Goal: Transaction & Acquisition: Download file/media

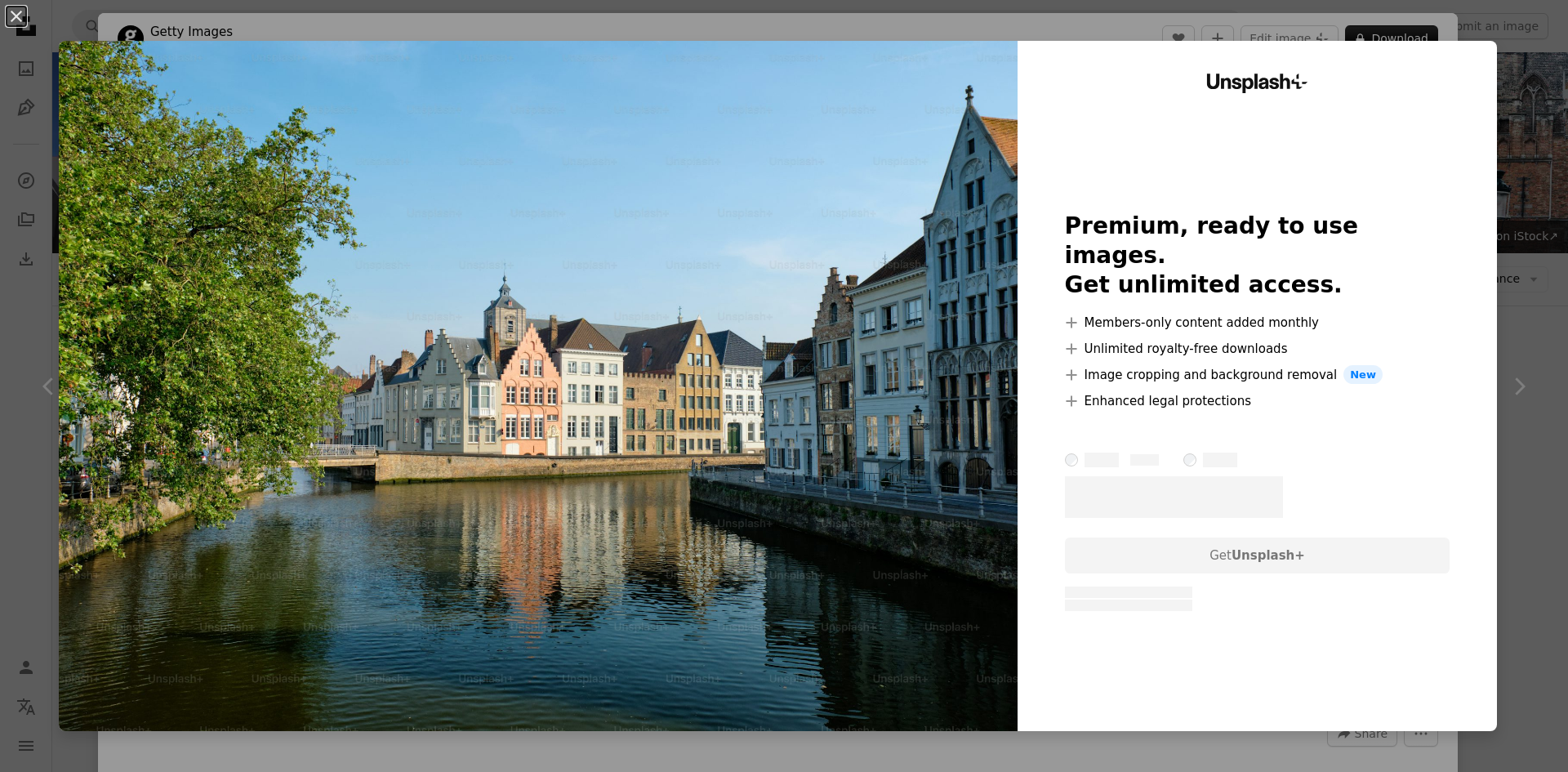
scroll to position [2204, 0]
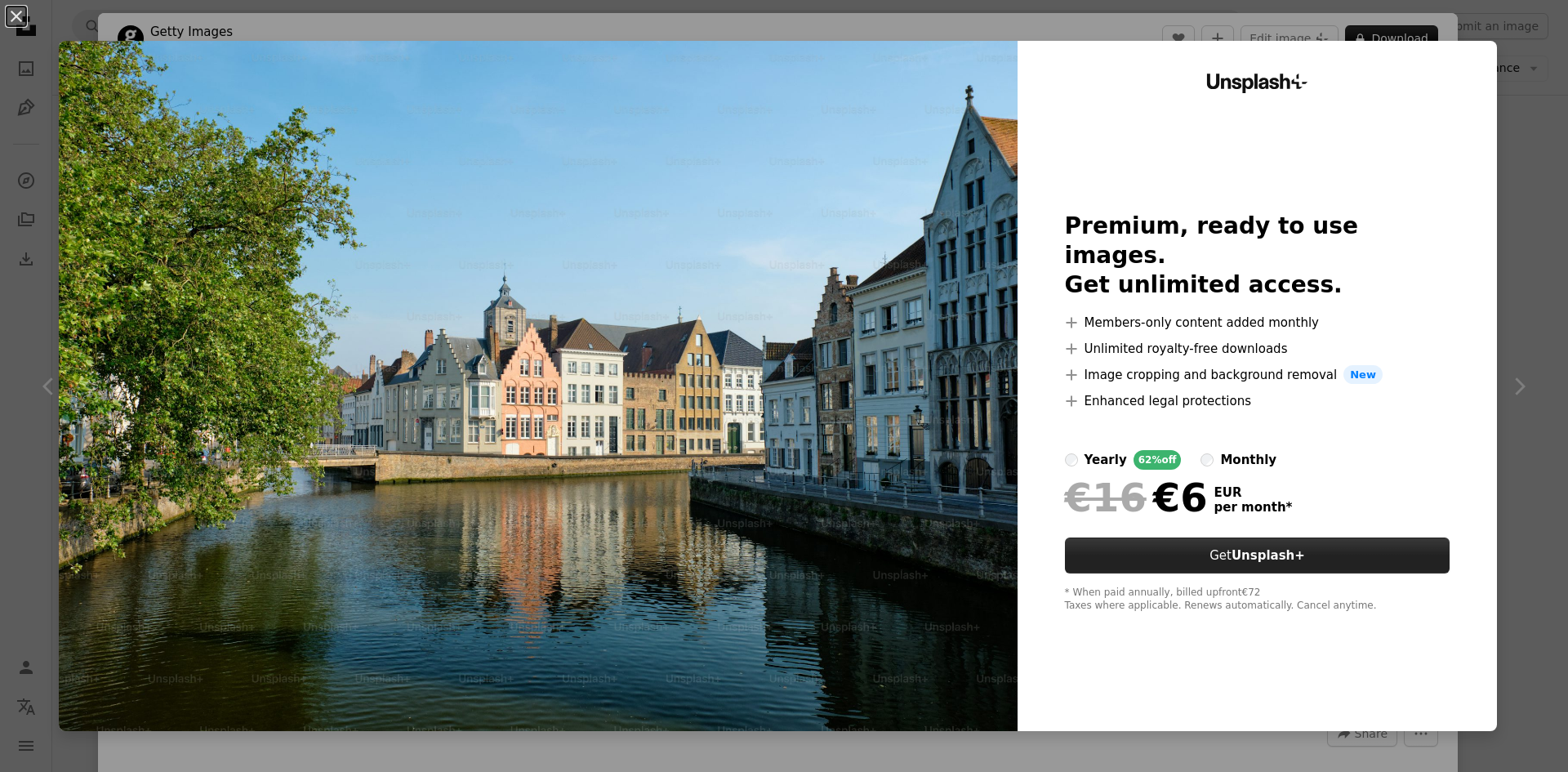
click at [1226, 540] on button "Get Unsplash+" at bounding box center [1258, 555] width 386 height 36
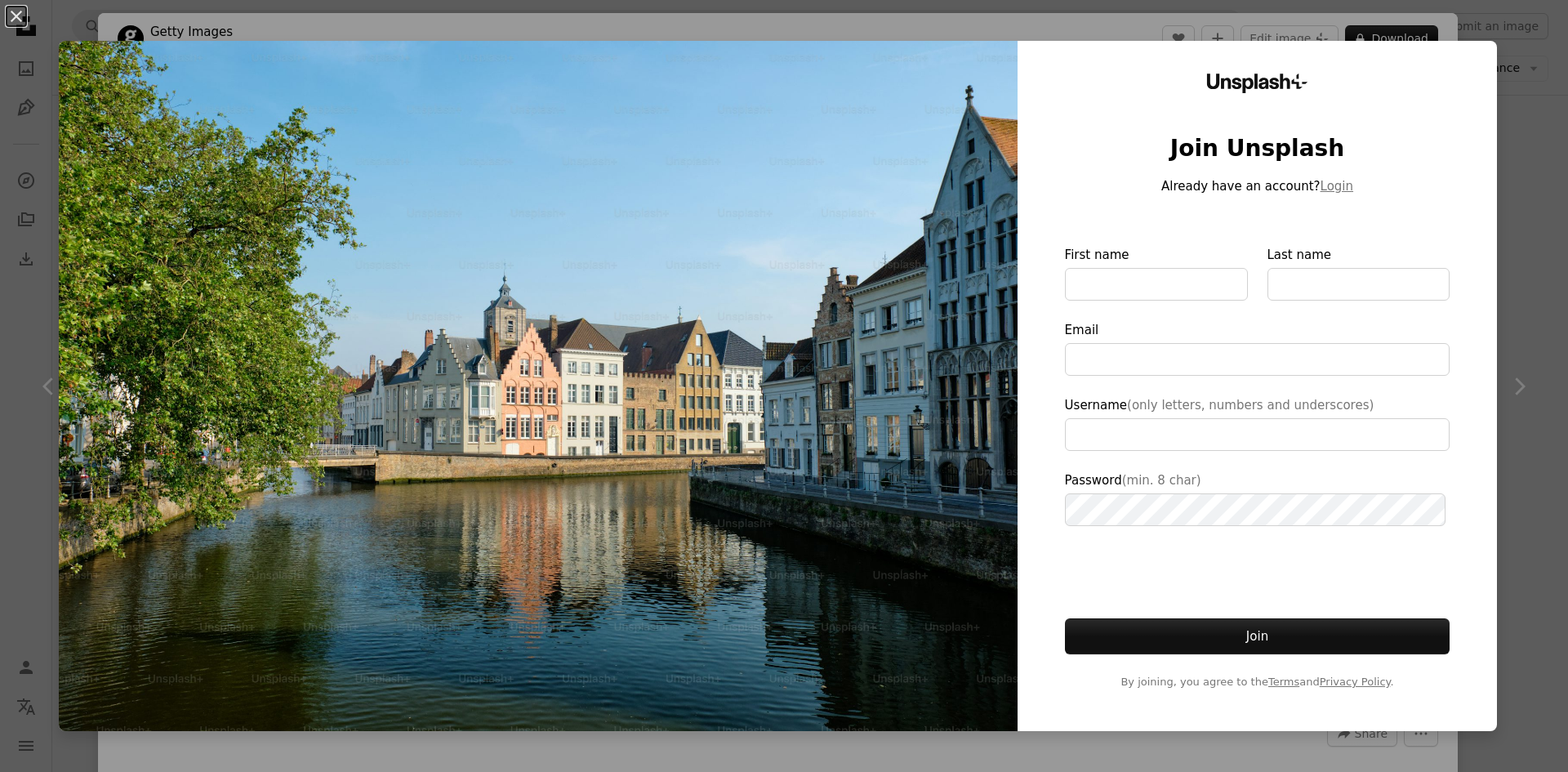
type input "**********"
click at [1523, 199] on div "An X shape Unsplash+ Join Unsplash Already have an account? Login First name La…" at bounding box center [784, 386] width 1568 height 772
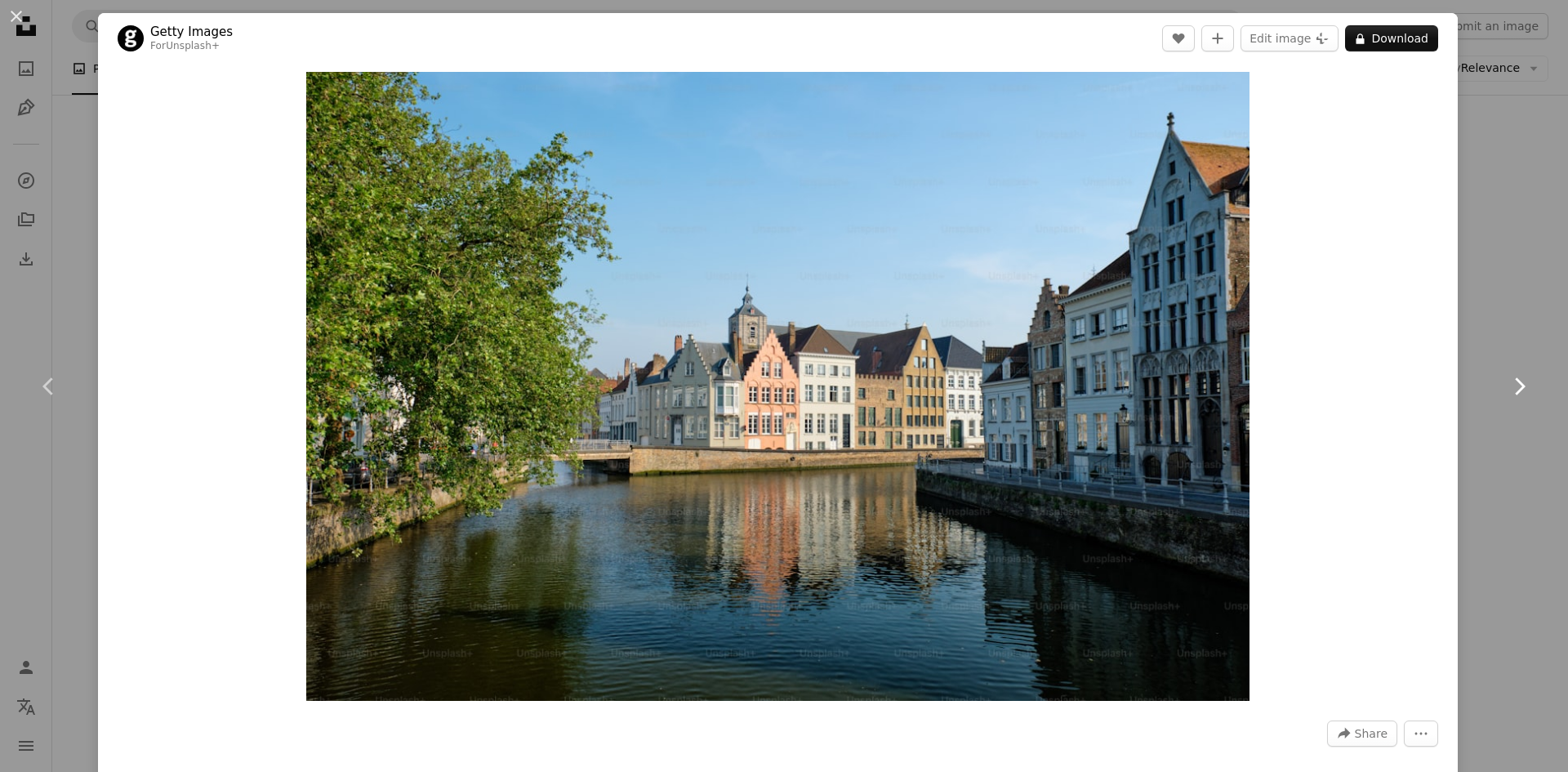
click at [1489, 319] on link "Chevron right" at bounding box center [1519, 386] width 98 height 157
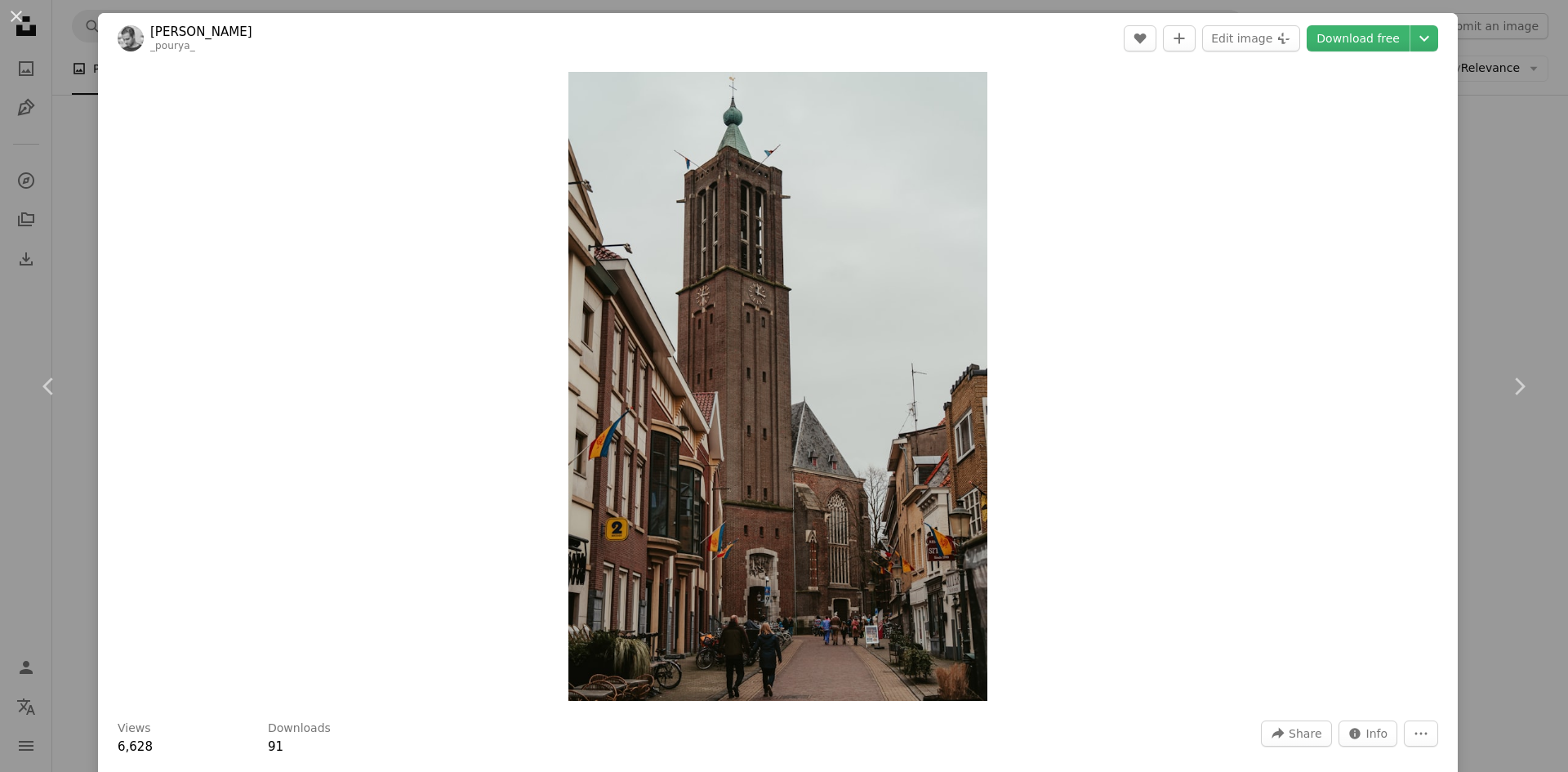
click at [65, 299] on div "An X shape Chevron left Chevron right [PERSON_NAME] _pourya_ A heart A plus sig…" at bounding box center [784, 386] width 1568 height 772
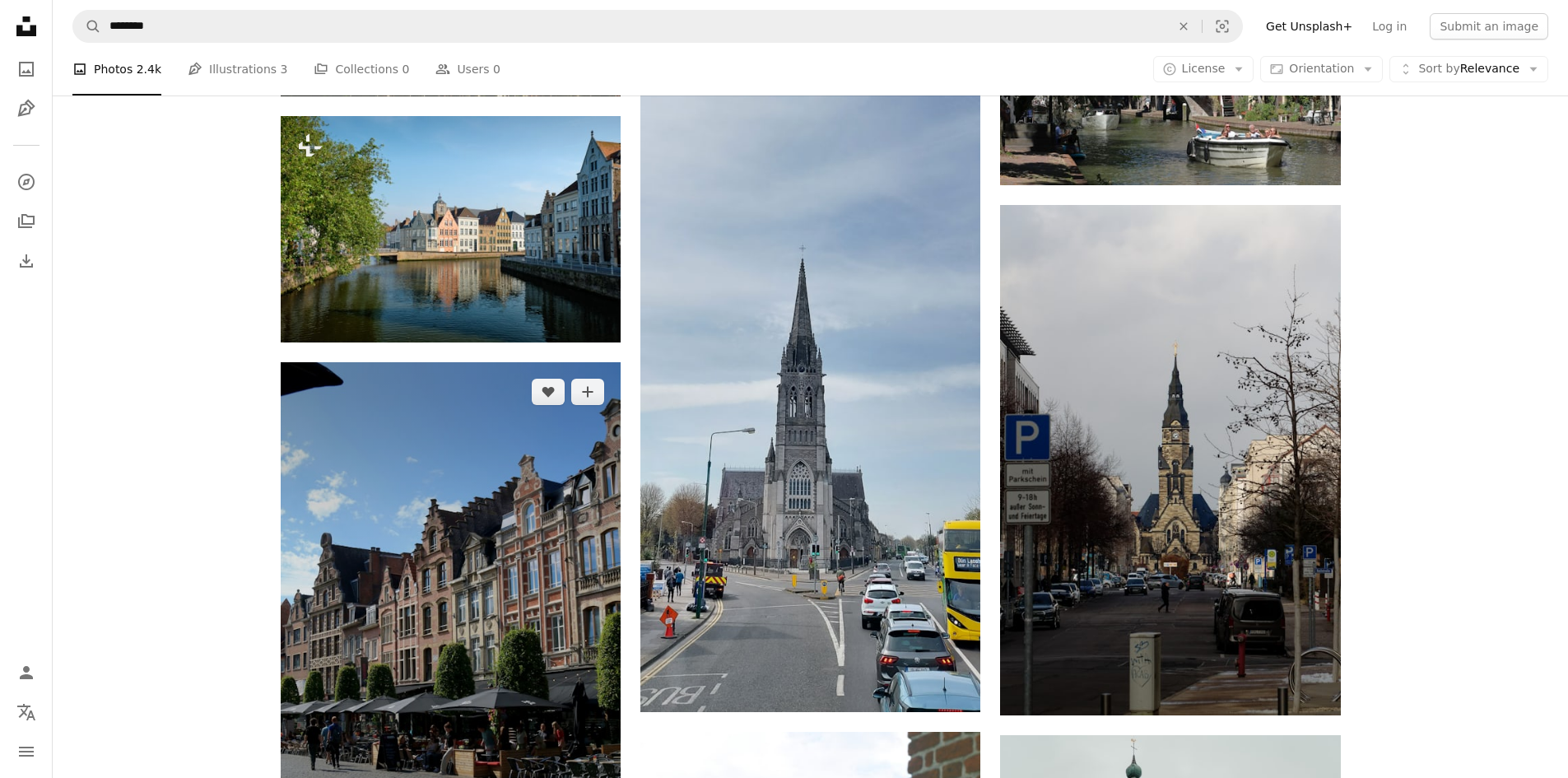
click at [505, 654] on img at bounding box center [450, 617] width 340 height 510
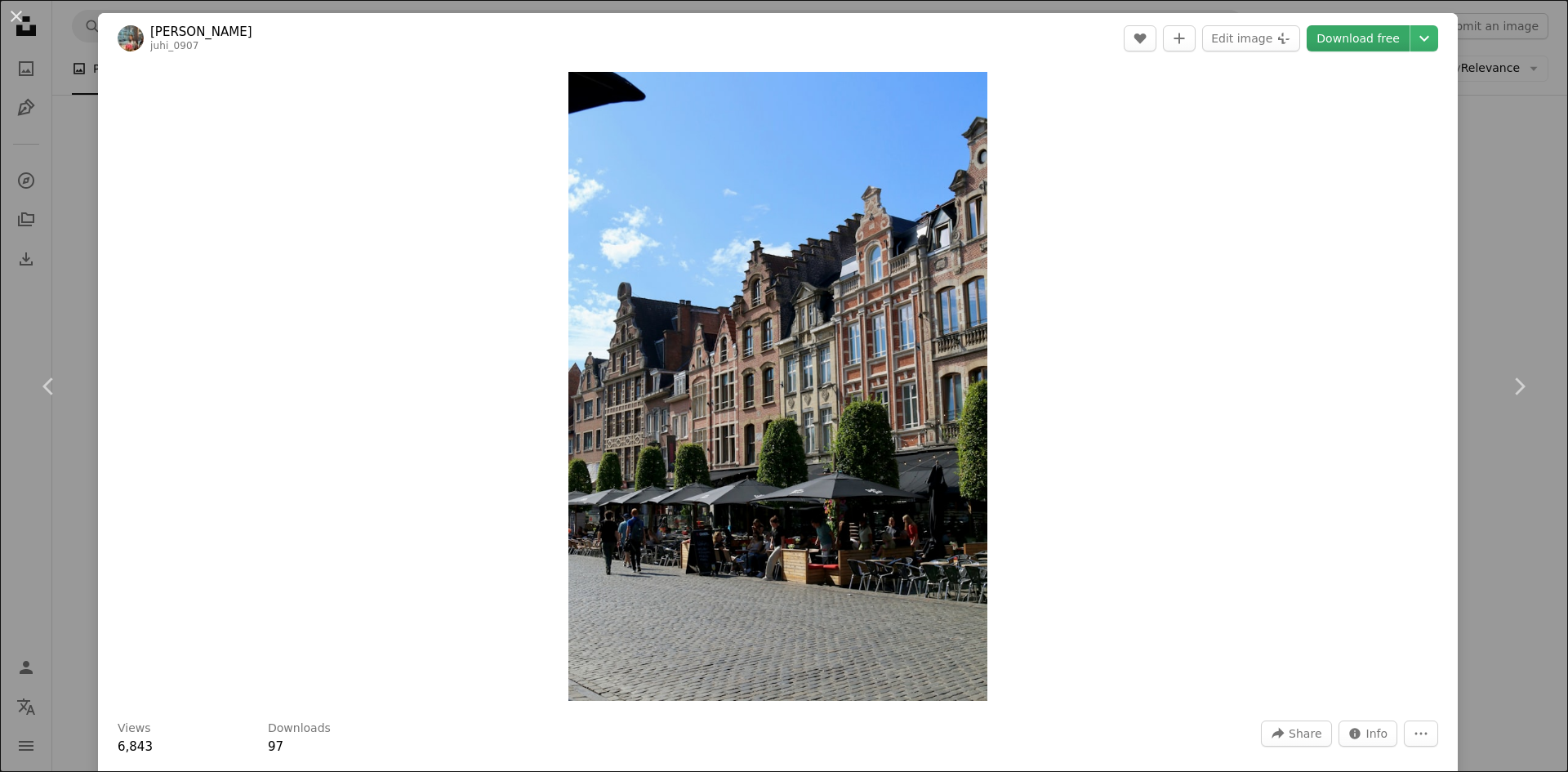
click at [1341, 36] on link "Download free" at bounding box center [1359, 38] width 103 height 26
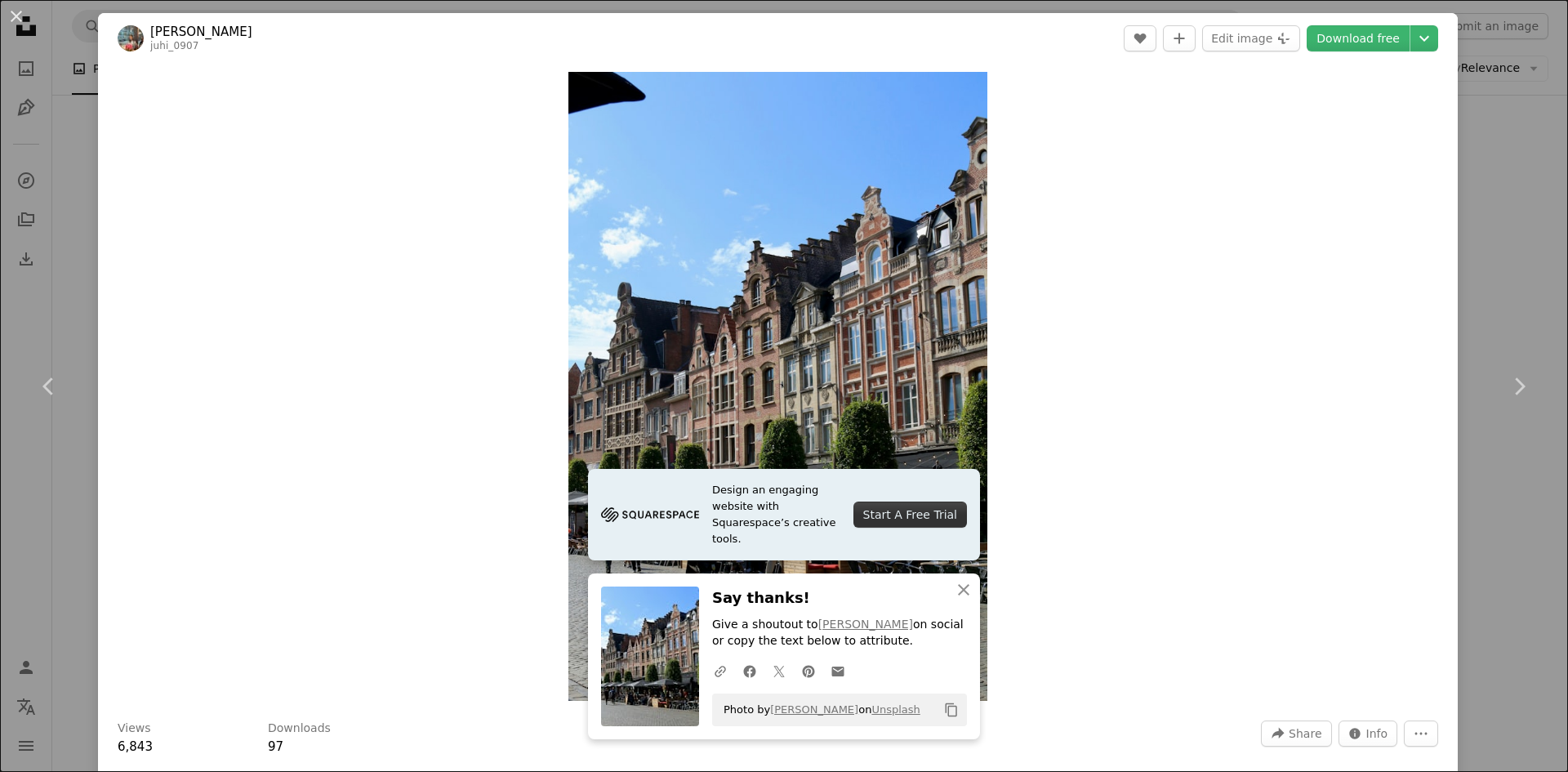
click at [84, 292] on div "An X shape Chevron left Chevron right Design an engaging website with Squarespa…" at bounding box center [784, 386] width 1568 height 772
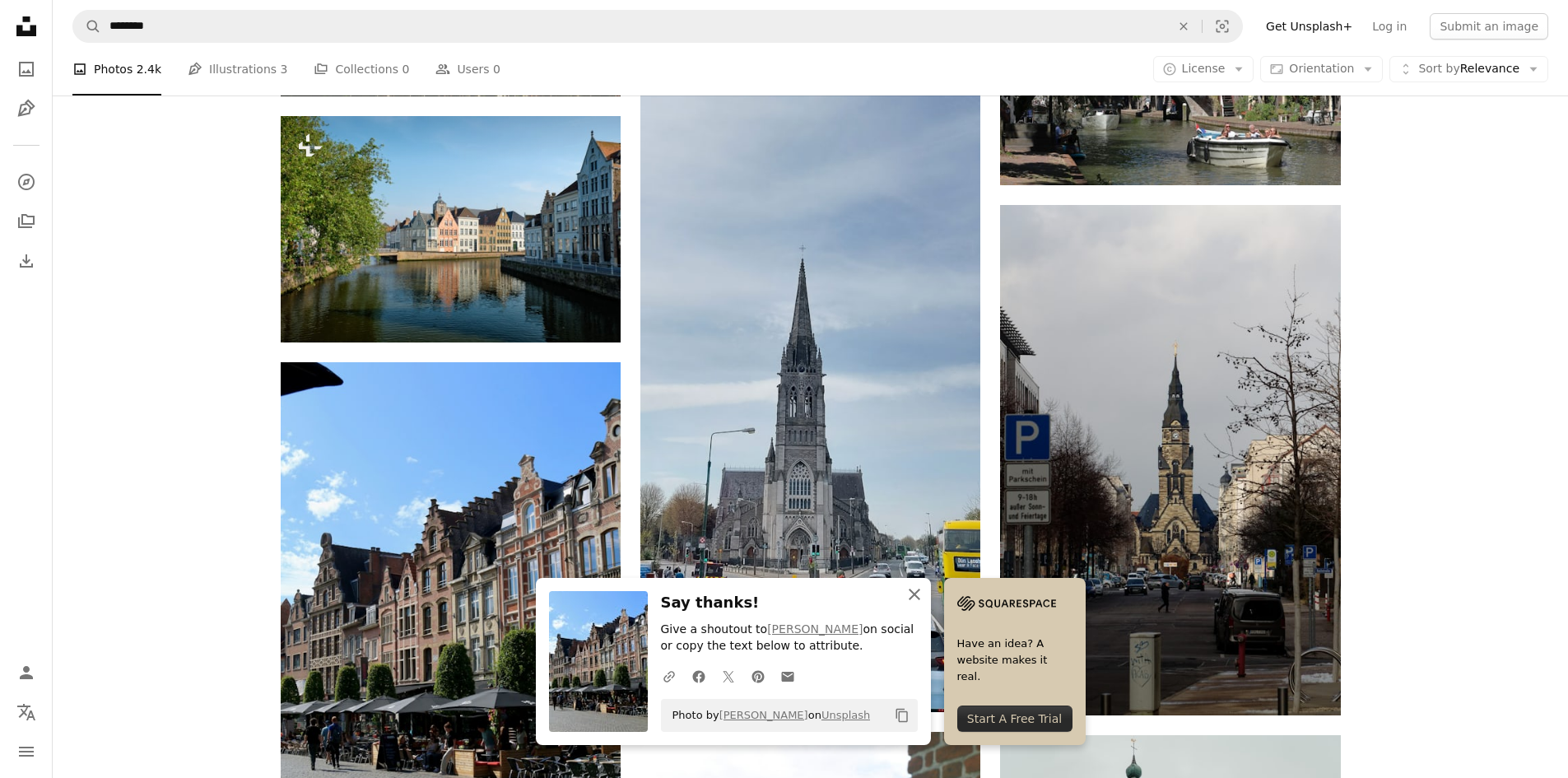
click at [913, 592] on icon "button" at bounding box center [914, 593] width 11 height 11
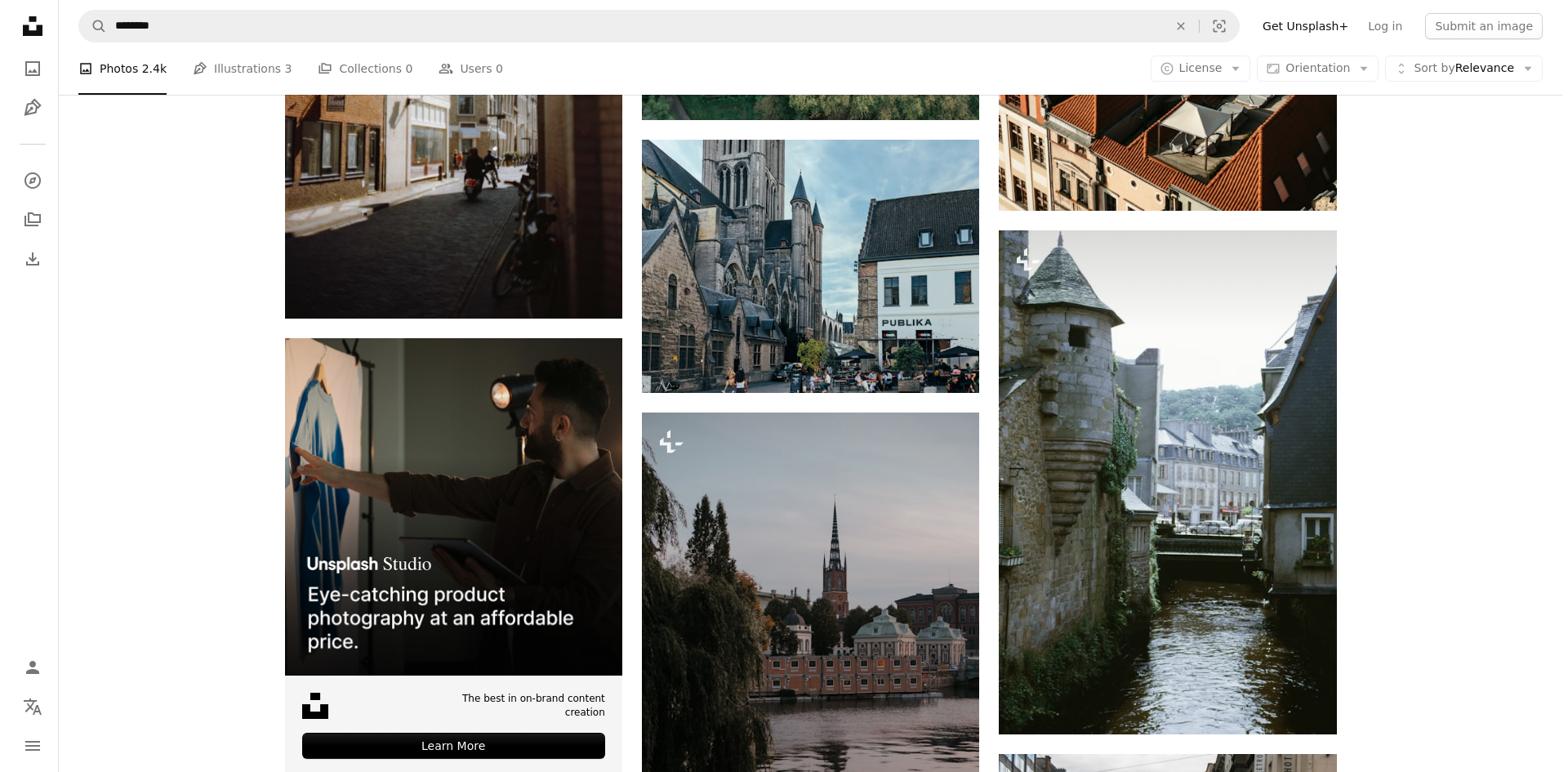
scroll to position [3756, 0]
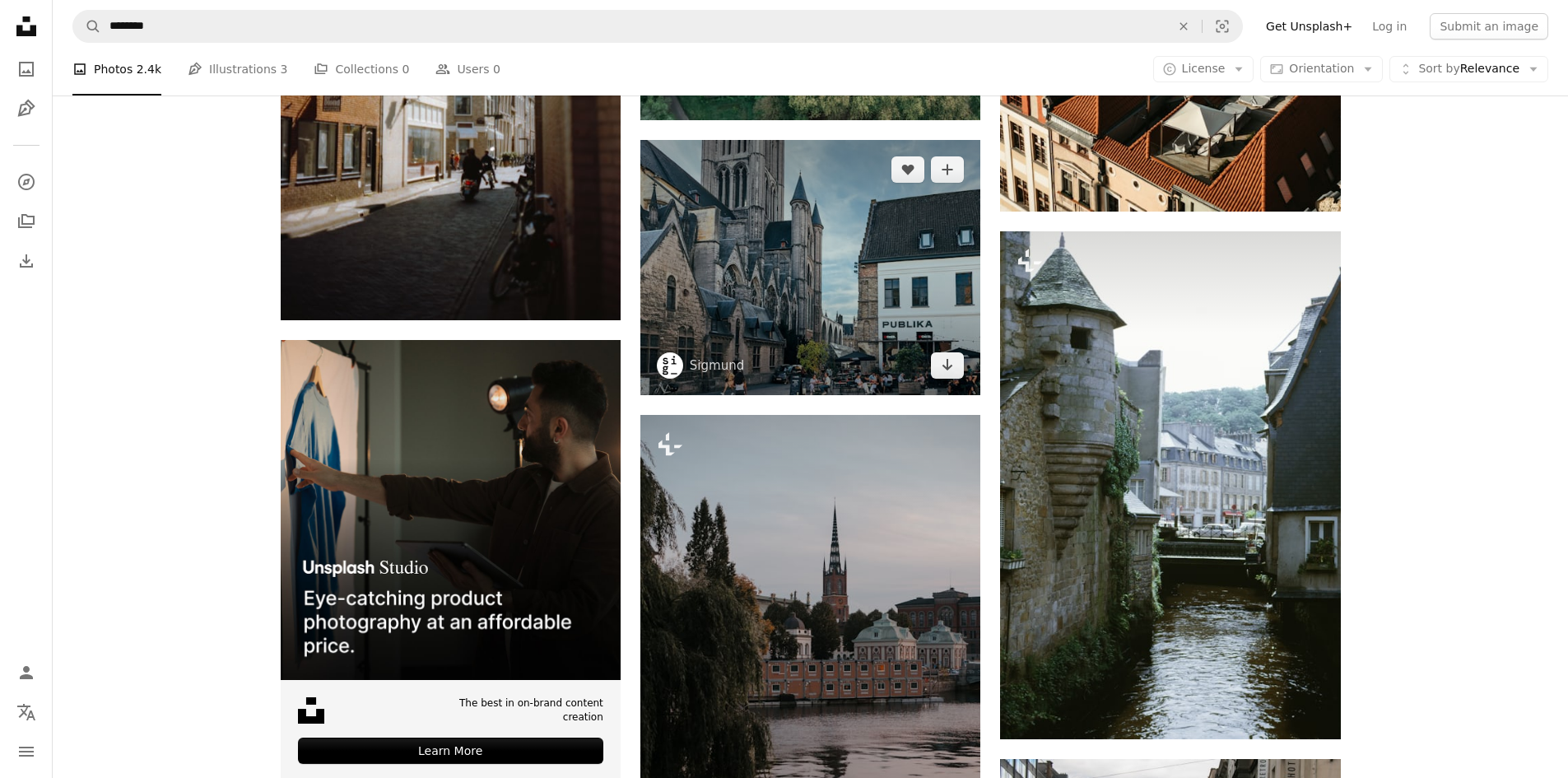
click at [807, 325] on img at bounding box center [810, 267] width 340 height 255
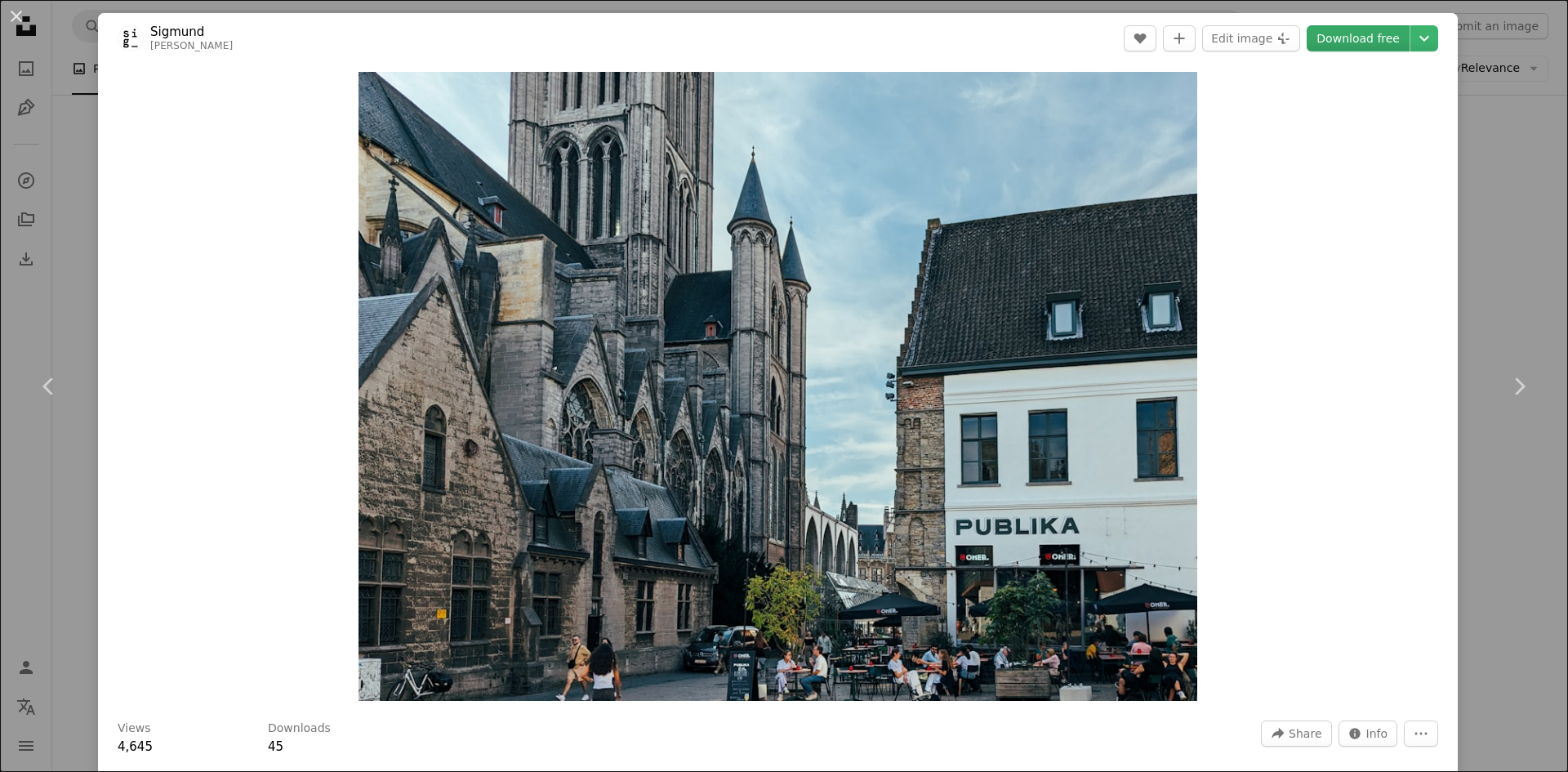
click at [1324, 32] on link "Download free" at bounding box center [1359, 38] width 103 height 26
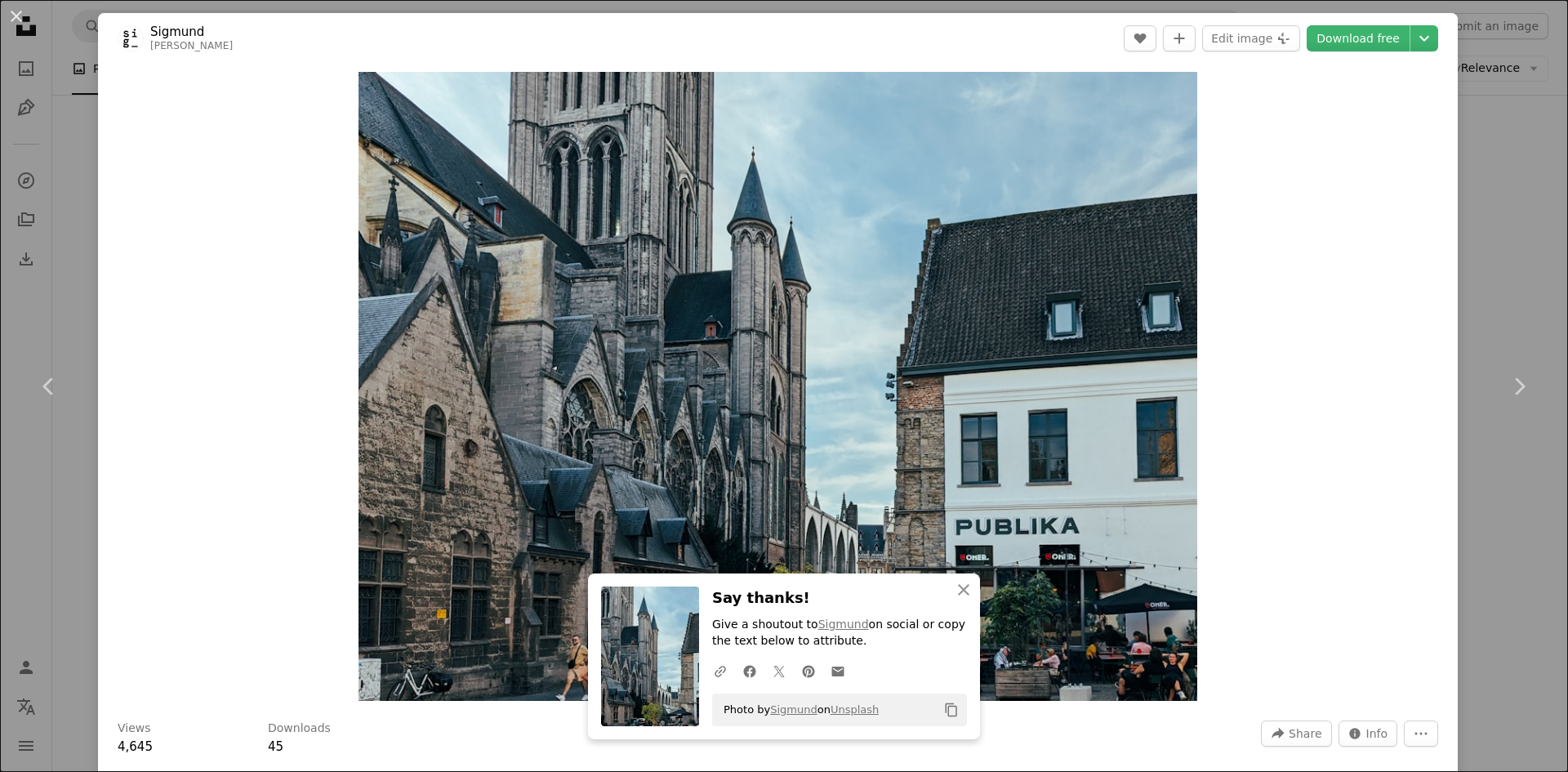
click at [180, 285] on div "Zoom in" at bounding box center [777, 386] width 1360 height 646
click at [227, 265] on div "Zoom in" at bounding box center [777, 386] width 1360 height 646
click at [1339, 226] on div "Zoom in" at bounding box center [777, 386] width 1360 height 646
click at [1338, 227] on div "Zoom in" at bounding box center [777, 386] width 1360 height 646
click at [1314, 229] on div "Zoom in" at bounding box center [777, 386] width 1360 height 646
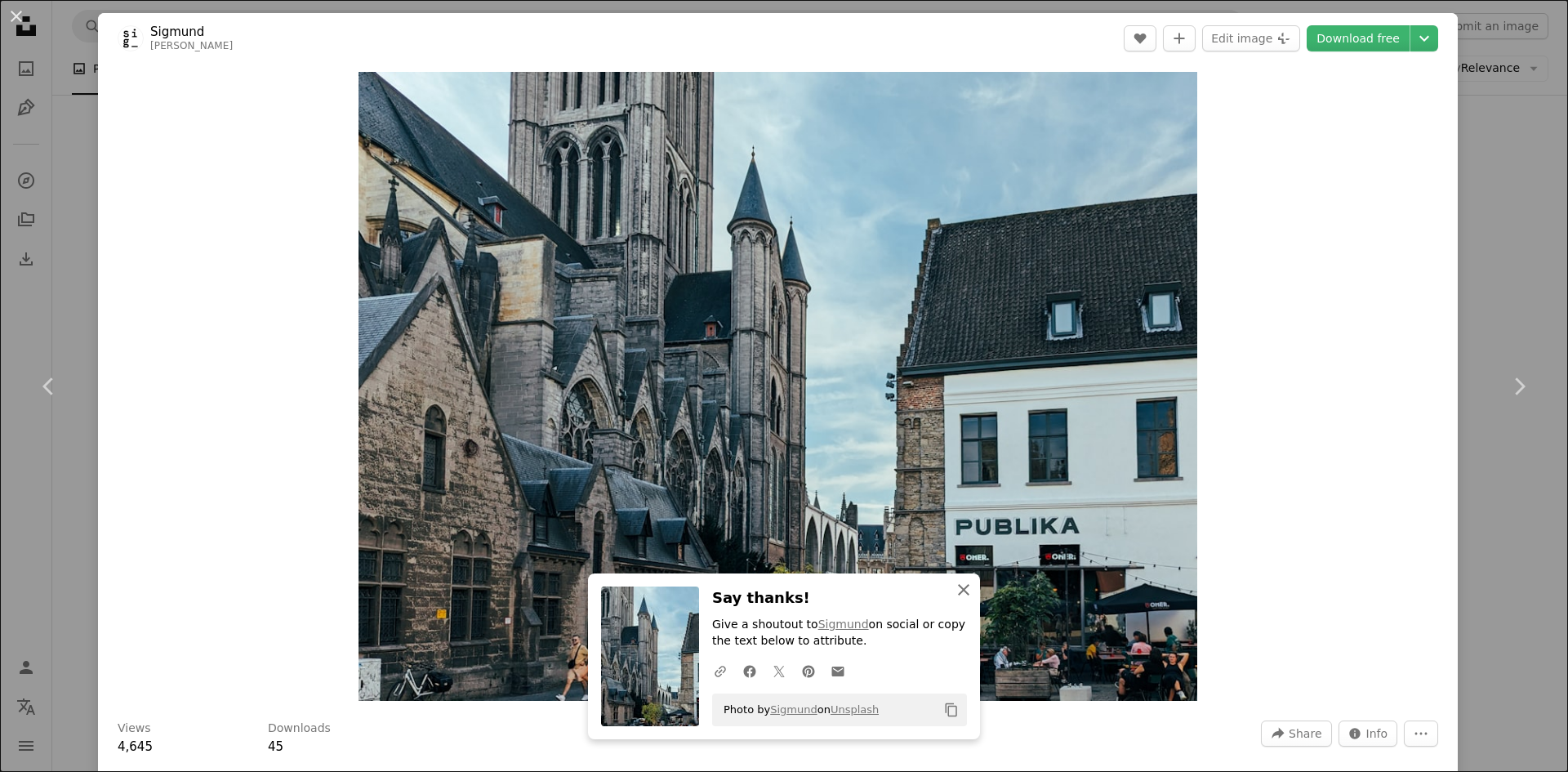
click at [957, 597] on icon "An X shape" at bounding box center [963, 590] width 19 height 19
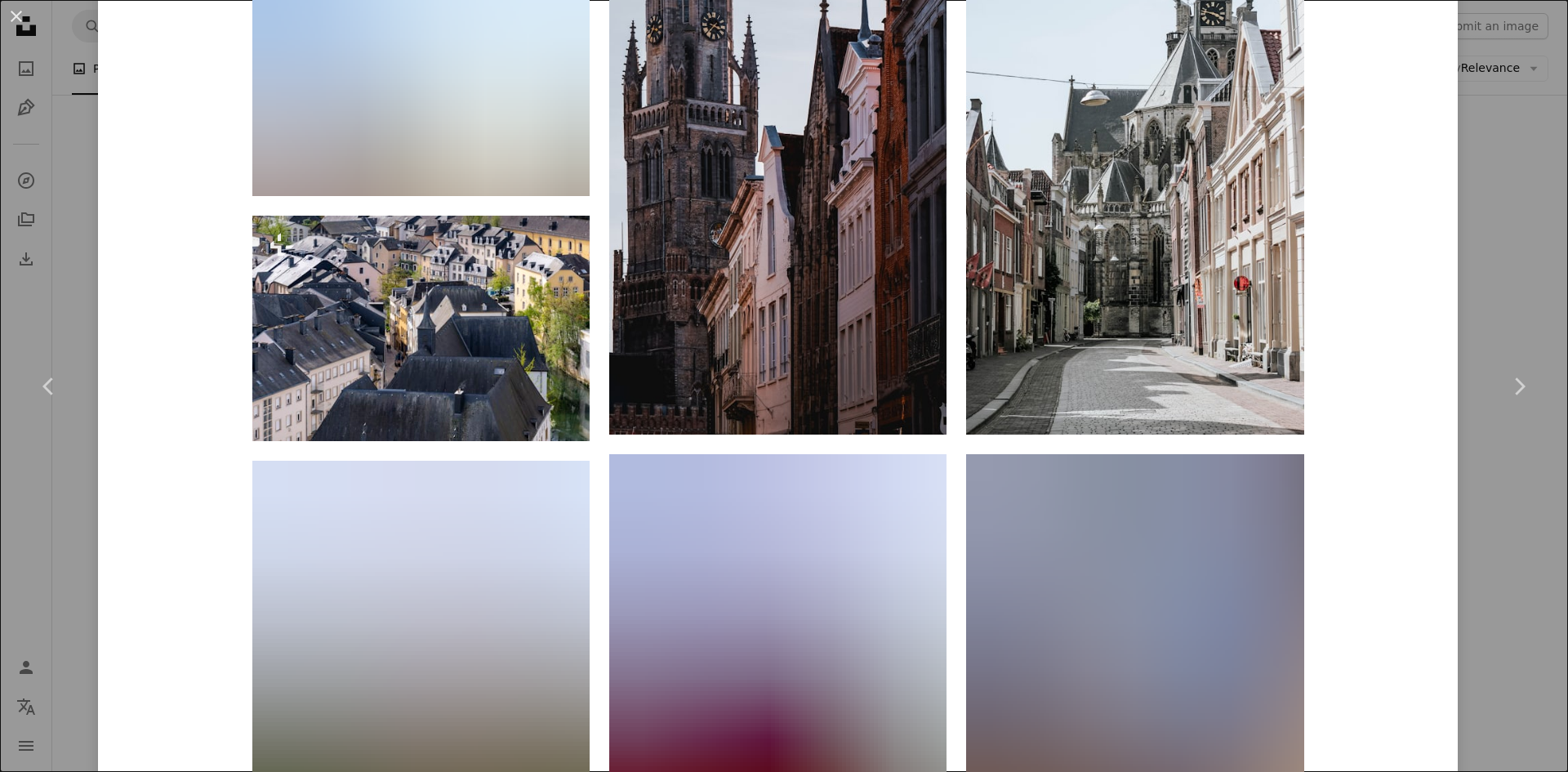
scroll to position [3511, 0]
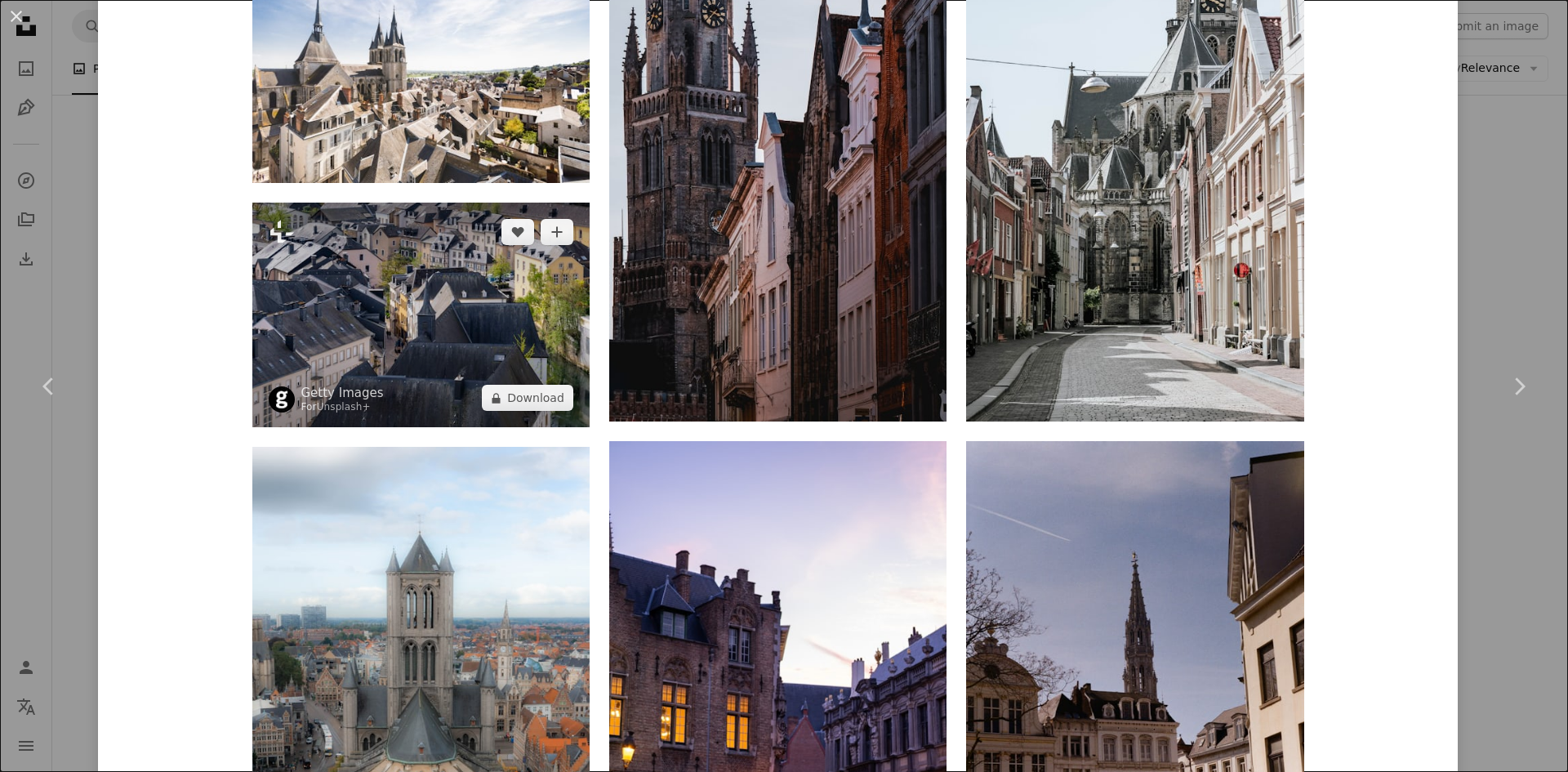
click at [378, 280] on img at bounding box center [421, 314] width 338 height 224
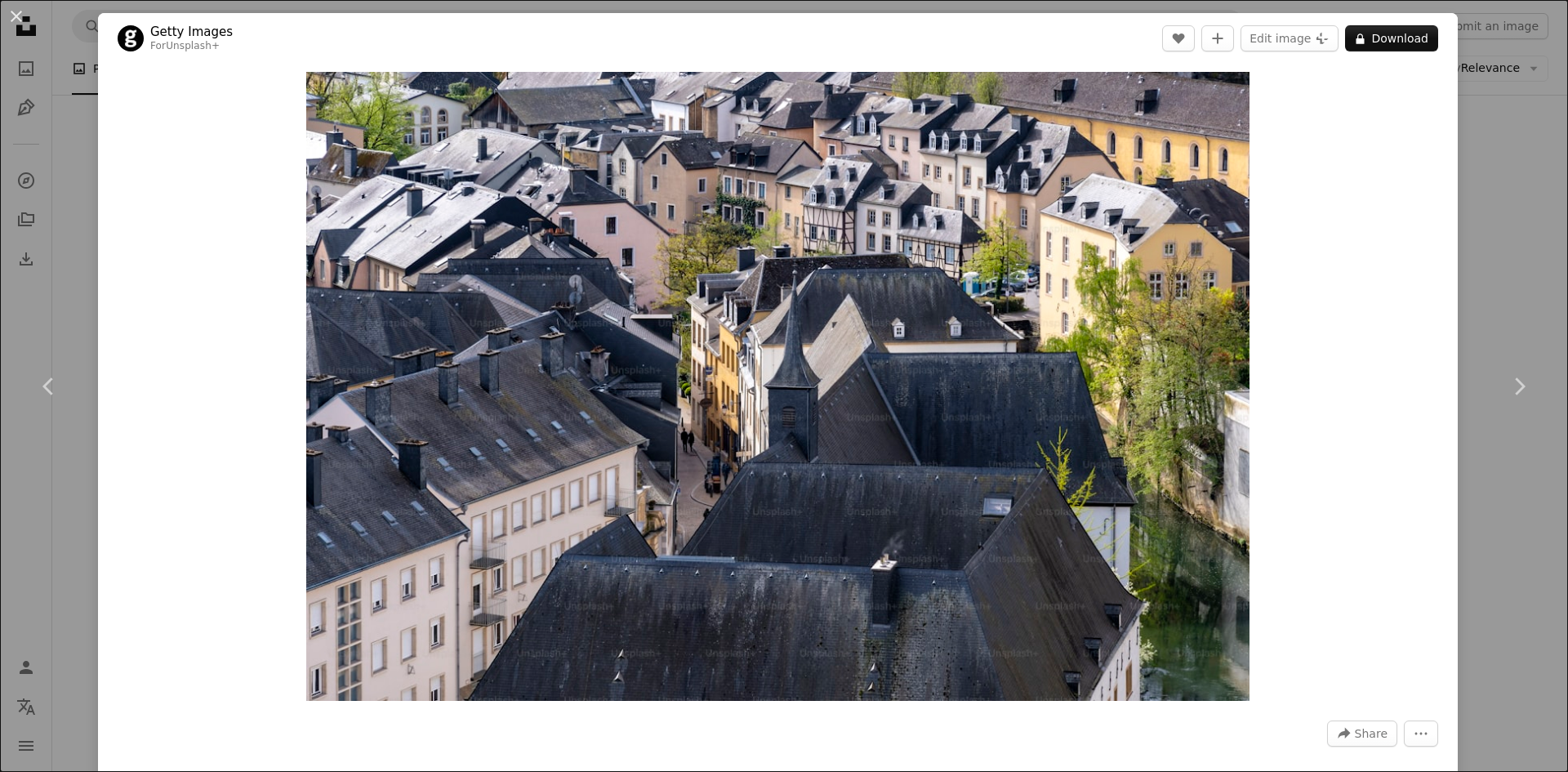
click at [1492, 197] on div "An X shape Chevron left Chevron right Getty Images For Unsplash+ A heart A plus…" at bounding box center [784, 386] width 1568 height 772
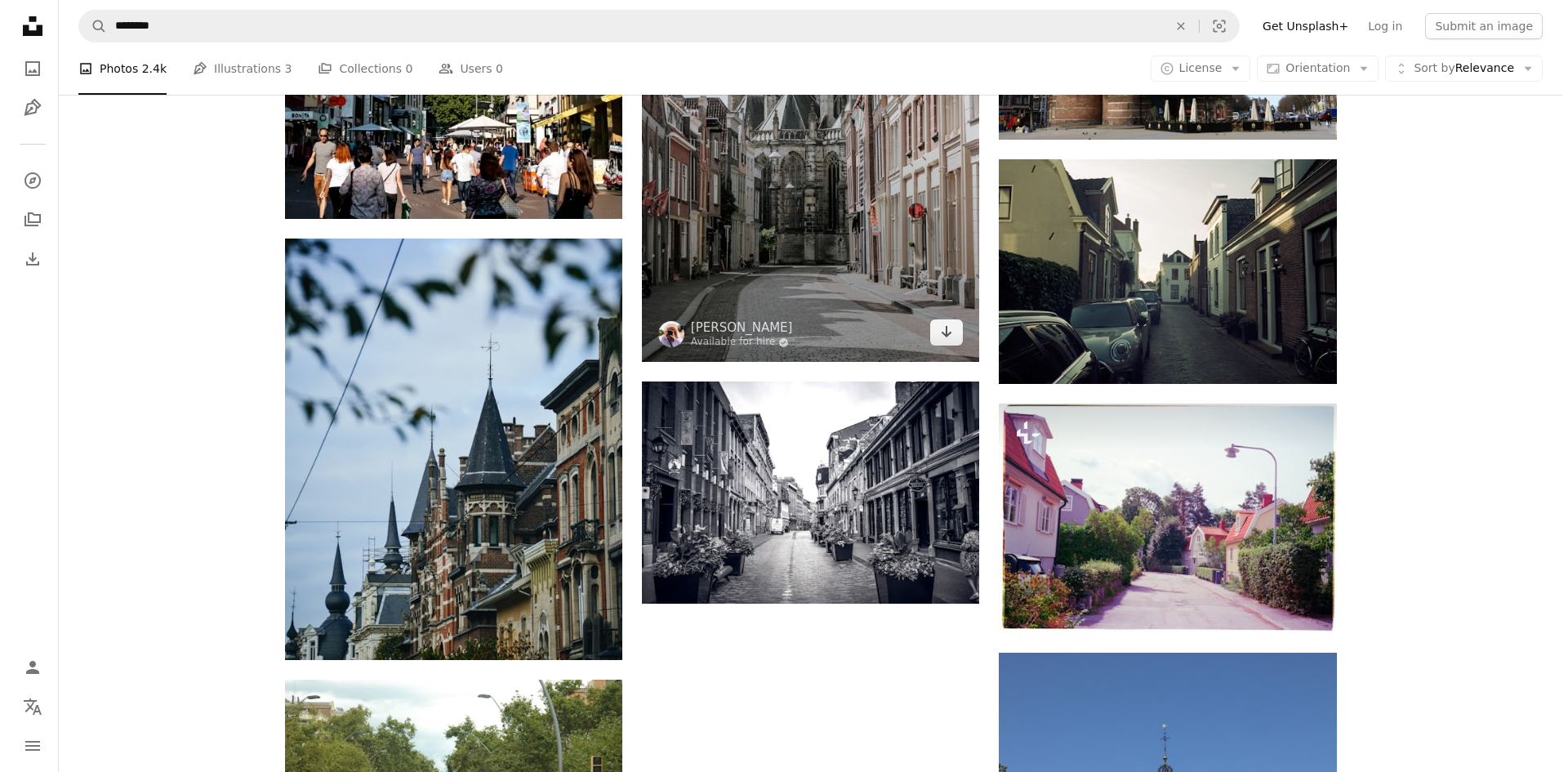
scroll to position [5471, 0]
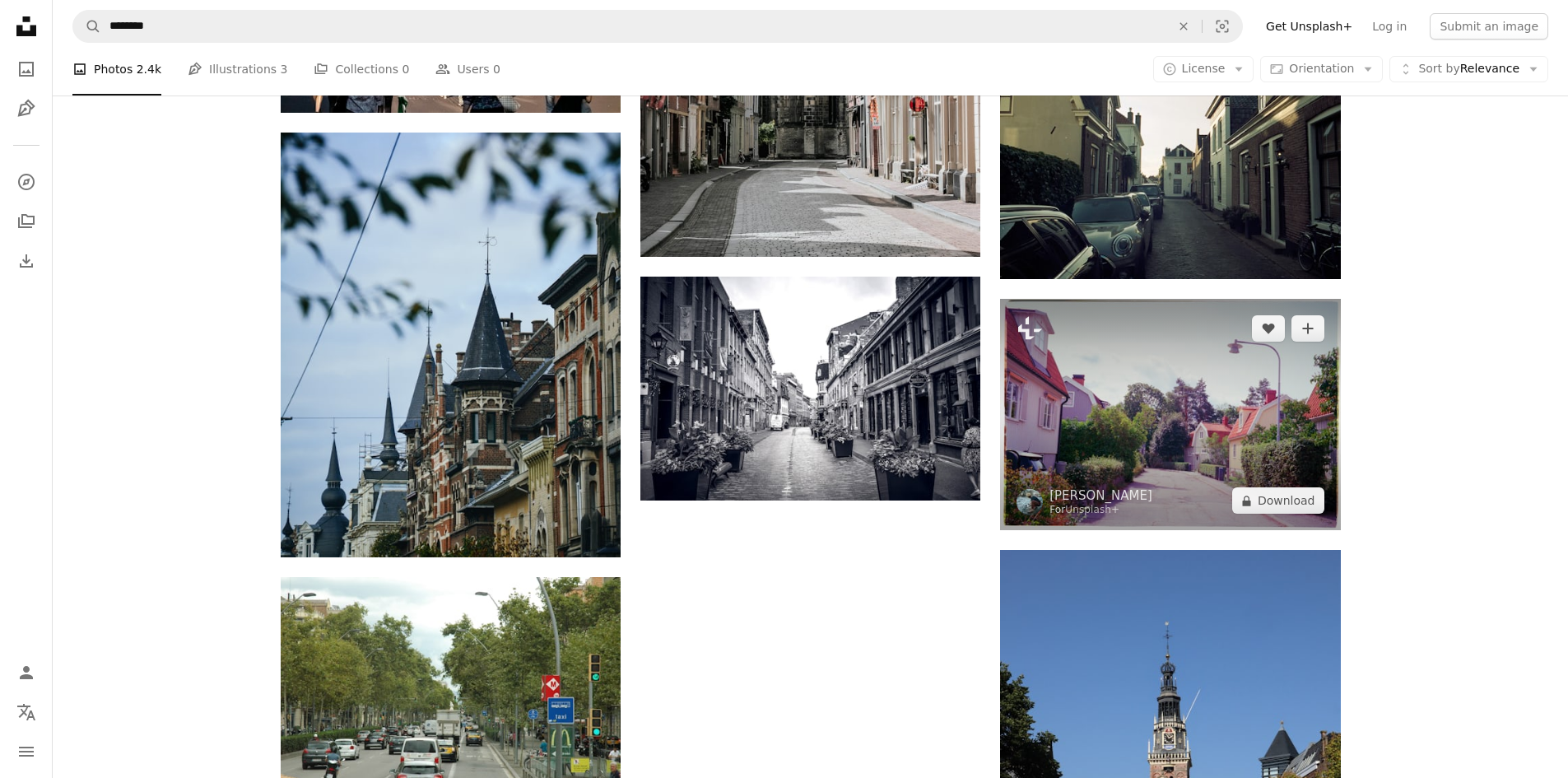
click at [1152, 436] on img at bounding box center [1170, 414] width 340 height 231
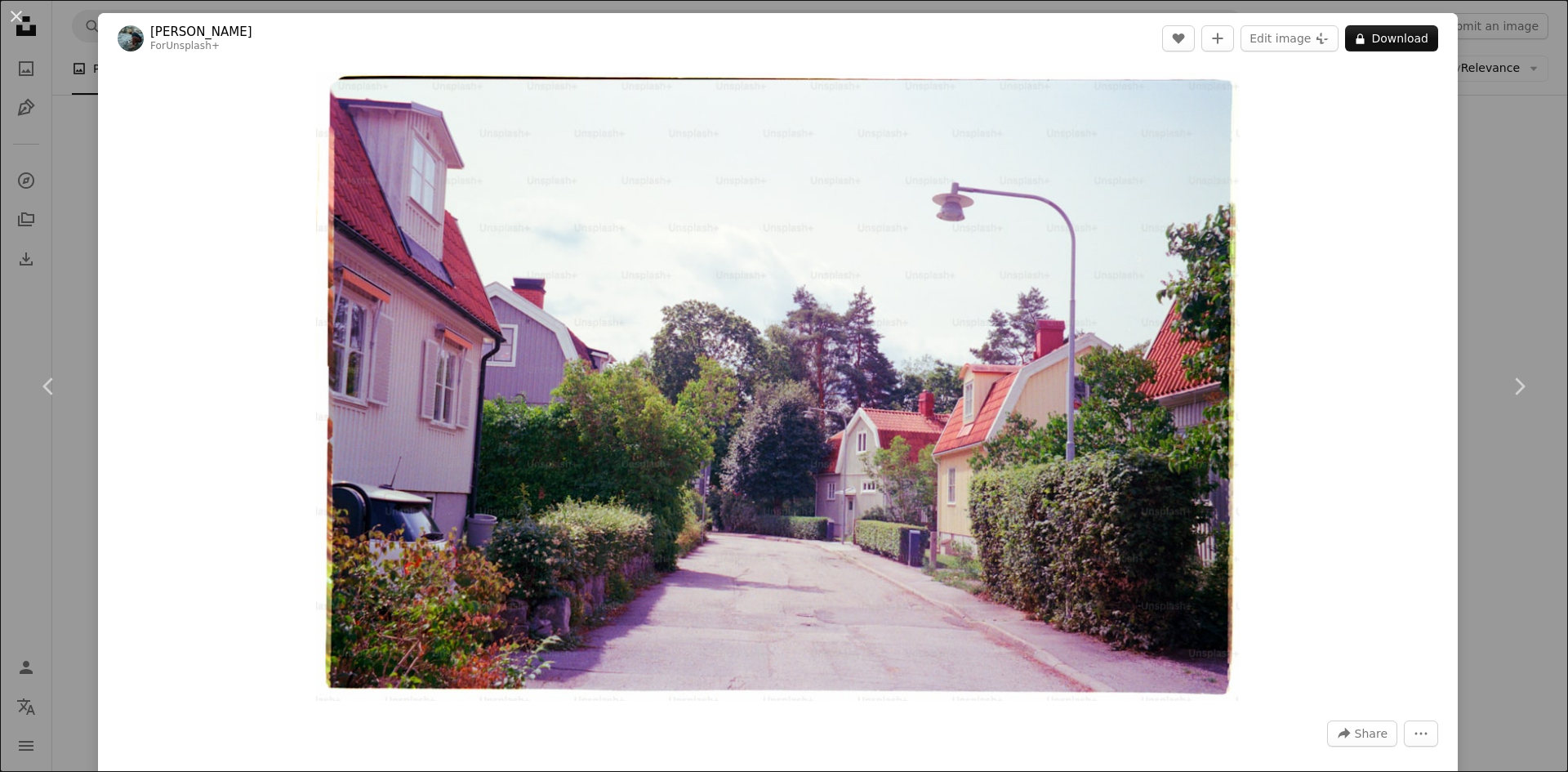
click at [1354, 333] on div "Zoom in" at bounding box center [777, 386] width 1360 height 646
click at [1320, 333] on div "Zoom in" at bounding box center [777, 386] width 1360 height 646
click at [1479, 315] on link "Chevron right" at bounding box center [1519, 386] width 98 height 157
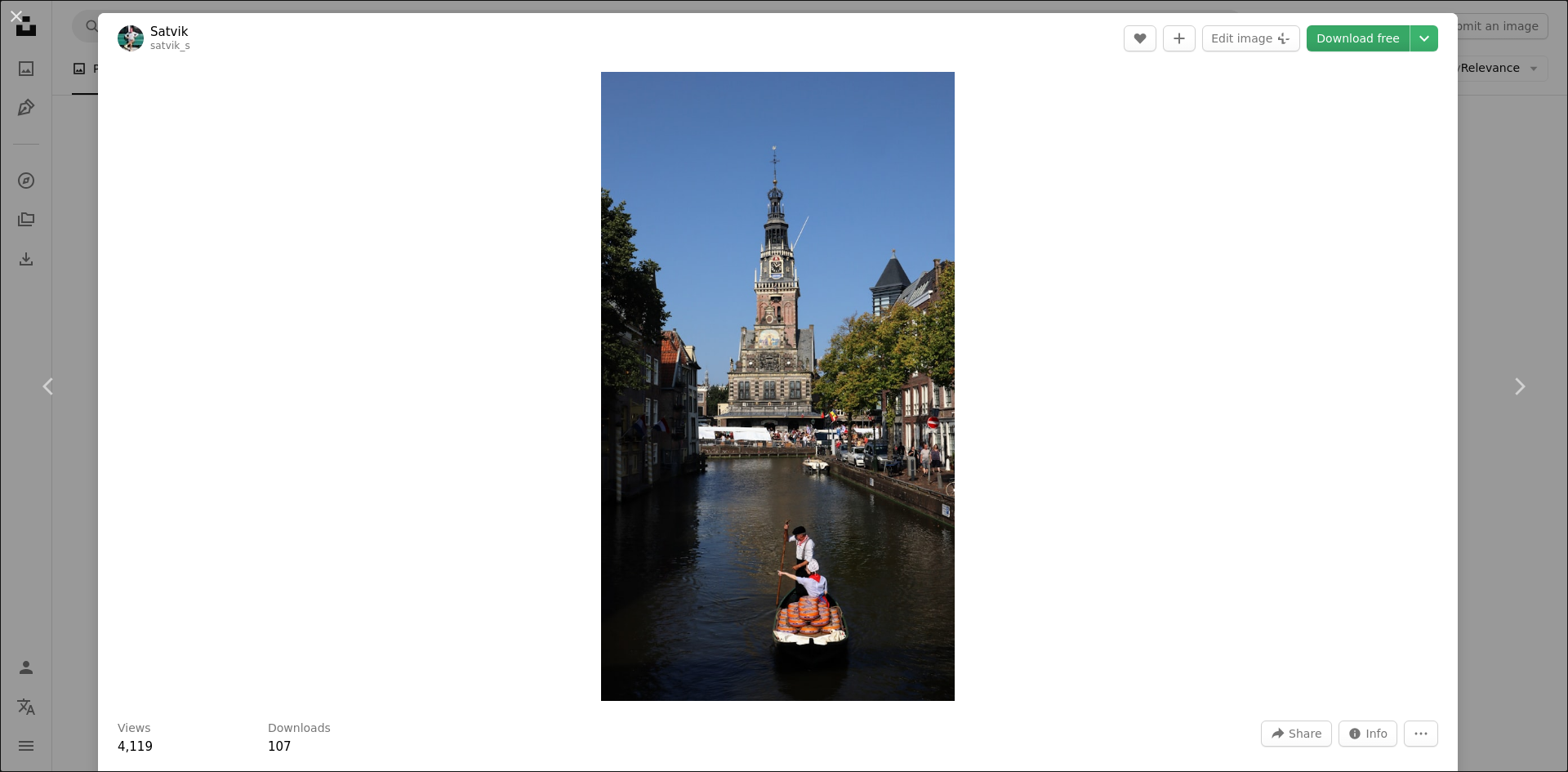
click at [1346, 27] on link "Download free" at bounding box center [1359, 38] width 103 height 26
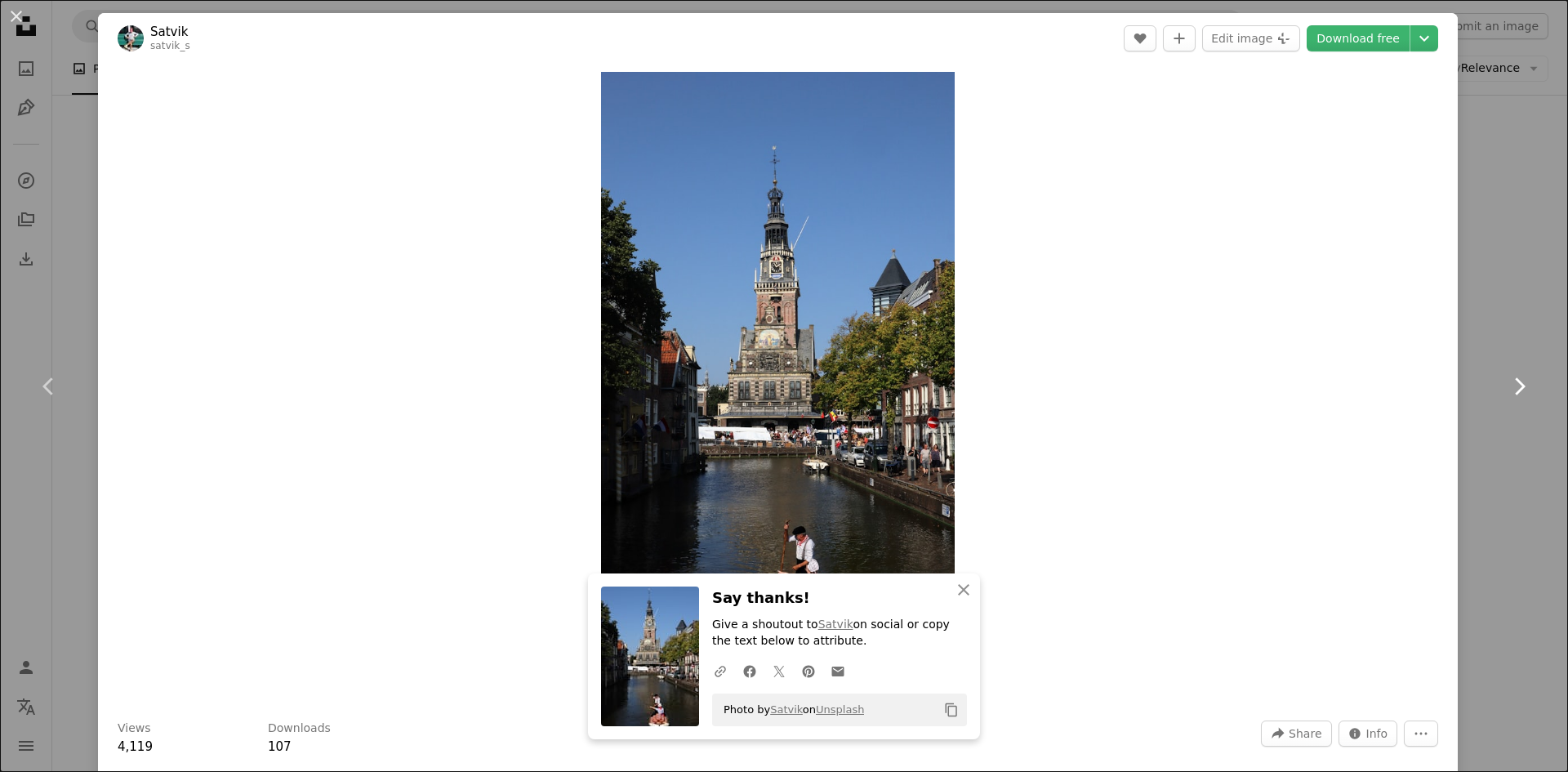
click at [1470, 459] on link "Chevron right" at bounding box center [1519, 386] width 98 height 157
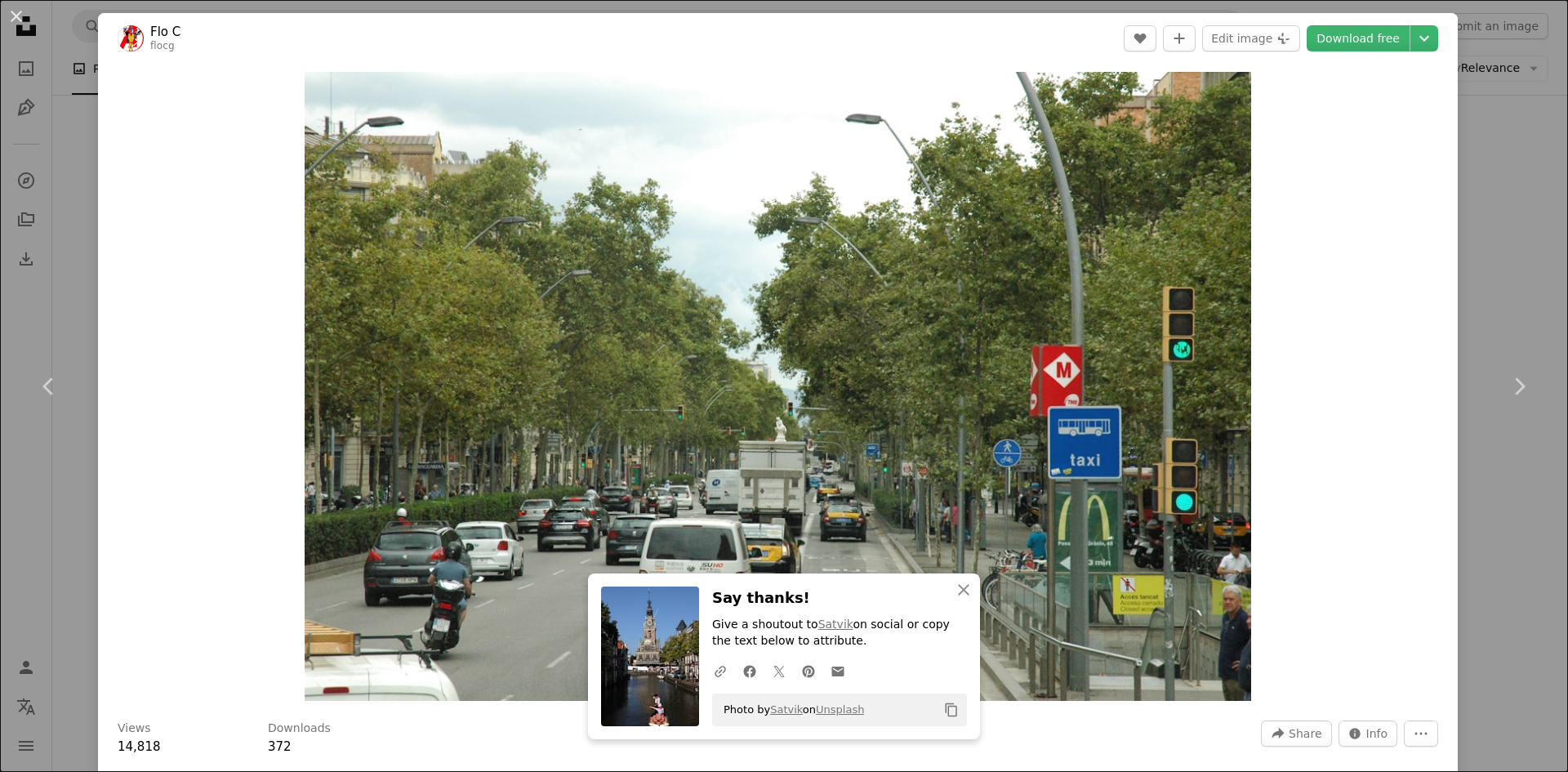
click at [1496, 259] on div "An X shape Chevron left Chevron right An X shape Close Say thanks! Give a shout…" at bounding box center [784, 386] width 1568 height 772
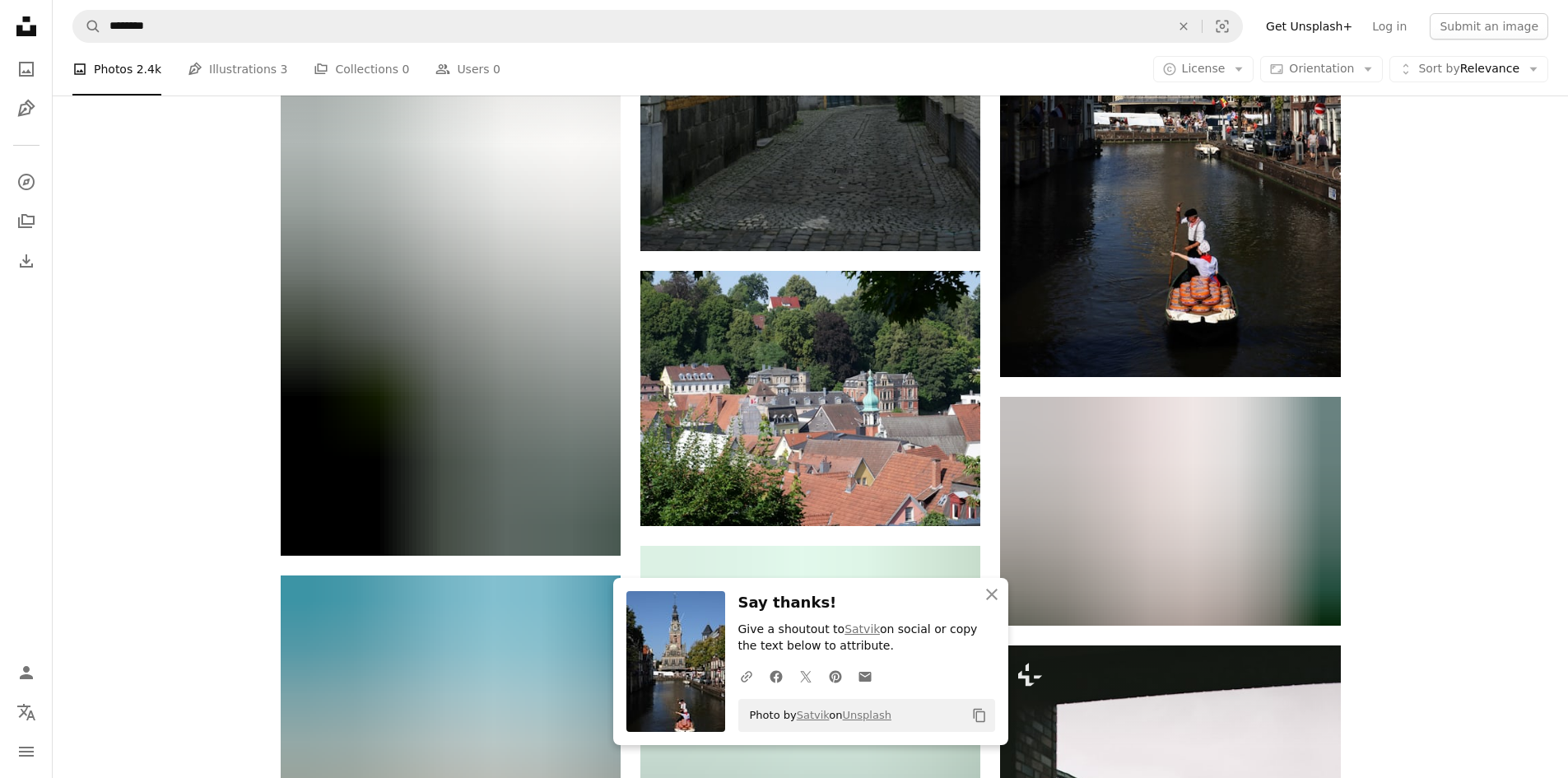
scroll to position [6337, 0]
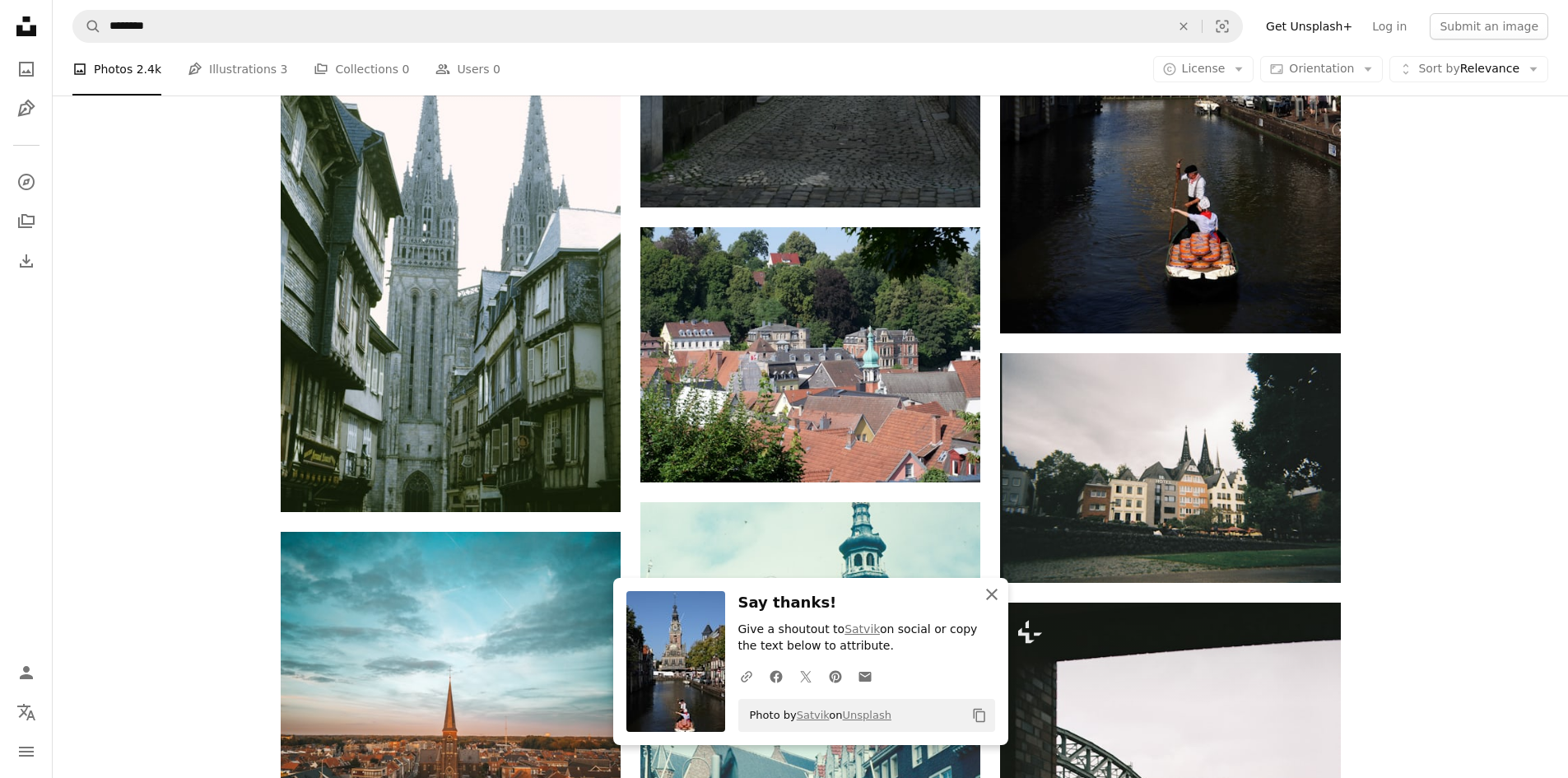
click at [990, 590] on icon "An X shape" at bounding box center [992, 594] width 19 height 19
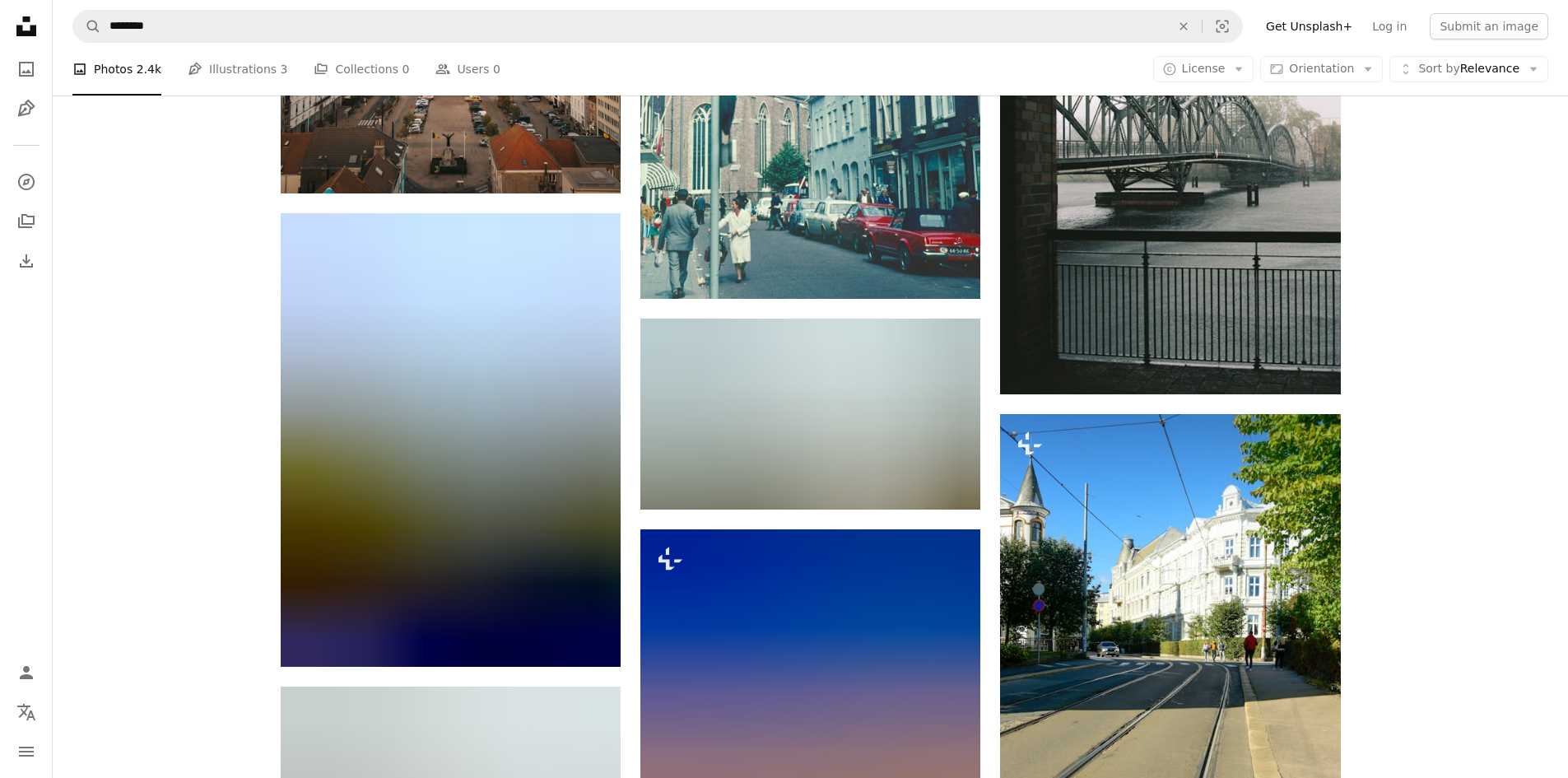
scroll to position [7077, 0]
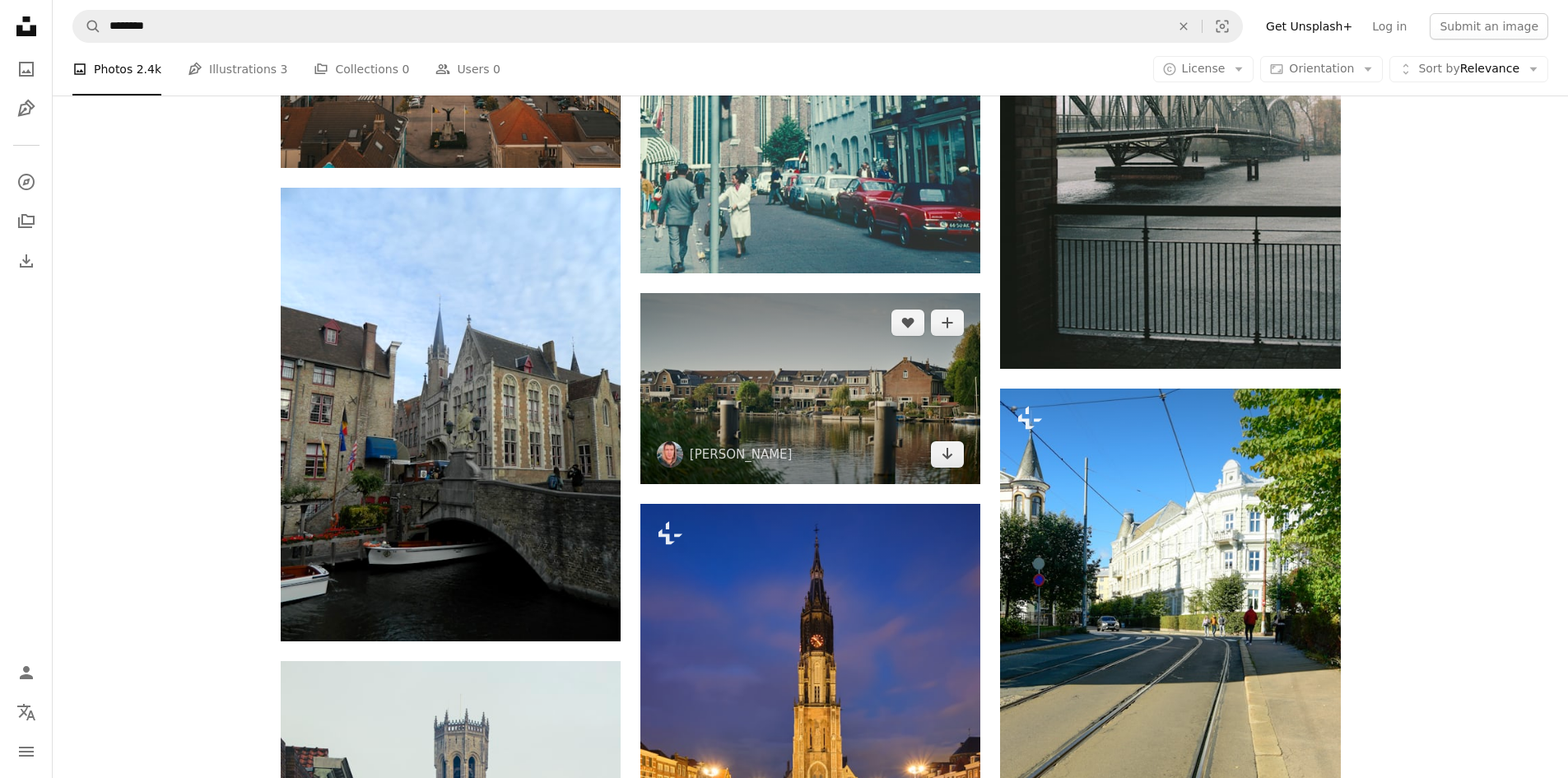
click at [820, 453] on img at bounding box center [810, 388] width 340 height 191
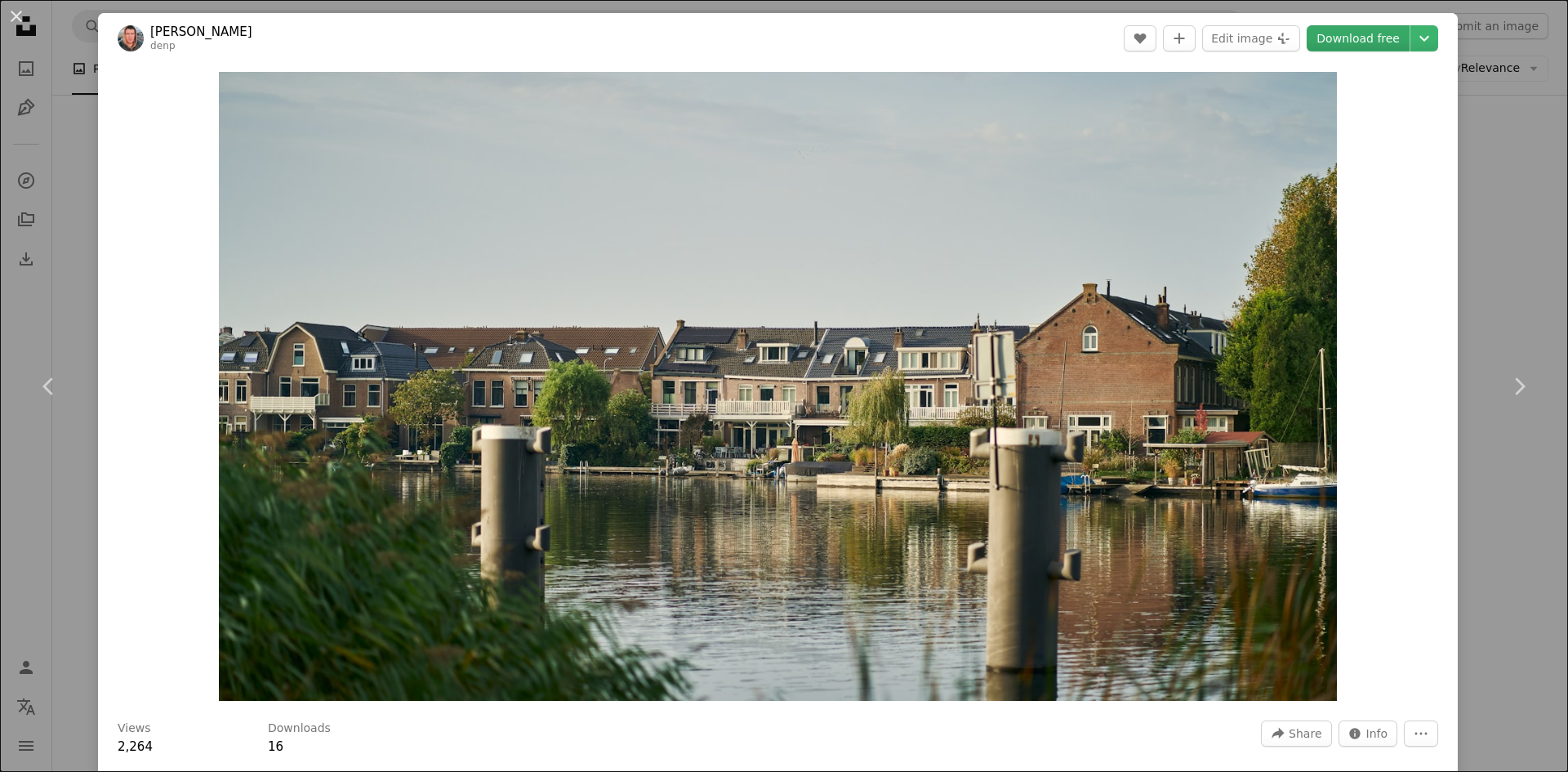
click at [1332, 42] on link "Download free" at bounding box center [1359, 38] width 103 height 26
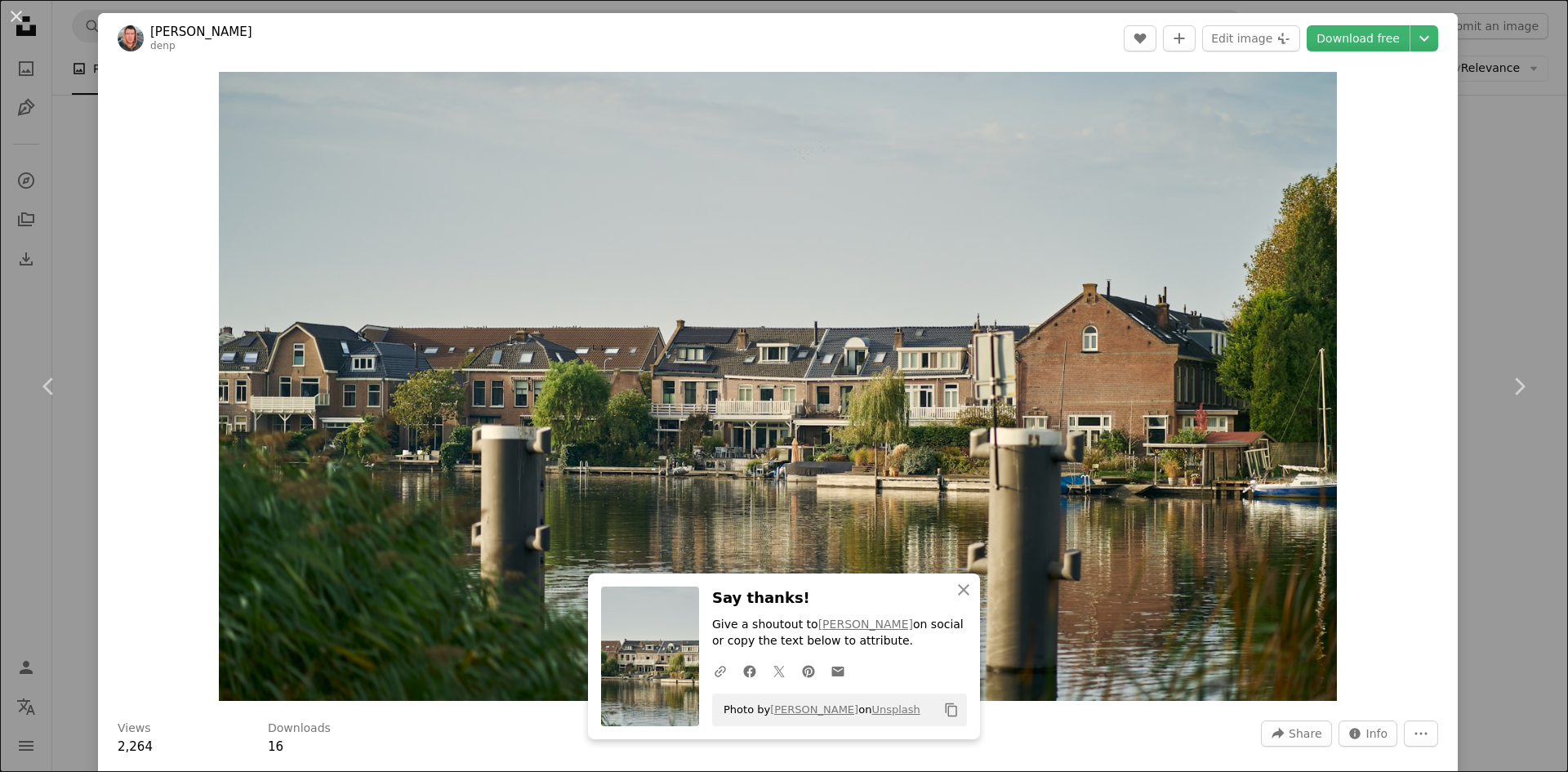
click at [1506, 530] on div "An X shape Chevron left Chevron right An X shape Close Say thanks! Give a shout…" at bounding box center [784, 386] width 1568 height 772
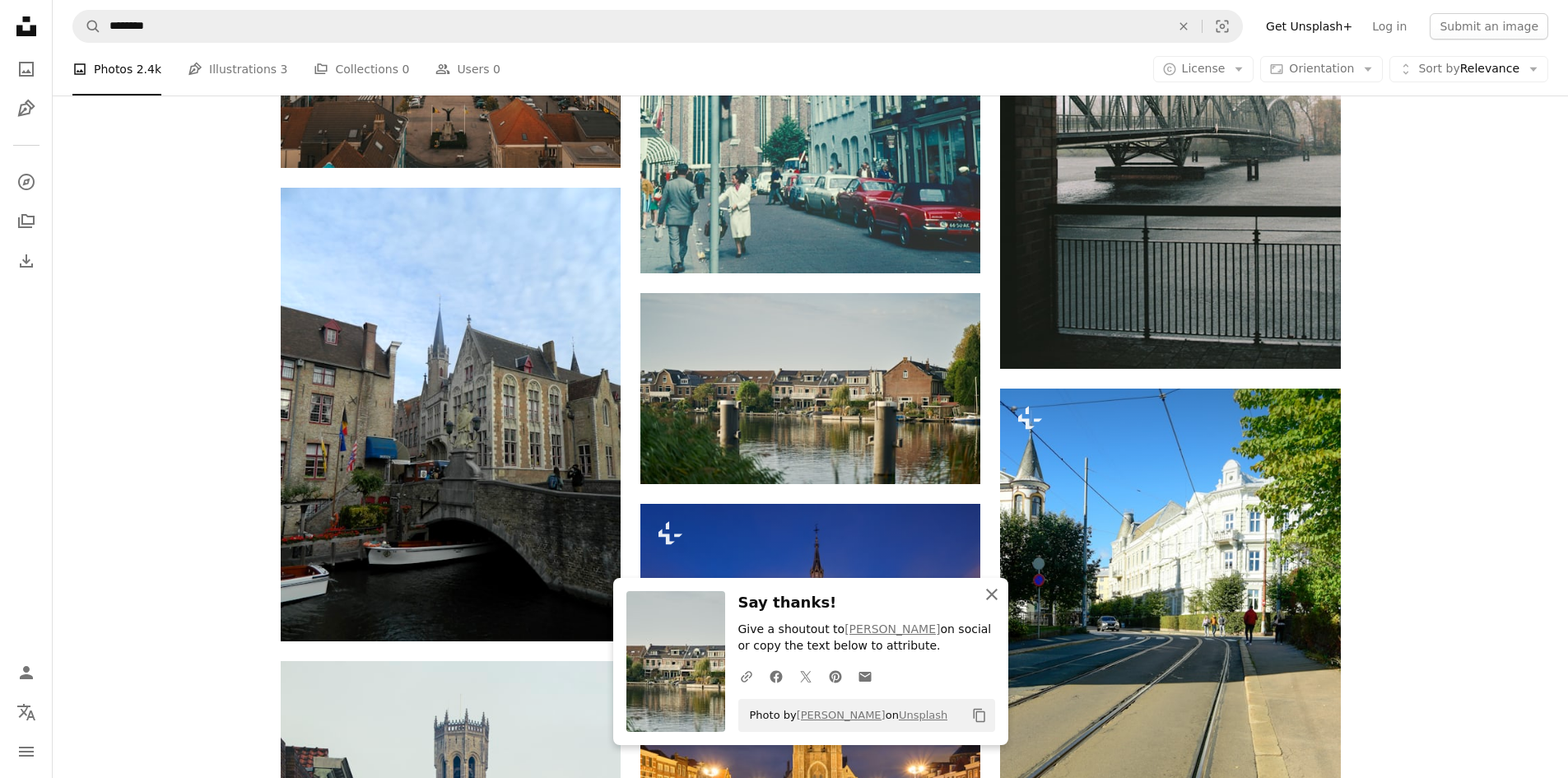
click at [989, 593] on icon "An X shape" at bounding box center [992, 594] width 19 height 19
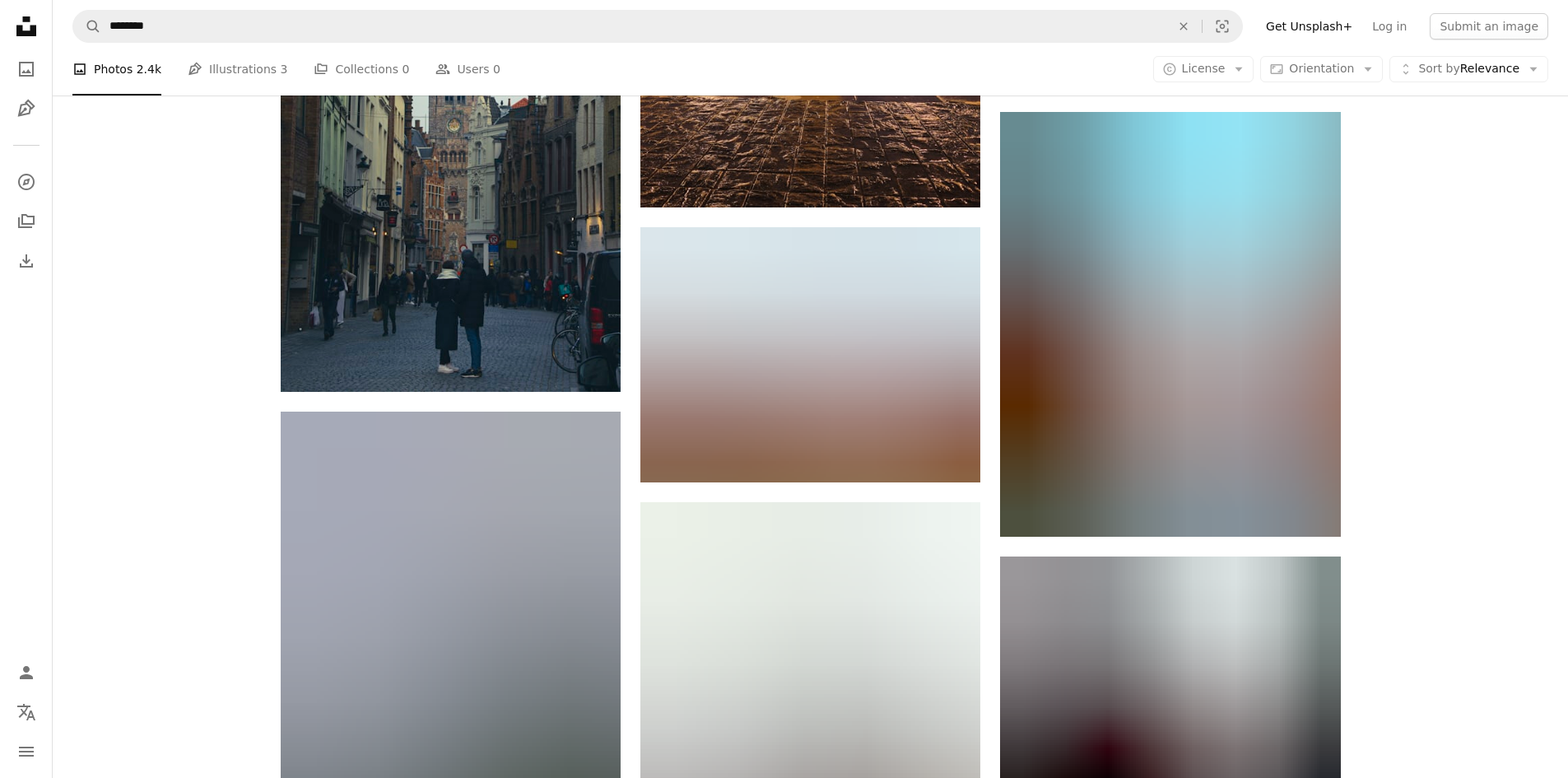
scroll to position [7982, 0]
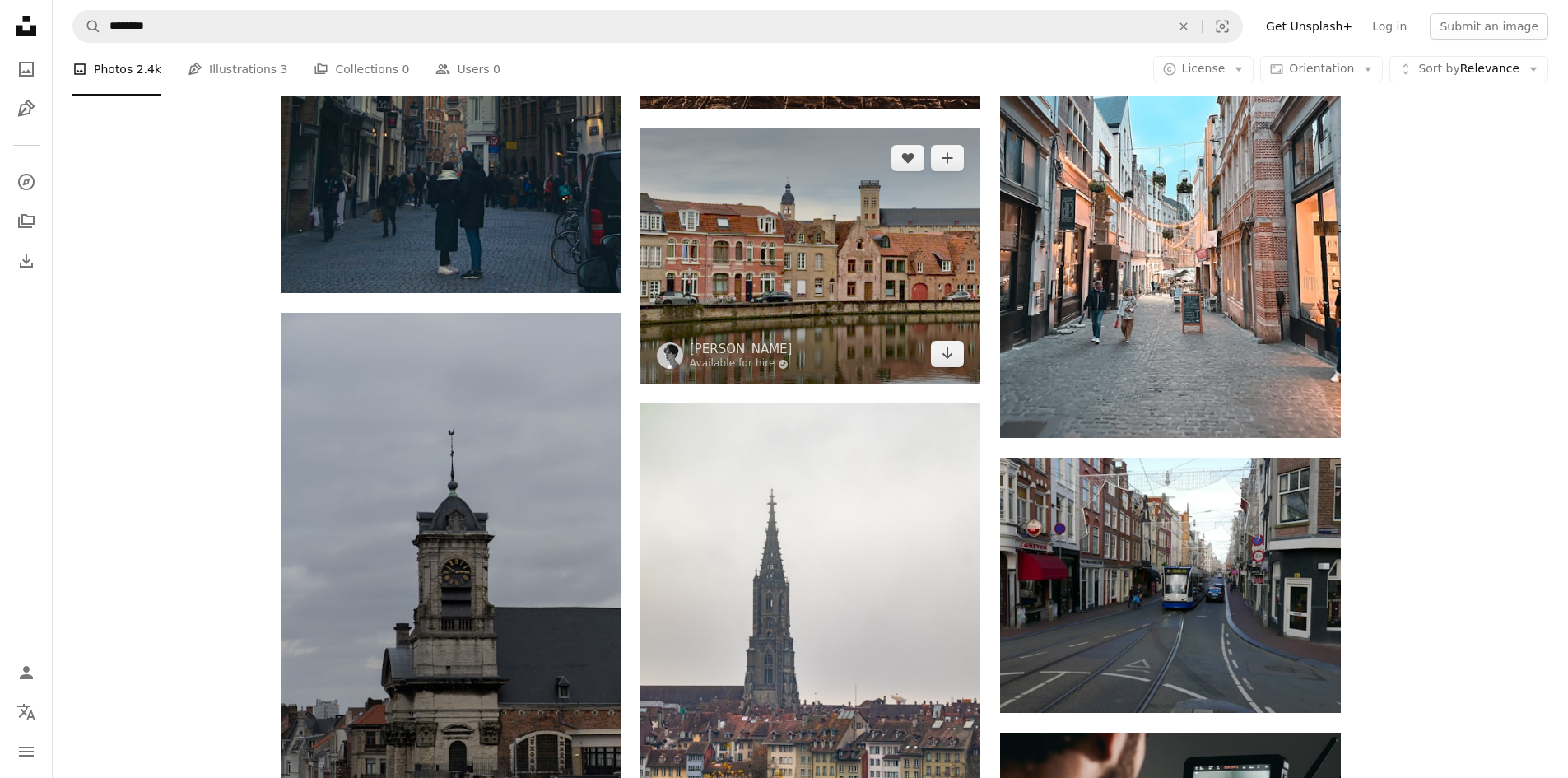
click at [768, 263] on img at bounding box center [810, 256] width 340 height 255
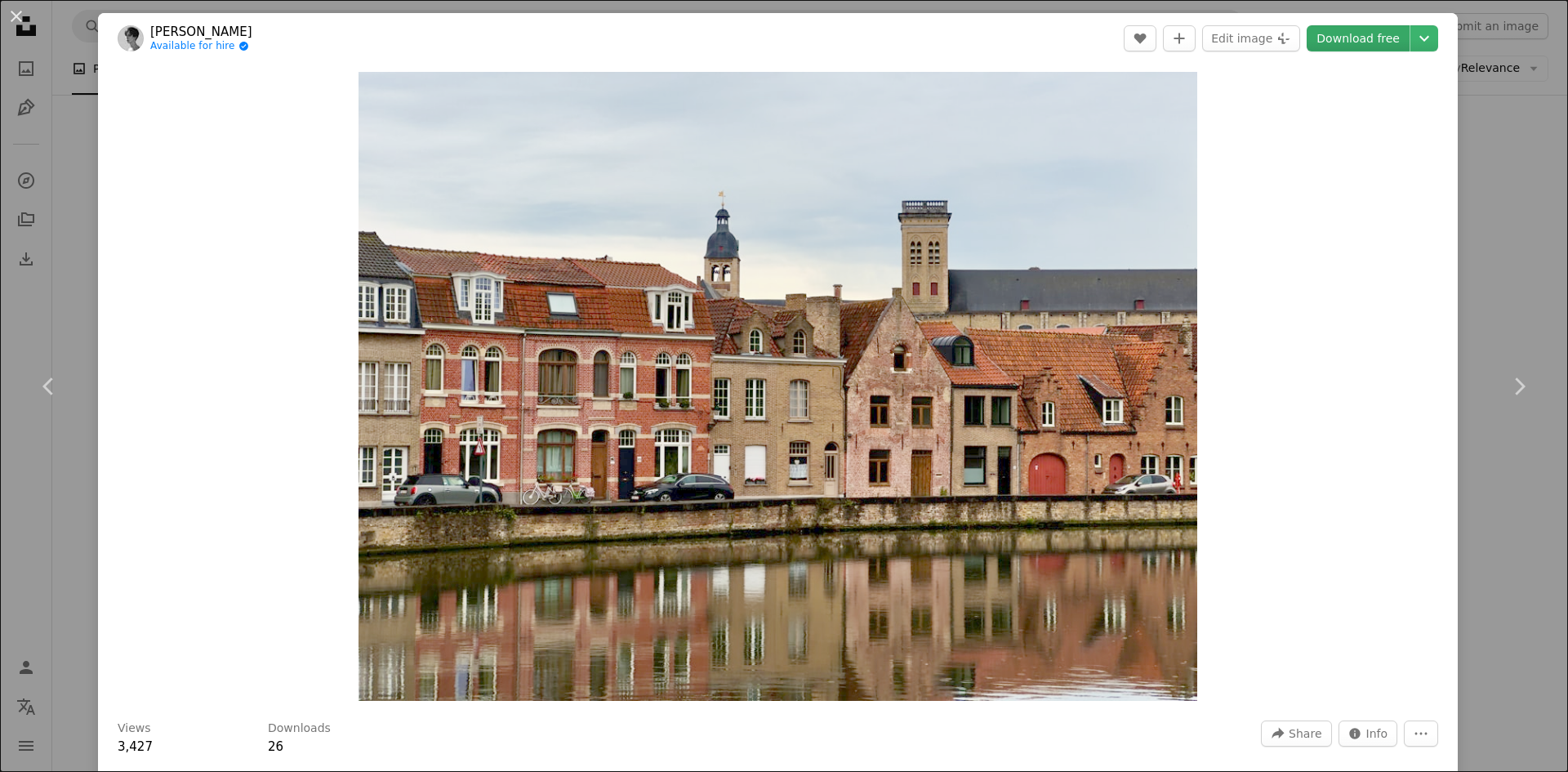
click at [1351, 43] on link "Download free" at bounding box center [1359, 38] width 103 height 26
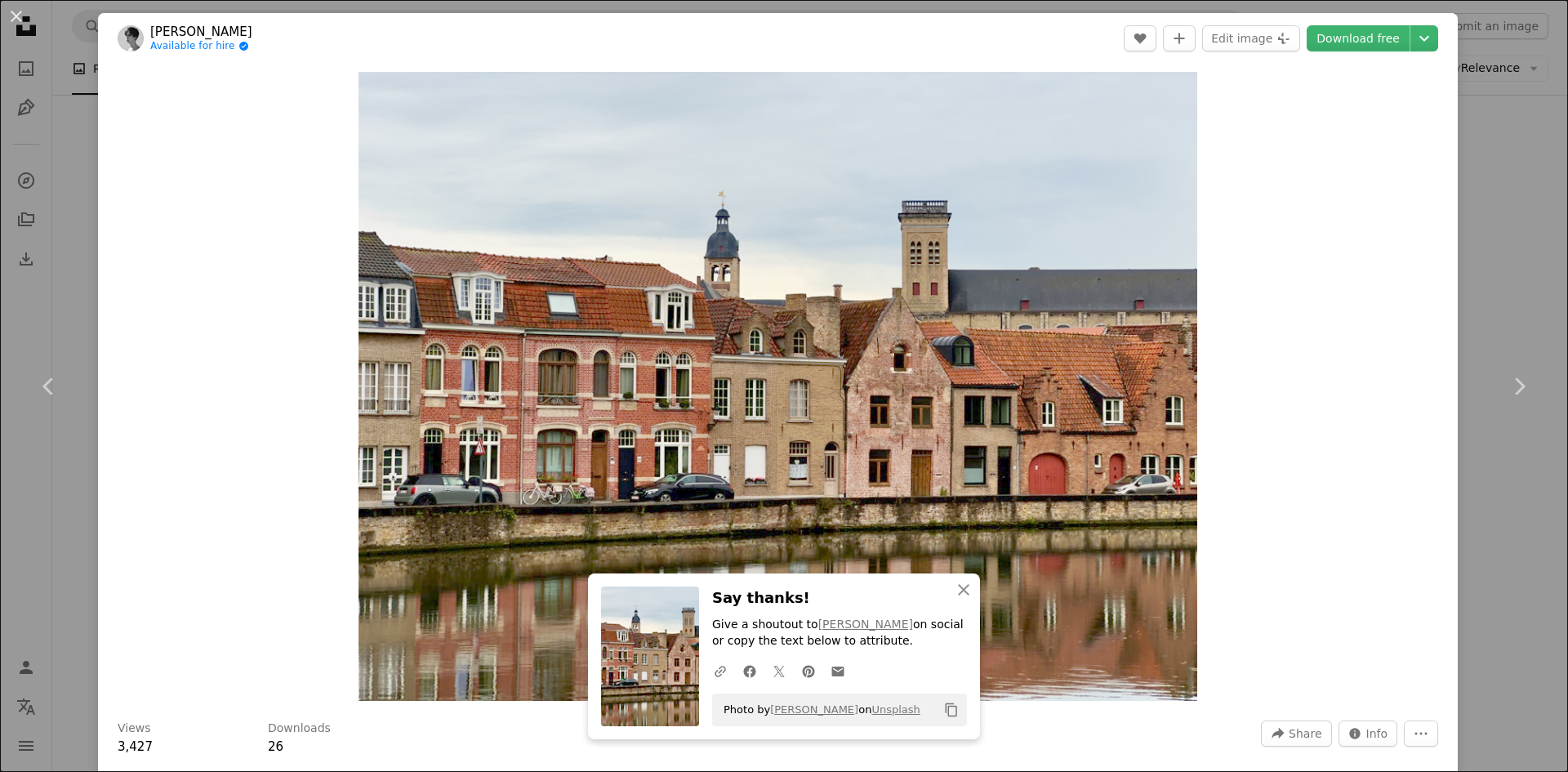
click at [1489, 273] on div "An X shape Chevron left Chevron right An X shape Close Say thanks! Give a shout…" at bounding box center [784, 386] width 1568 height 772
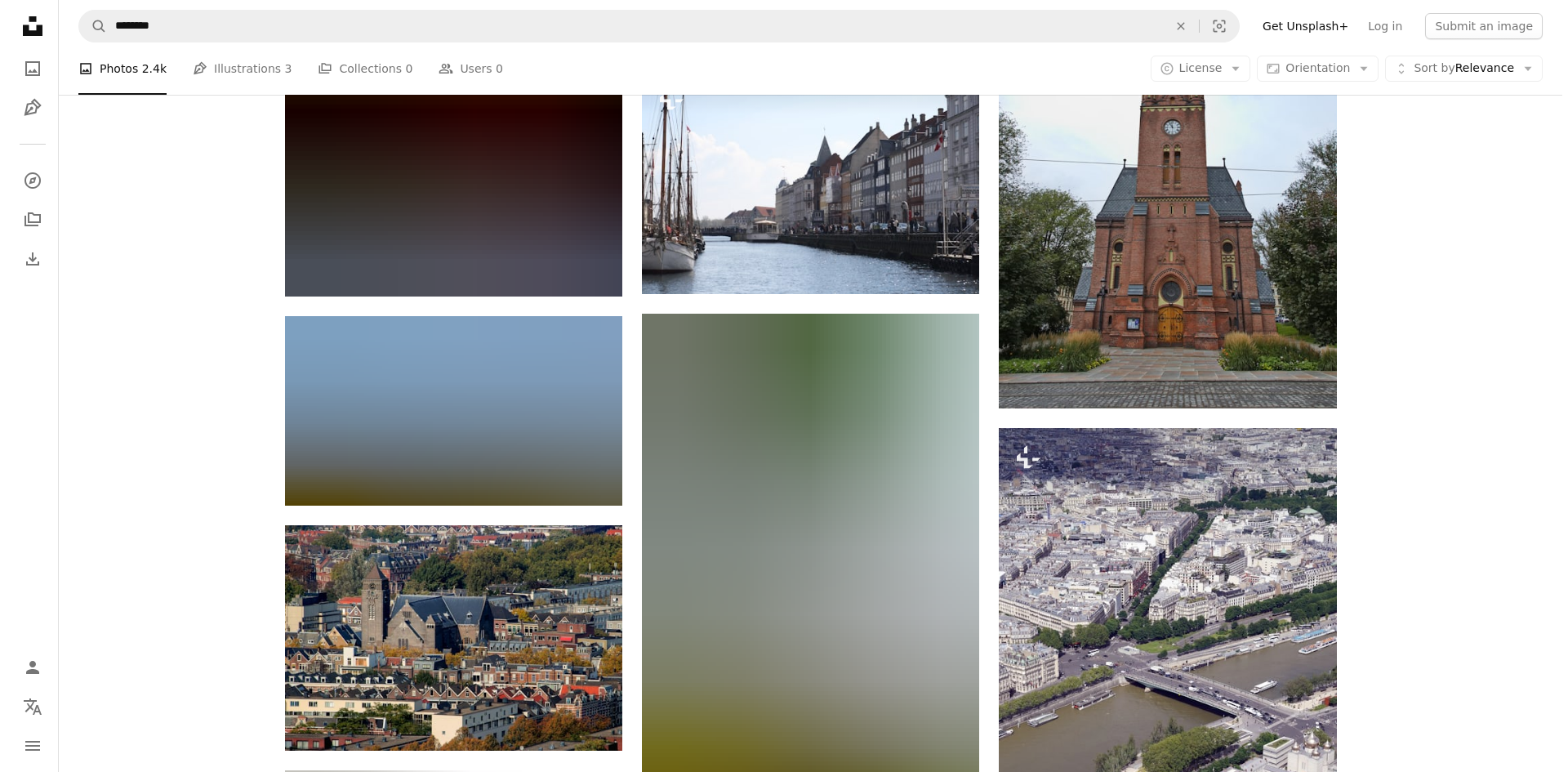
scroll to position [10452, 0]
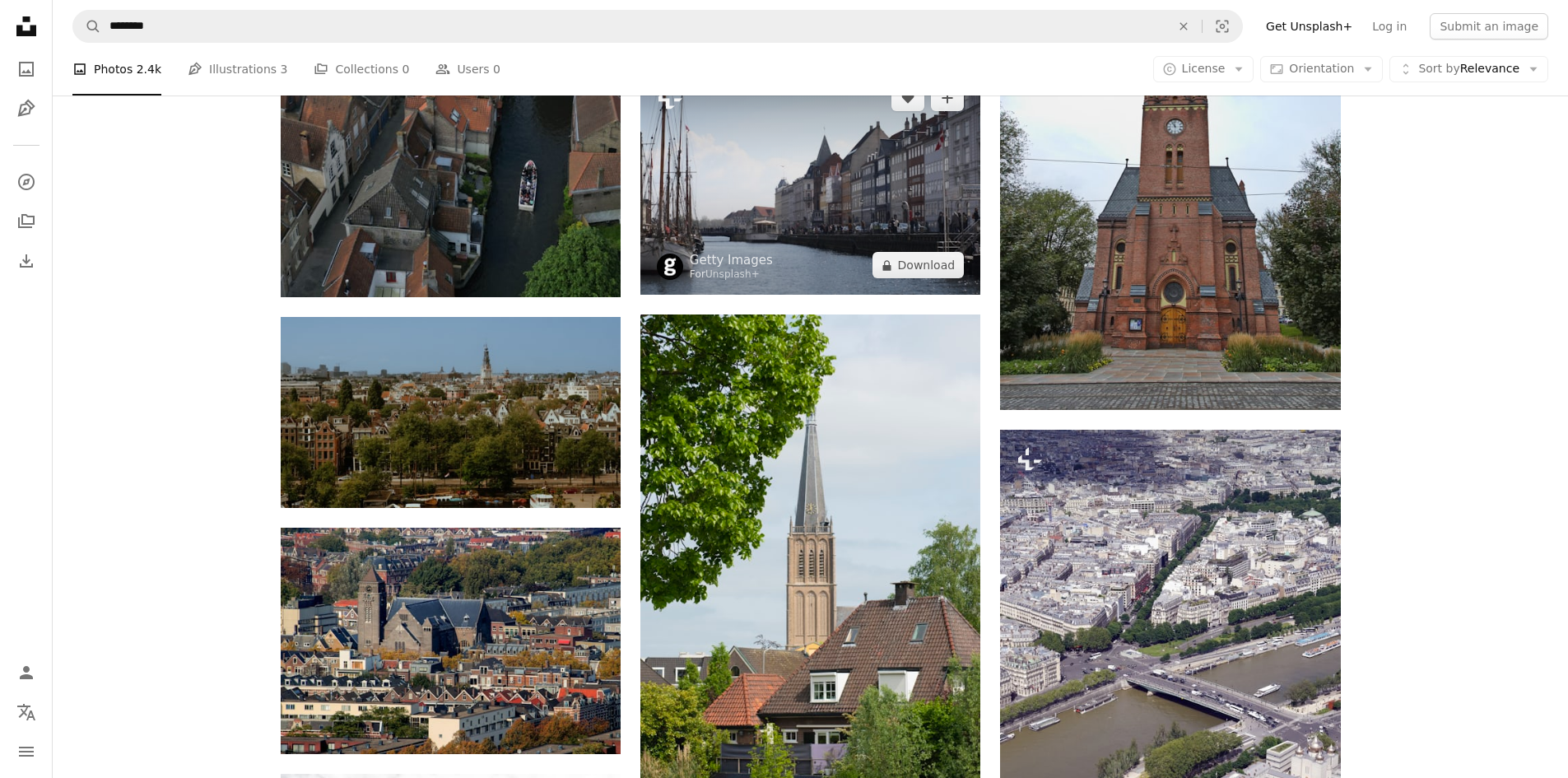
click at [800, 235] on img at bounding box center [810, 181] width 340 height 226
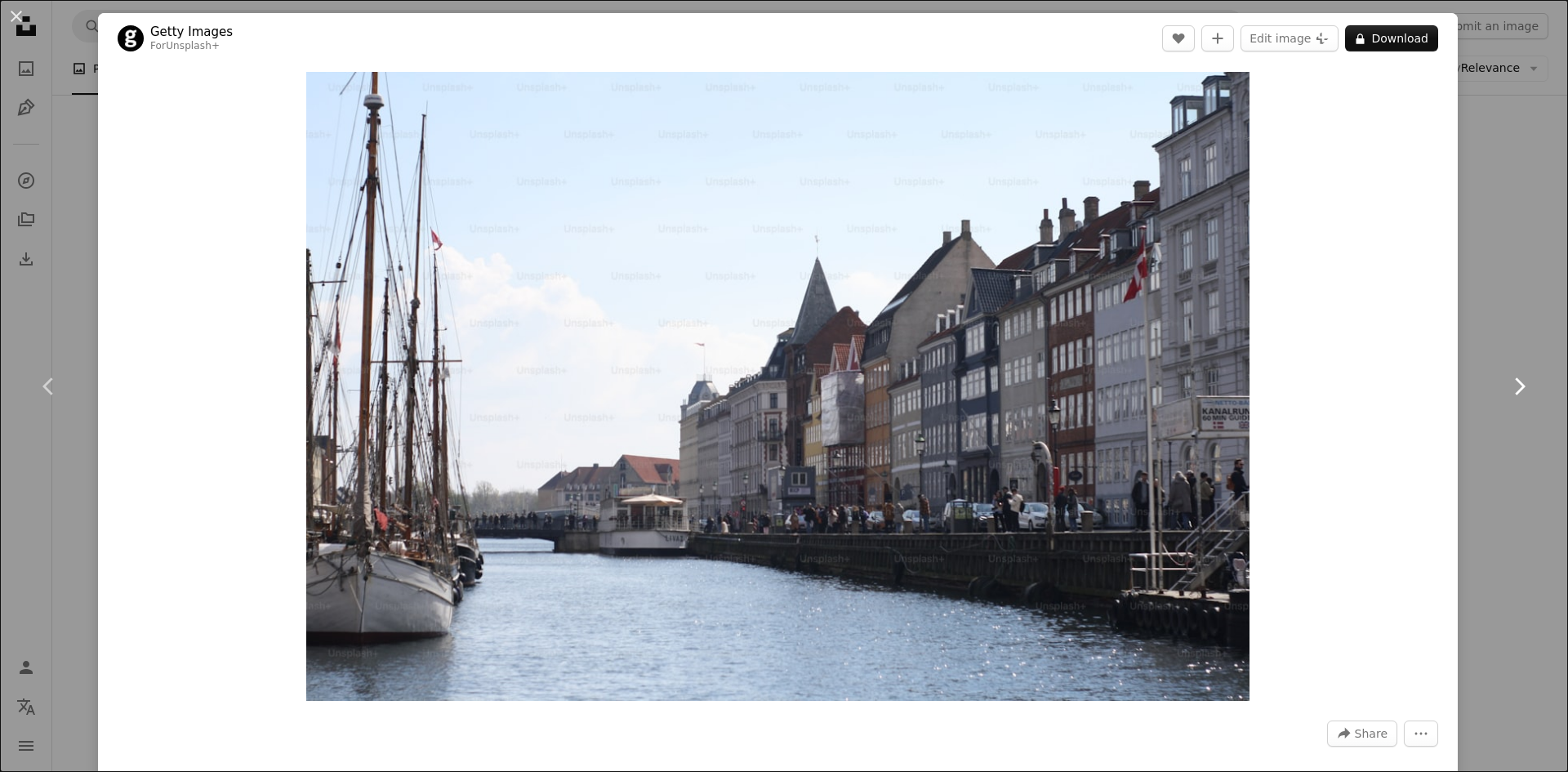
click at [1496, 344] on link "Chevron right" at bounding box center [1519, 386] width 98 height 157
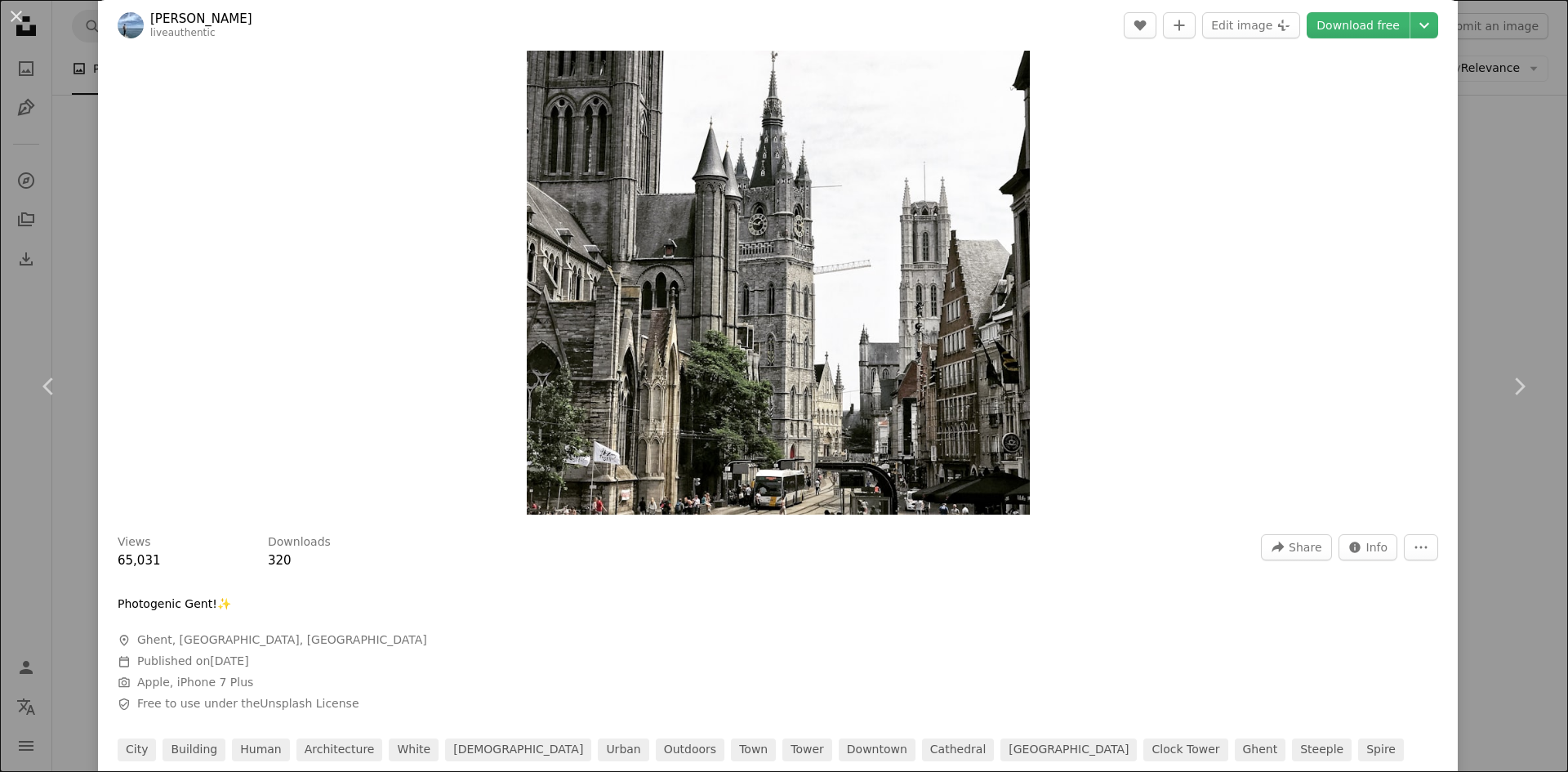
scroll to position [82, 0]
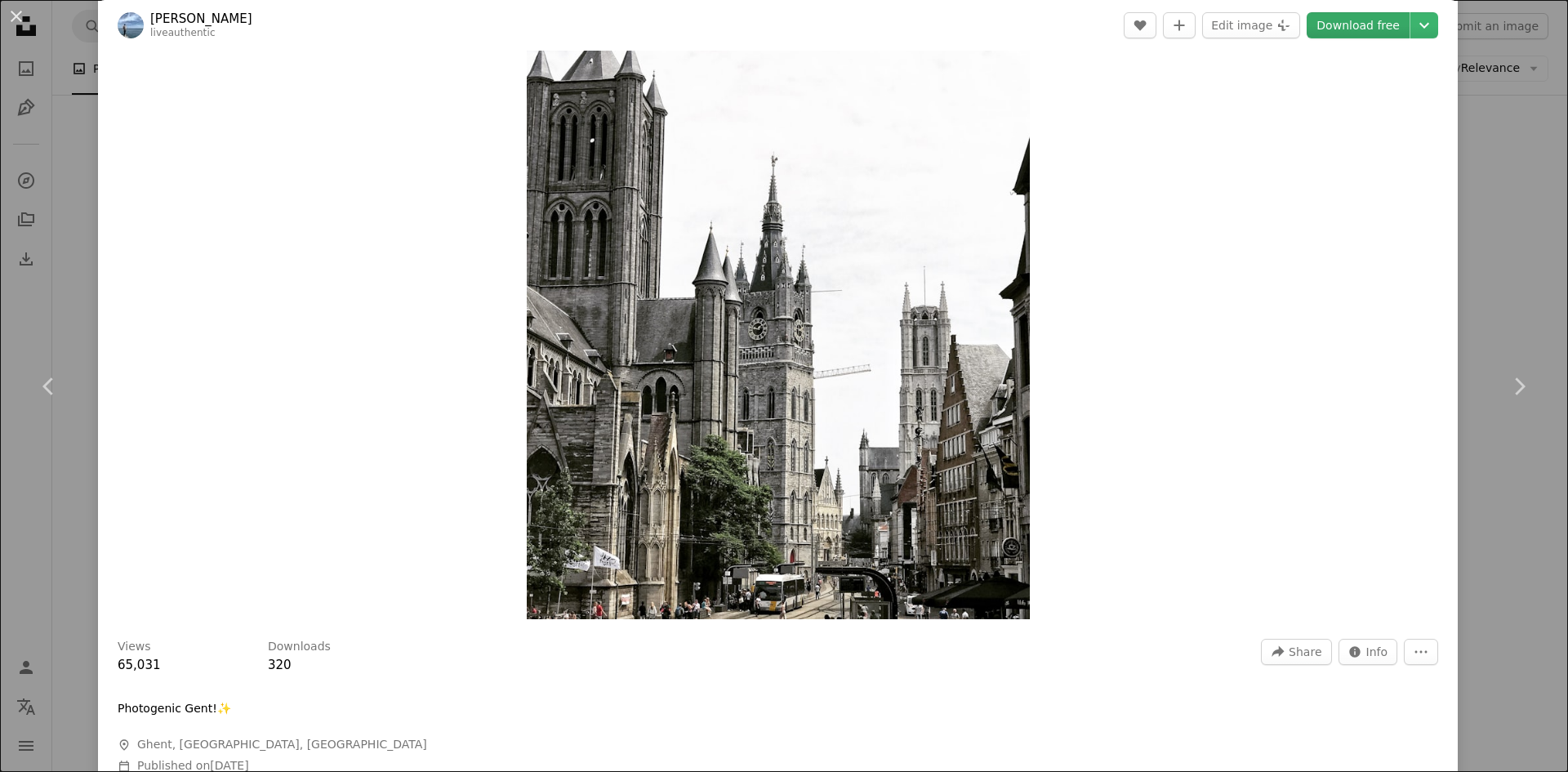
click at [1352, 27] on link "Download free" at bounding box center [1359, 25] width 103 height 26
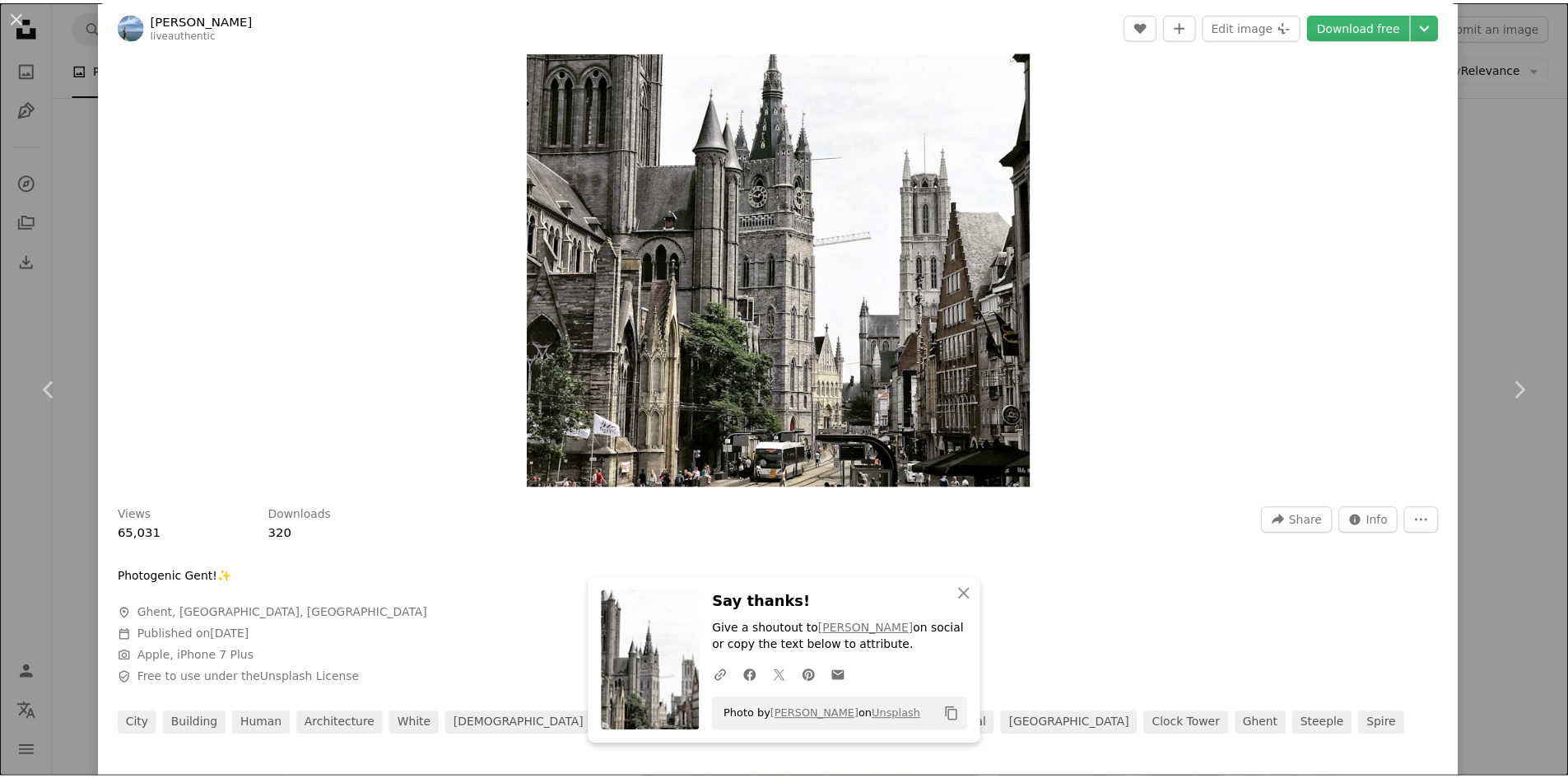
scroll to position [247, 0]
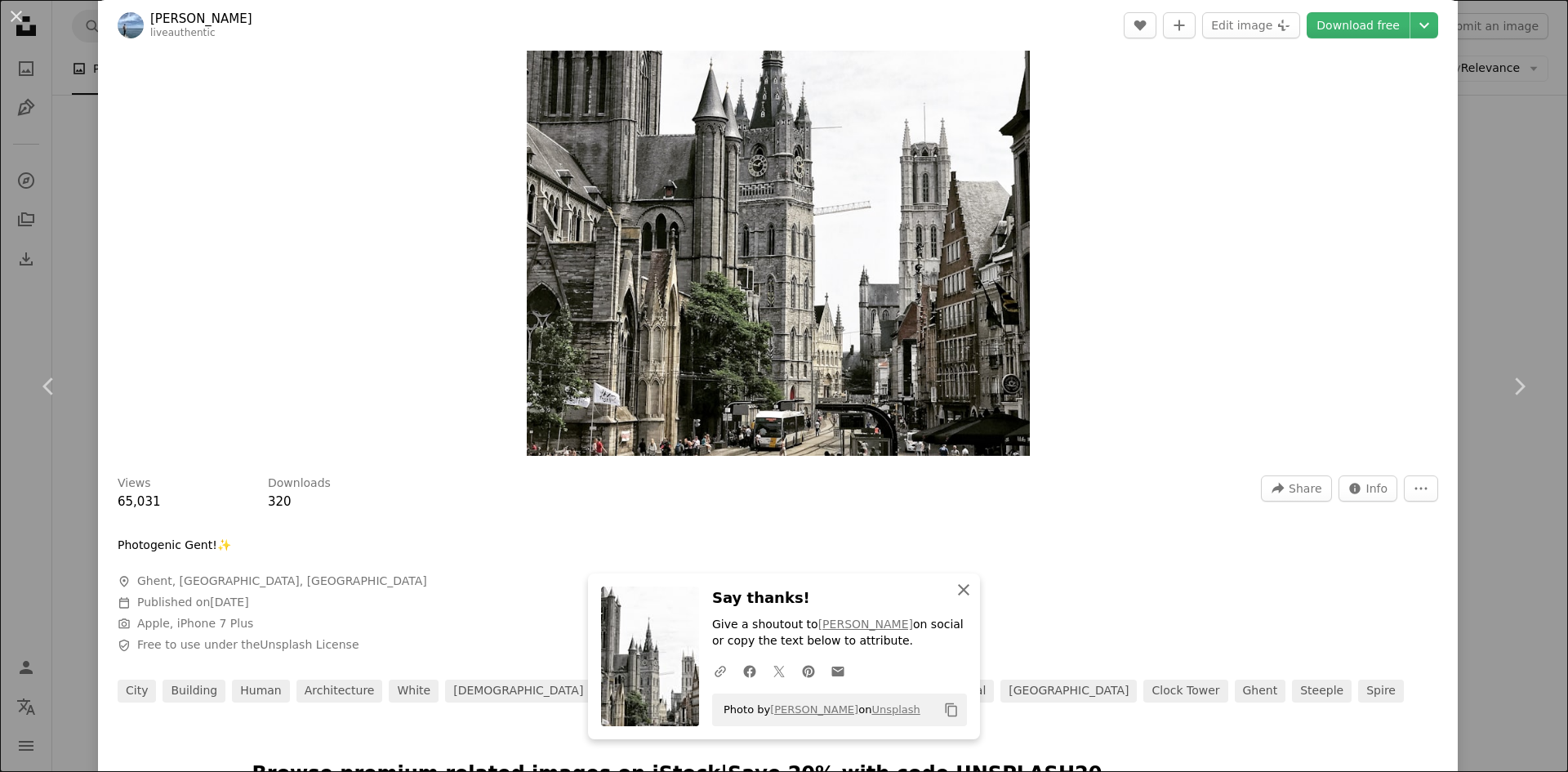
click at [960, 584] on icon "An X shape" at bounding box center [963, 590] width 19 height 19
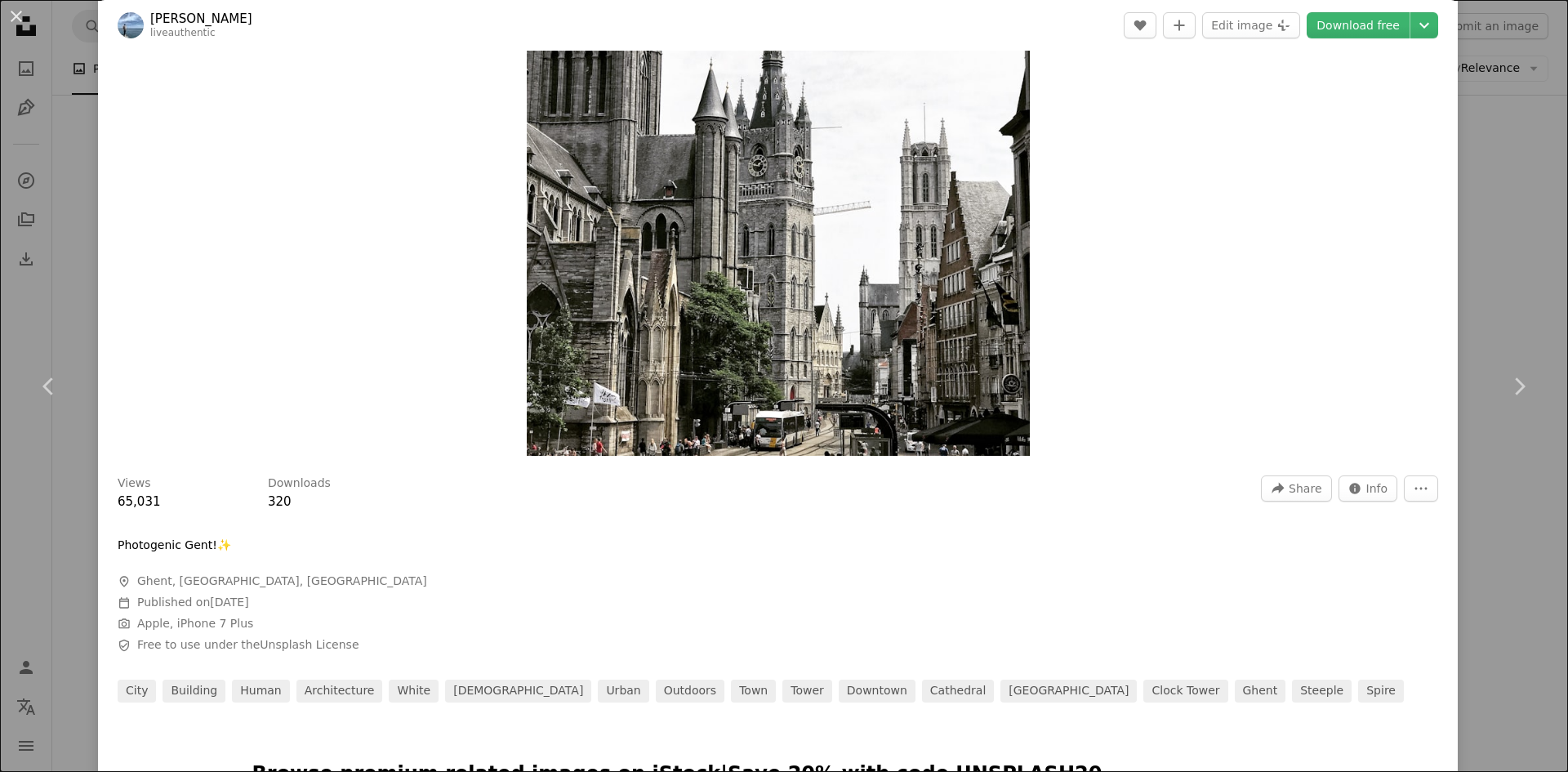
click at [1496, 297] on div "An X shape Chevron left Chevron right Razvan [PERSON_NAME] liveauthentic A hear…" at bounding box center [784, 386] width 1568 height 772
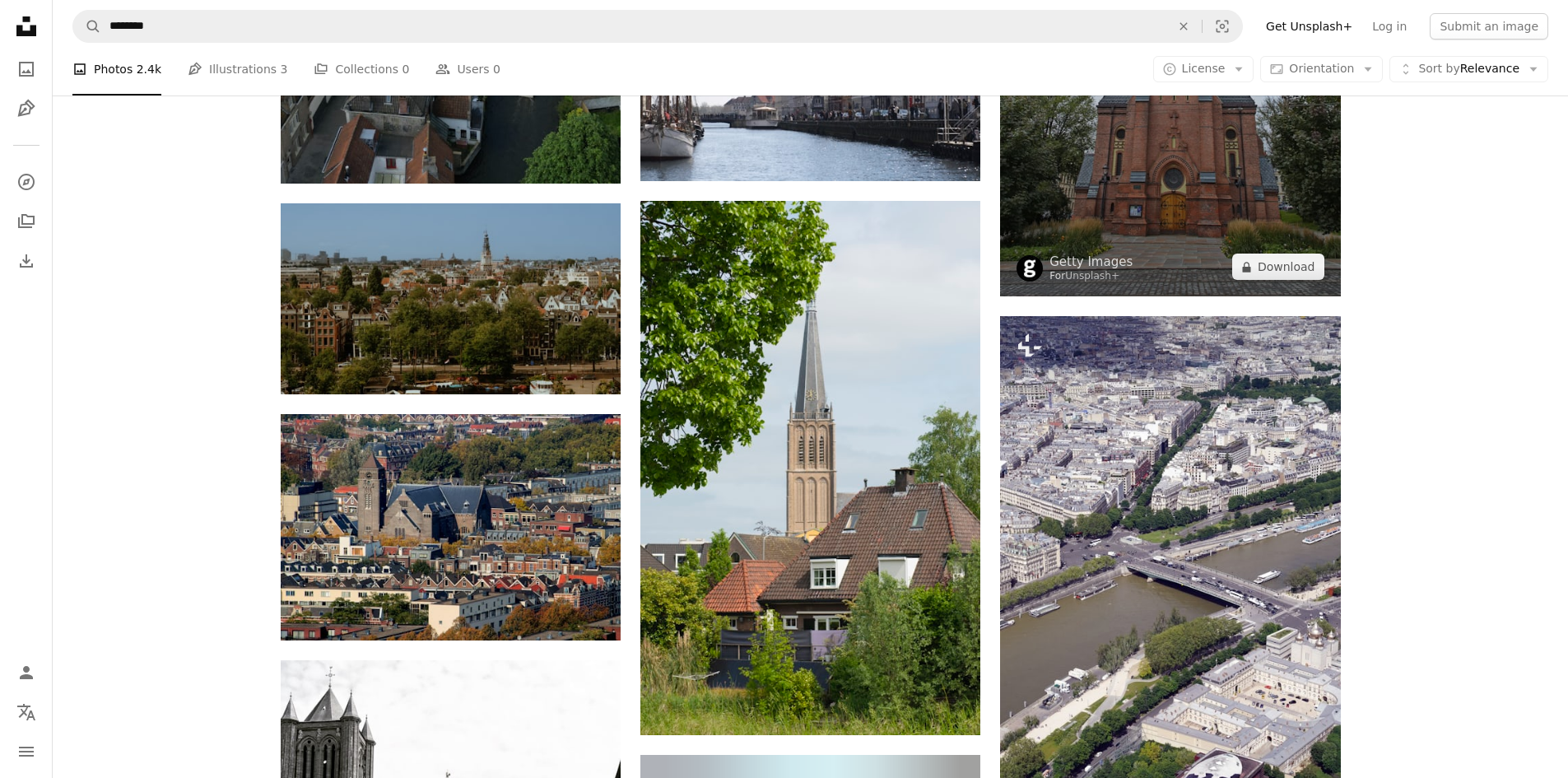
scroll to position [10780, 0]
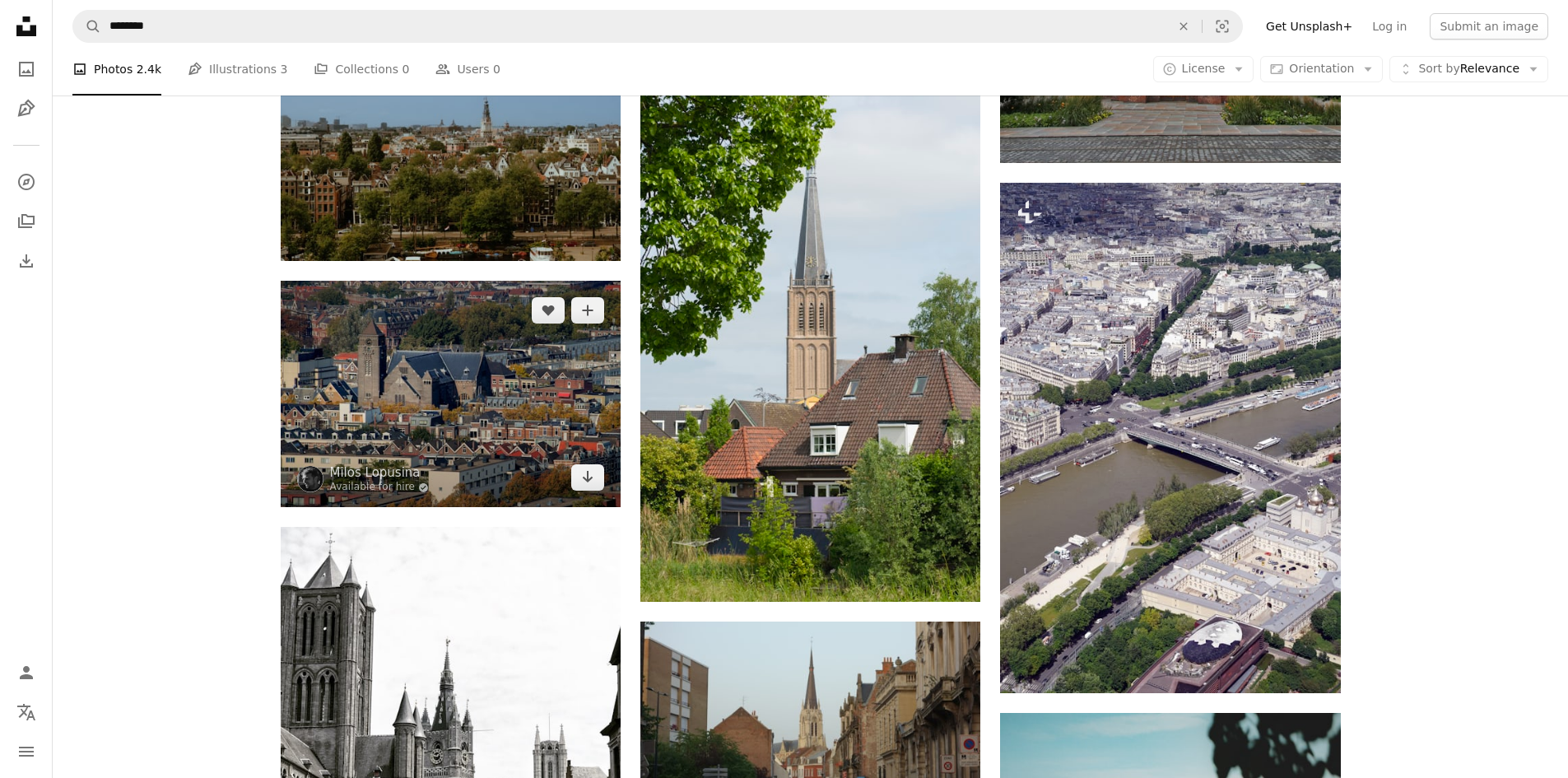
click at [528, 469] on img at bounding box center [450, 393] width 340 height 226
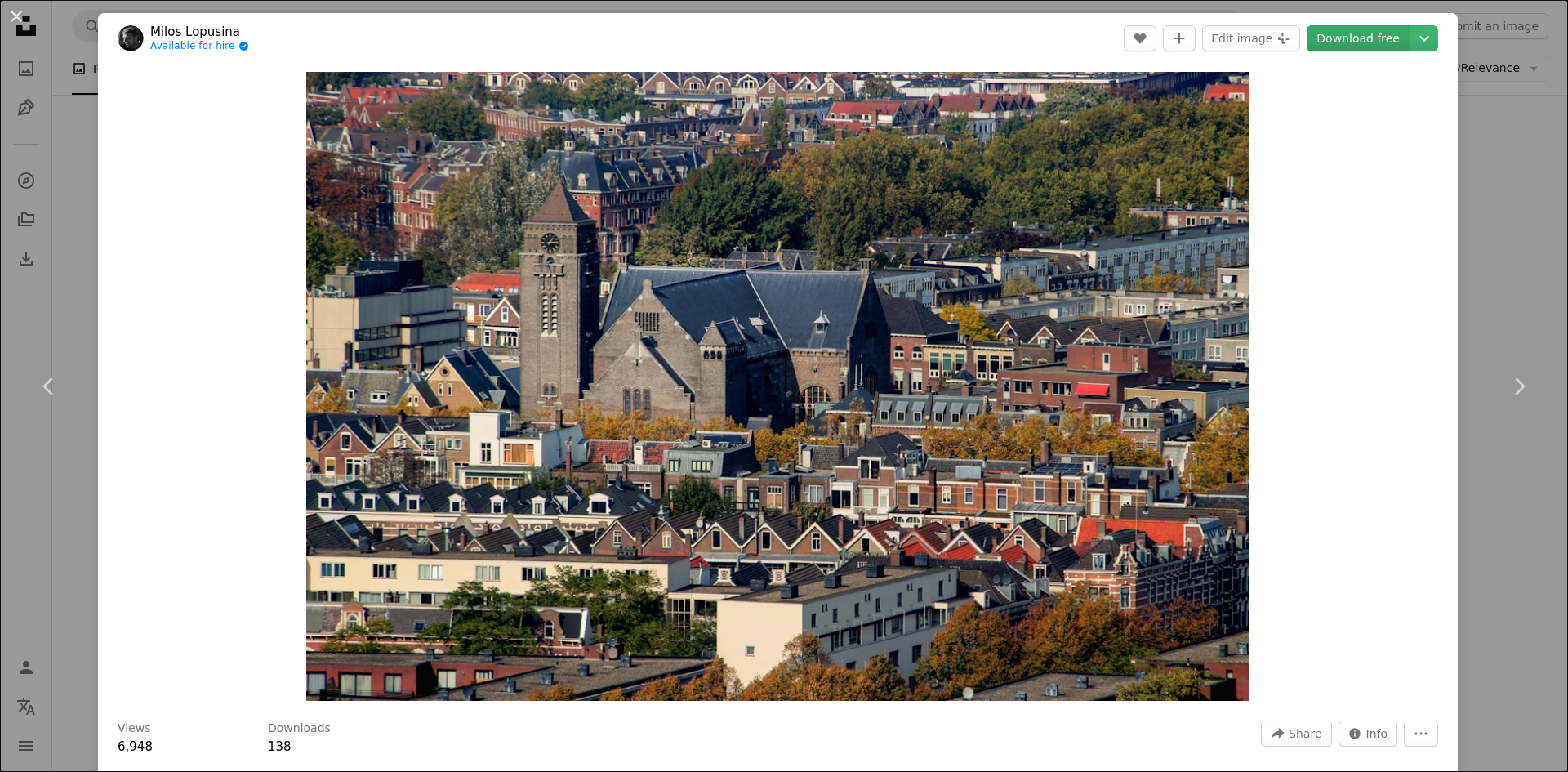
click at [1350, 27] on link "Download free" at bounding box center [1359, 38] width 103 height 26
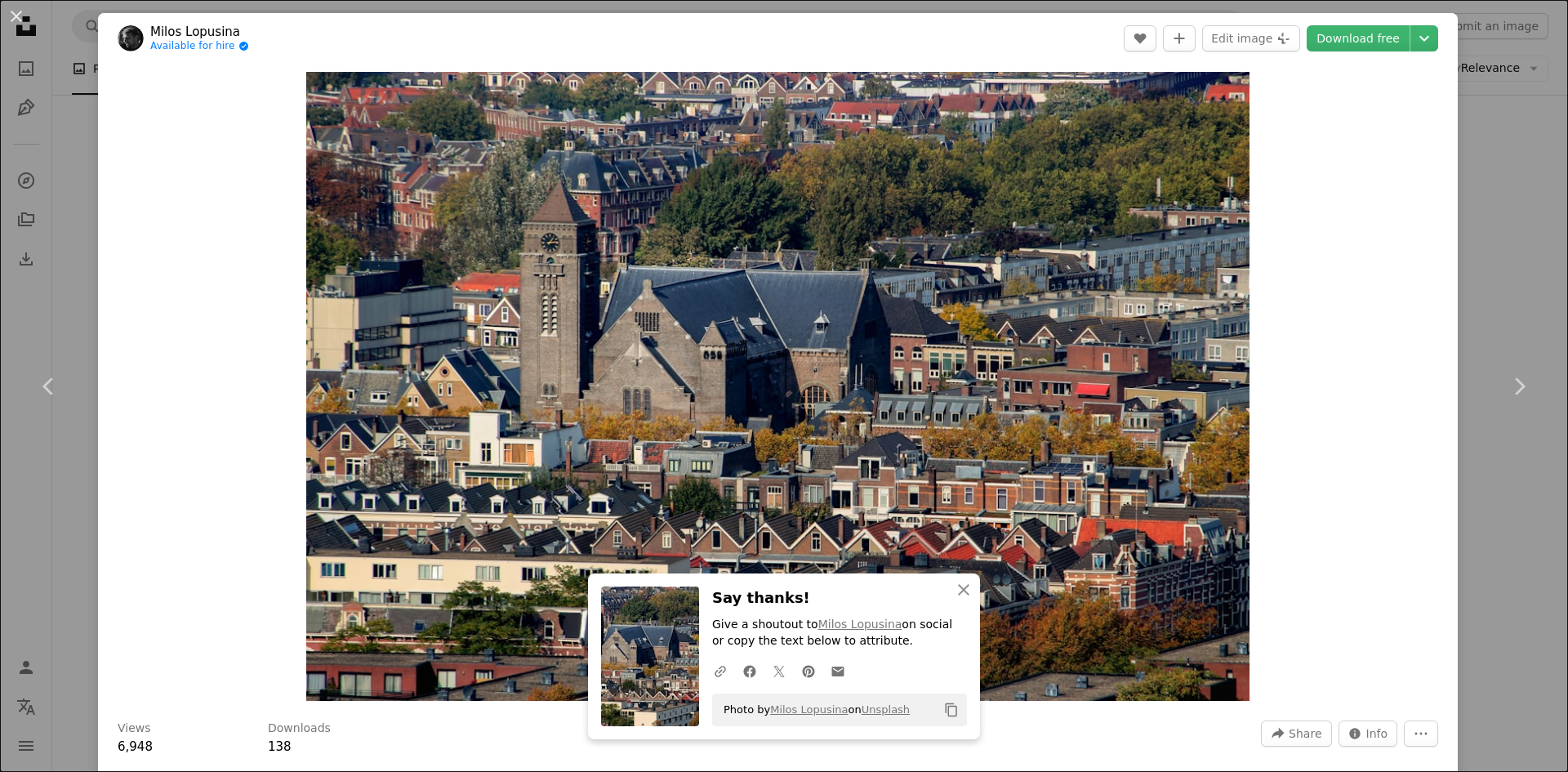
click at [1502, 266] on div "An X shape Chevron left Chevron right An X shape Close Say thanks! Give a shout…" at bounding box center [784, 386] width 1568 height 772
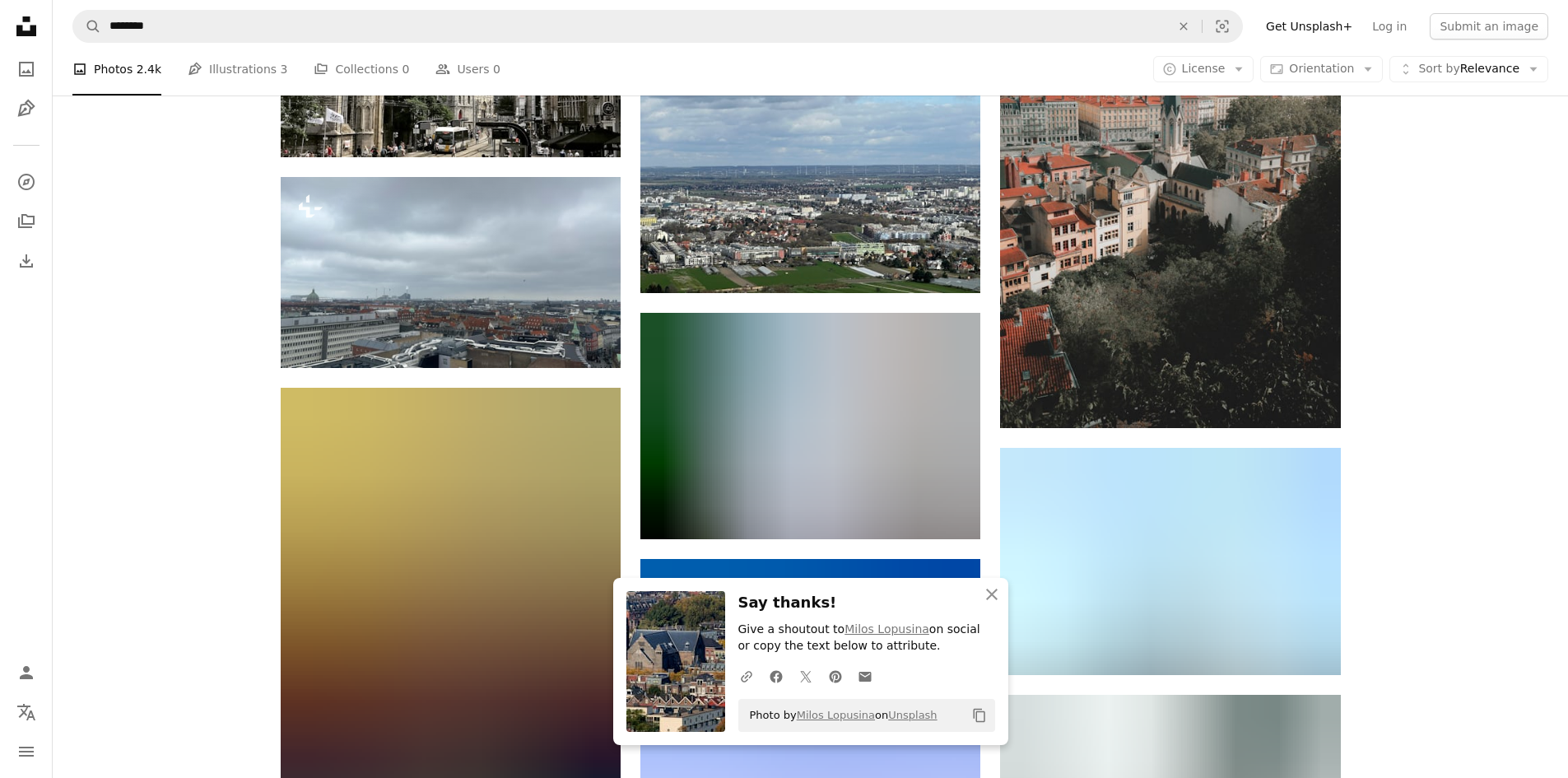
scroll to position [11603, 0]
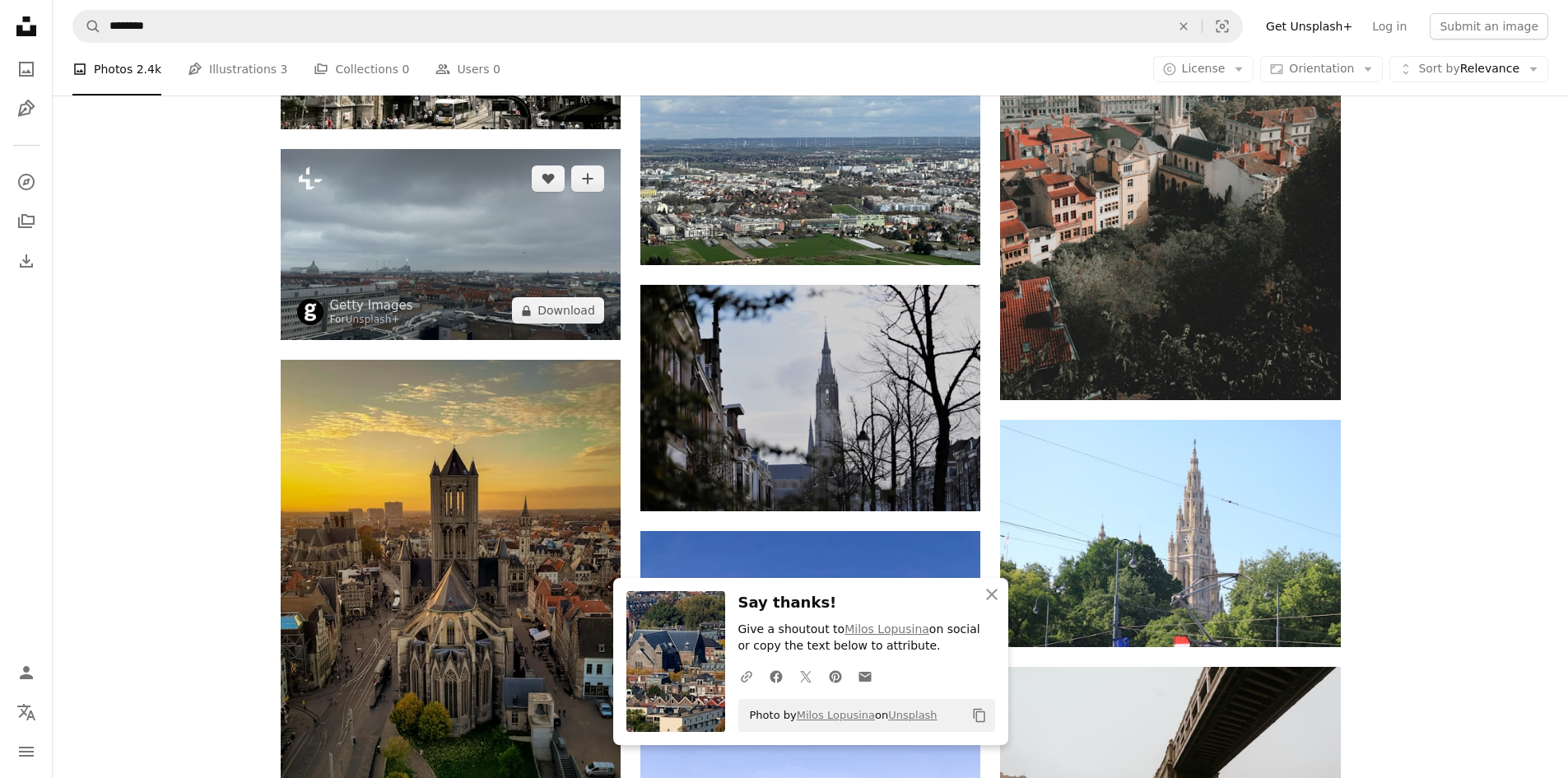
click at [519, 234] on img at bounding box center [450, 244] width 340 height 191
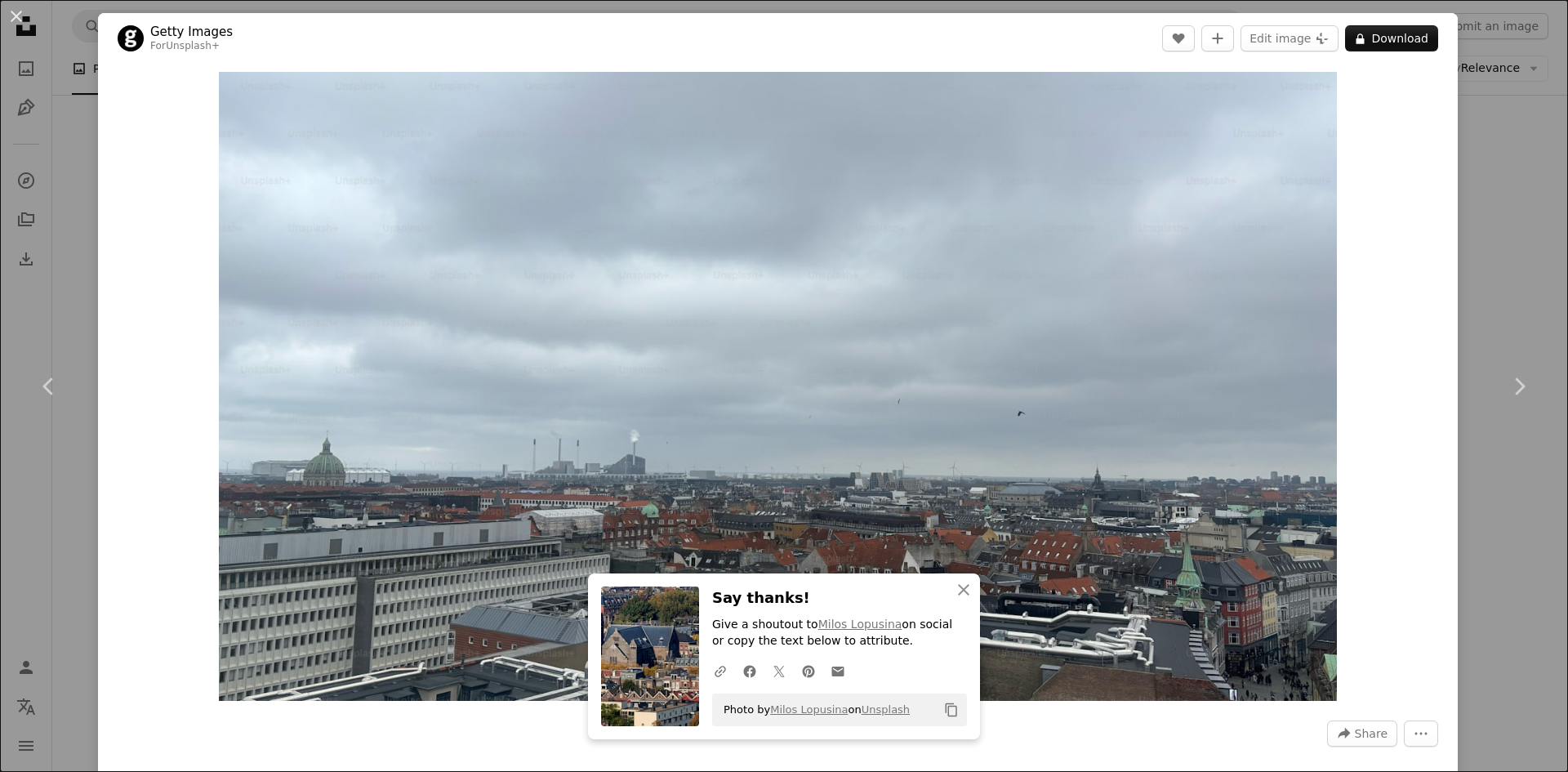
click at [1467, 171] on div "An X shape Chevron left Chevron right An X shape Close Say thanks! Give a shout…" at bounding box center [784, 386] width 1568 height 772
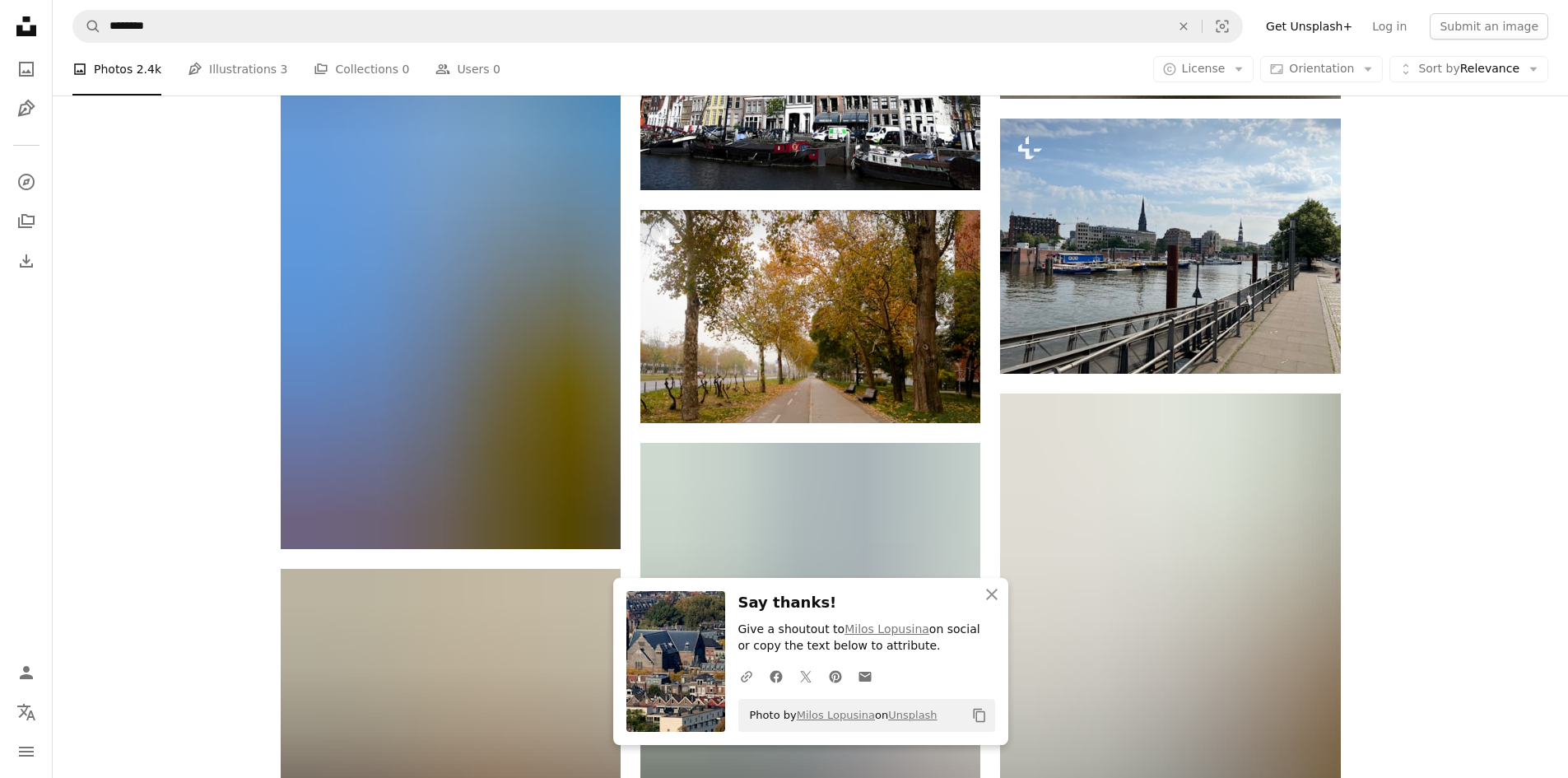
scroll to position [12426, 0]
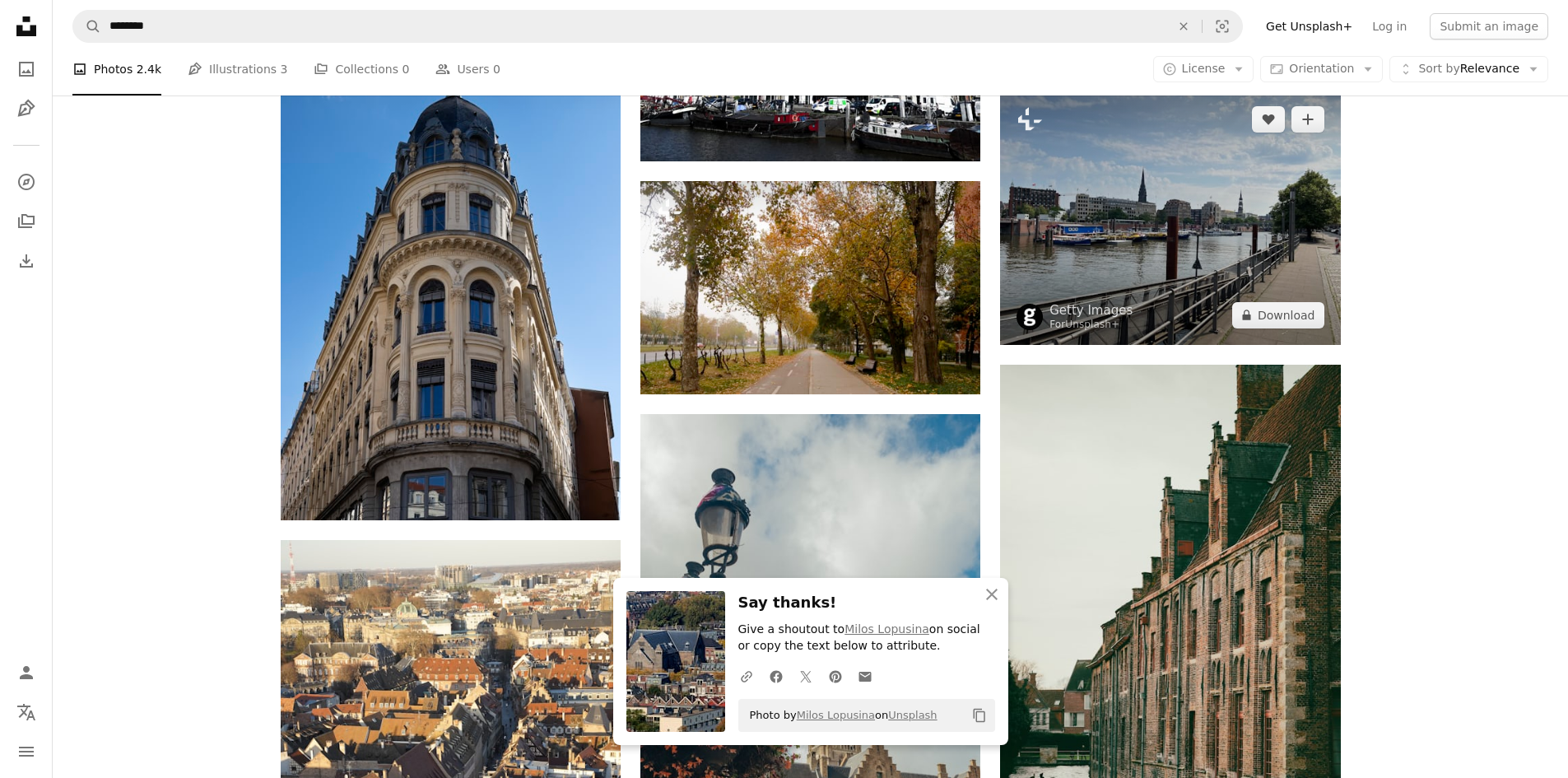
click at [1192, 237] on img at bounding box center [1170, 217] width 340 height 255
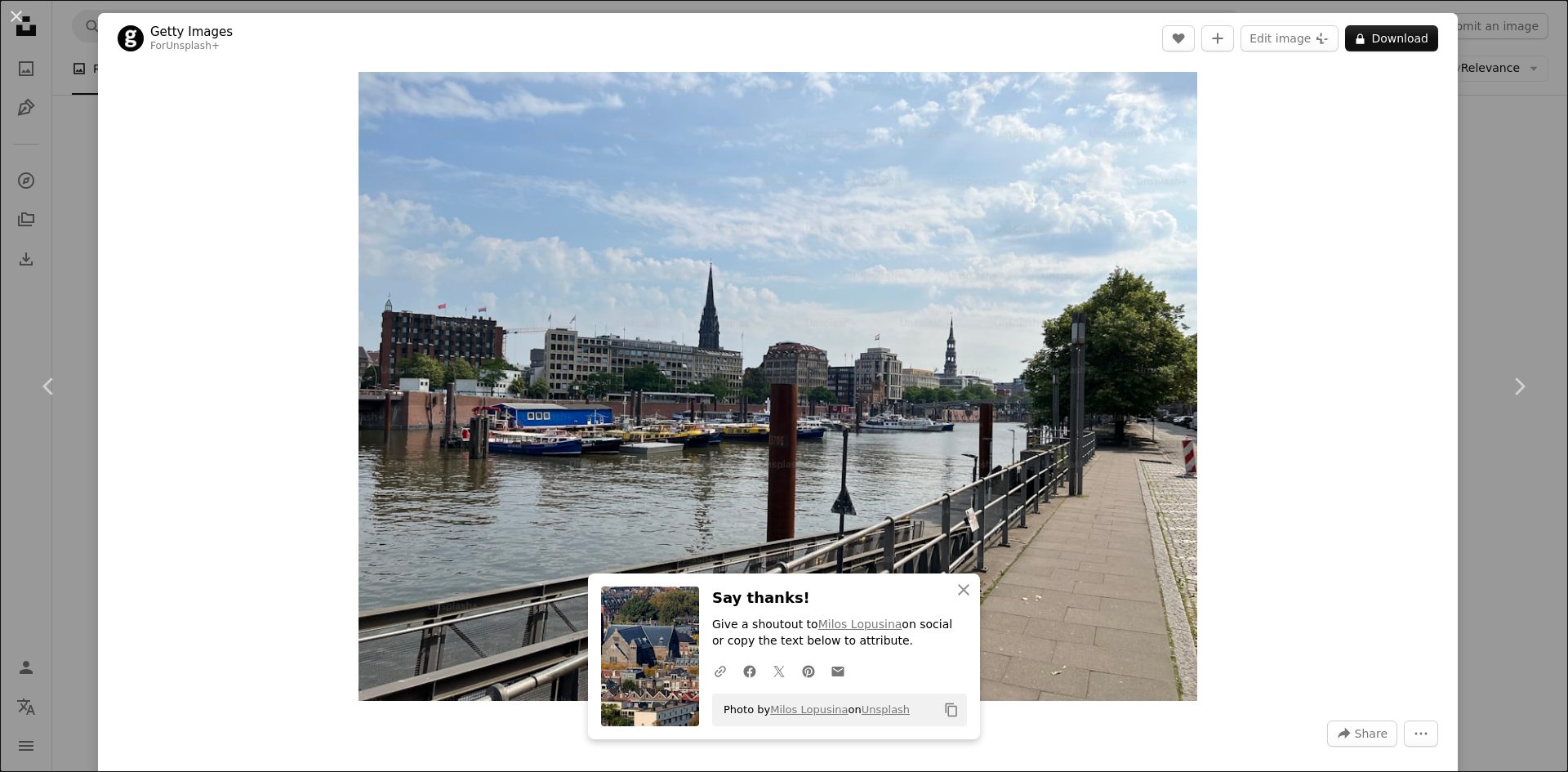
click at [1497, 200] on div "An X shape Chevron left Chevron right An X shape Close Say thanks! Give a shout…" at bounding box center [784, 386] width 1568 height 772
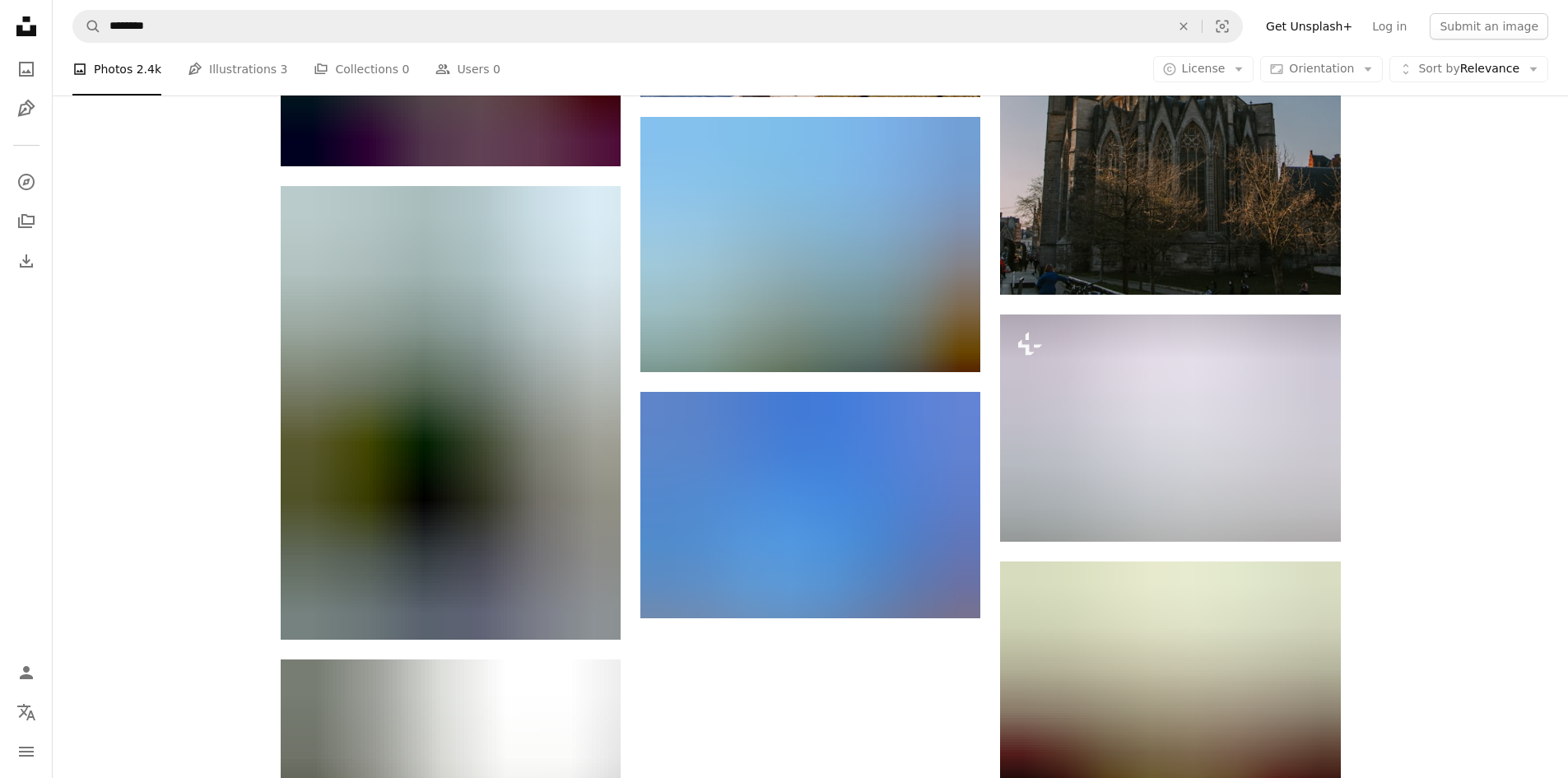
scroll to position [13743, 0]
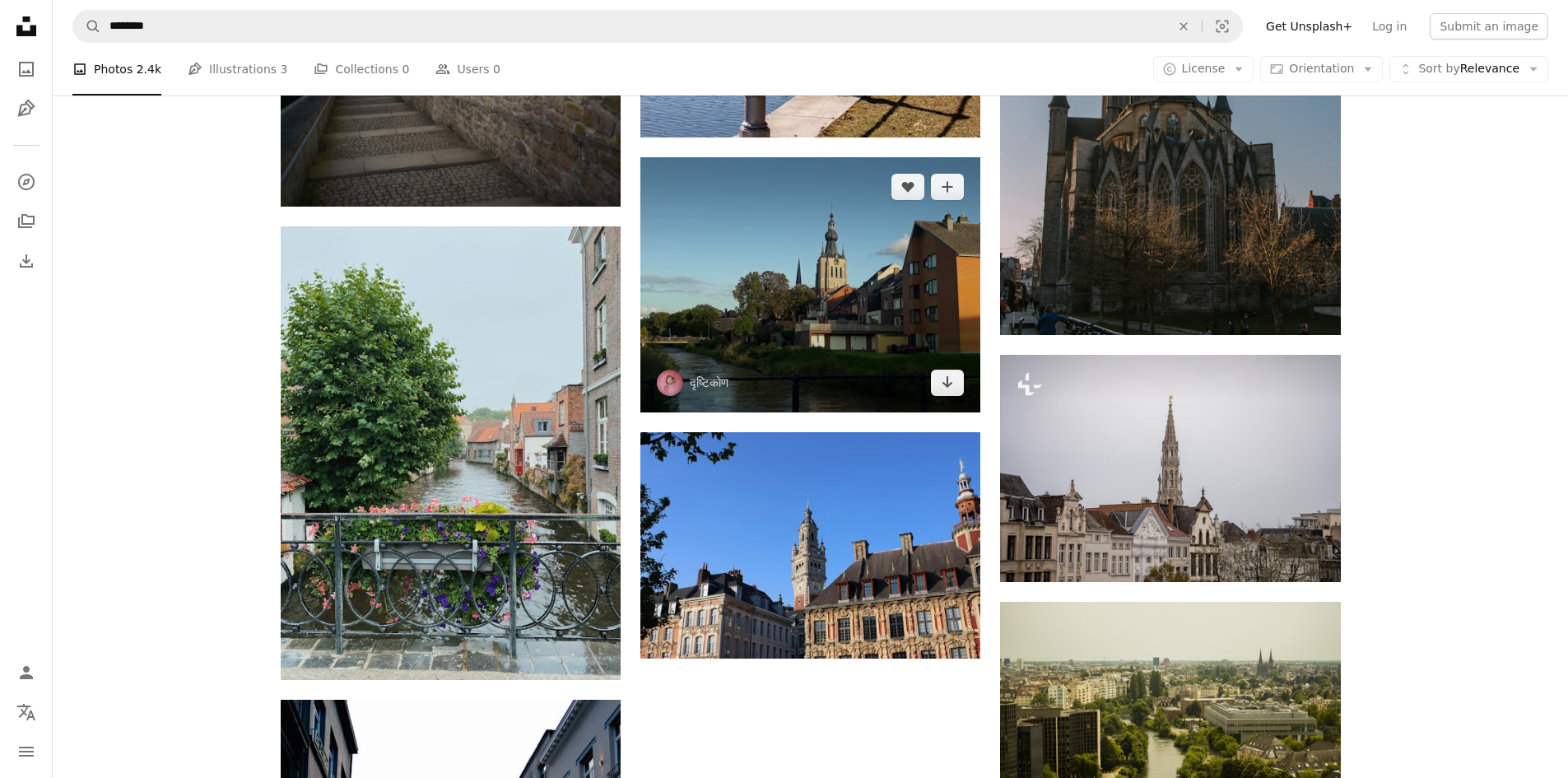
click at [863, 283] on img at bounding box center [810, 285] width 340 height 255
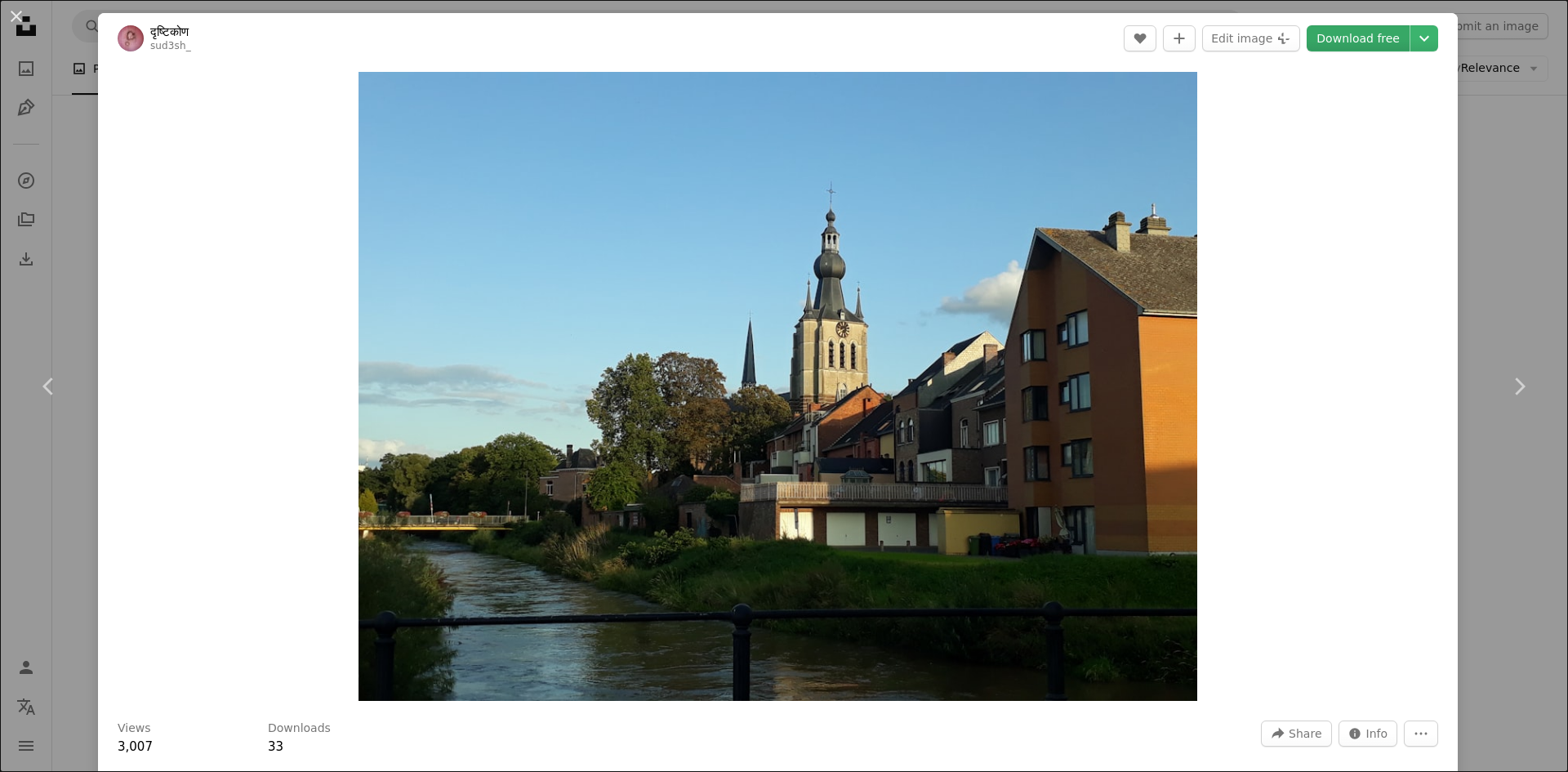
click at [1341, 28] on link "Download free" at bounding box center [1359, 38] width 103 height 26
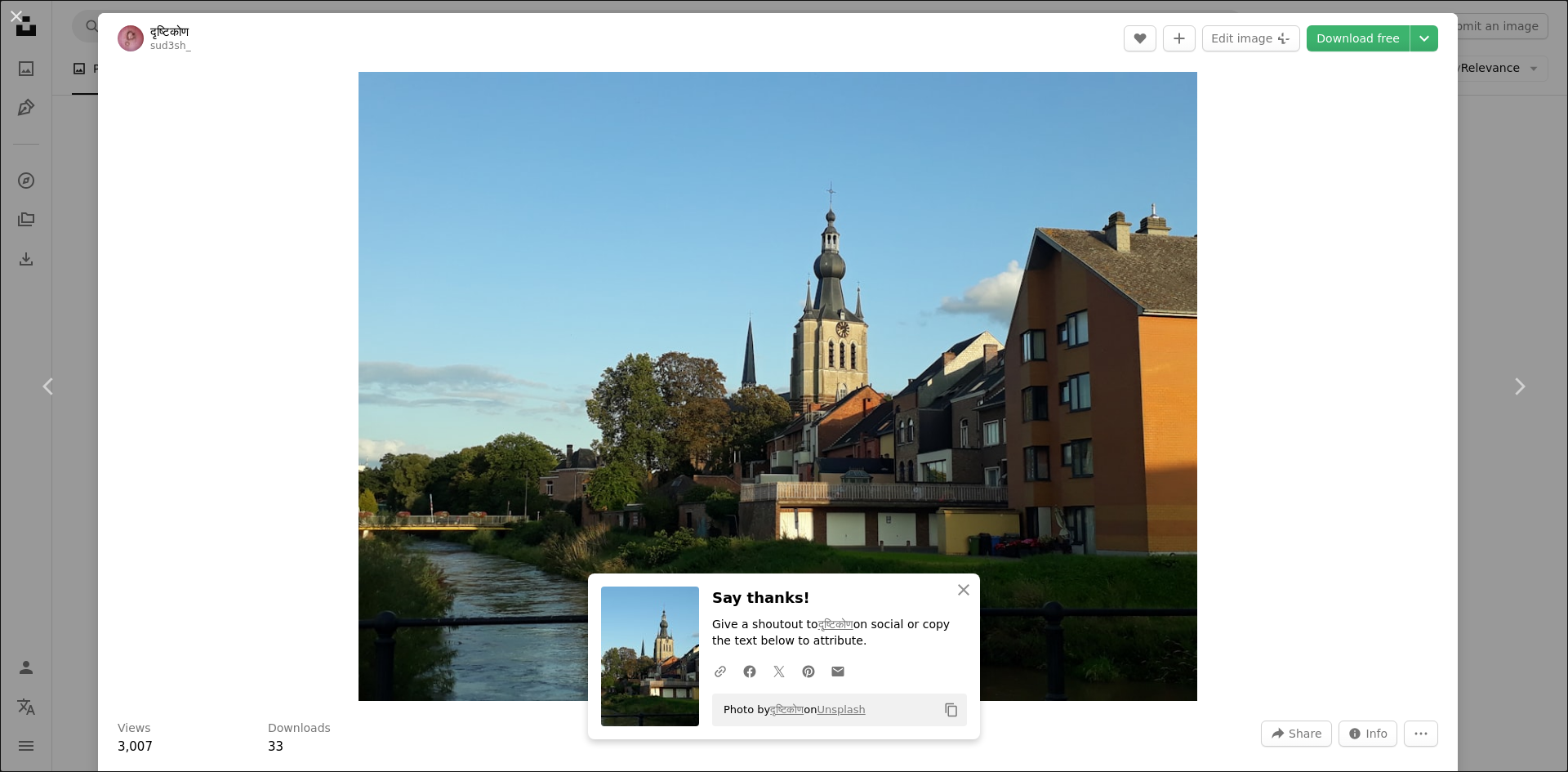
click at [1514, 519] on div "An X shape Chevron left Chevron right An X shape Close Say thanks! Give a shout…" at bounding box center [784, 386] width 1568 height 772
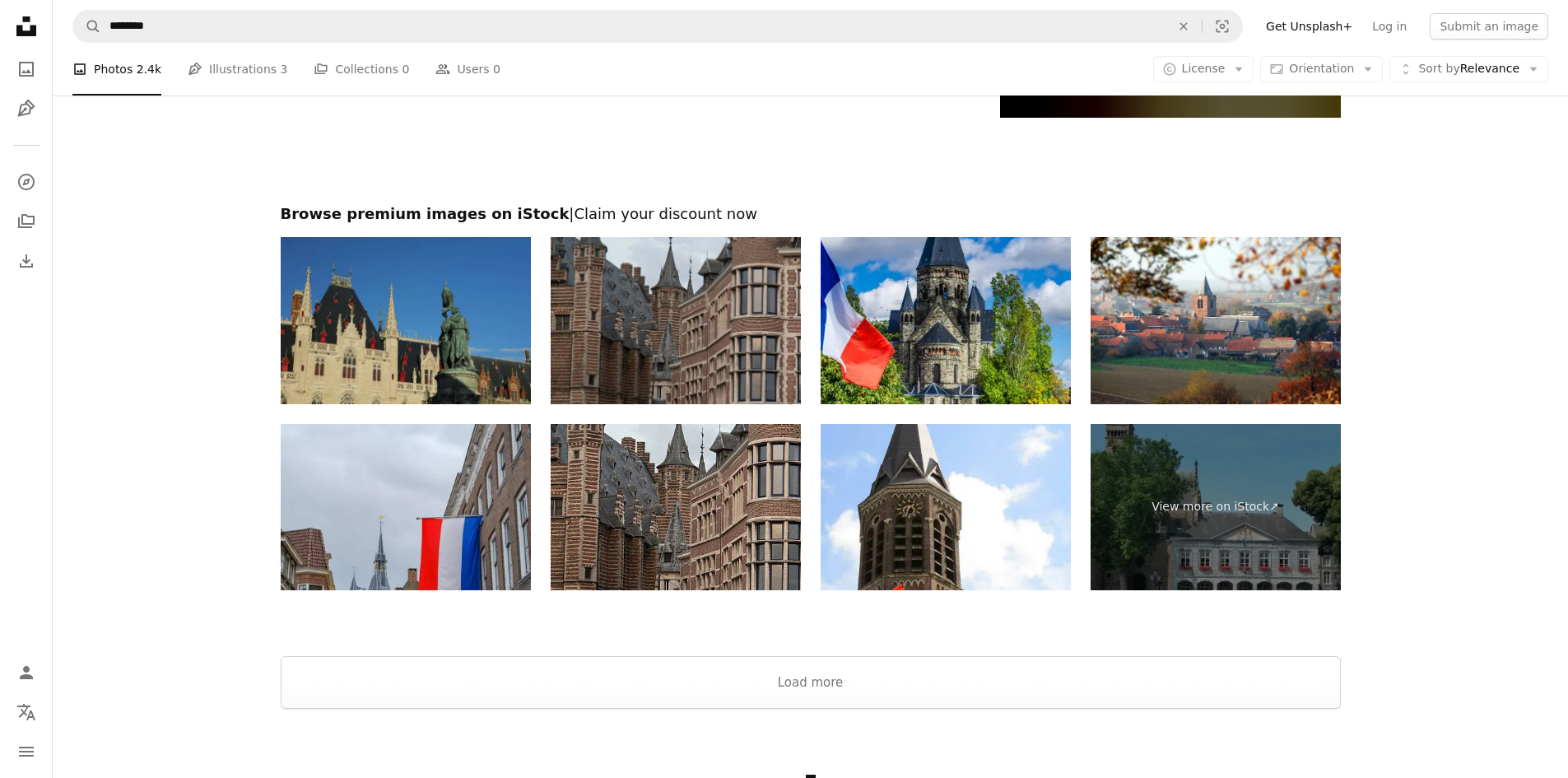
scroll to position [18021, 0]
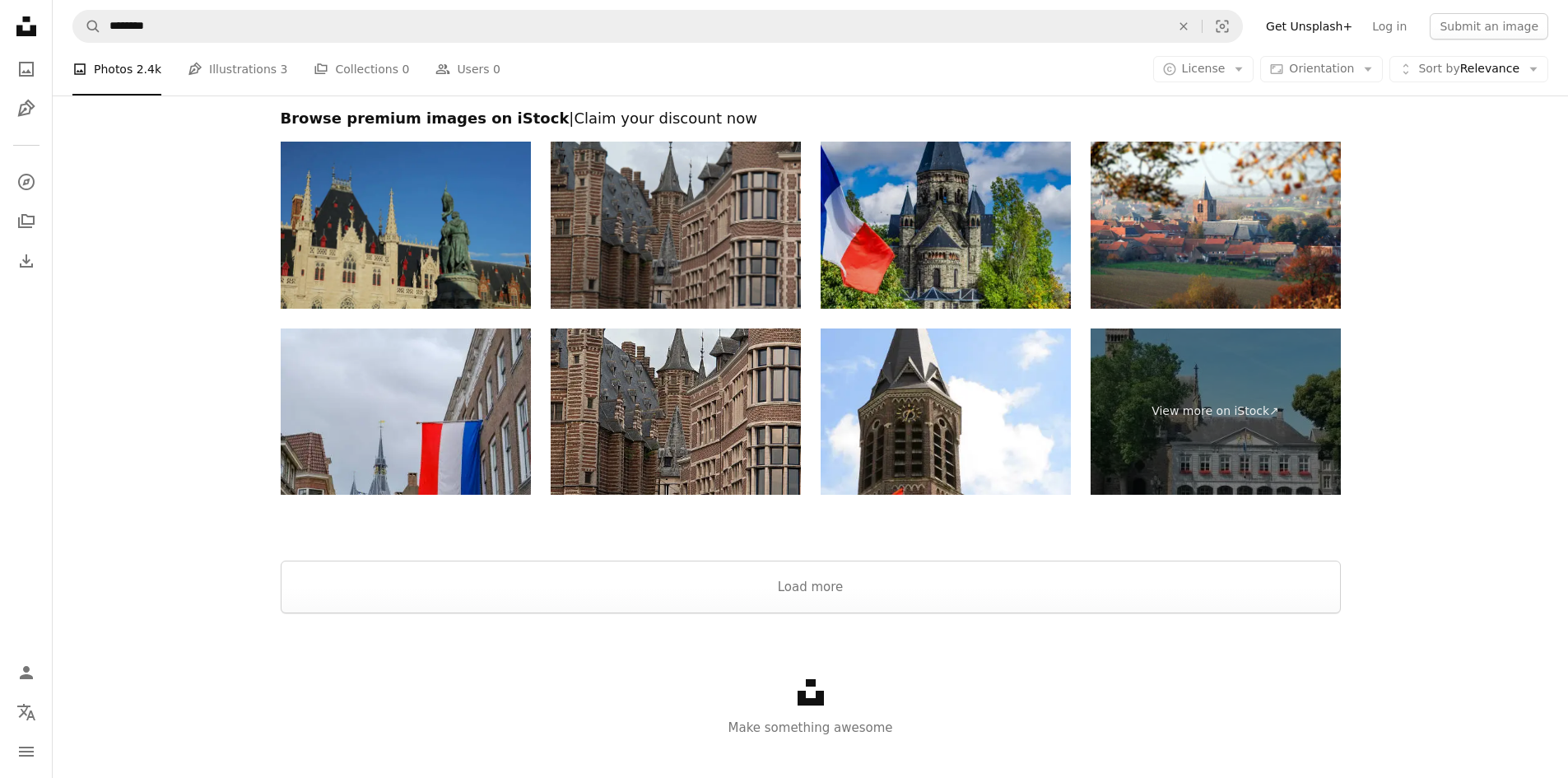
click at [924, 222] on img at bounding box center [945, 225] width 251 height 167
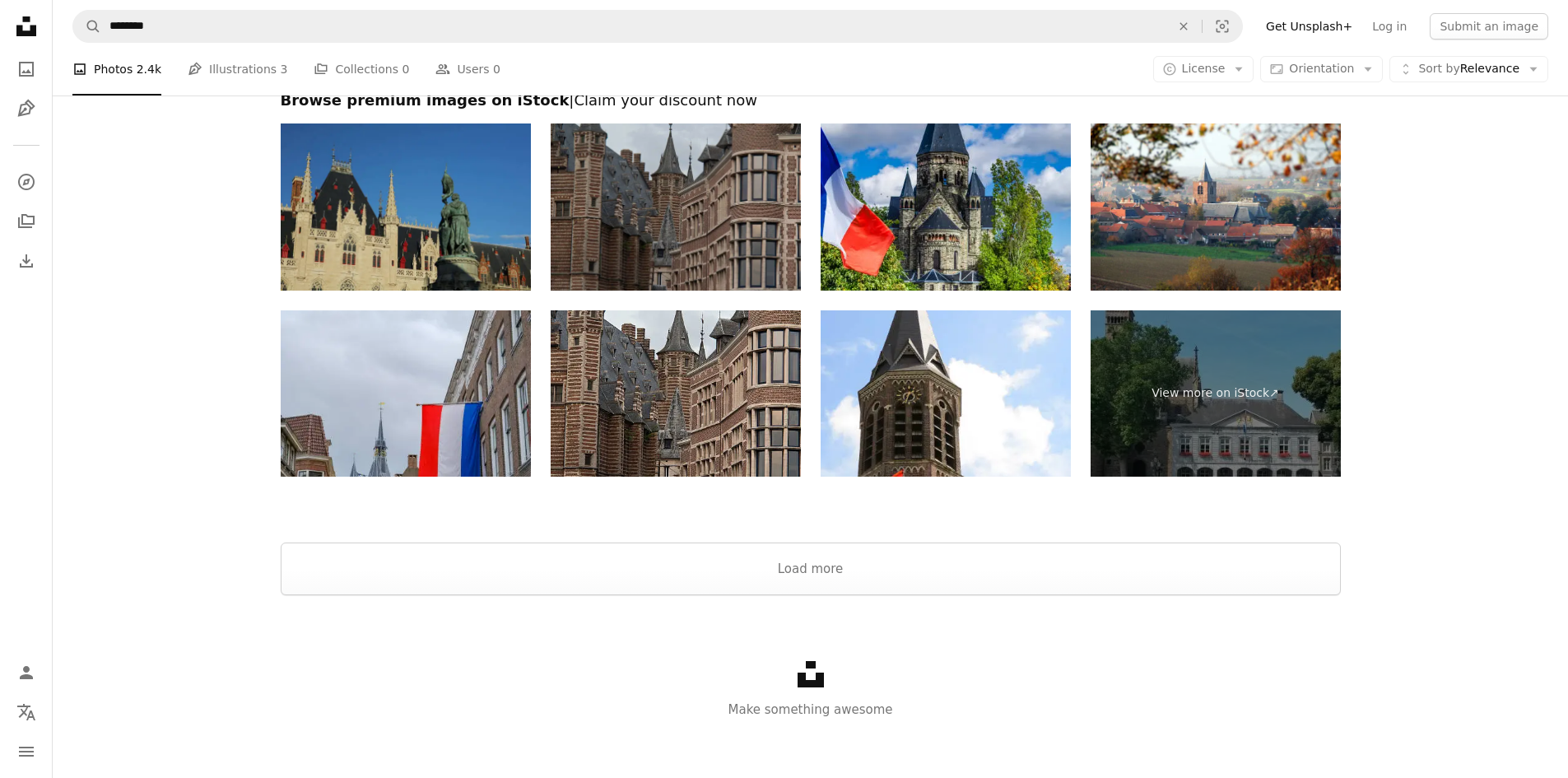
scroll to position [18046, 0]
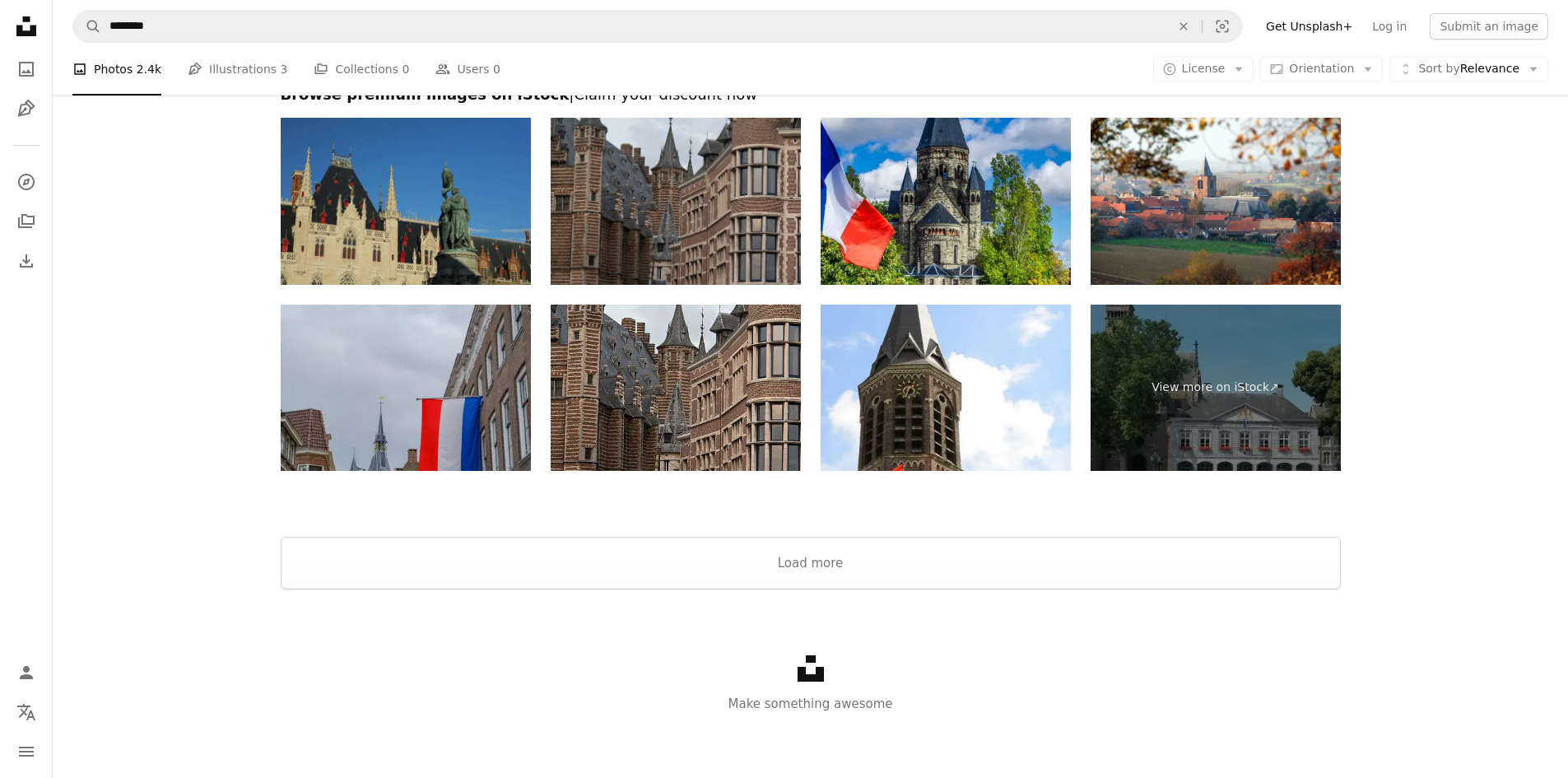
click at [496, 380] on img at bounding box center [405, 388] width 251 height 167
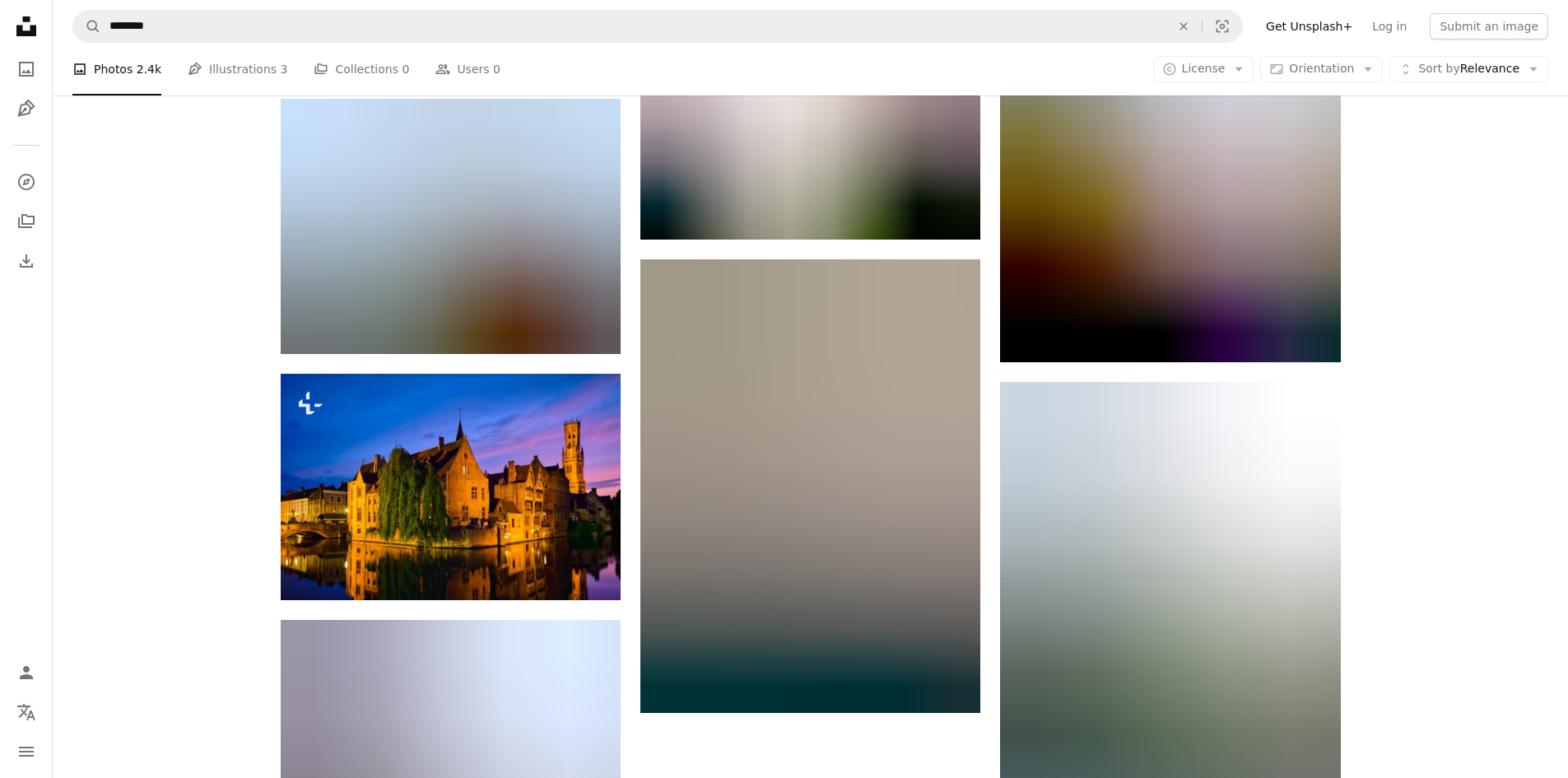
scroll to position [15988, 0]
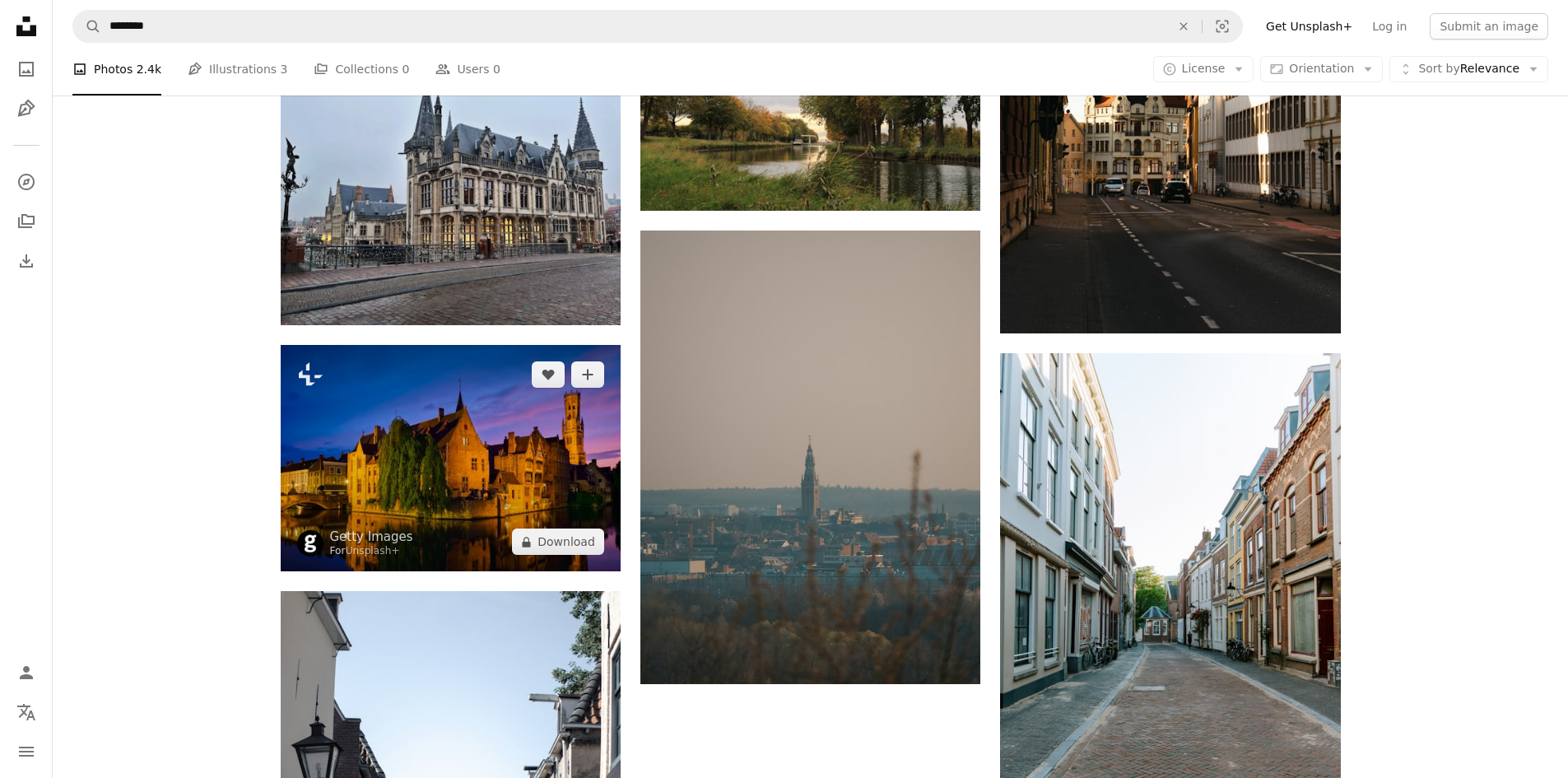
click at [521, 418] on img at bounding box center [450, 457] width 340 height 226
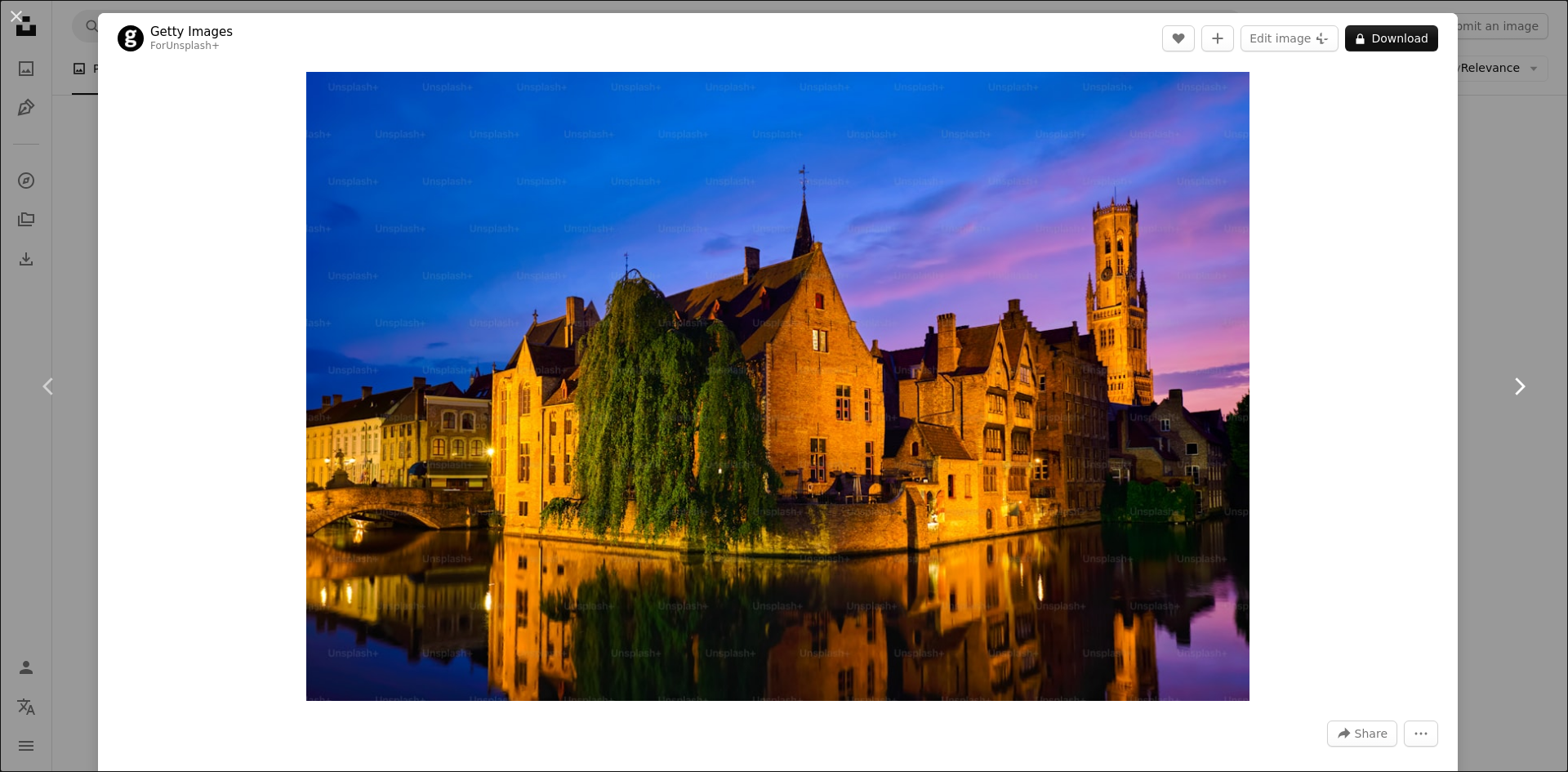
click at [1470, 311] on link "Chevron right" at bounding box center [1519, 386] width 98 height 157
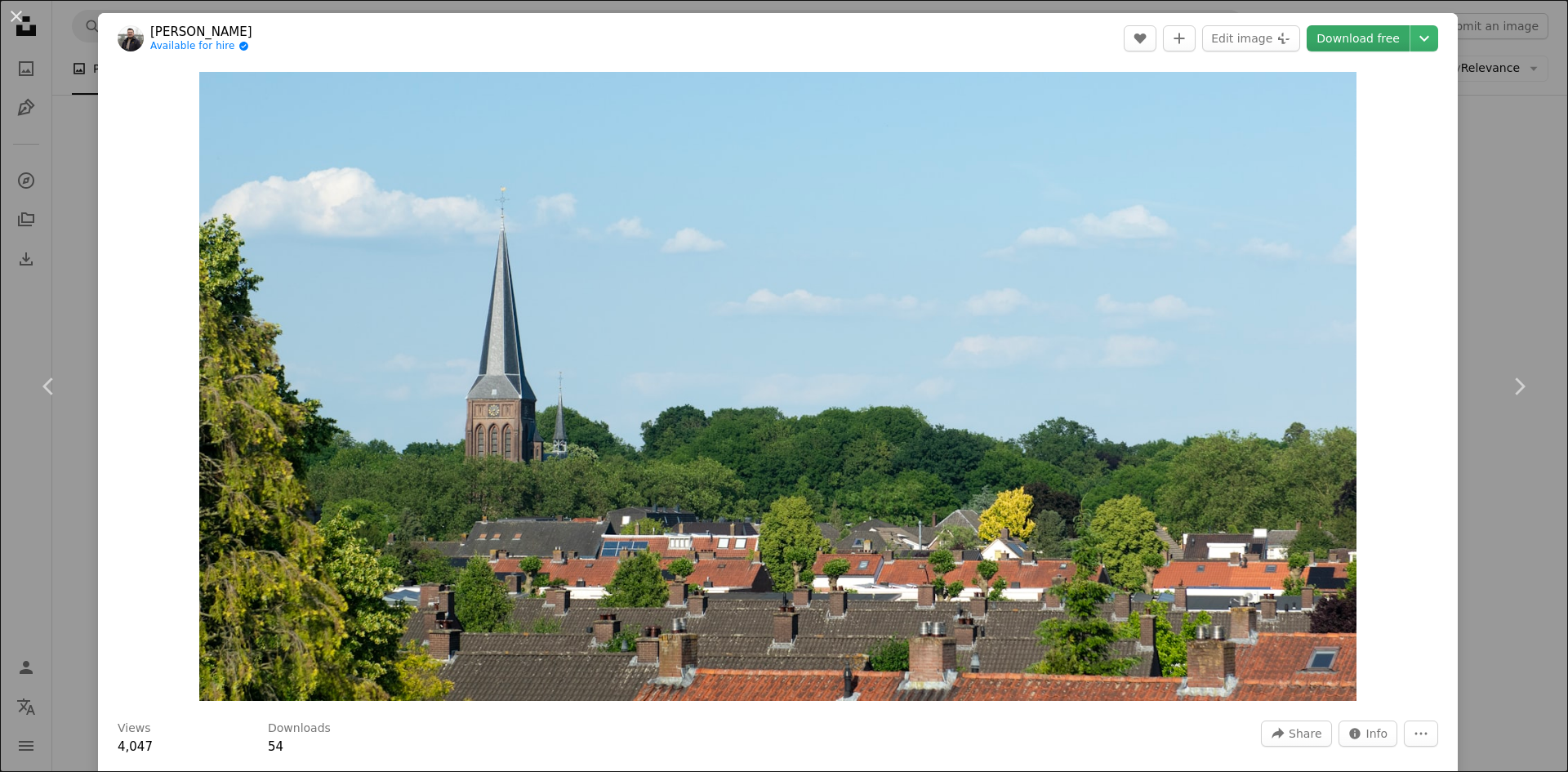
click at [1342, 30] on link "Download free" at bounding box center [1359, 38] width 103 height 26
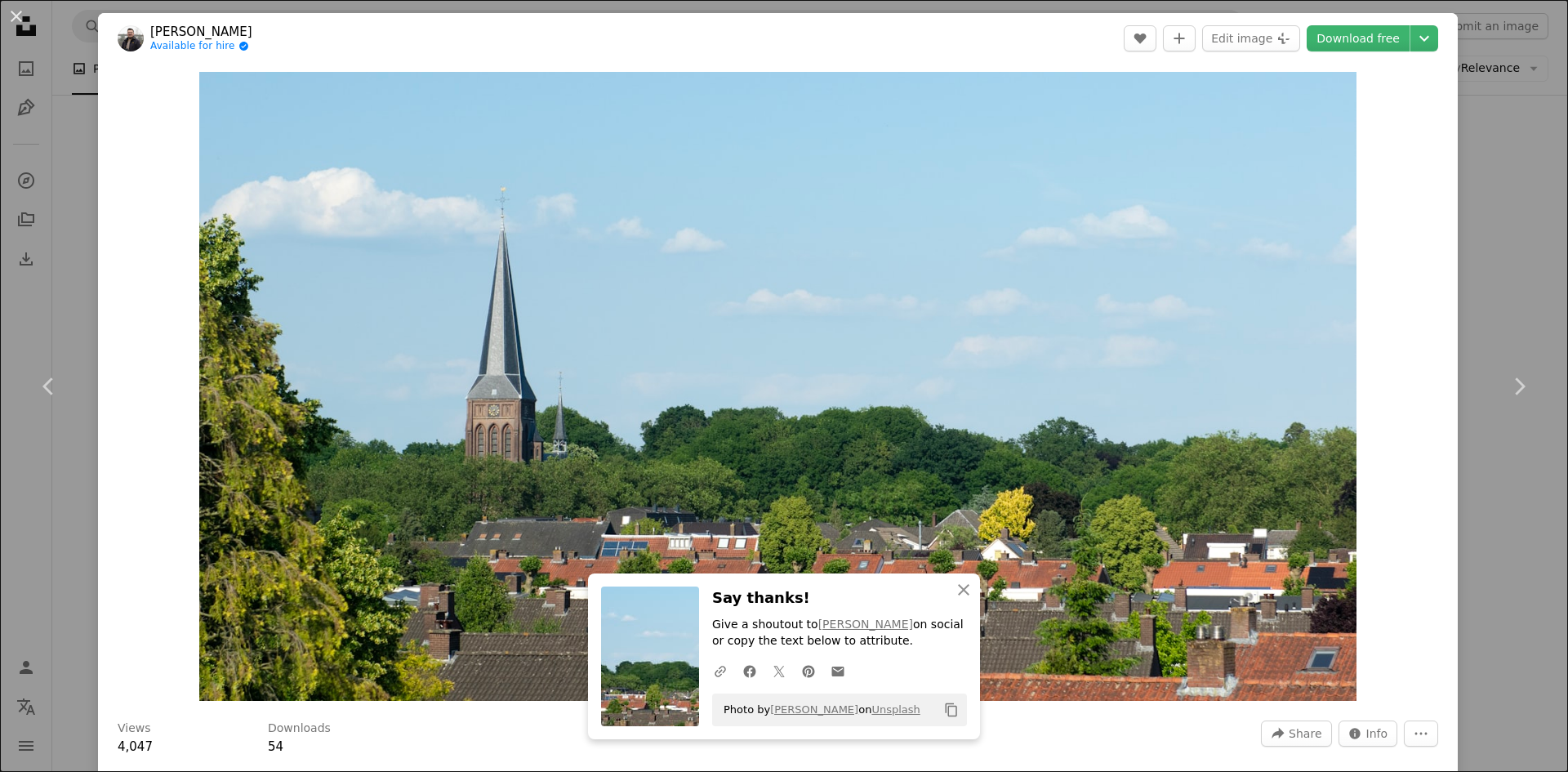
click at [1502, 499] on div "An X shape Chevron left Chevron right An X shape Close Say thanks! Give a shout…" at bounding box center [784, 386] width 1568 height 772
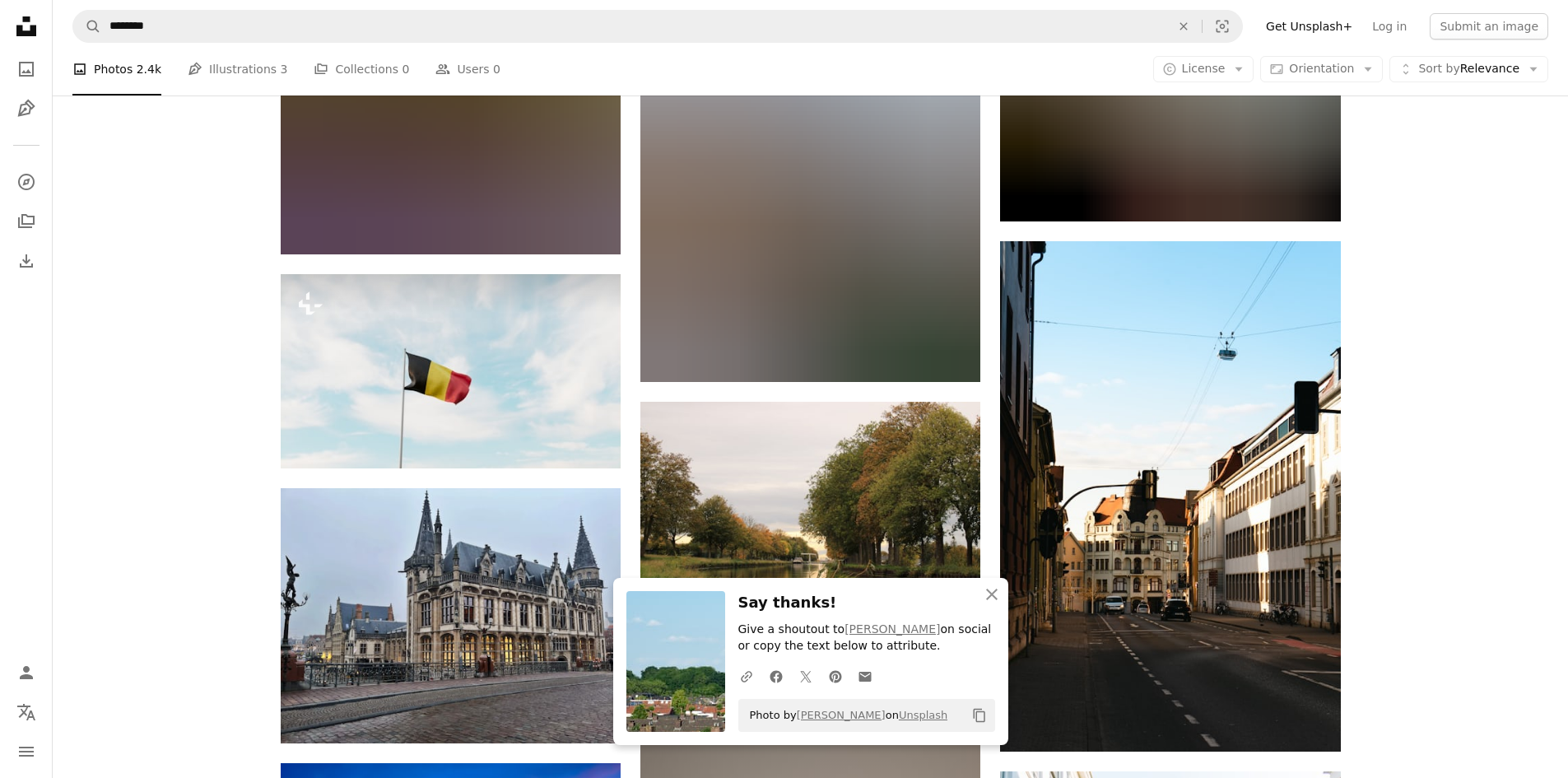
scroll to position [15412, 0]
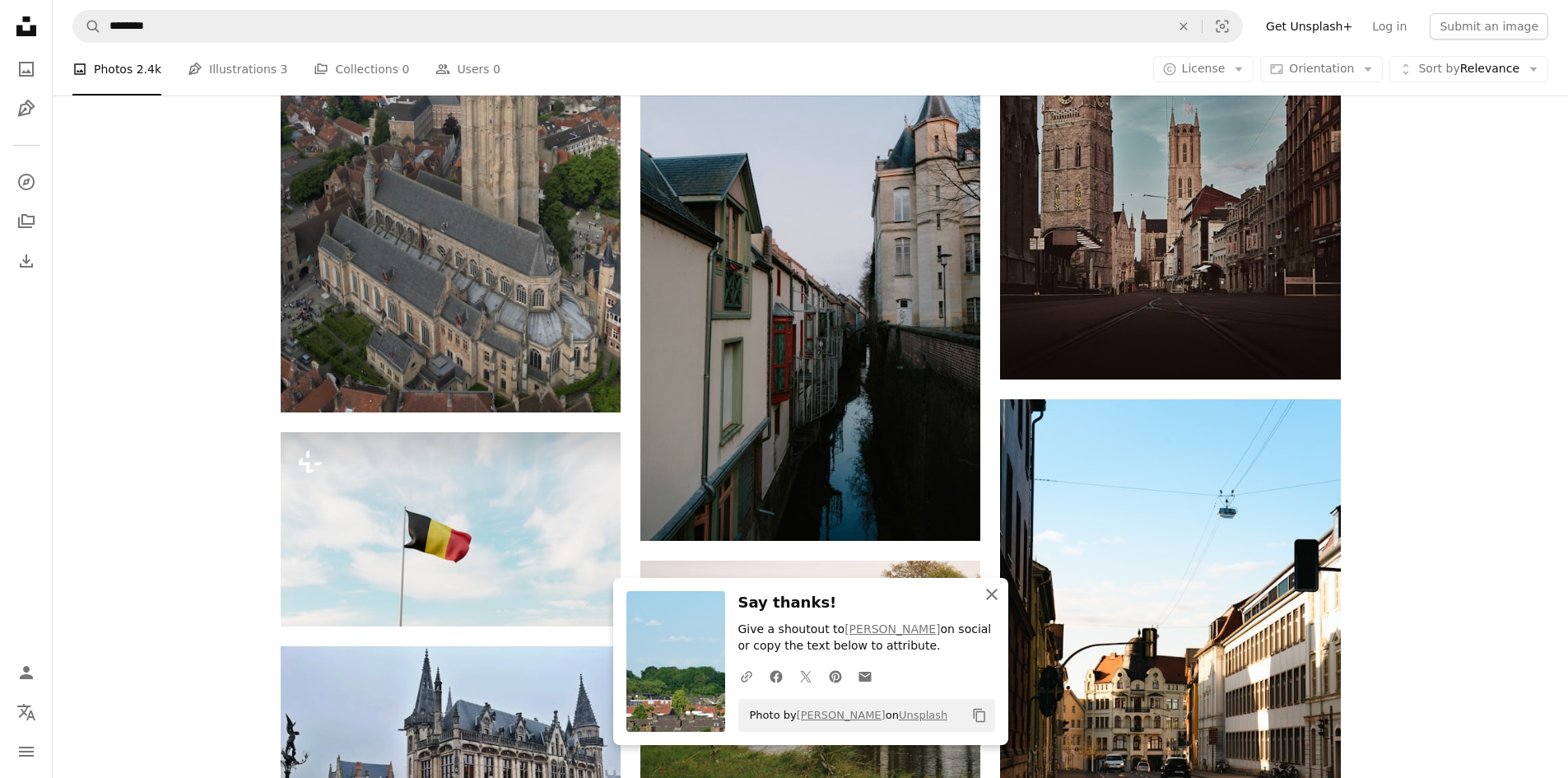
click at [995, 594] on icon "An X shape" at bounding box center [992, 594] width 19 height 19
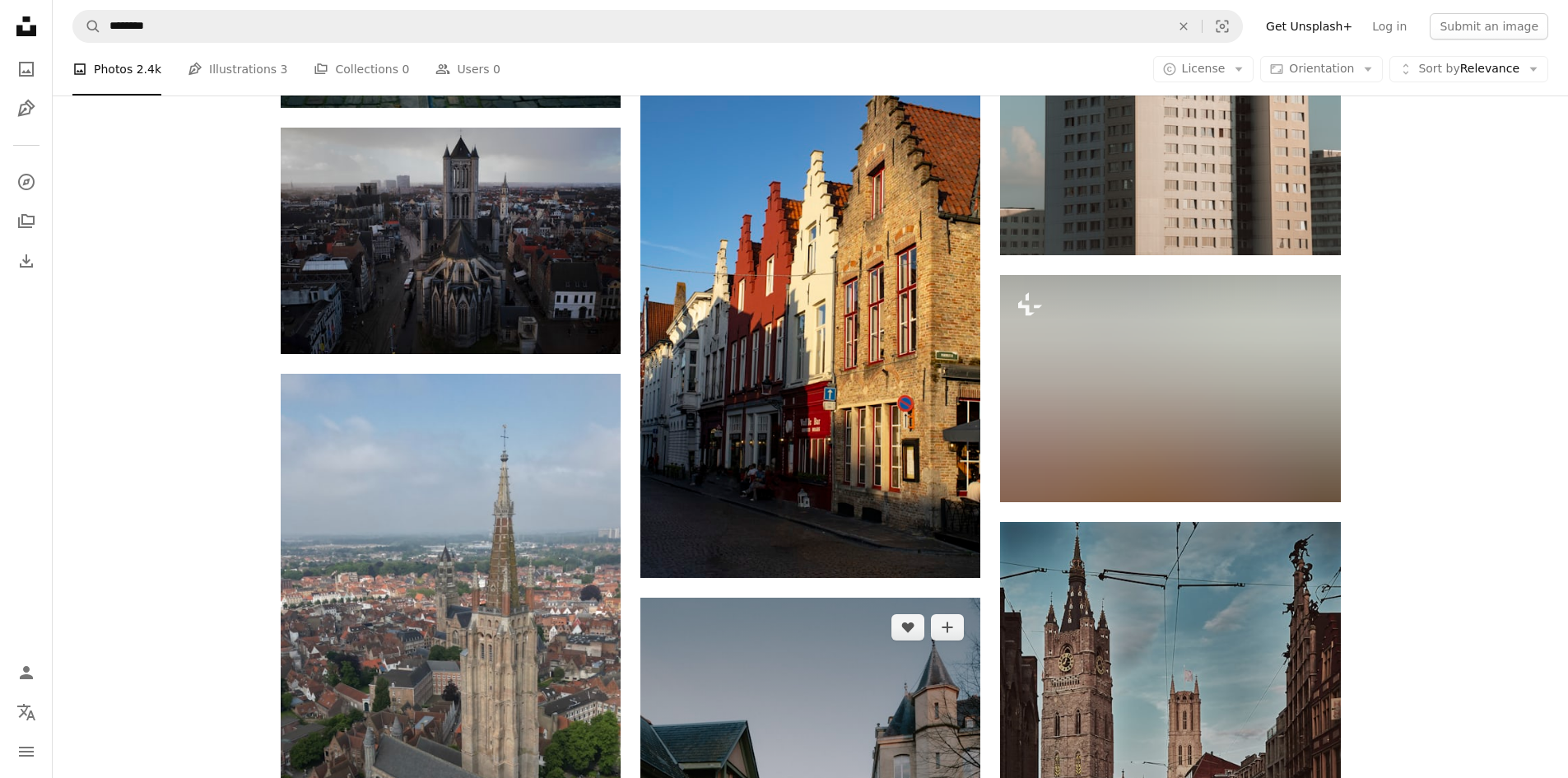
scroll to position [14754, 0]
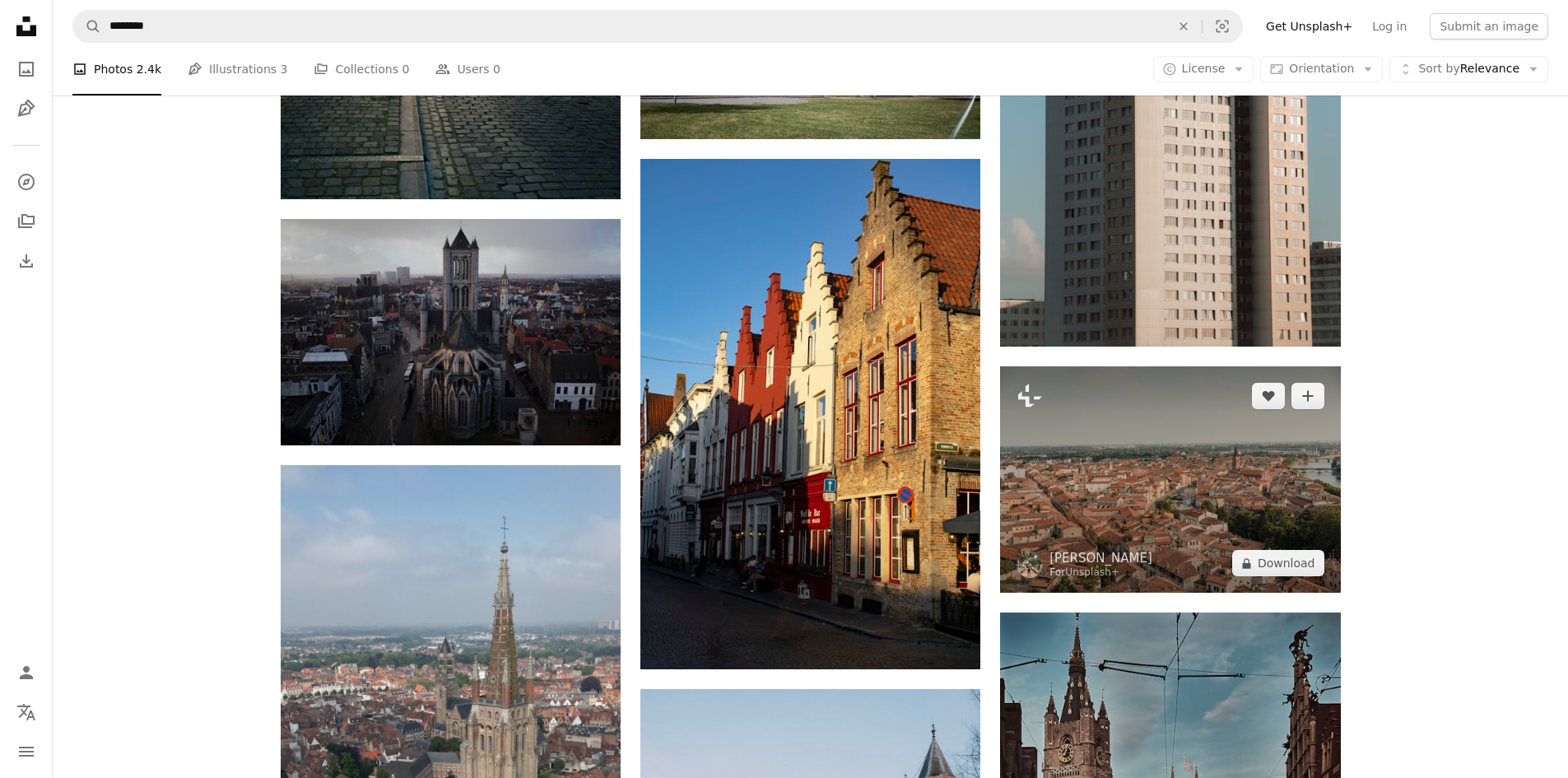
click at [1128, 506] on img at bounding box center [1170, 479] width 340 height 226
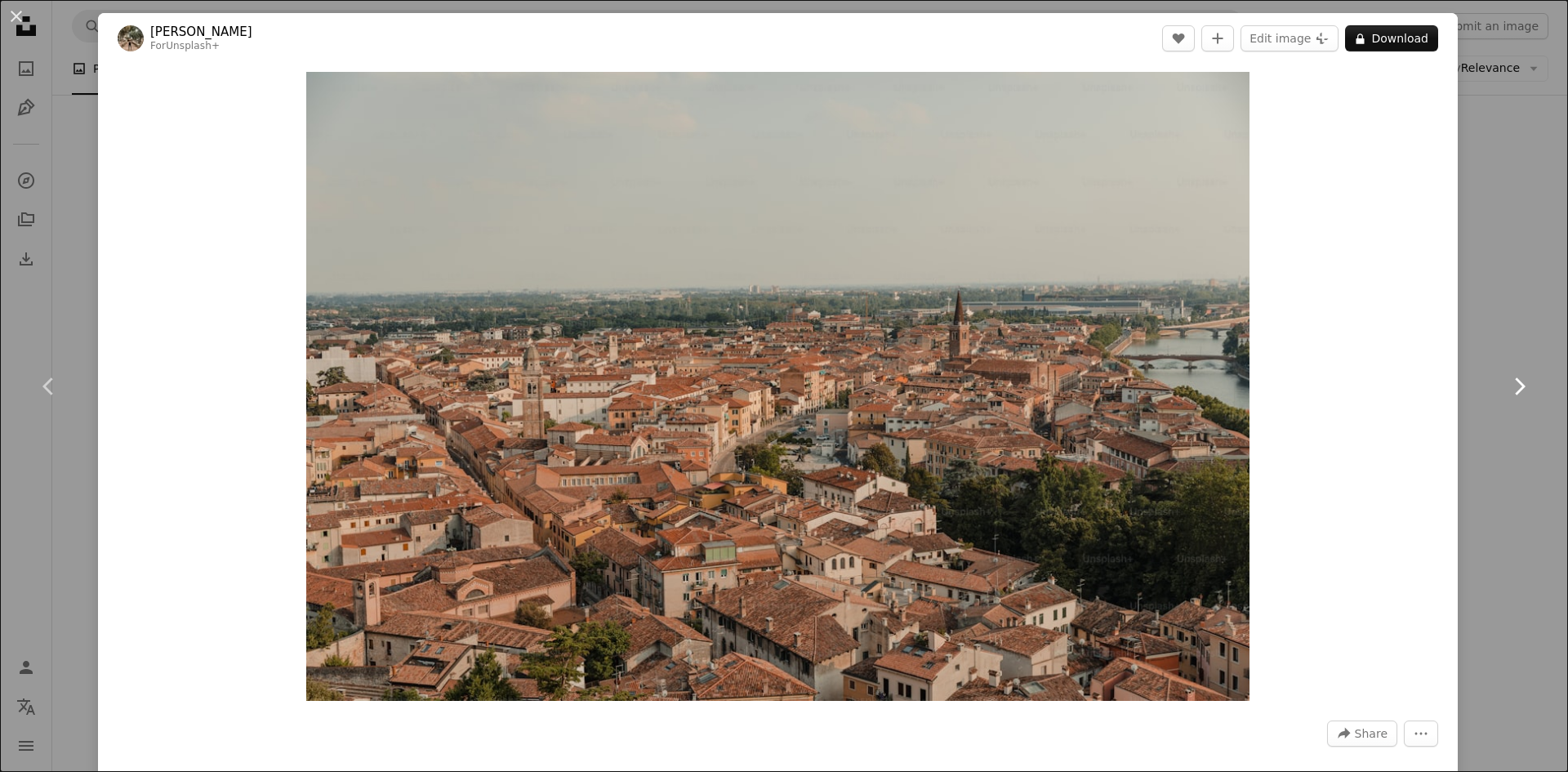
click at [1476, 402] on link "Chevron right" at bounding box center [1519, 386] width 98 height 157
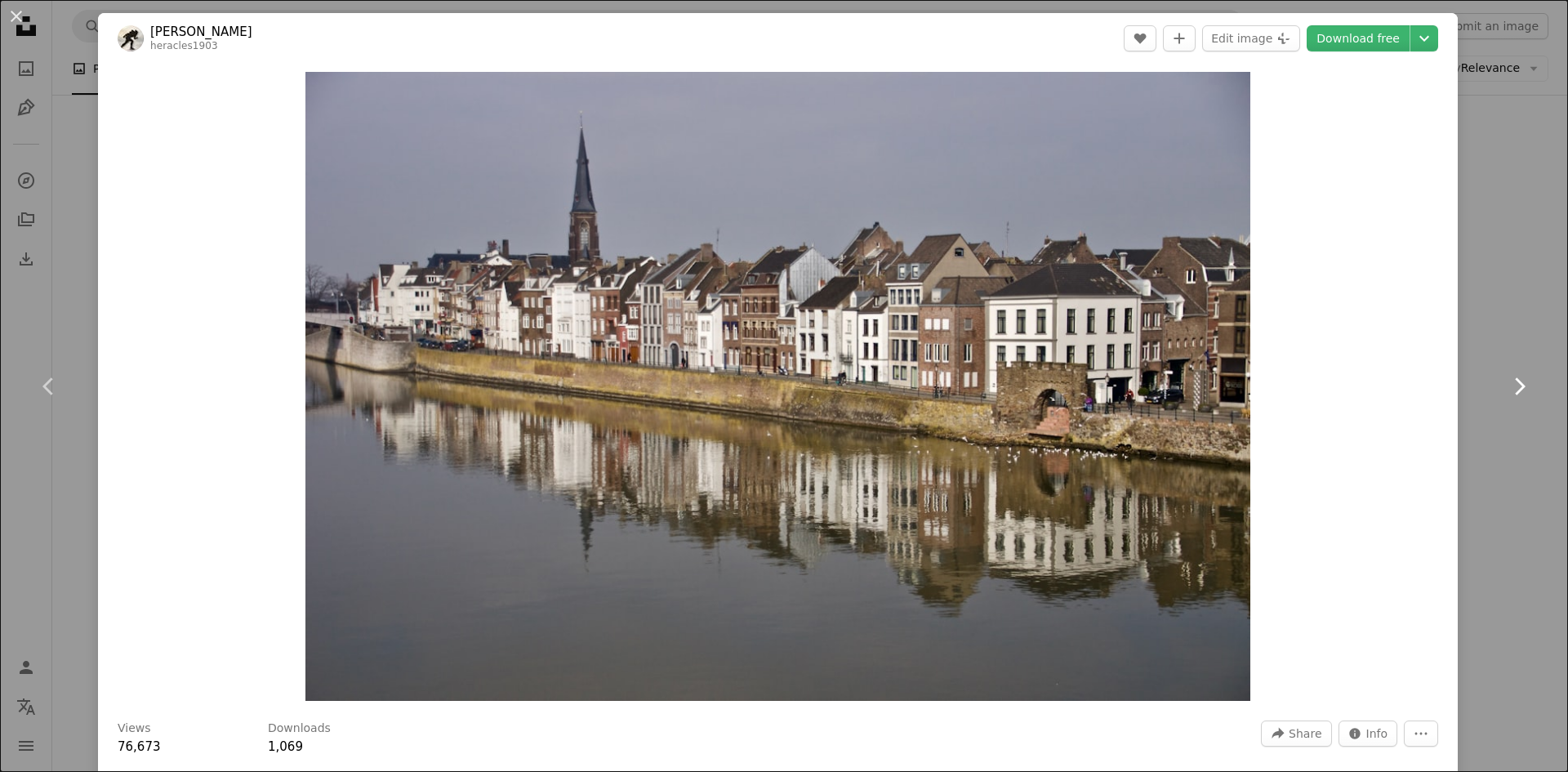
click at [1490, 367] on link "Chevron right" at bounding box center [1519, 386] width 98 height 157
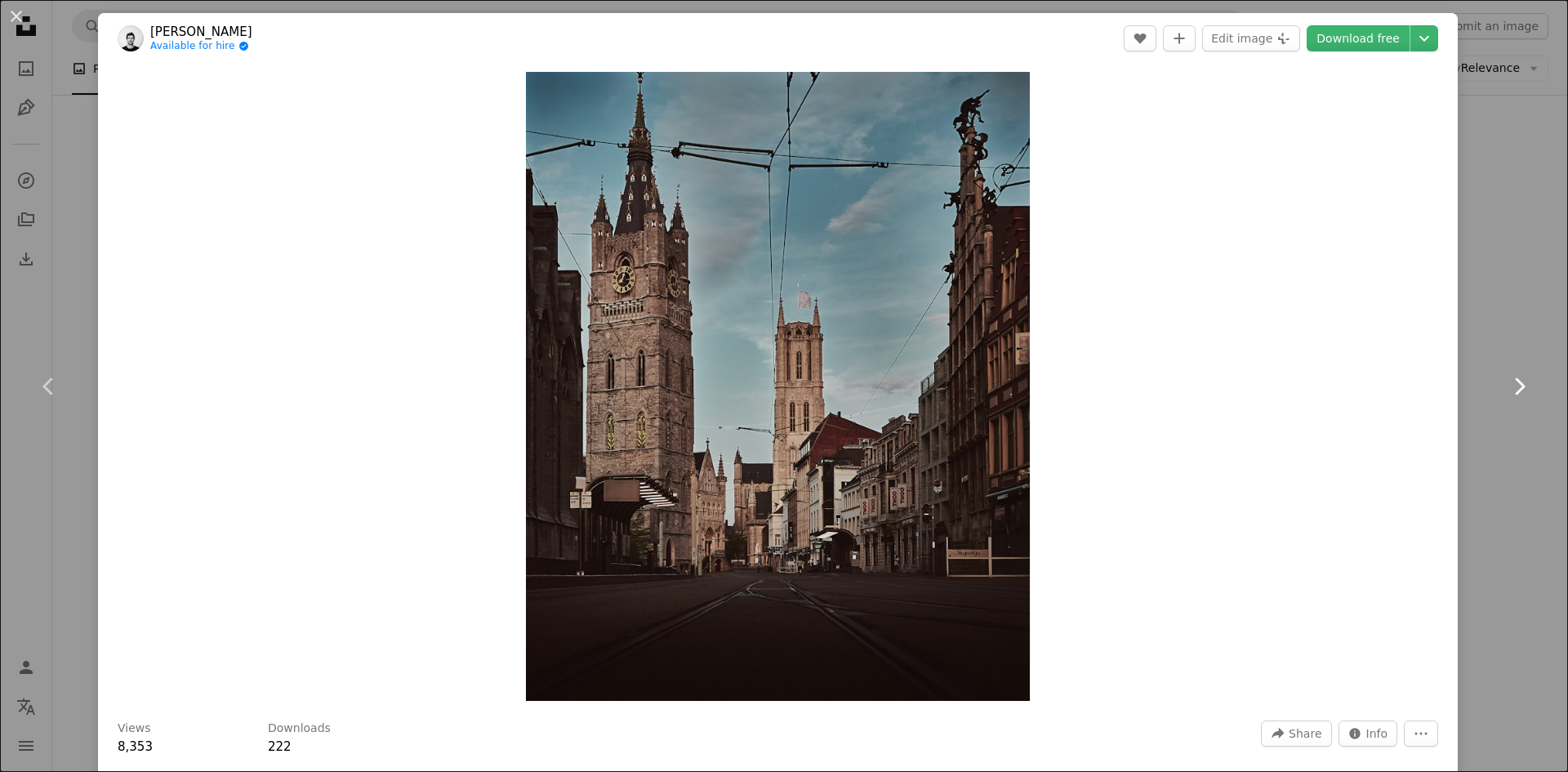
click at [1476, 367] on link "Chevron right" at bounding box center [1519, 386] width 98 height 157
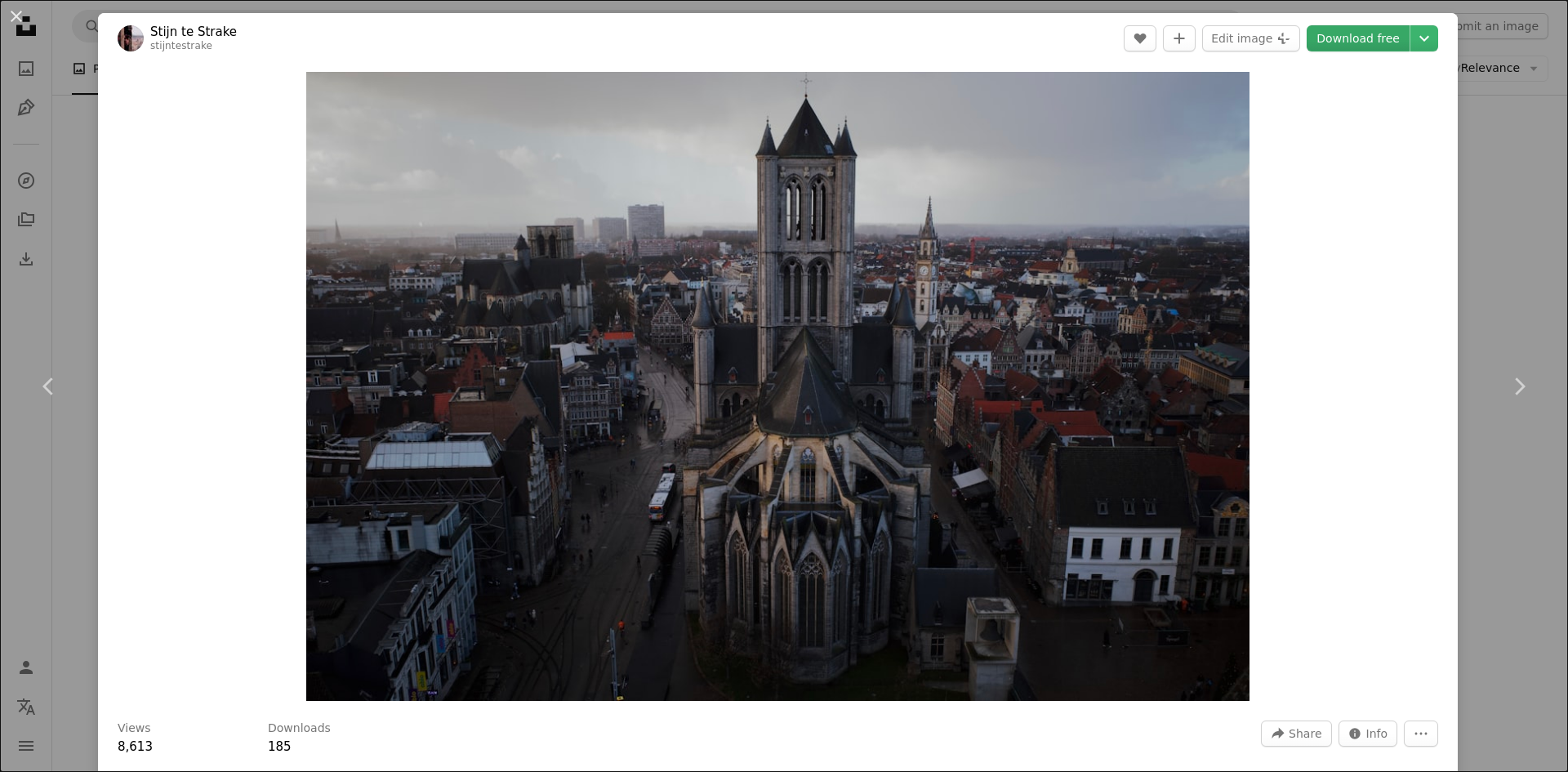
click at [1363, 32] on link "Download free" at bounding box center [1359, 38] width 103 height 26
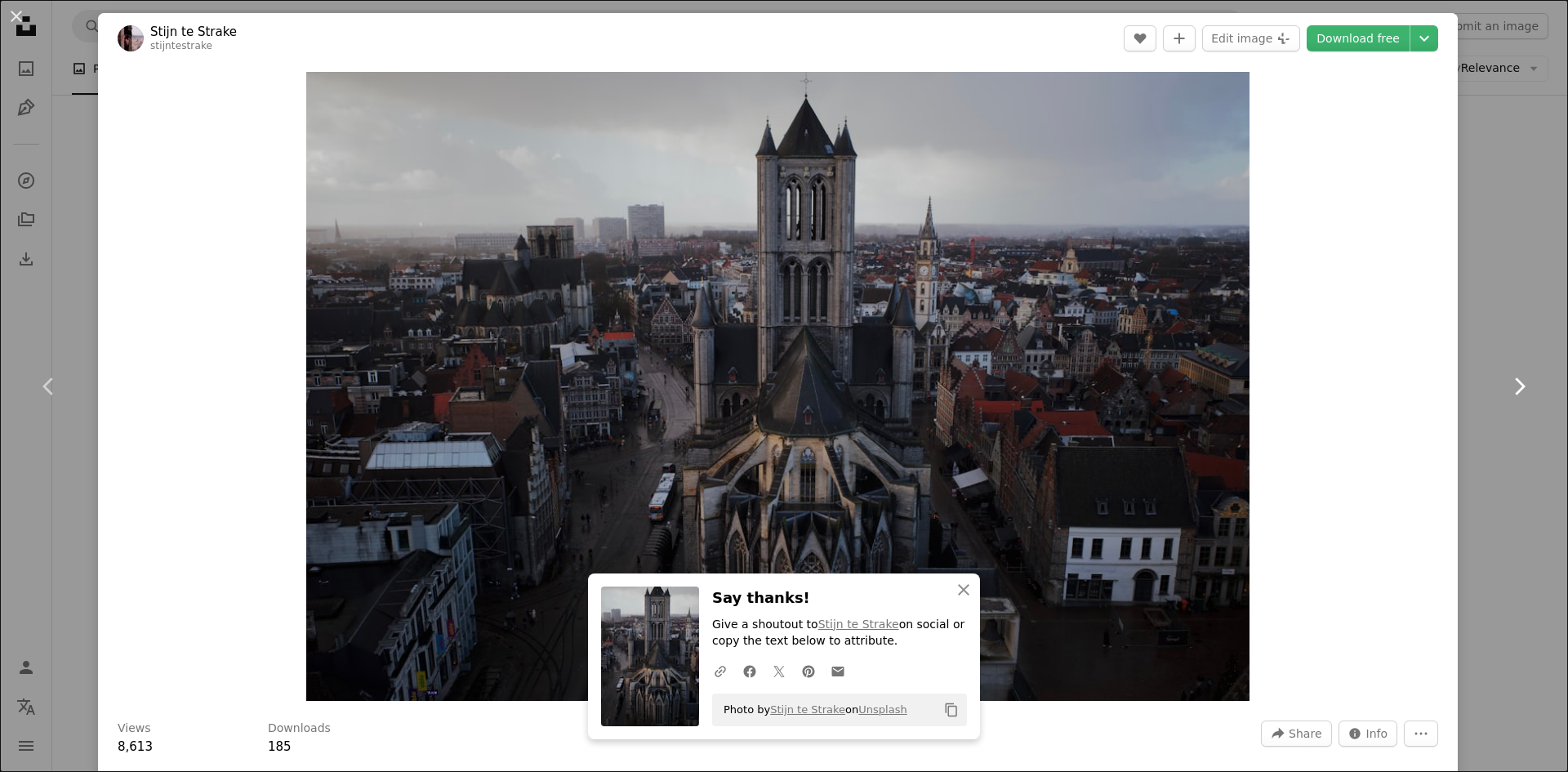
click at [1513, 461] on link "Chevron right" at bounding box center [1519, 386] width 98 height 157
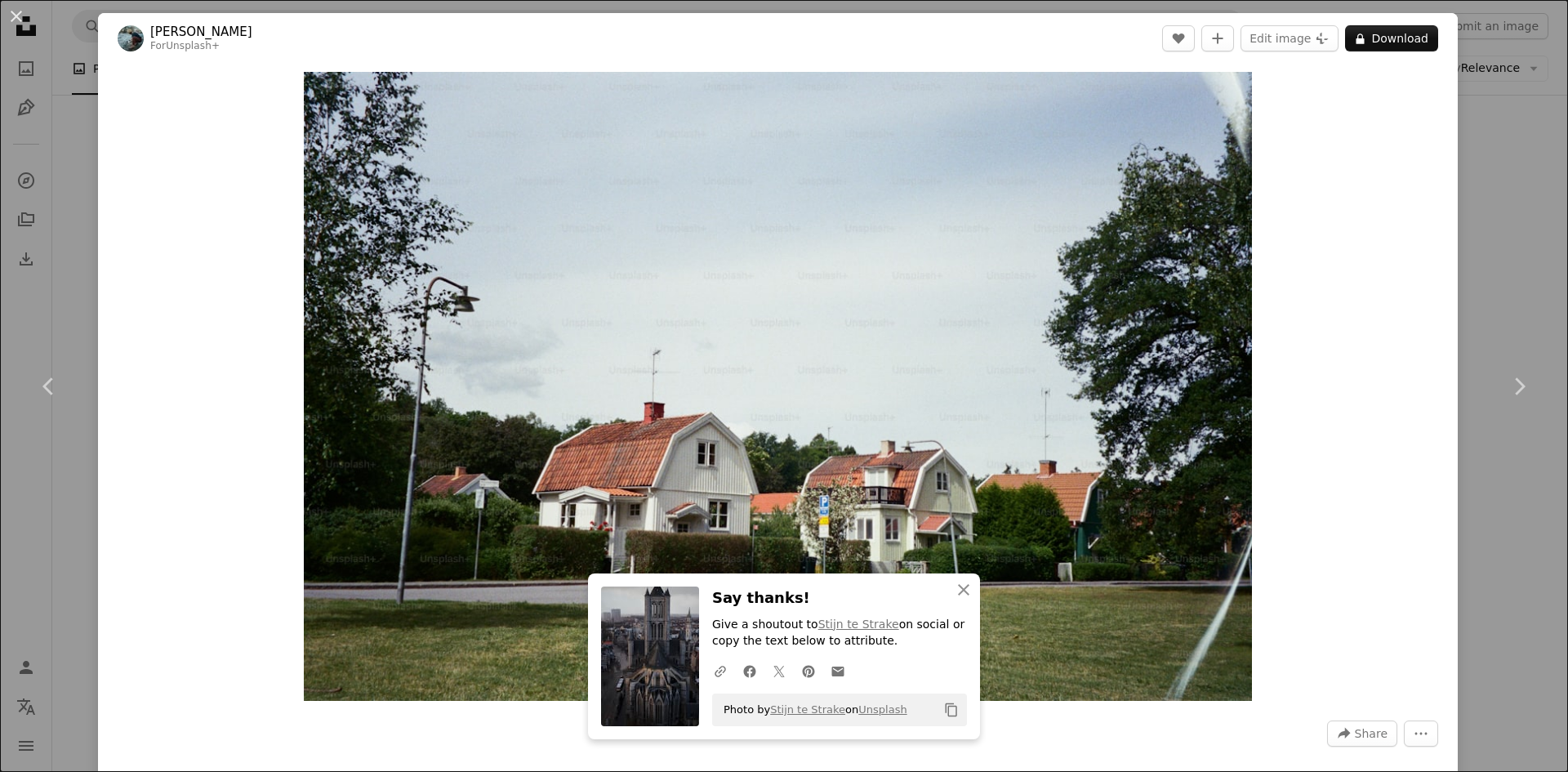
click at [1471, 295] on div "An X shape Chevron left Chevron right An X shape Close Say thanks! Give a shout…" at bounding box center [784, 386] width 1568 height 772
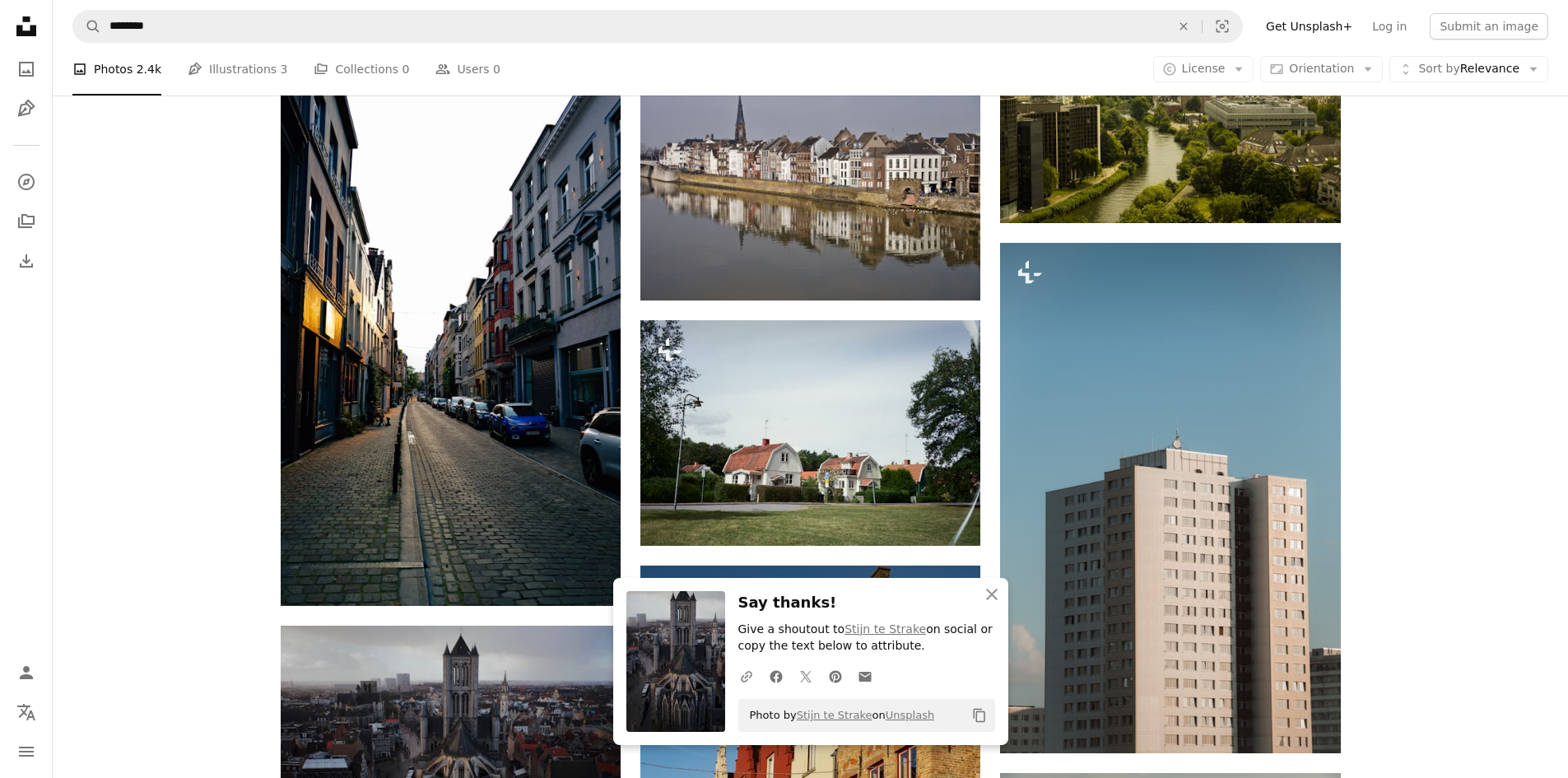
scroll to position [14342, 0]
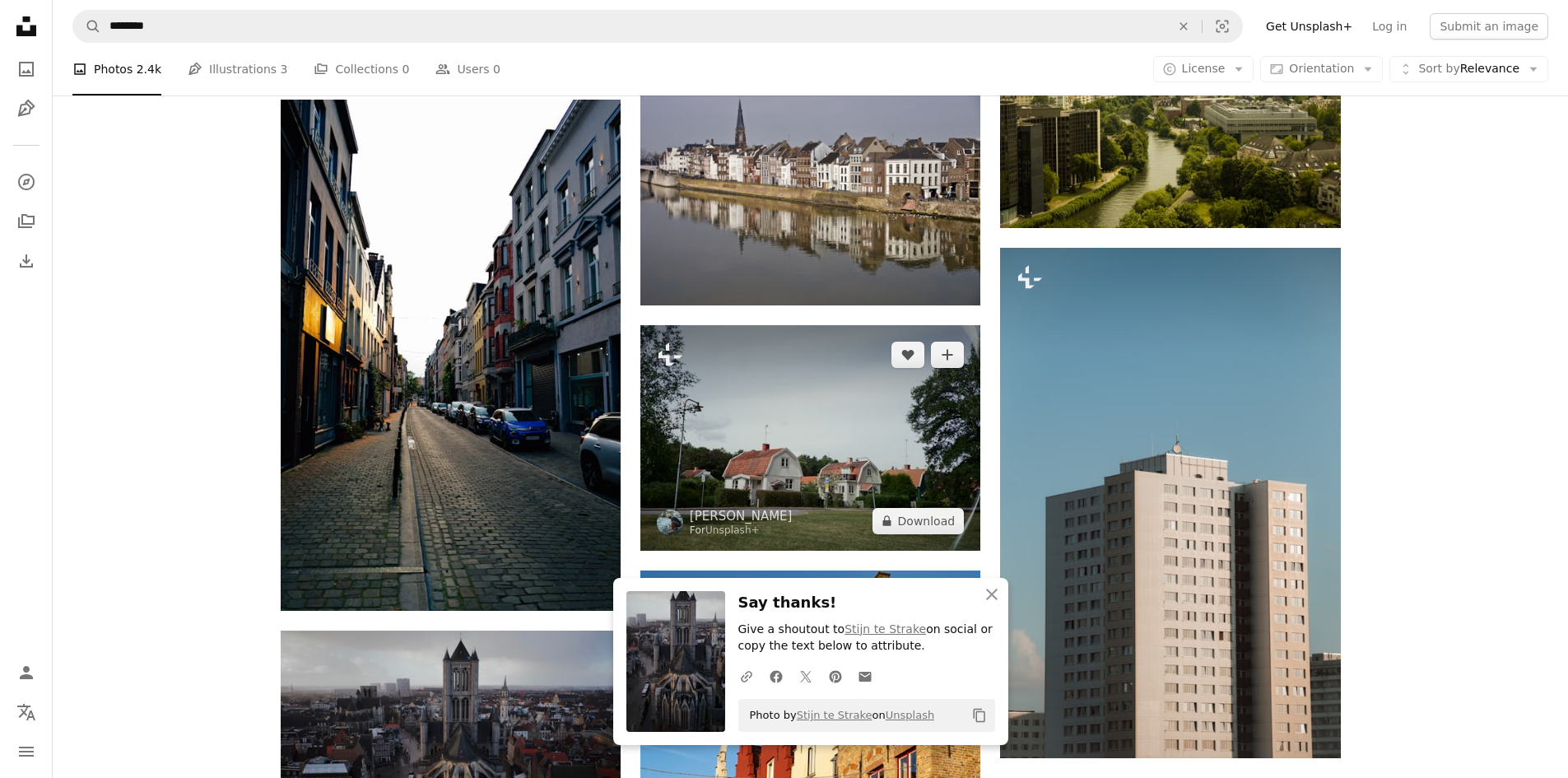
click at [818, 453] on img at bounding box center [810, 438] width 340 height 225
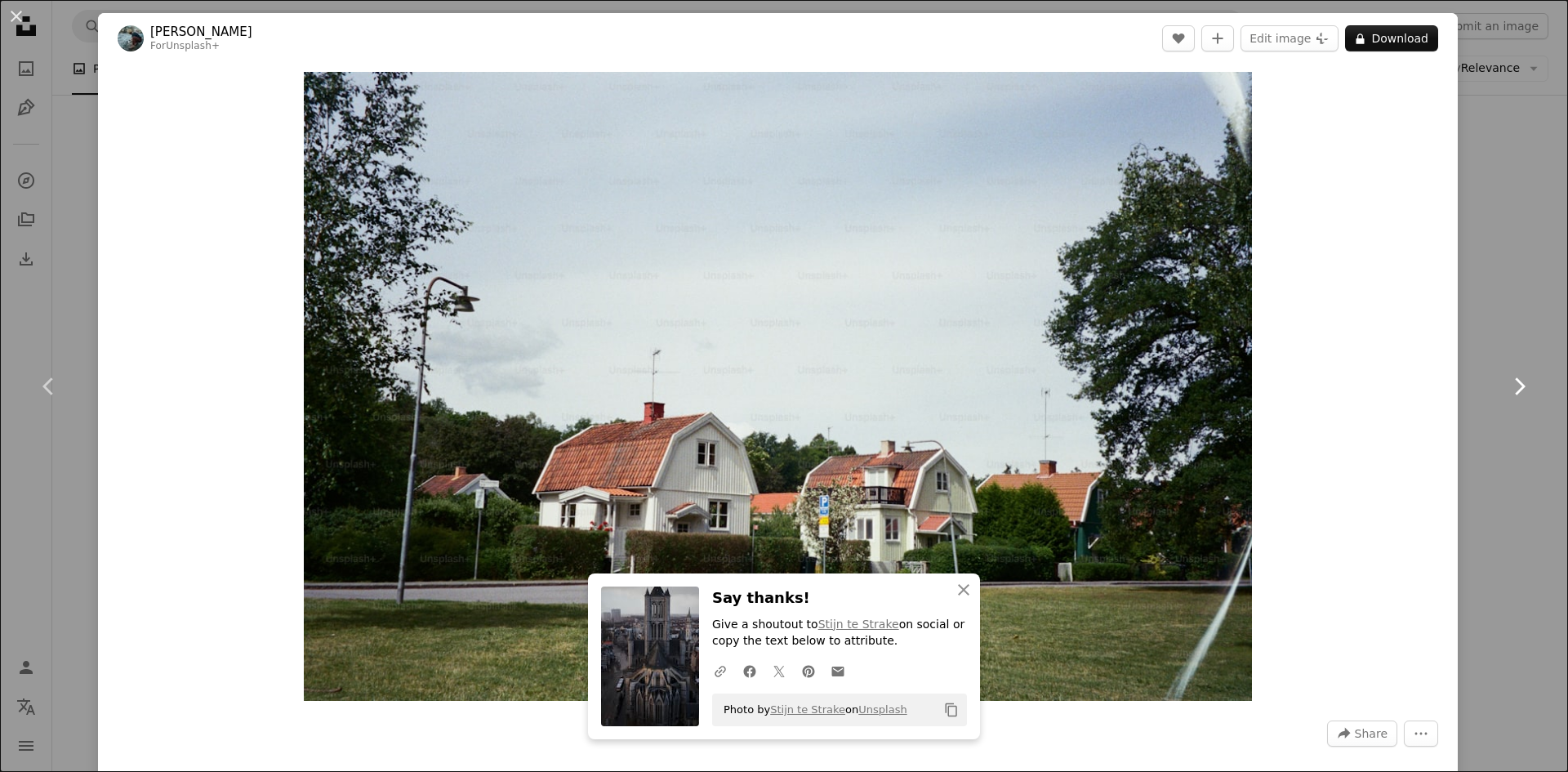
click at [1515, 380] on icon at bounding box center [1520, 386] width 10 height 17
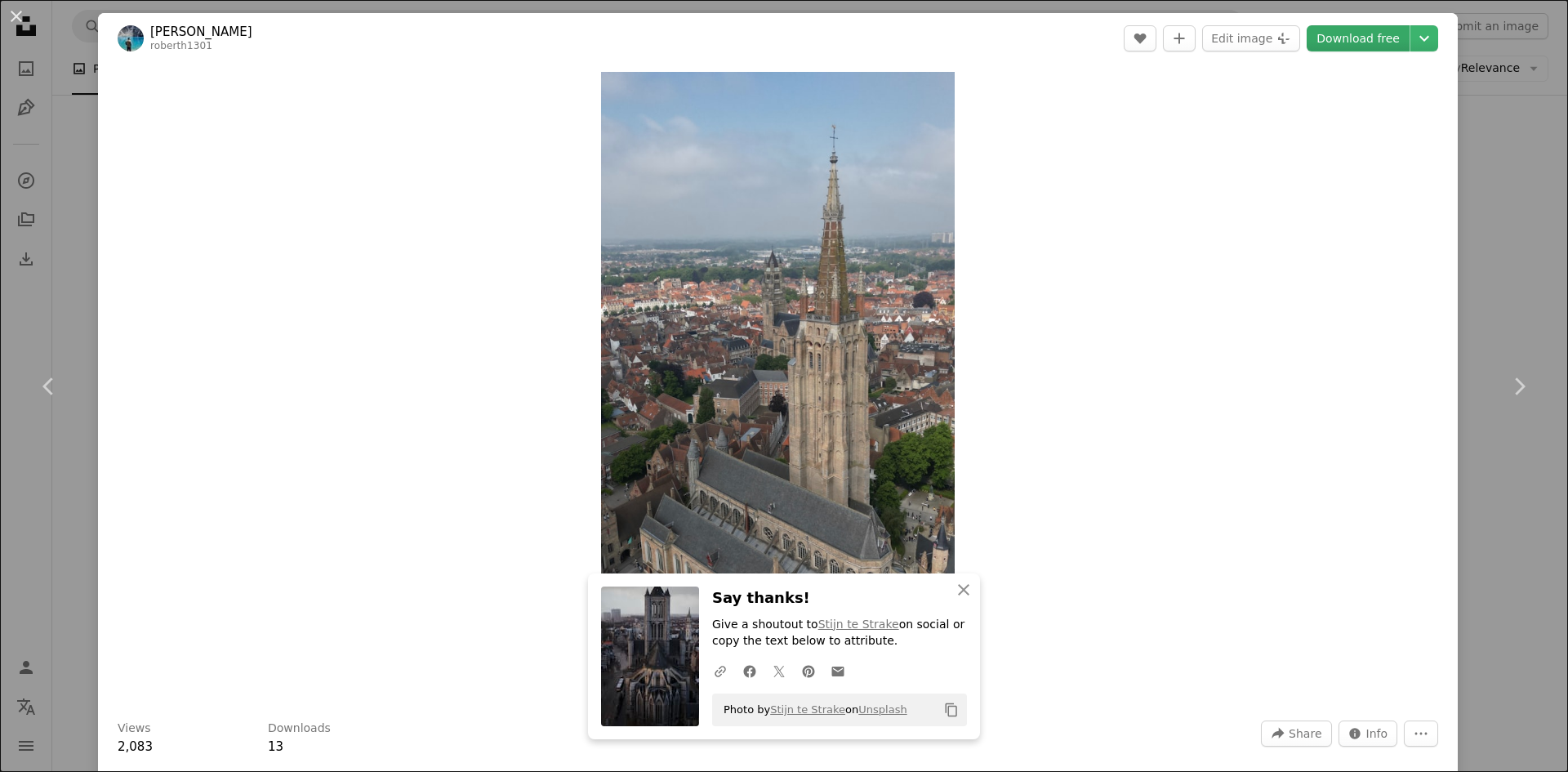
click at [1333, 37] on link "Download free" at bounding box center [1359, 38] width 103 height 26
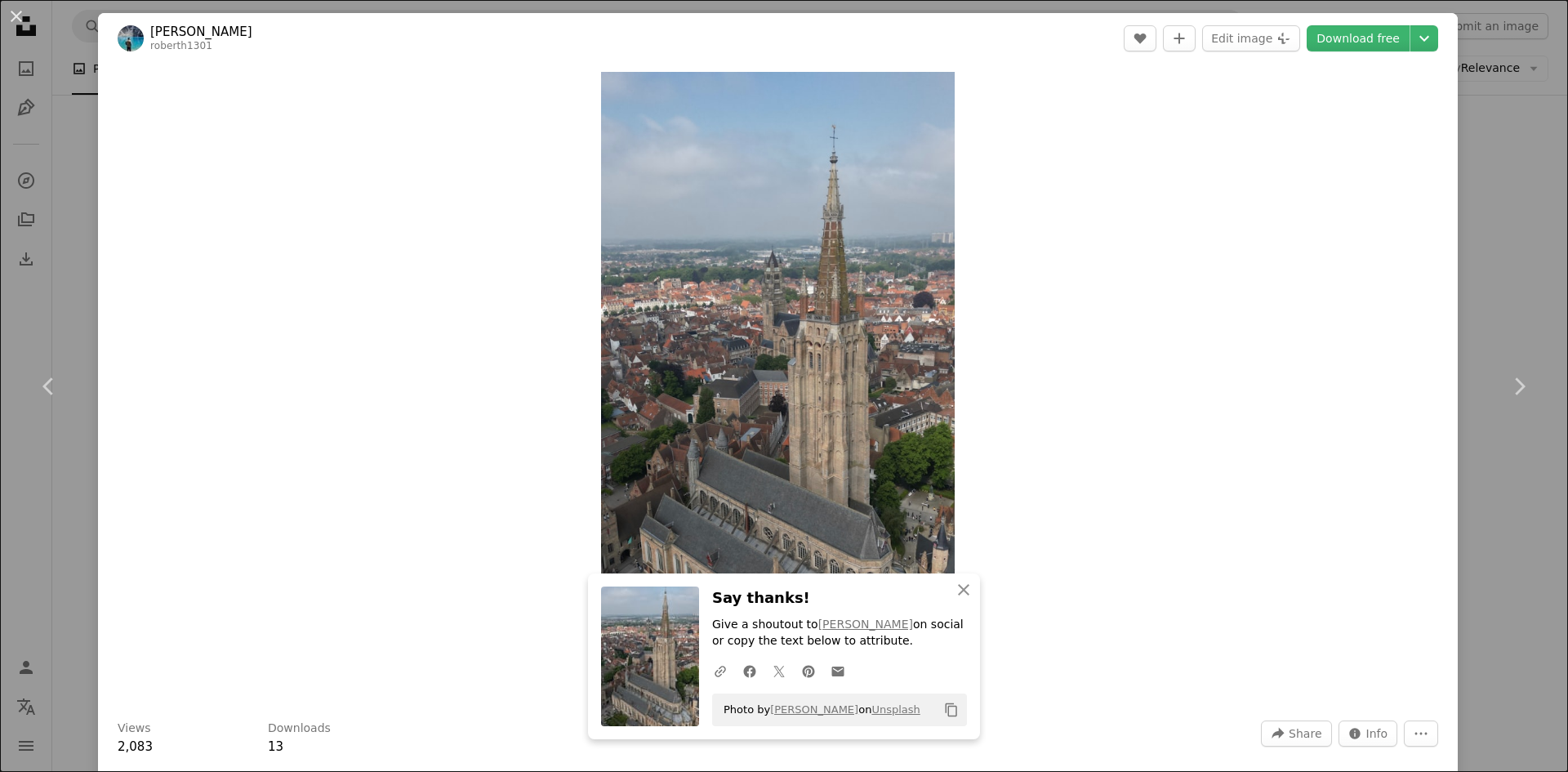
click at [69, 315] on link "Chevron left" at bounding box center [49, 386] width 98 height 157
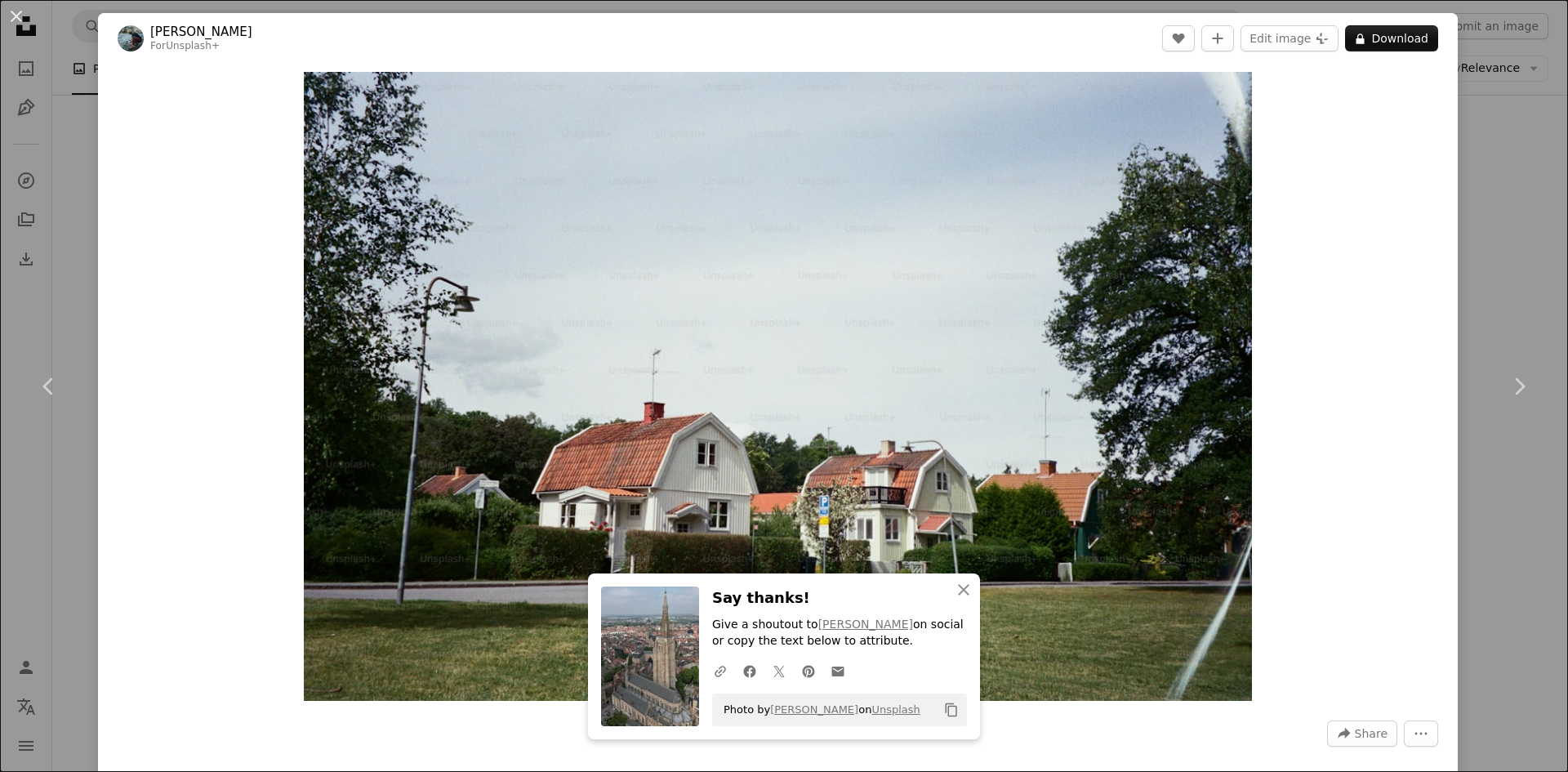
click at [1502, 263] on div "An X shape Chevron left Chevron right An X shape Close Say thanks! Give a shout…" at bounding box center [784, 386] width 1568 height 772
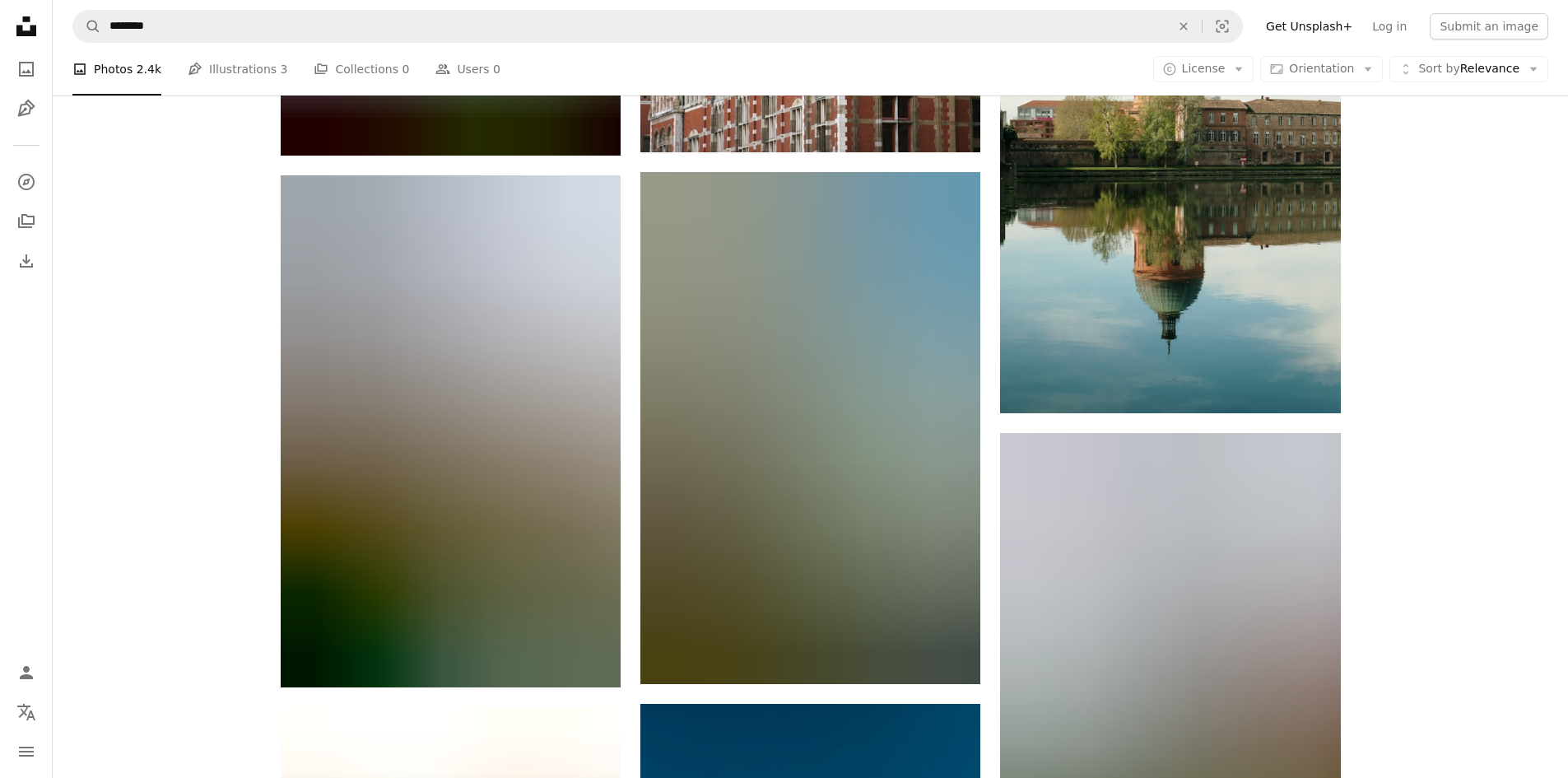
scroll to position [9076, 0]
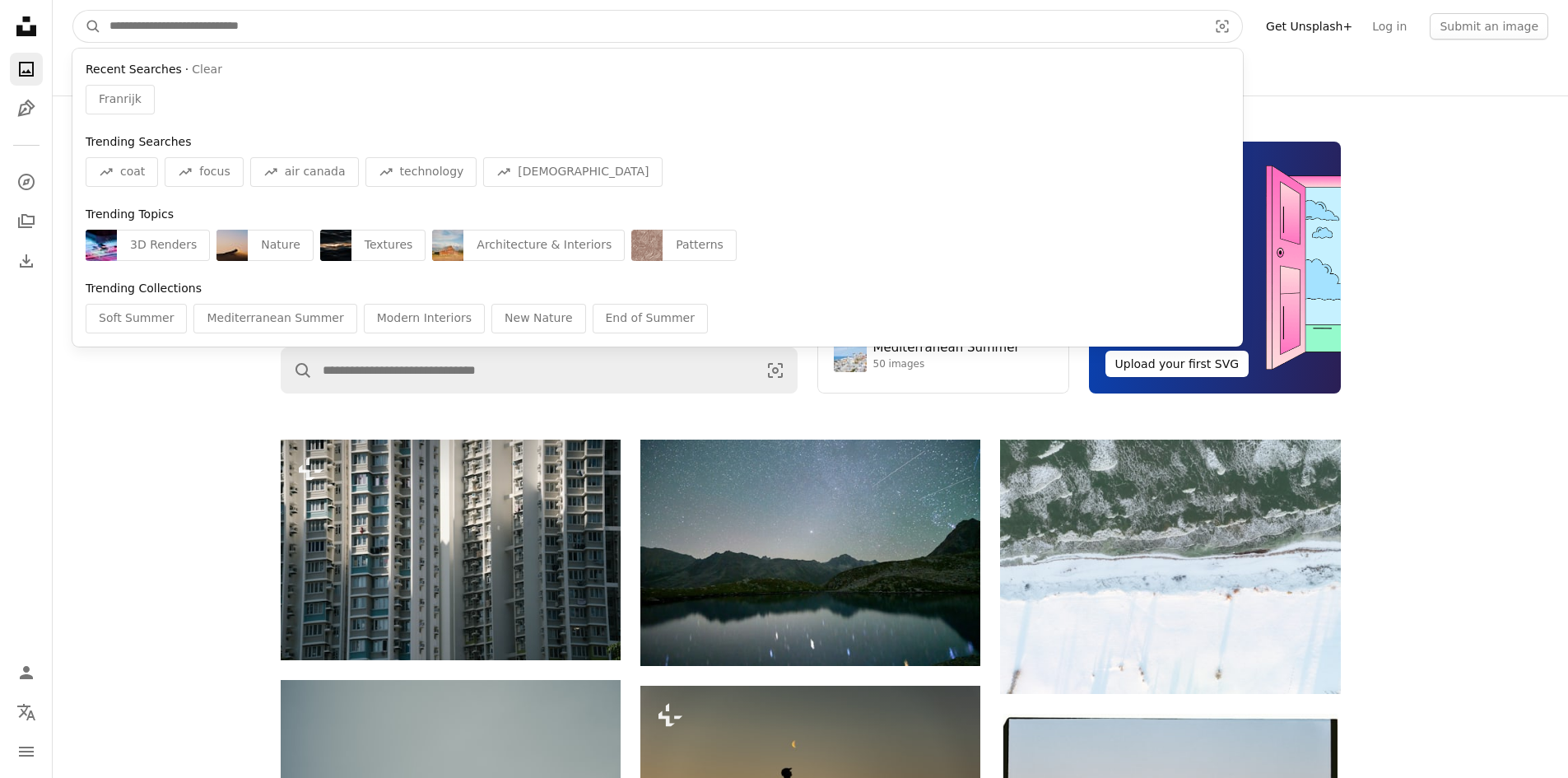
click at [237, 26] on input "Find visuals sitewide" at bounding box center [652, 26] width 1101 height 32
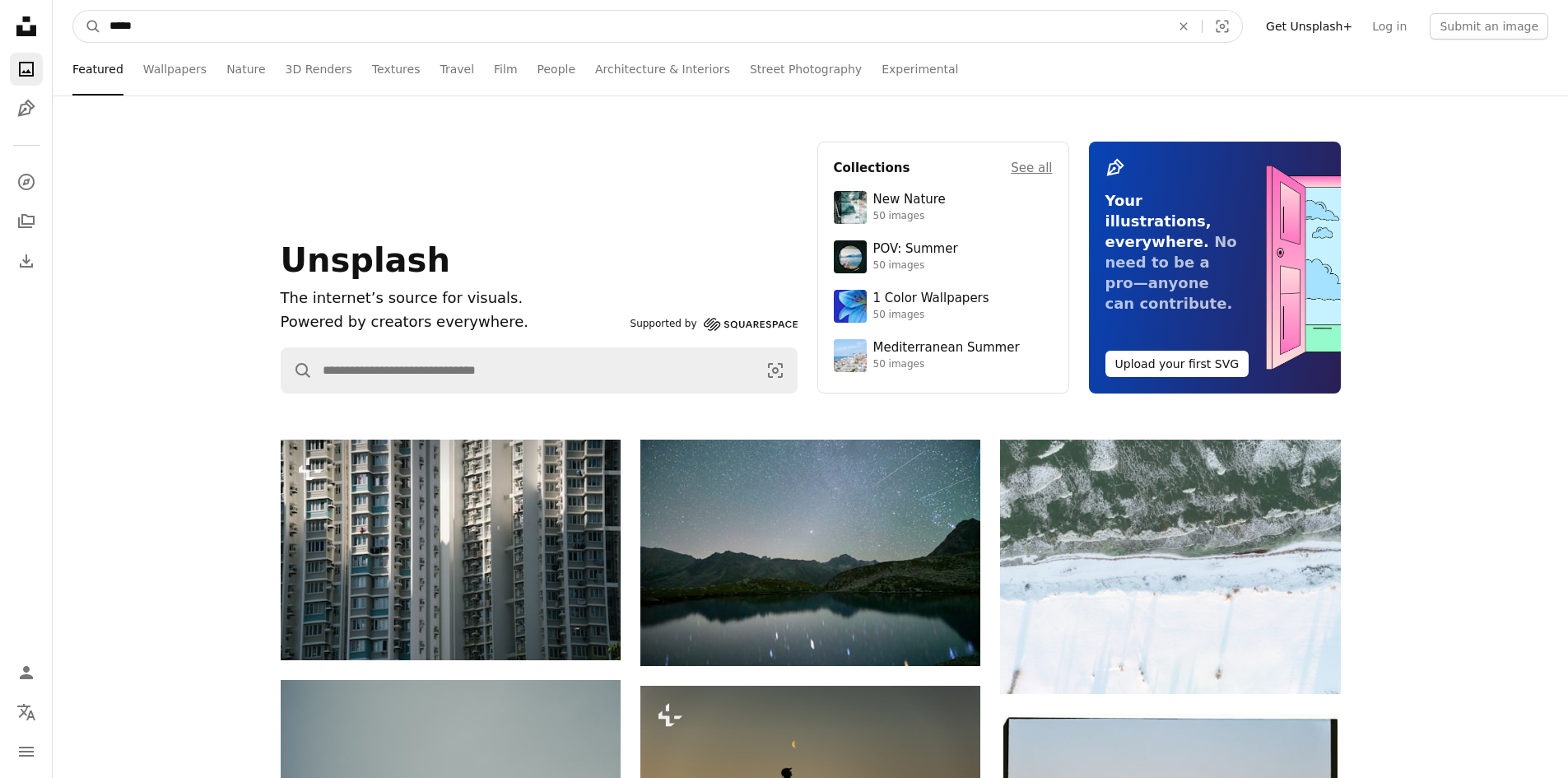
type input "******"
click button "A magnifying glass" at bounding box center [87, 26] width 28 height 32
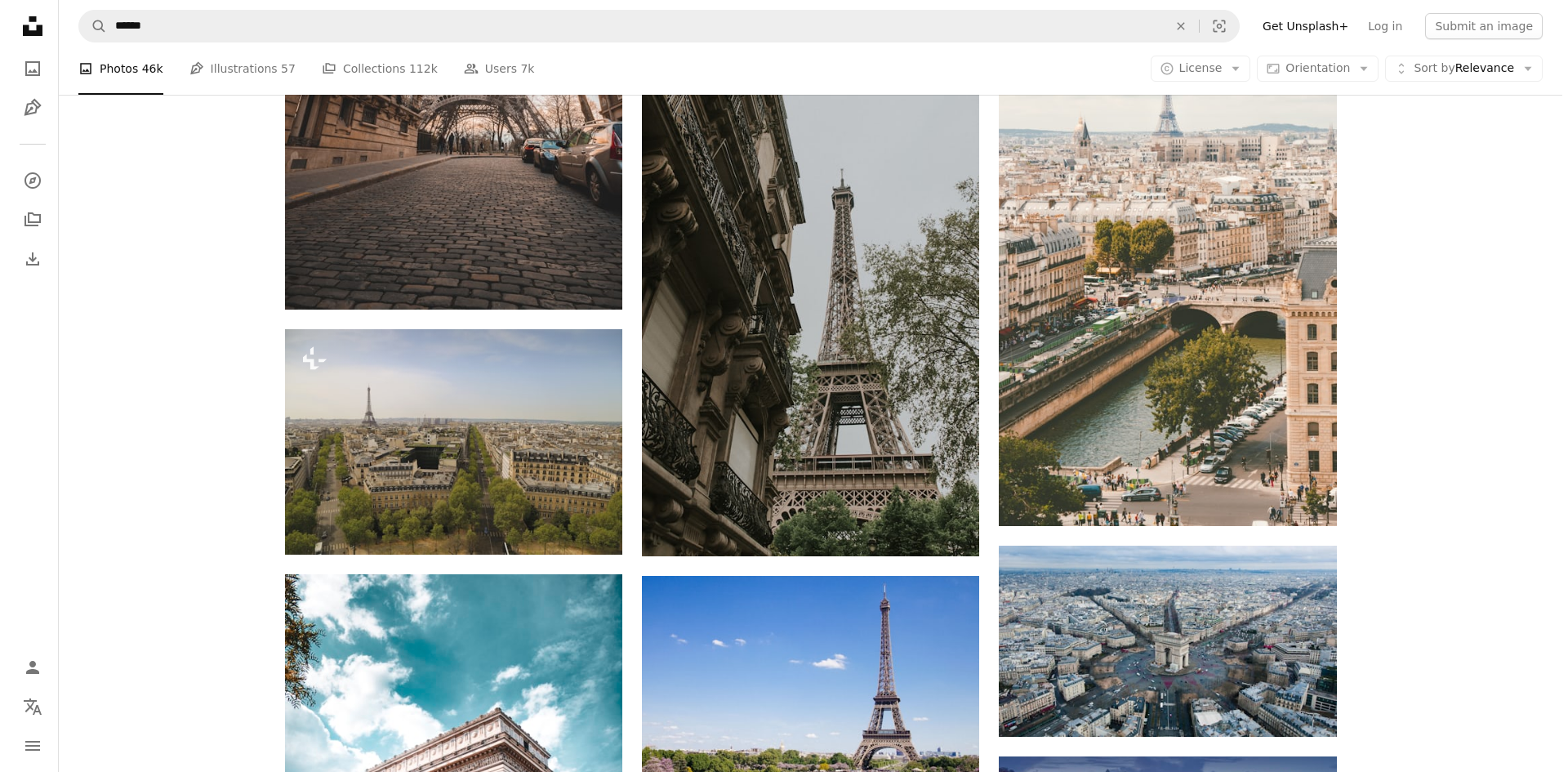
scroll to position [898, 0]
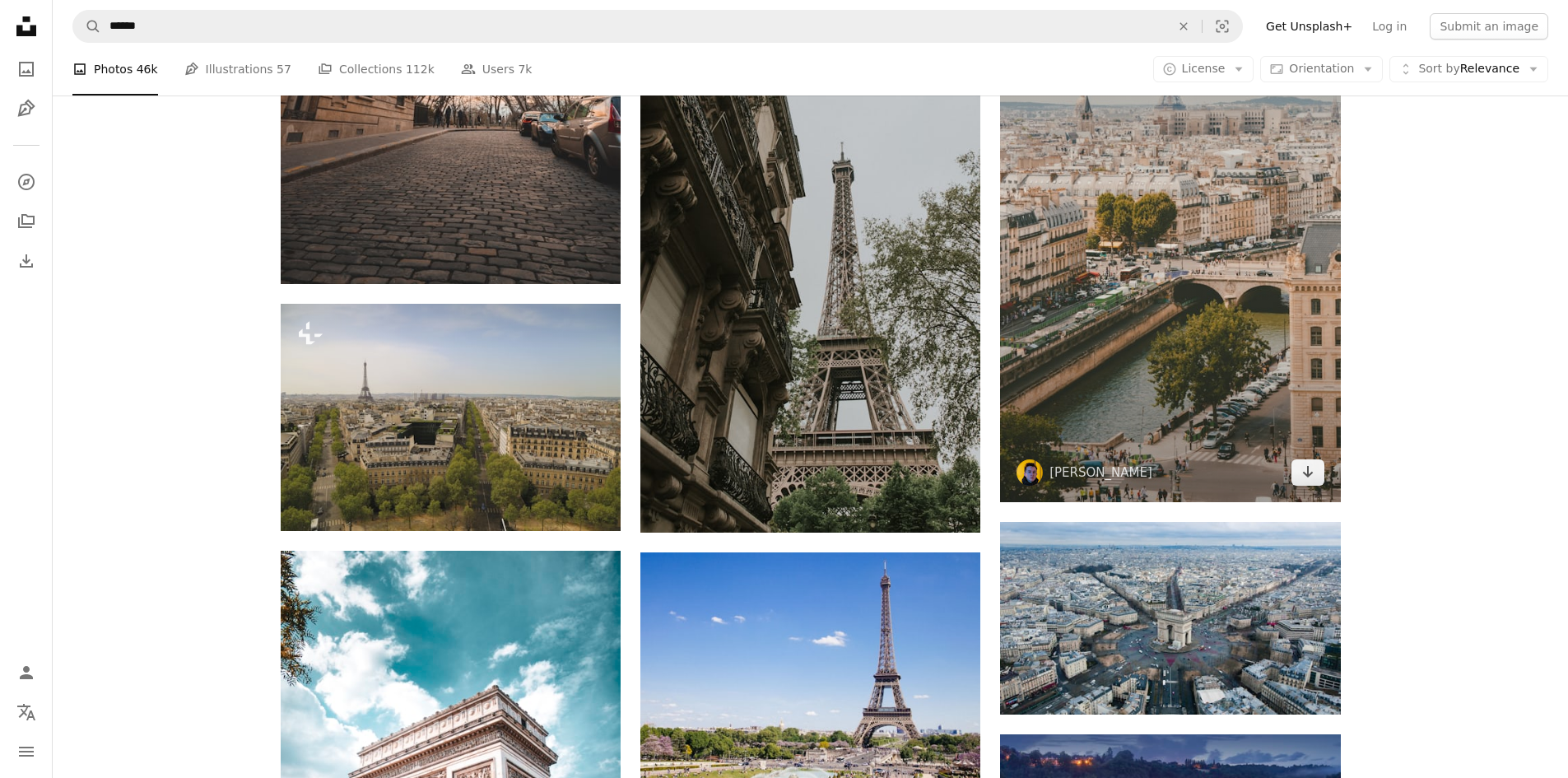
click at [1212, 329] on img at bounding box center [1170, 247] width 340 height 510
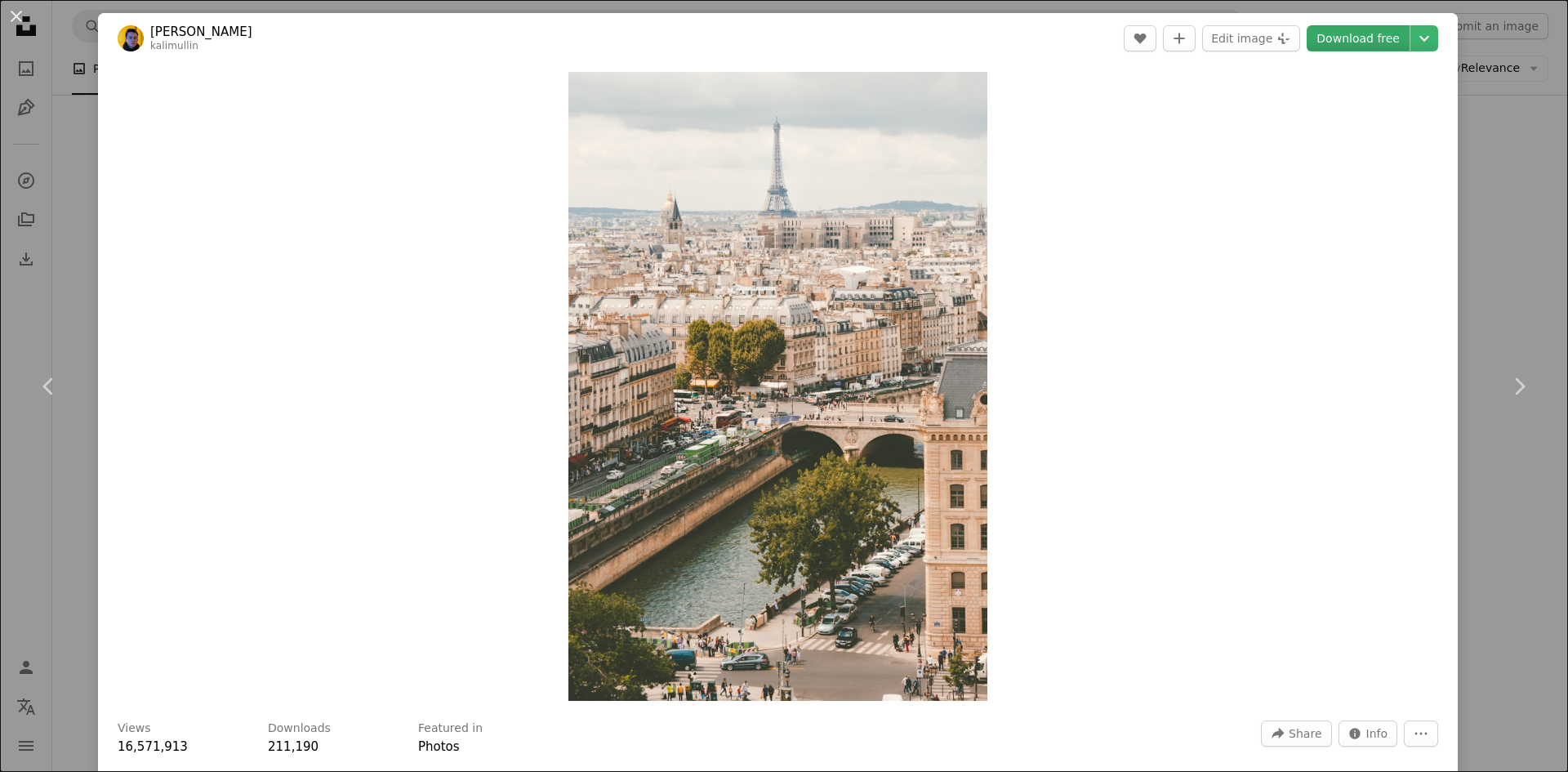
click at [1344, 33] on link "Download free" at bounding box center [1359, 38] width 103 height 26
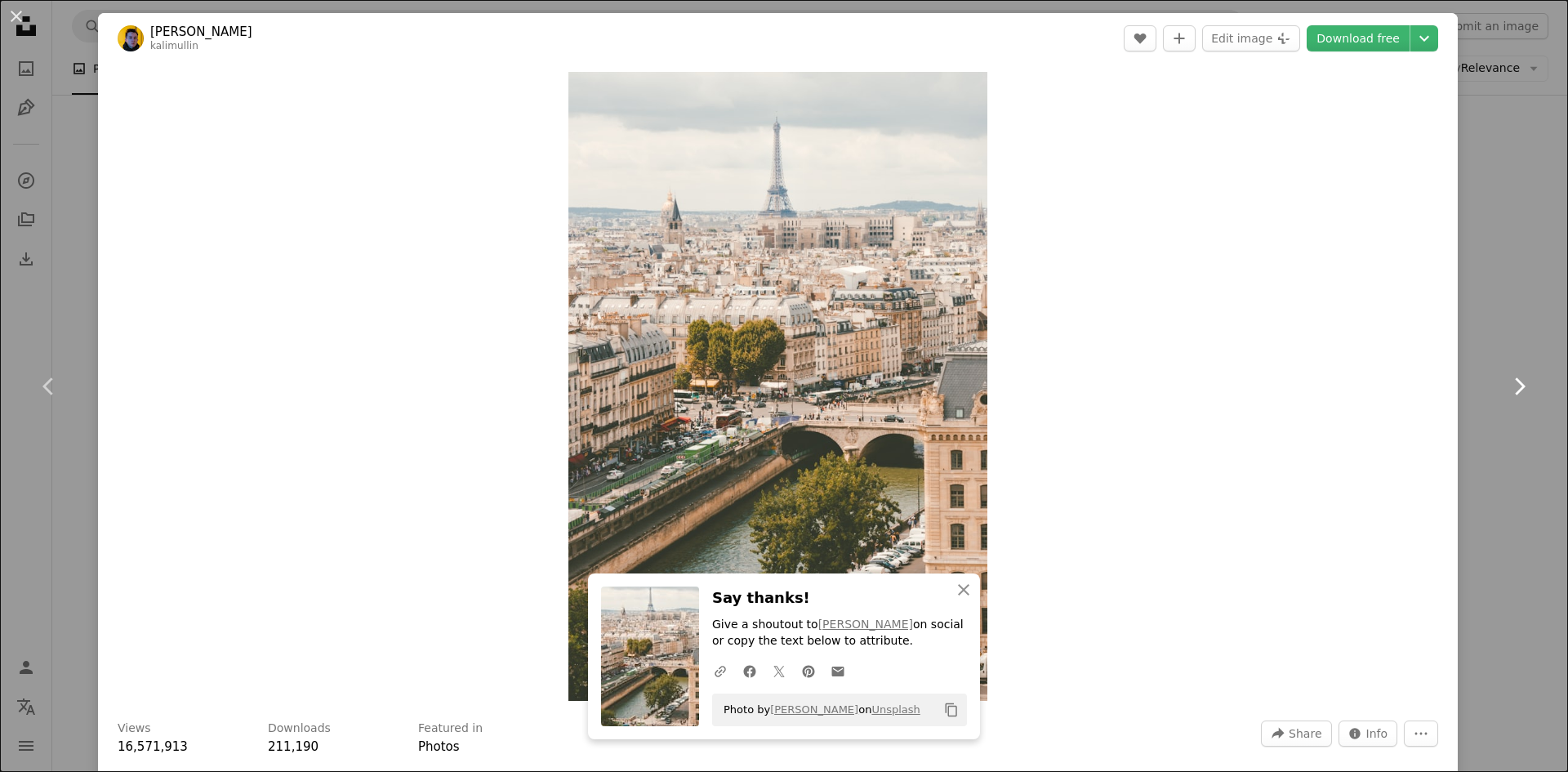
click at [1487, 424] on link "Chevron right" at bounding box center [1519, 386] width 98 height 157
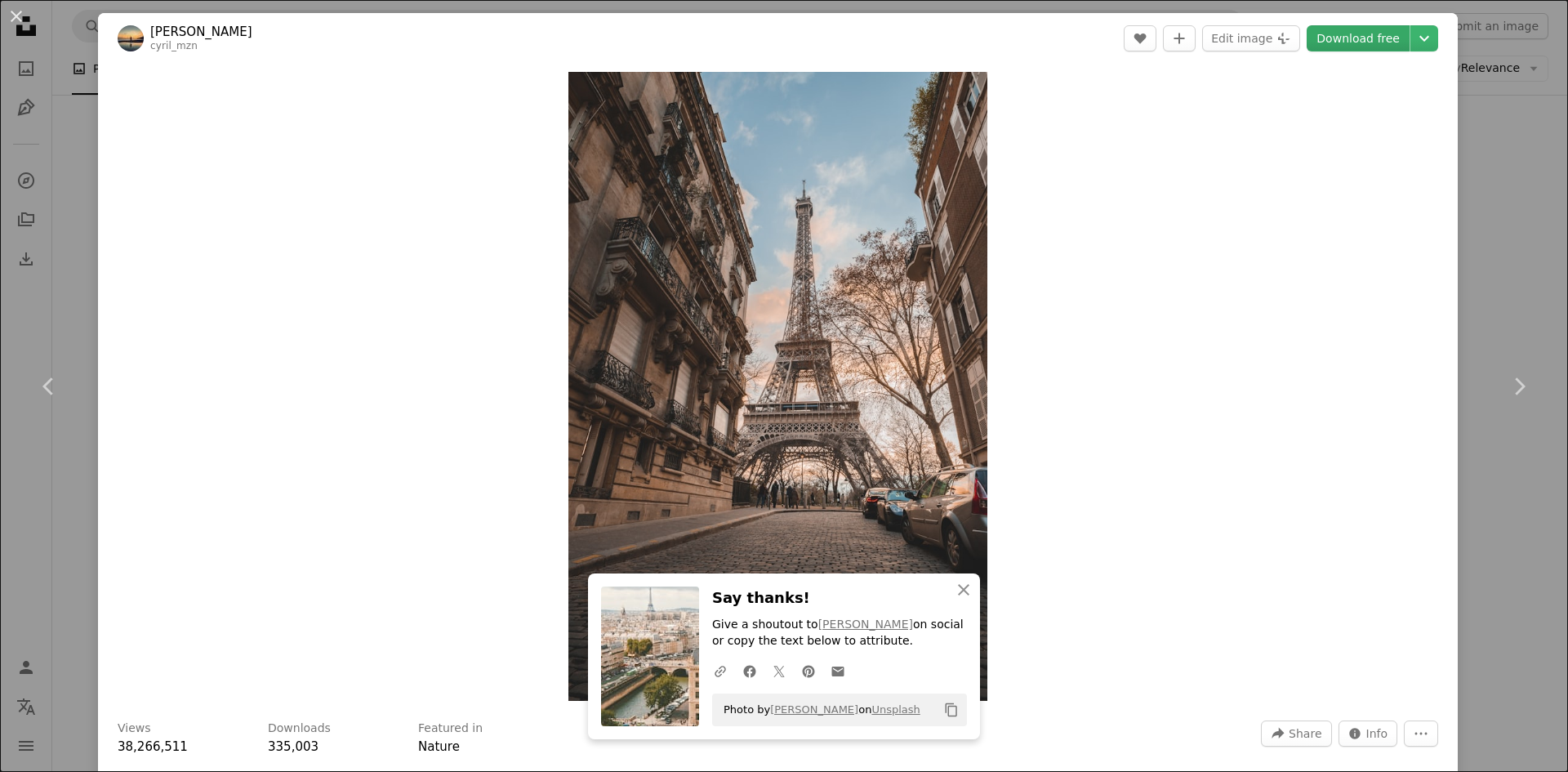
click at [1345, 38] on link "Download free" at bounding box center [1359, 38] width 103 height 26
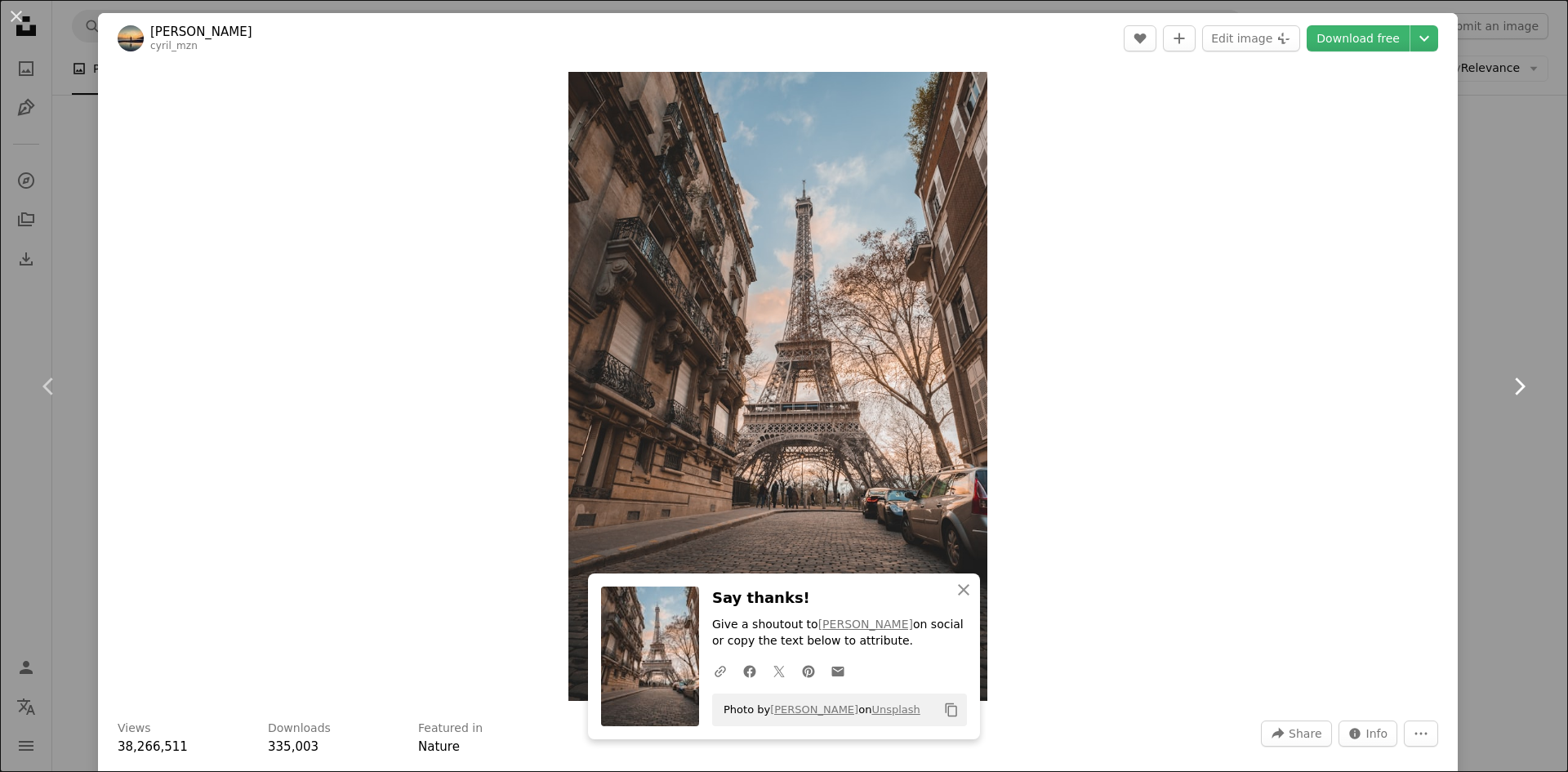
click at [1515, 388] on icon at bounding box center [1520, 386] width 10 height 17
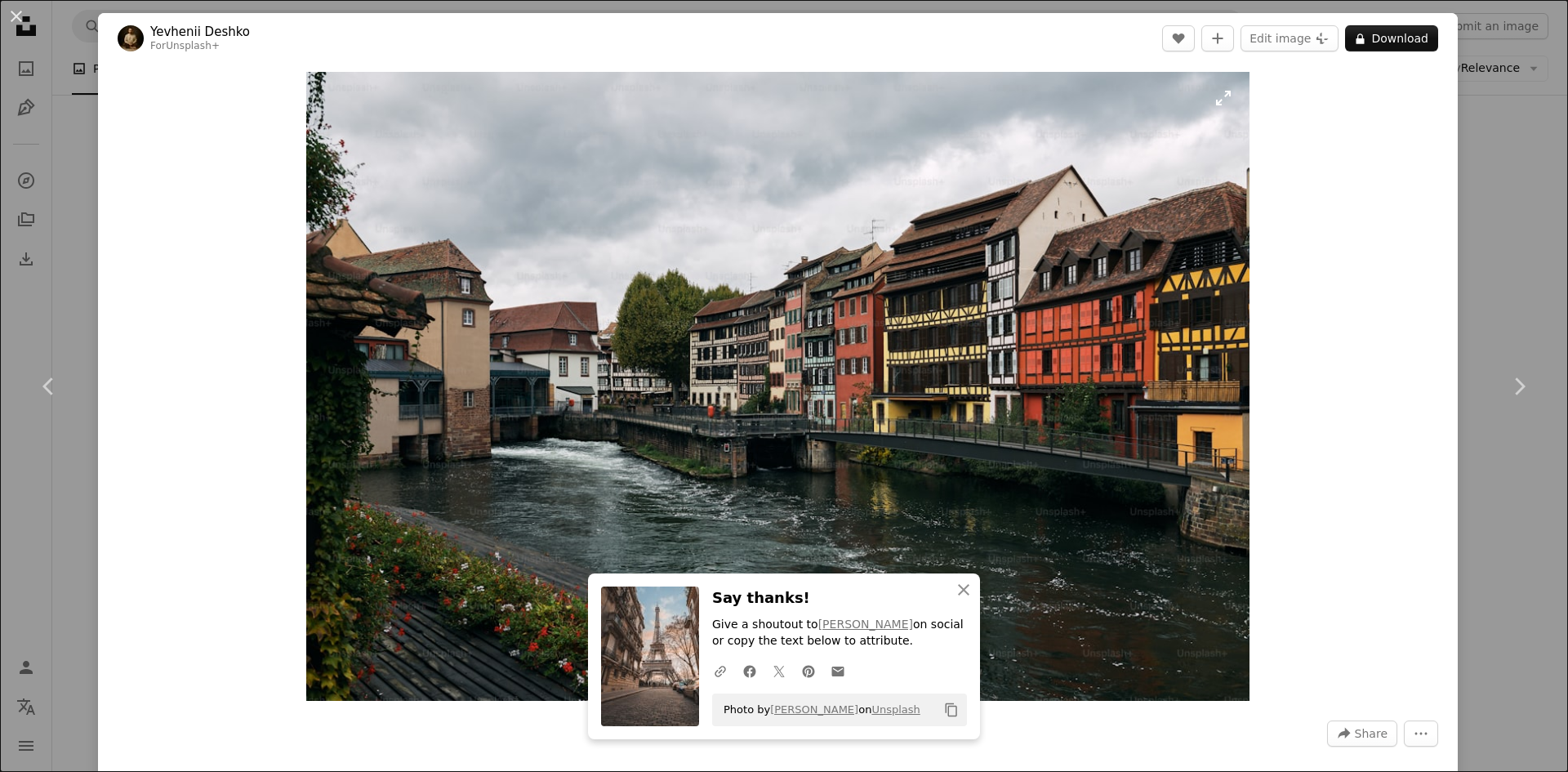
click at [1108, 384] on img "Zoom in on this image" at bounding box center [777, 386] width 943 height 629
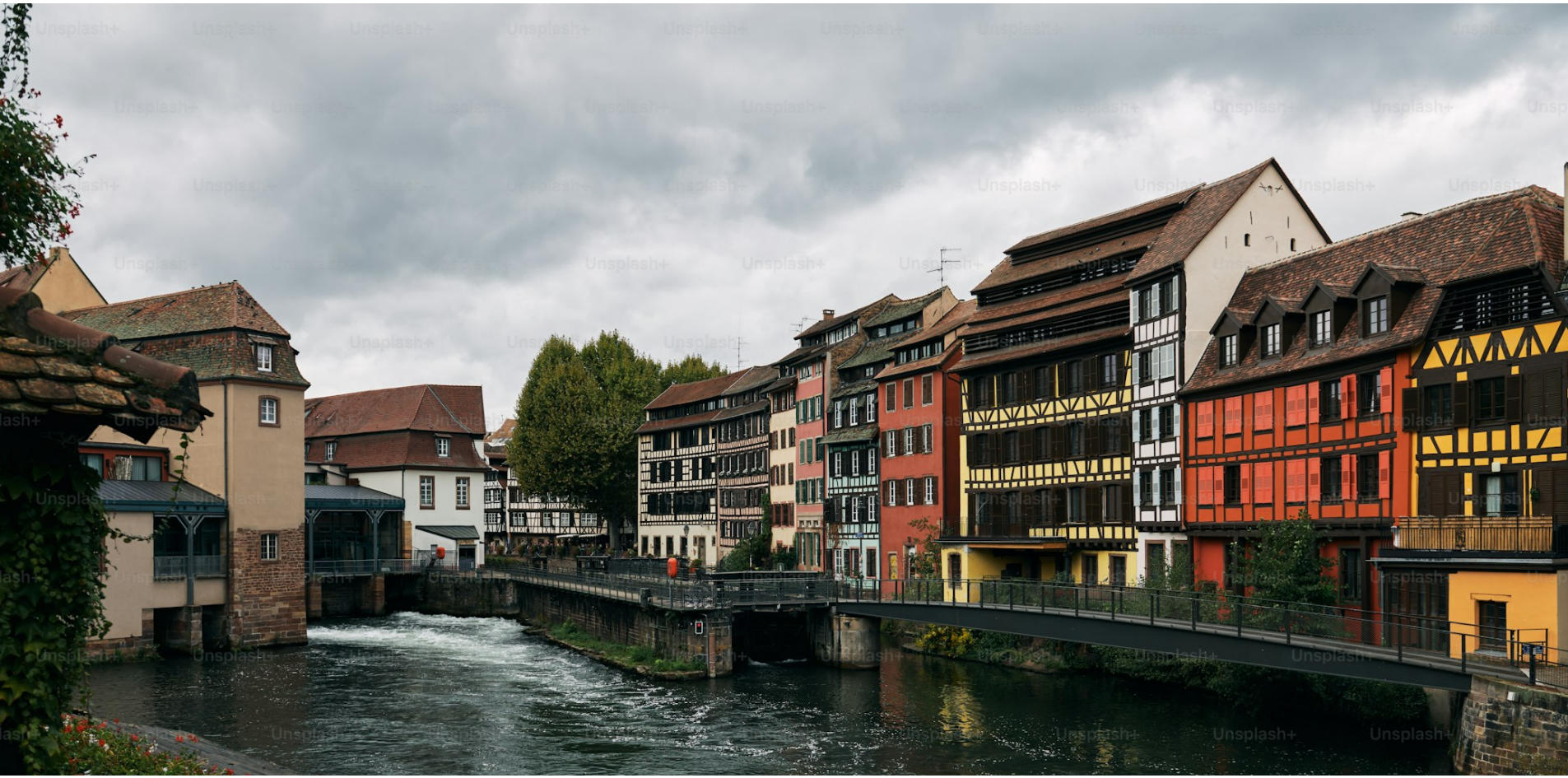
scroll to position [130, 0]
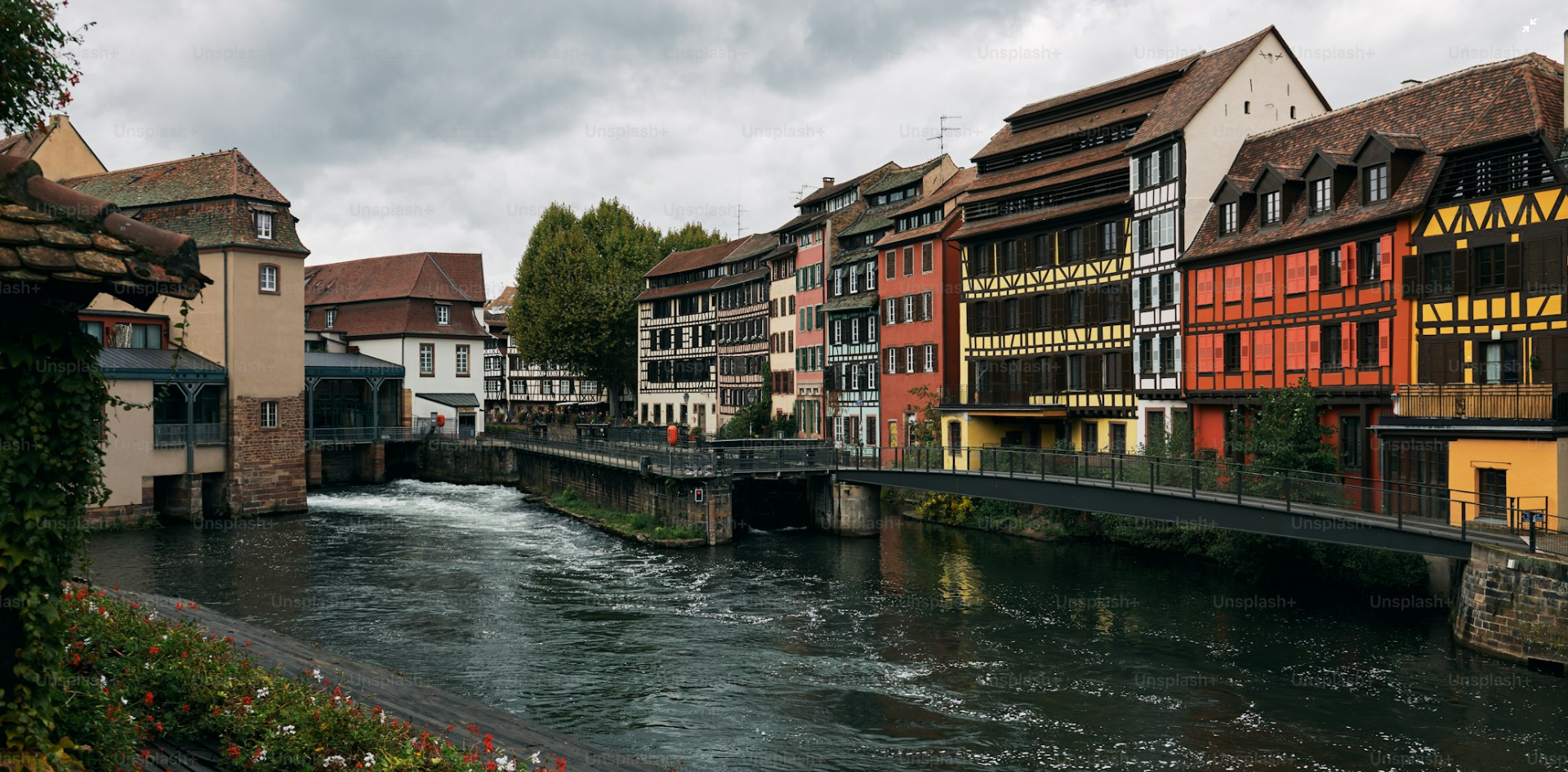
click at [1107, 384] on img "Zoom out on this image" at bounding box center [784, 393] width 1570 height 1046
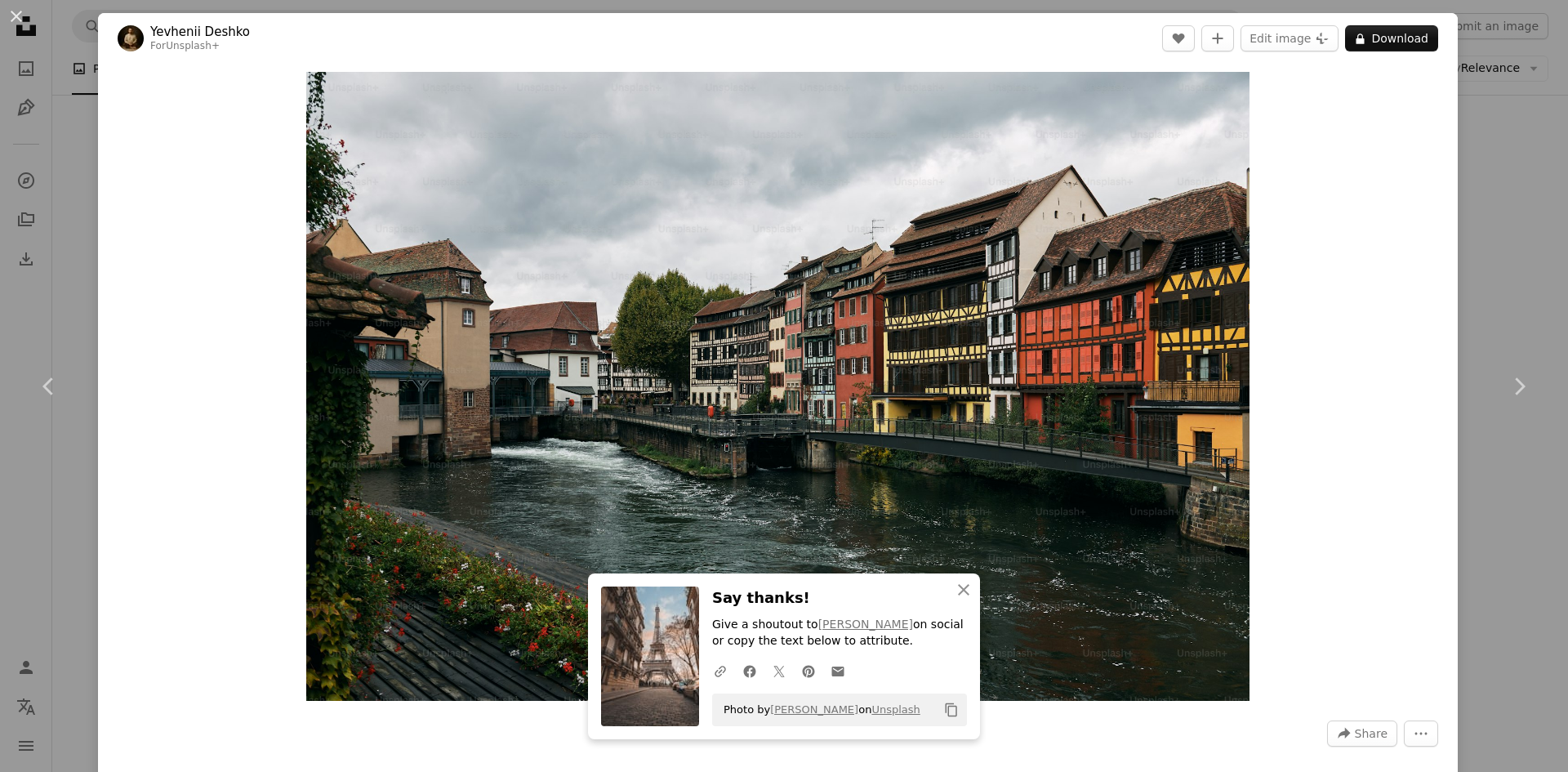
click at [1496, 277] on div "An X shape Chevron left Chevron right An X shape Close Say thanks! Give a shout…" at bounding box center [784, 386] width 1568 height 772
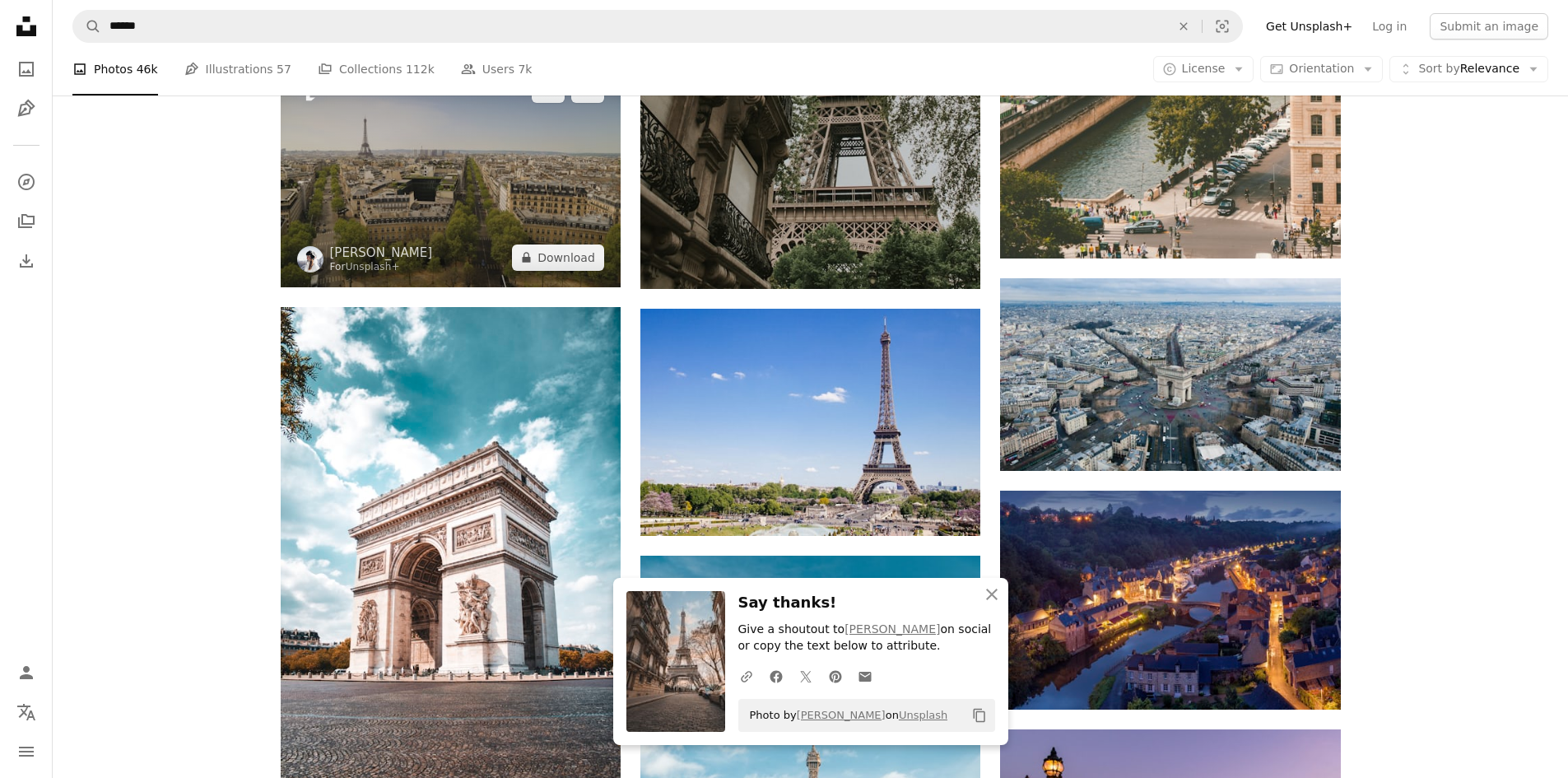
scroll to position [1152, 0]
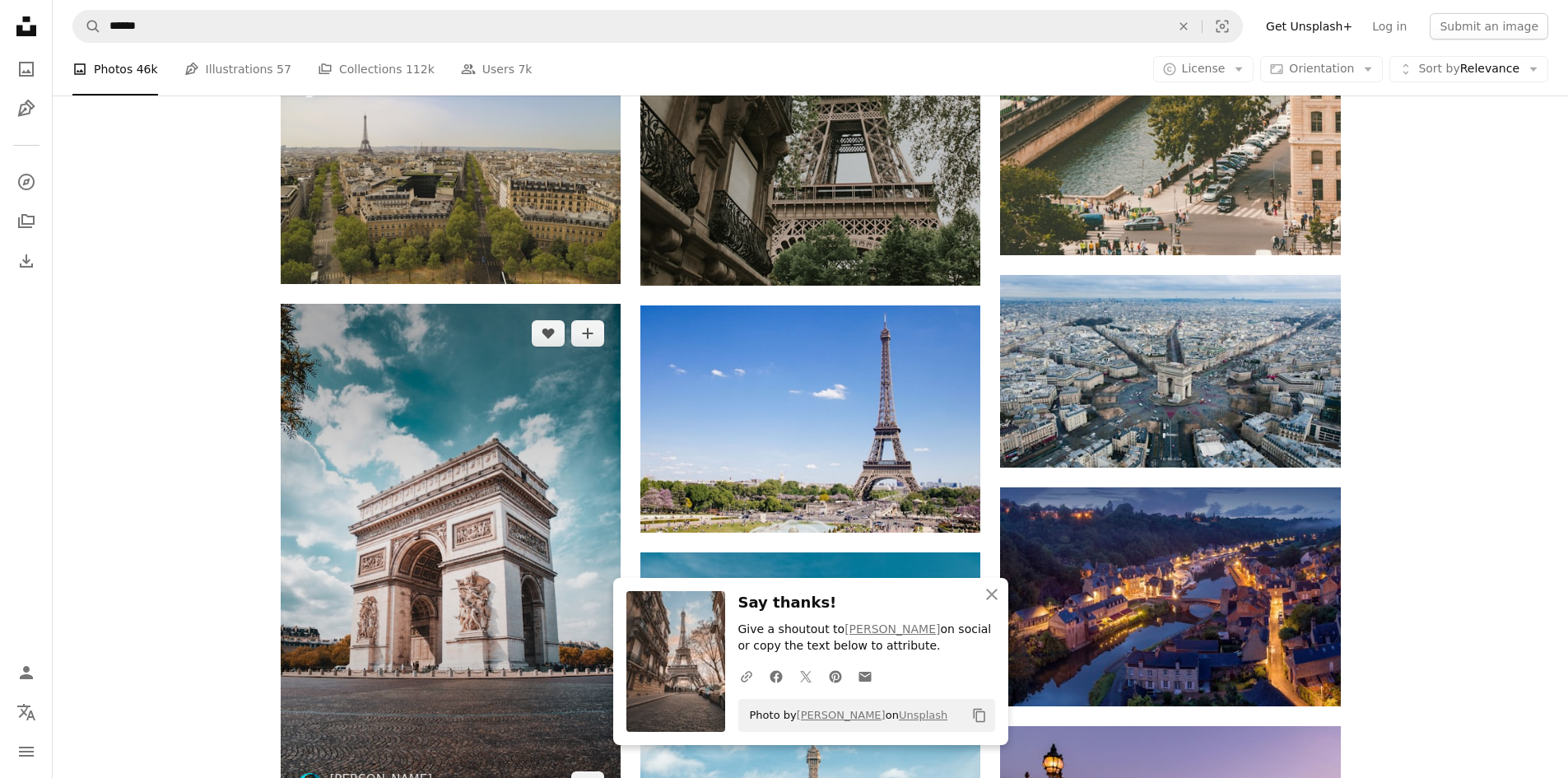
click at [369, 513] on img at bounding box center [450, 558] width 340 height 510
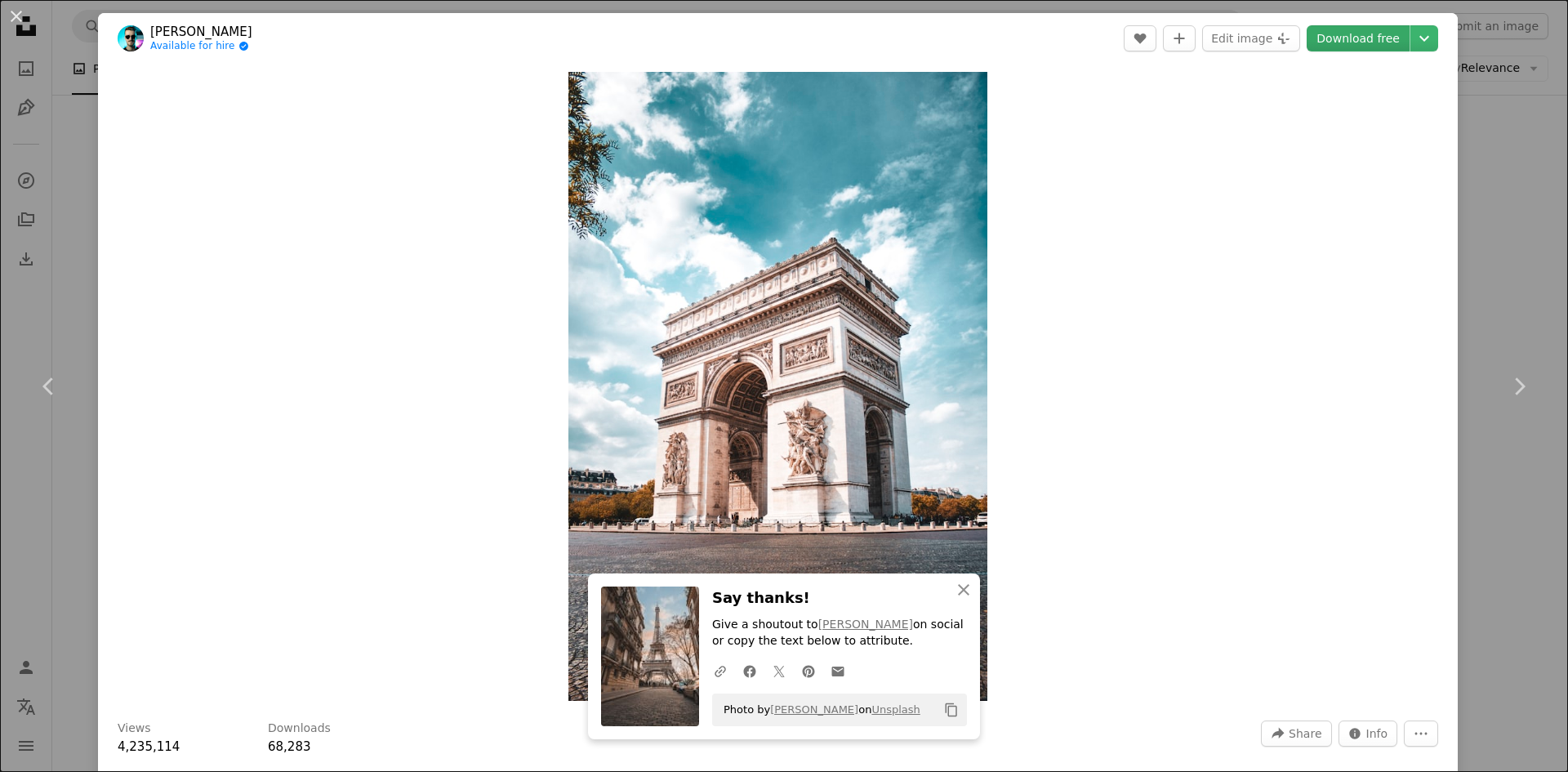
click at [1332, 42] on link "Download free" at bounding box center [1359, 38] width 103 height 26
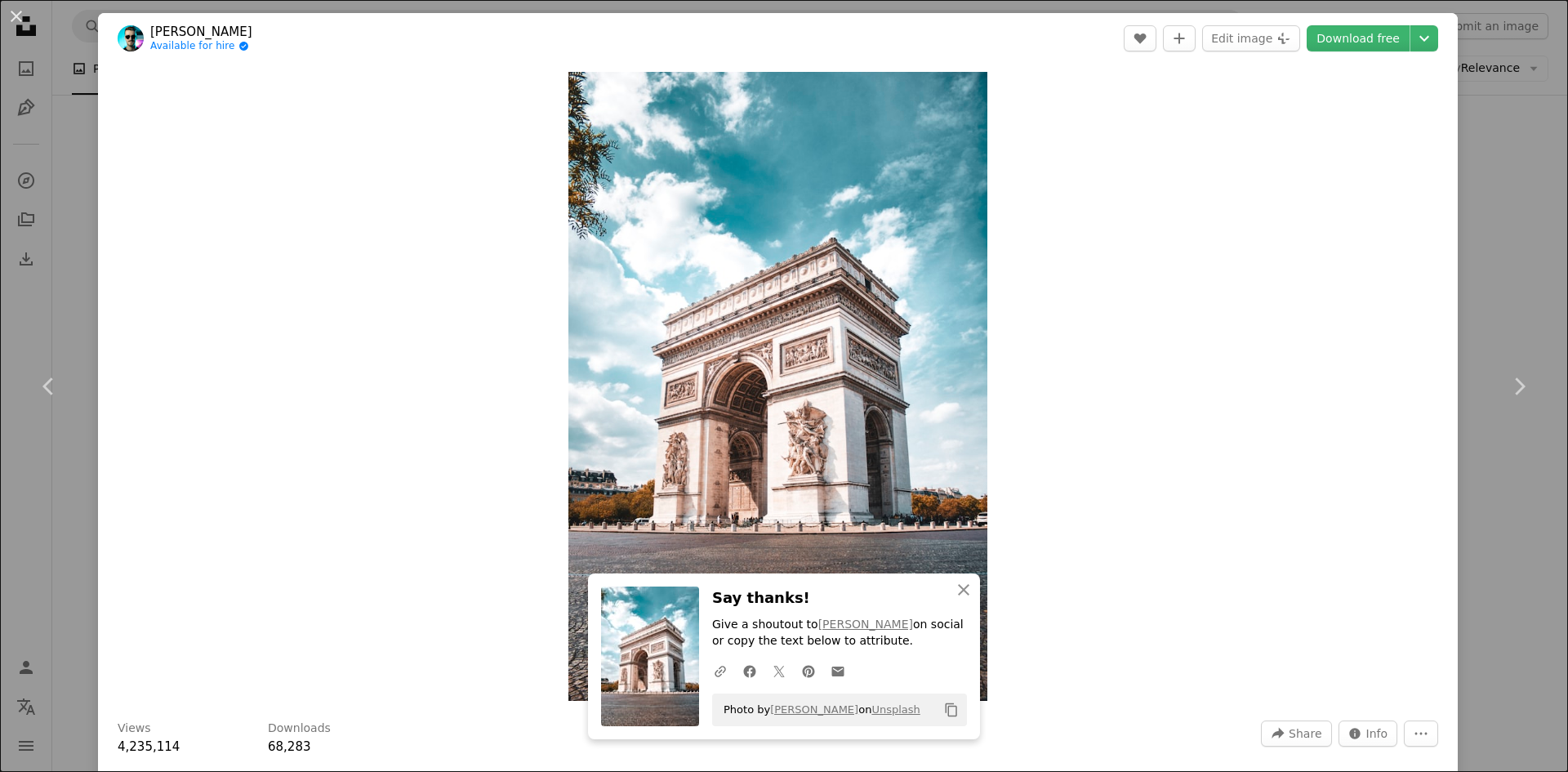
click at [1469, 303] on div "An X shape Chevron left Chevron right An X shape Close Say thanks! Give a shout…" at bounding box center [784, 386] width 1568 height 772
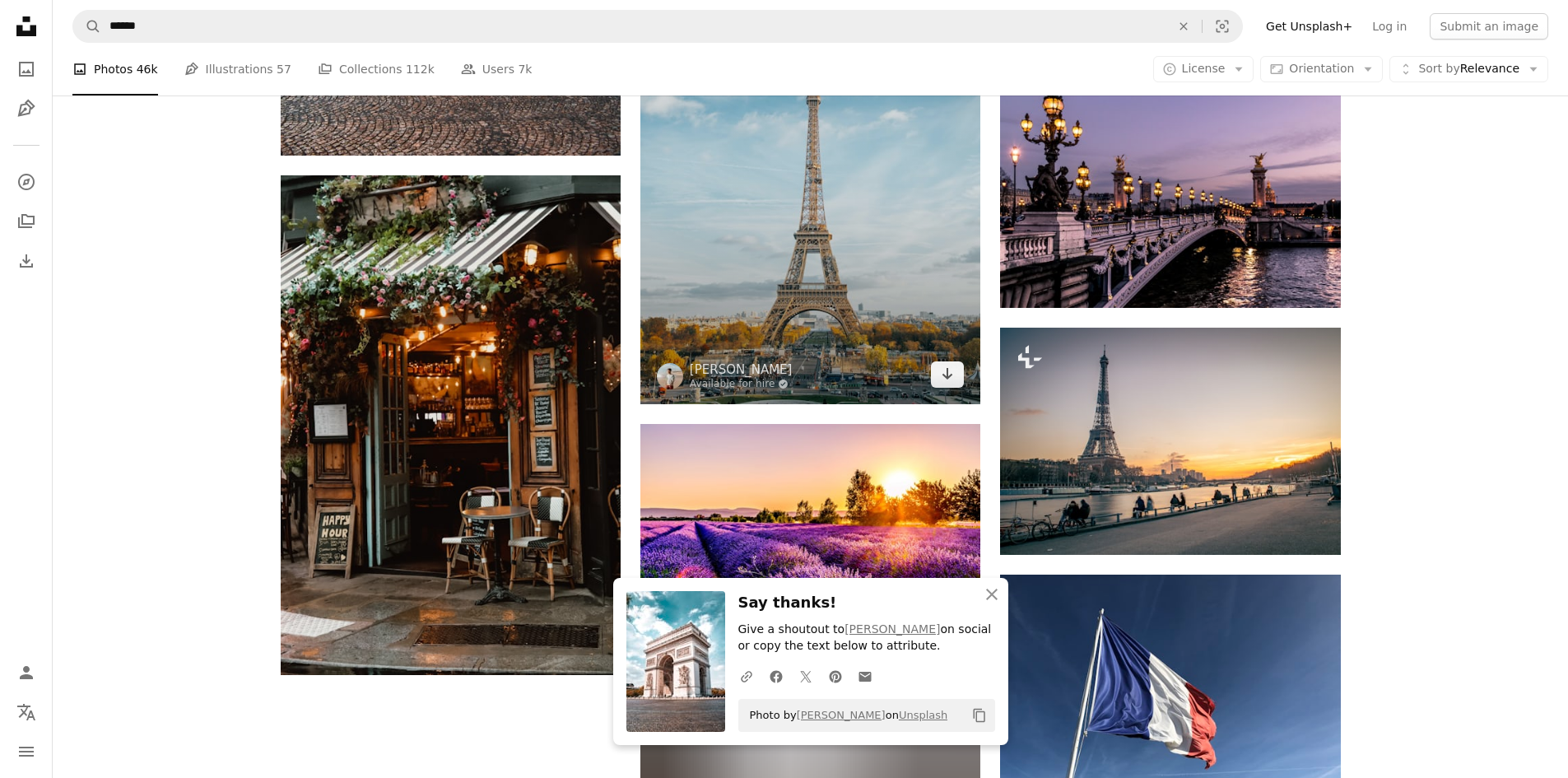
scroll to position [1893, 0]
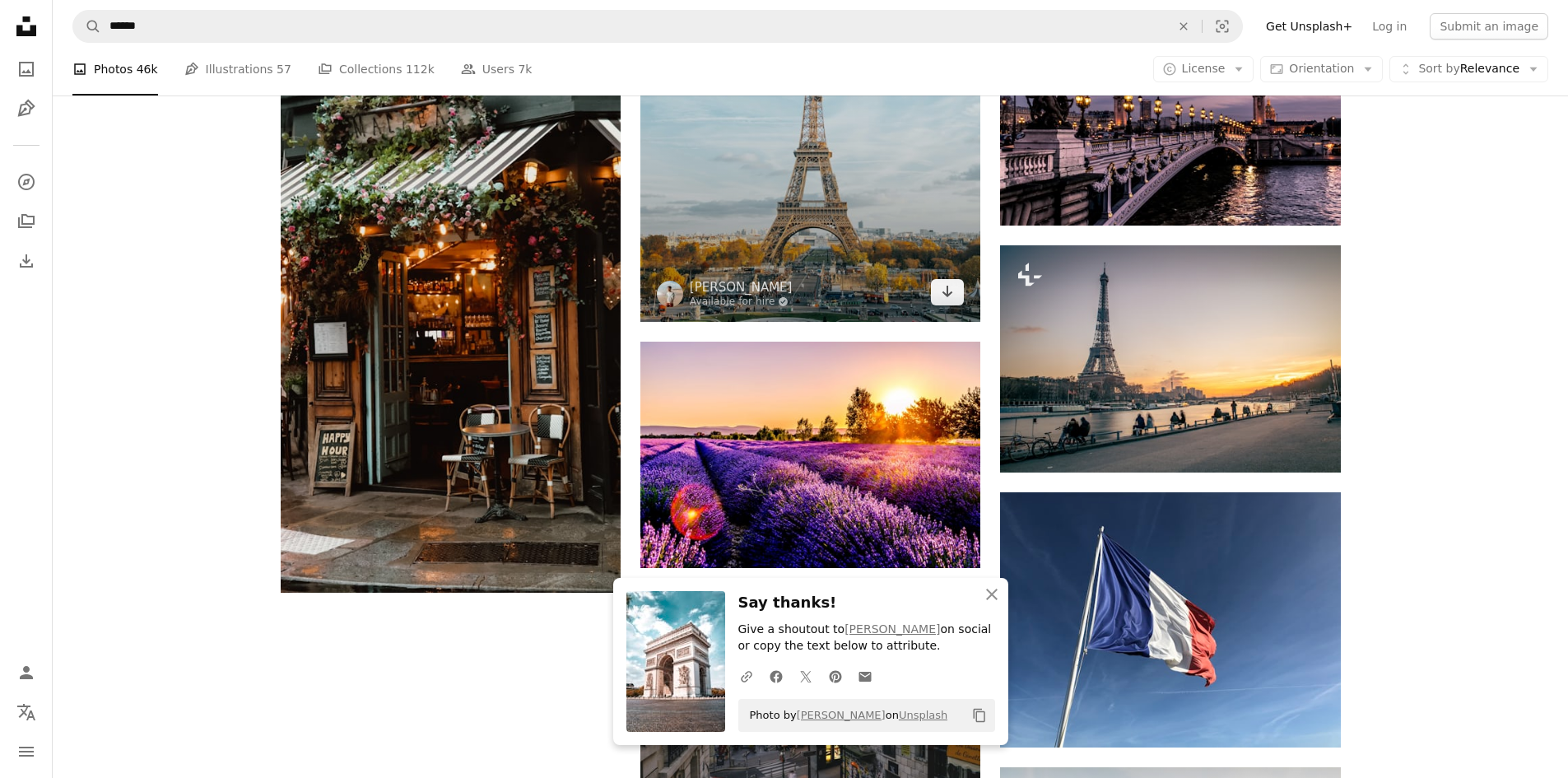
click at [823, 238] on img at bounding box center [810, 67] width 340 height 510
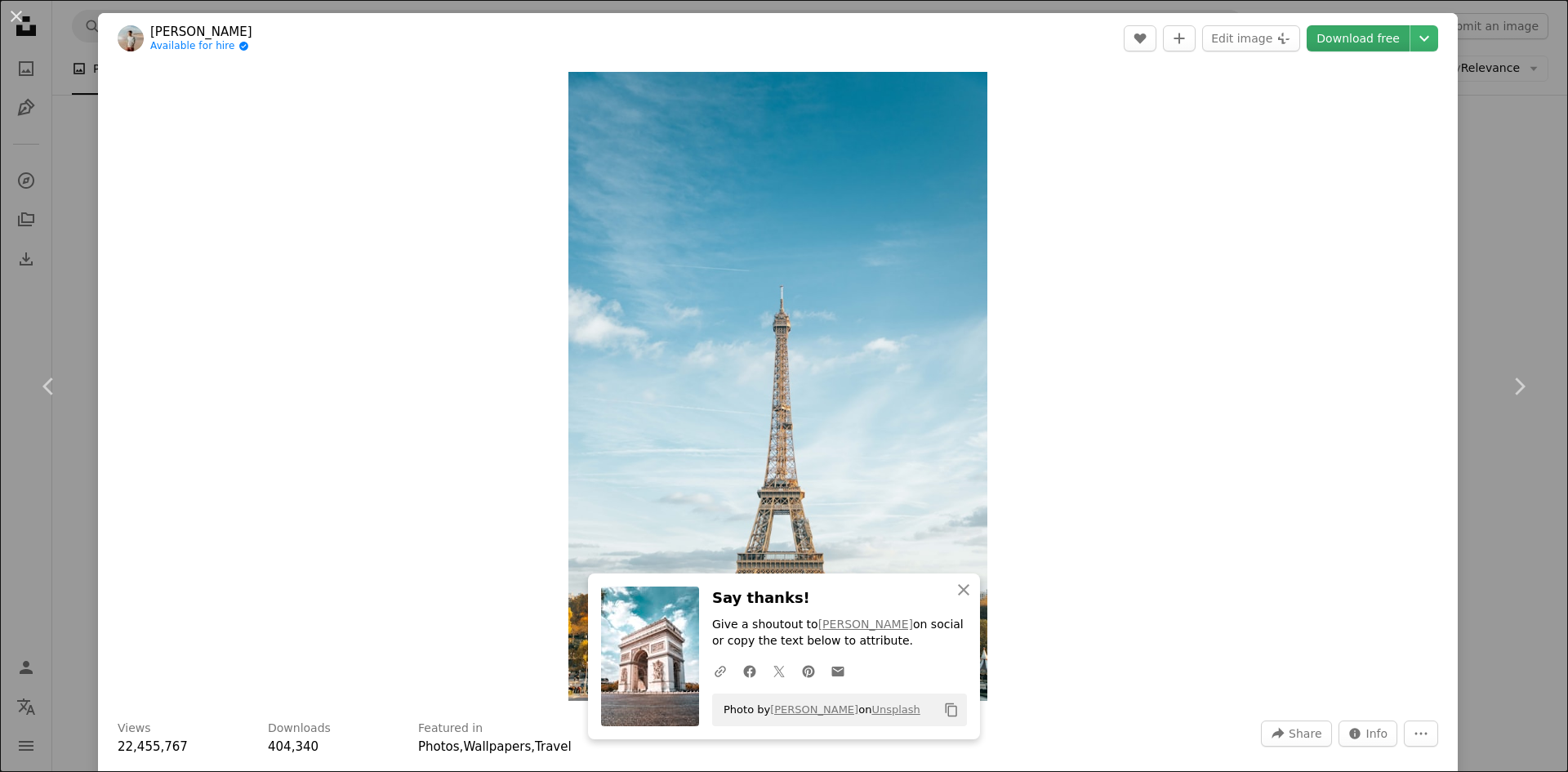
click at [1345, 31] on link "Download free" at bounding box center [1359, 38] width 103 height 26
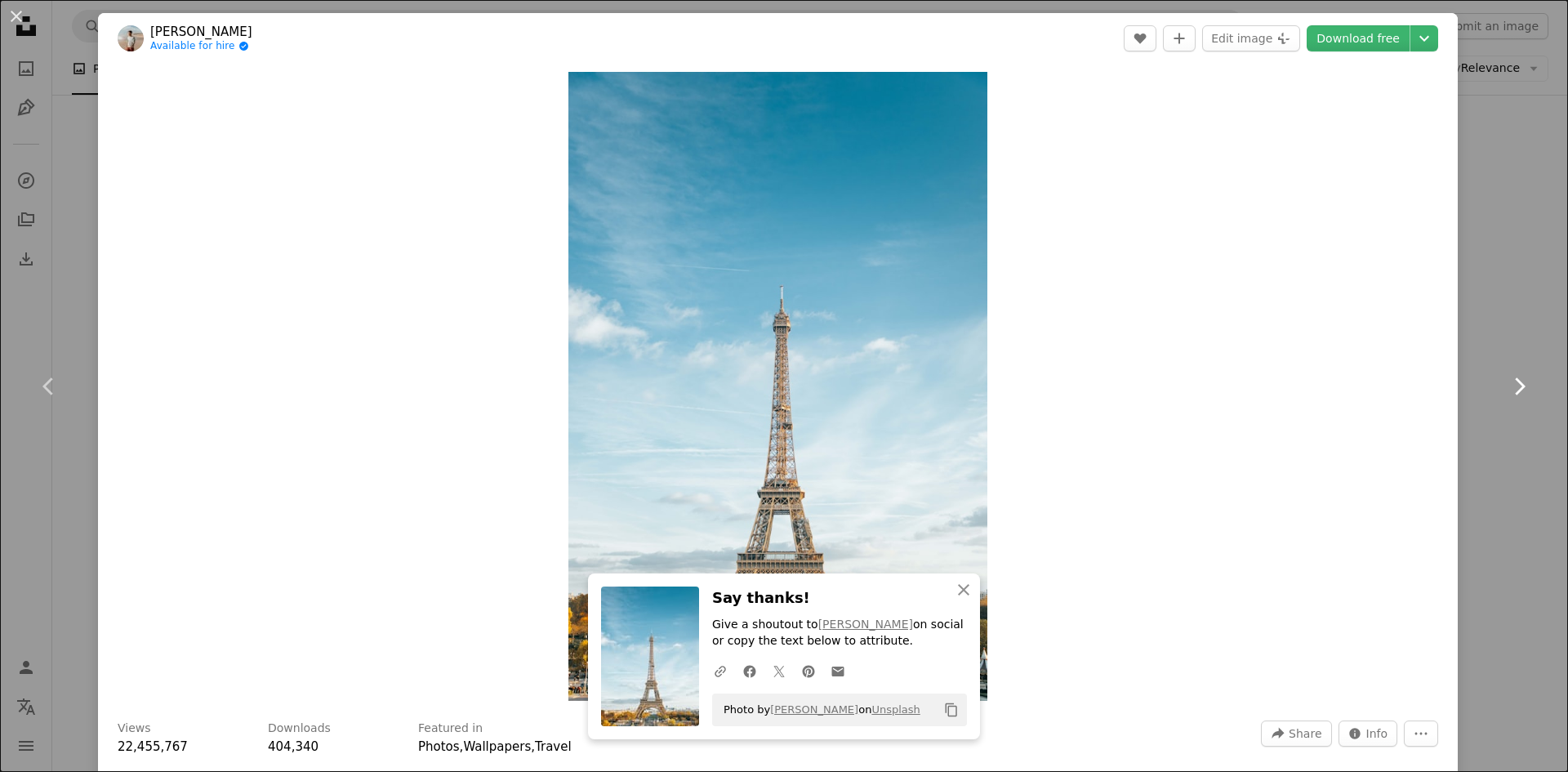
click at [1515, 390] on icon at bounding box center [1520, 386] width 10 height 17
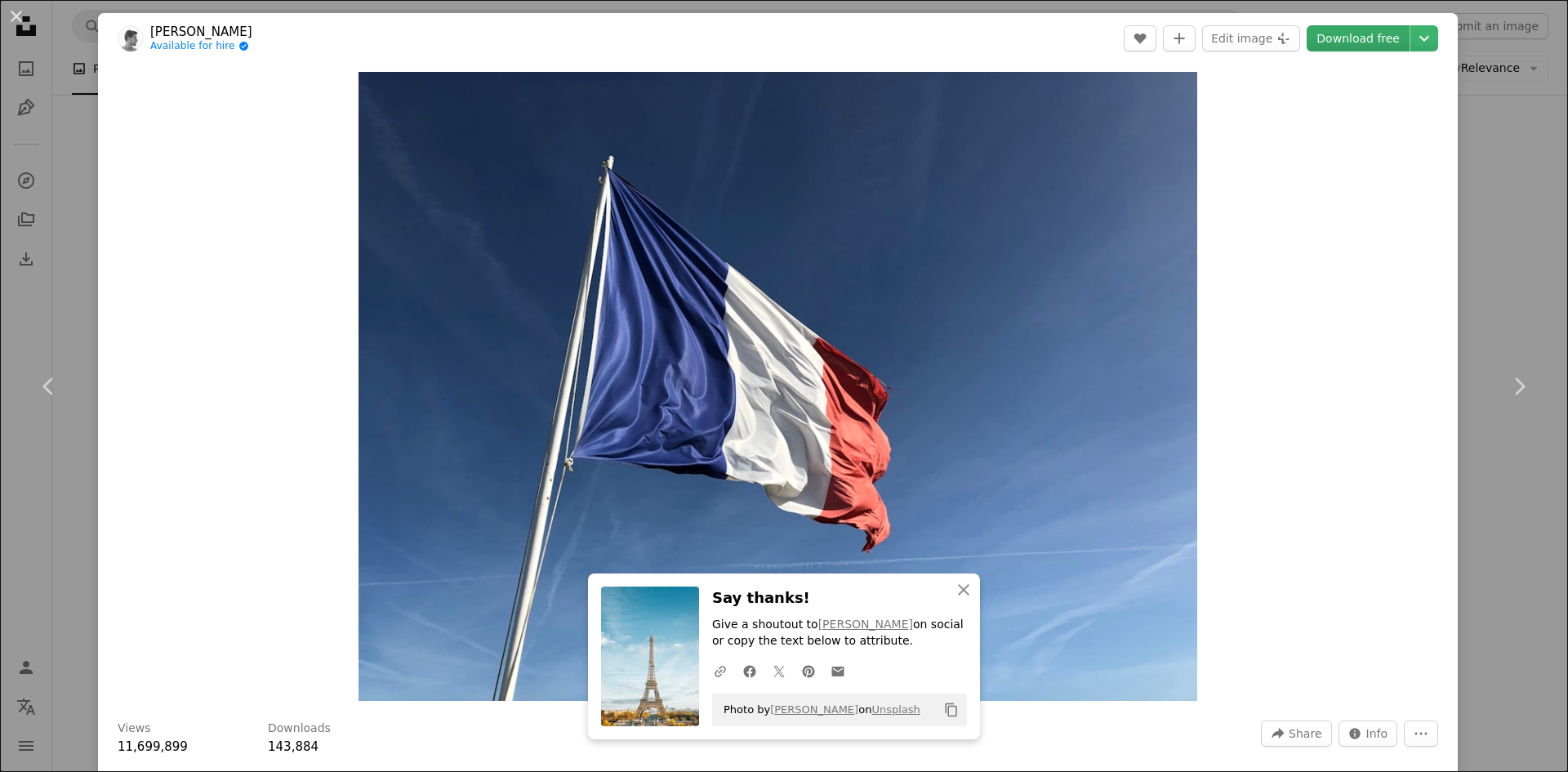
click at [1340, 40] on link "Download free" at bounding box center [1359, 38] width 103 height 26
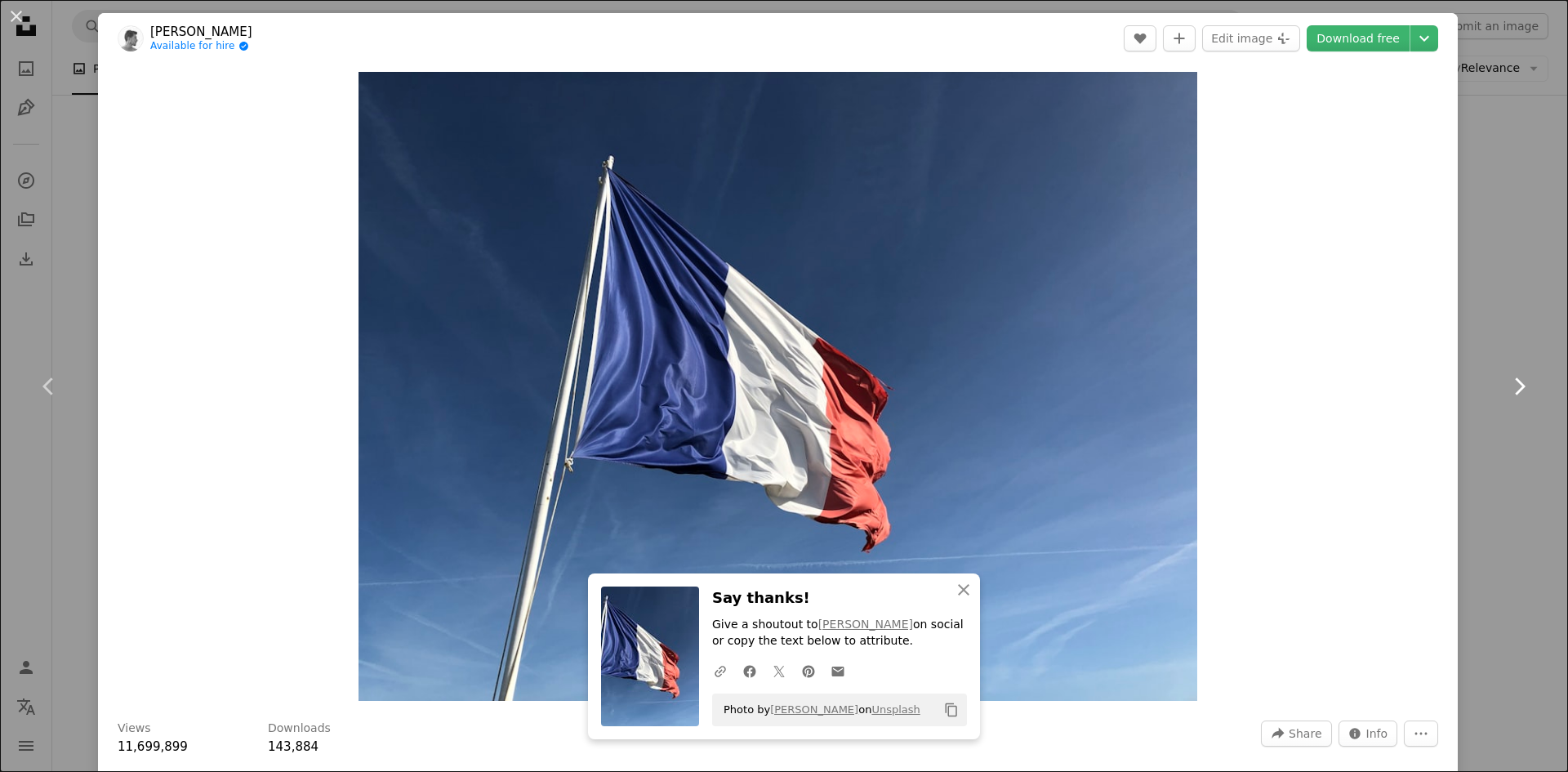
click at [1510, 380] on icon "Chevron right" at bounding box center [1519, 386] width 26 height 26
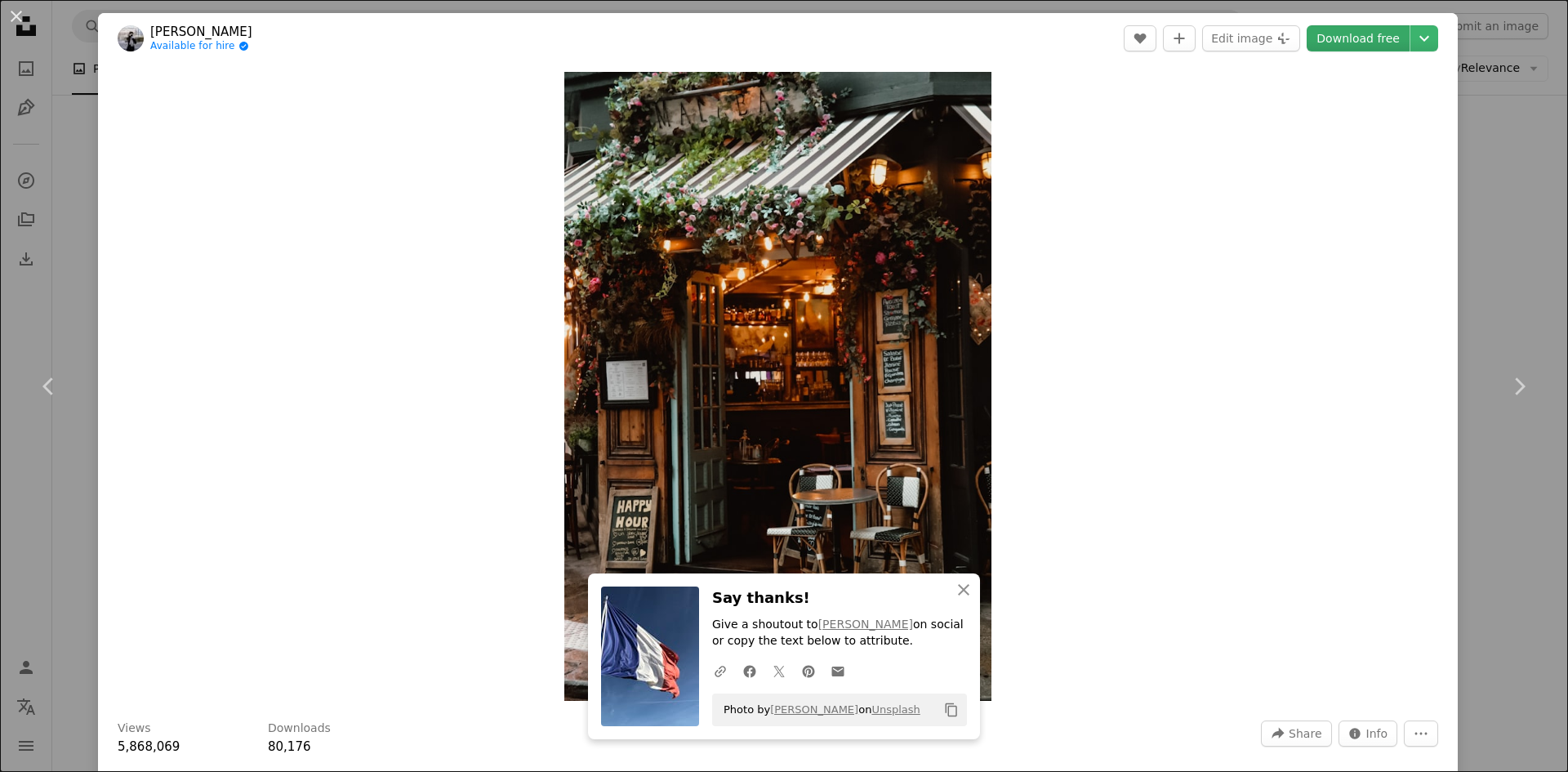
click at [1344, 38] on link "Download free" at bounding box center [1359, 38] width 103 height 26
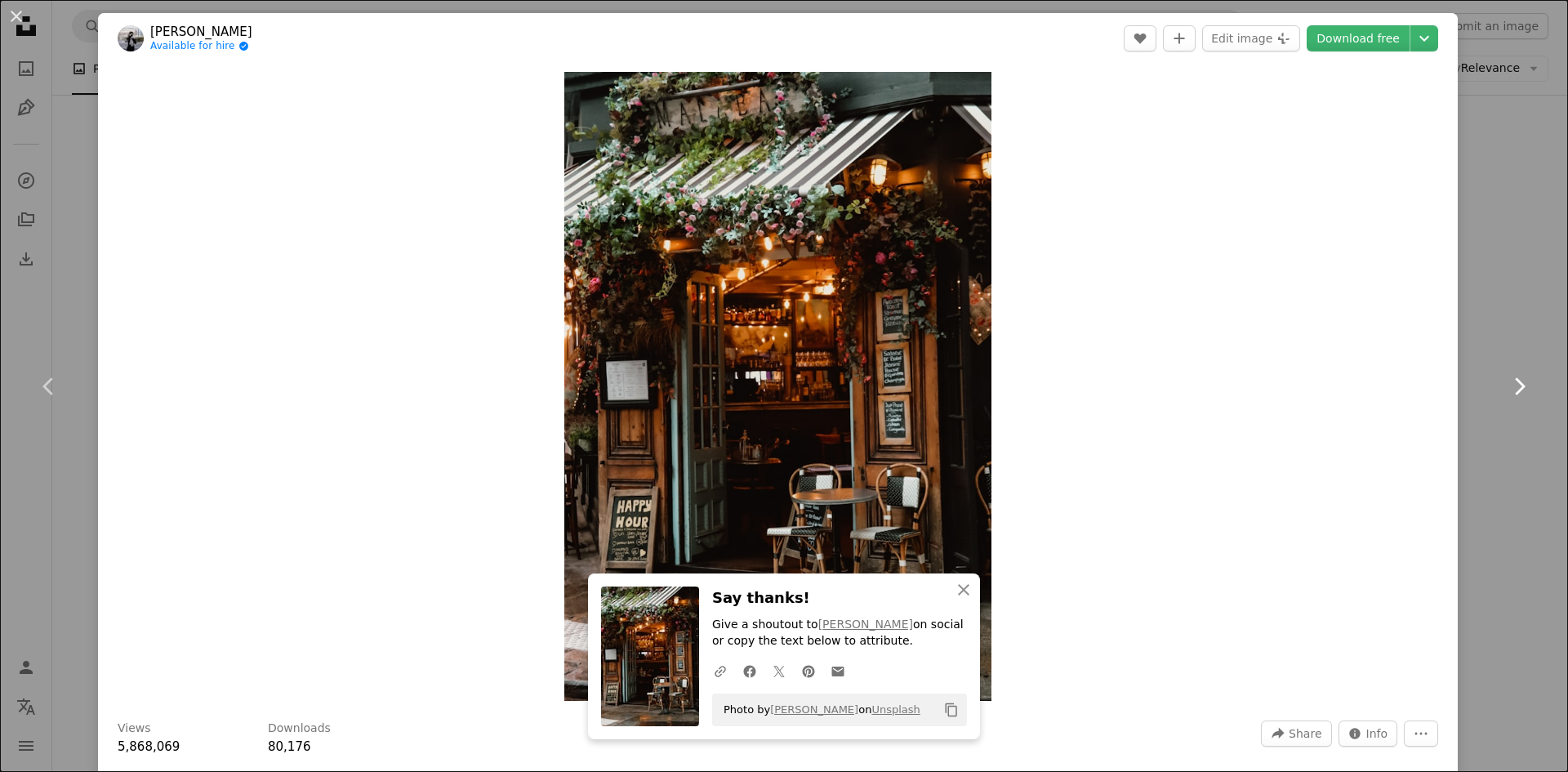
click at [1515, 378] on icon at bounding box center [1520, 386] width 10 height 17
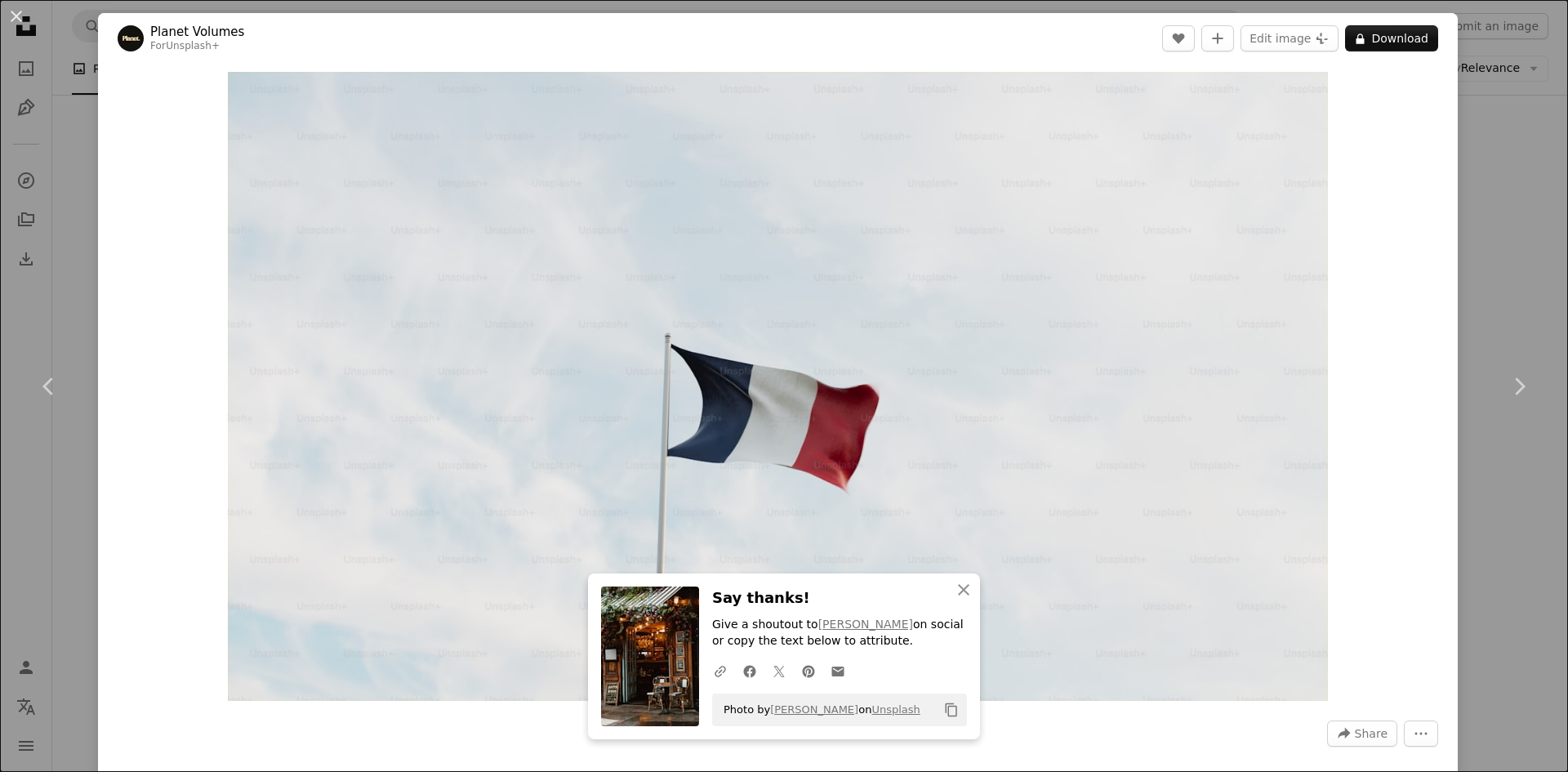
click at [1506, 284] on div "An X shape Chevron left Chevron right An X shape Close Say thanks! Give a shout…" at bounding box center [784, 386] width 1568 height 772
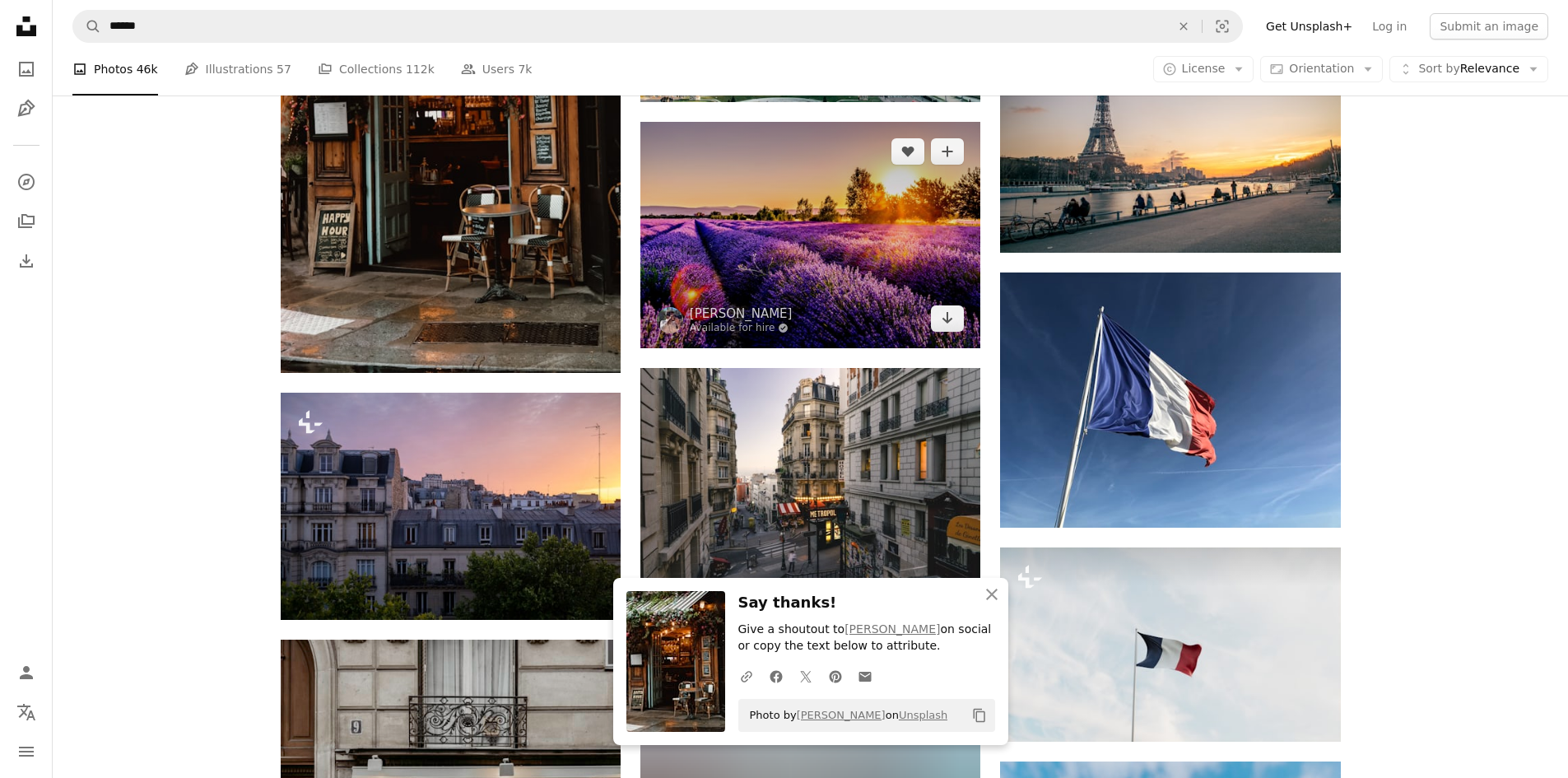
scroll to position [2140, 0]
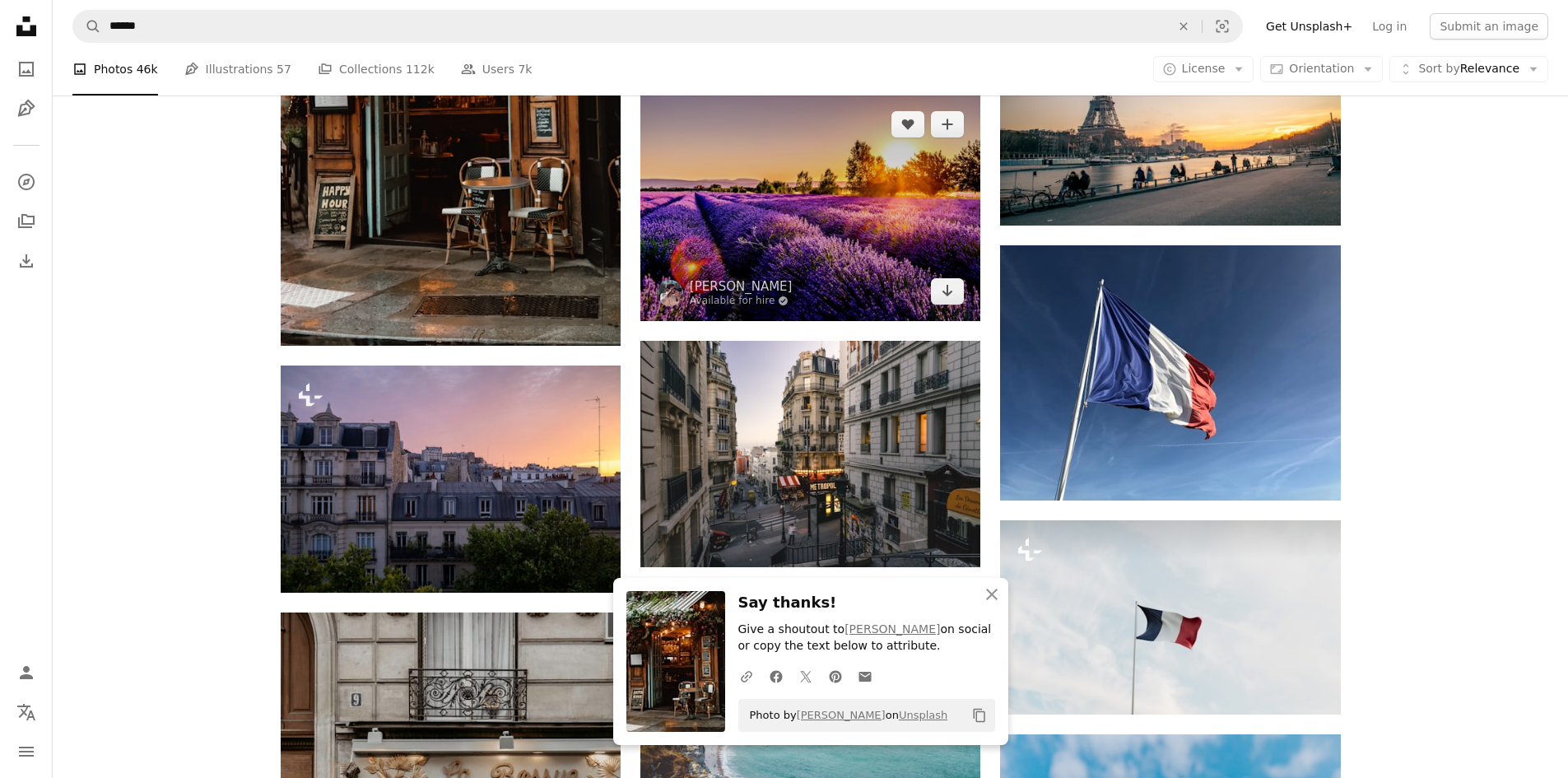
click at [880, 263] on img at bounding box center [810, 207] width 340 height 226
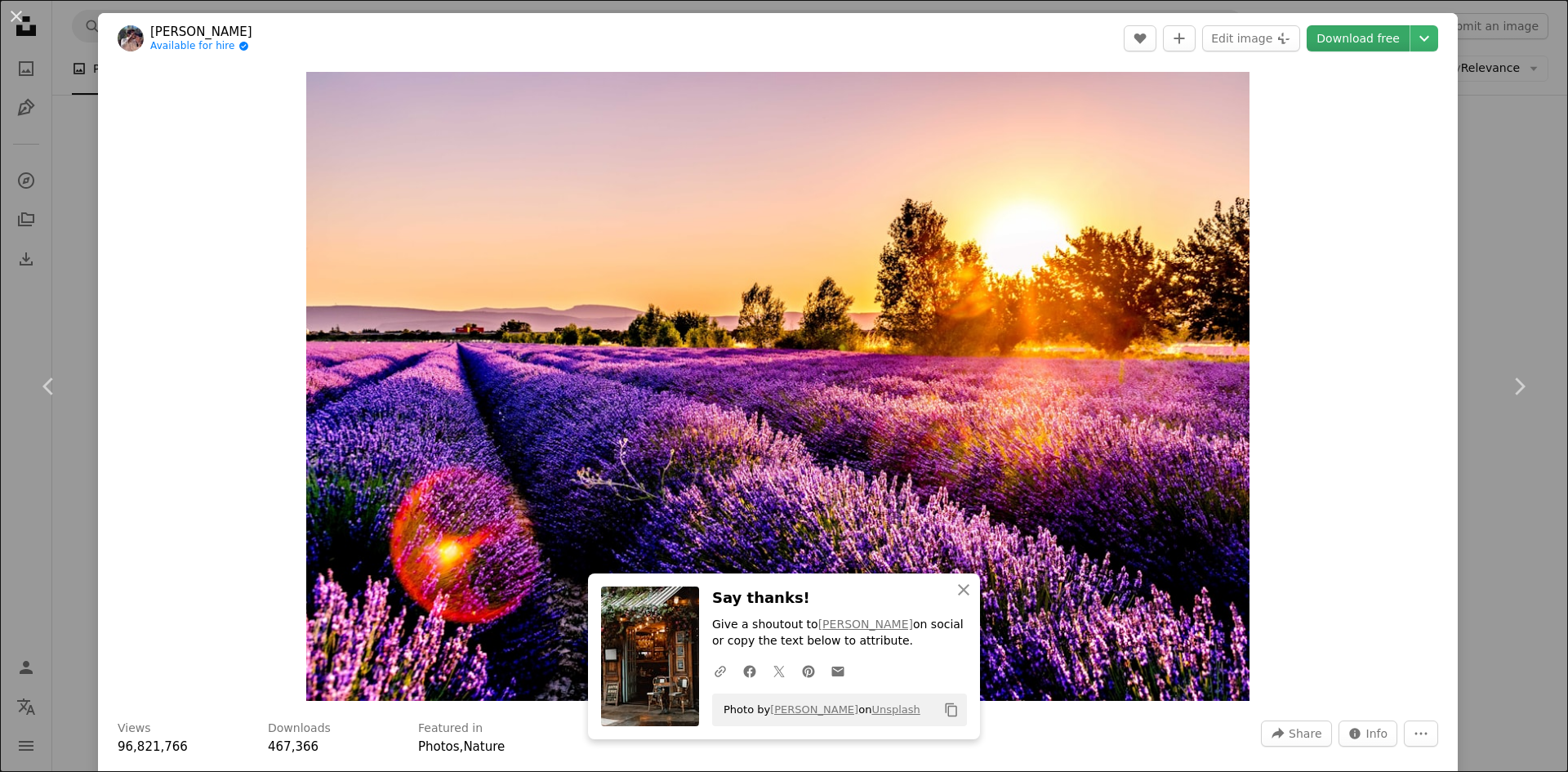
click at [1331, 37] on link "Download free" at bounding box center [1359, 38] width 103 height 26
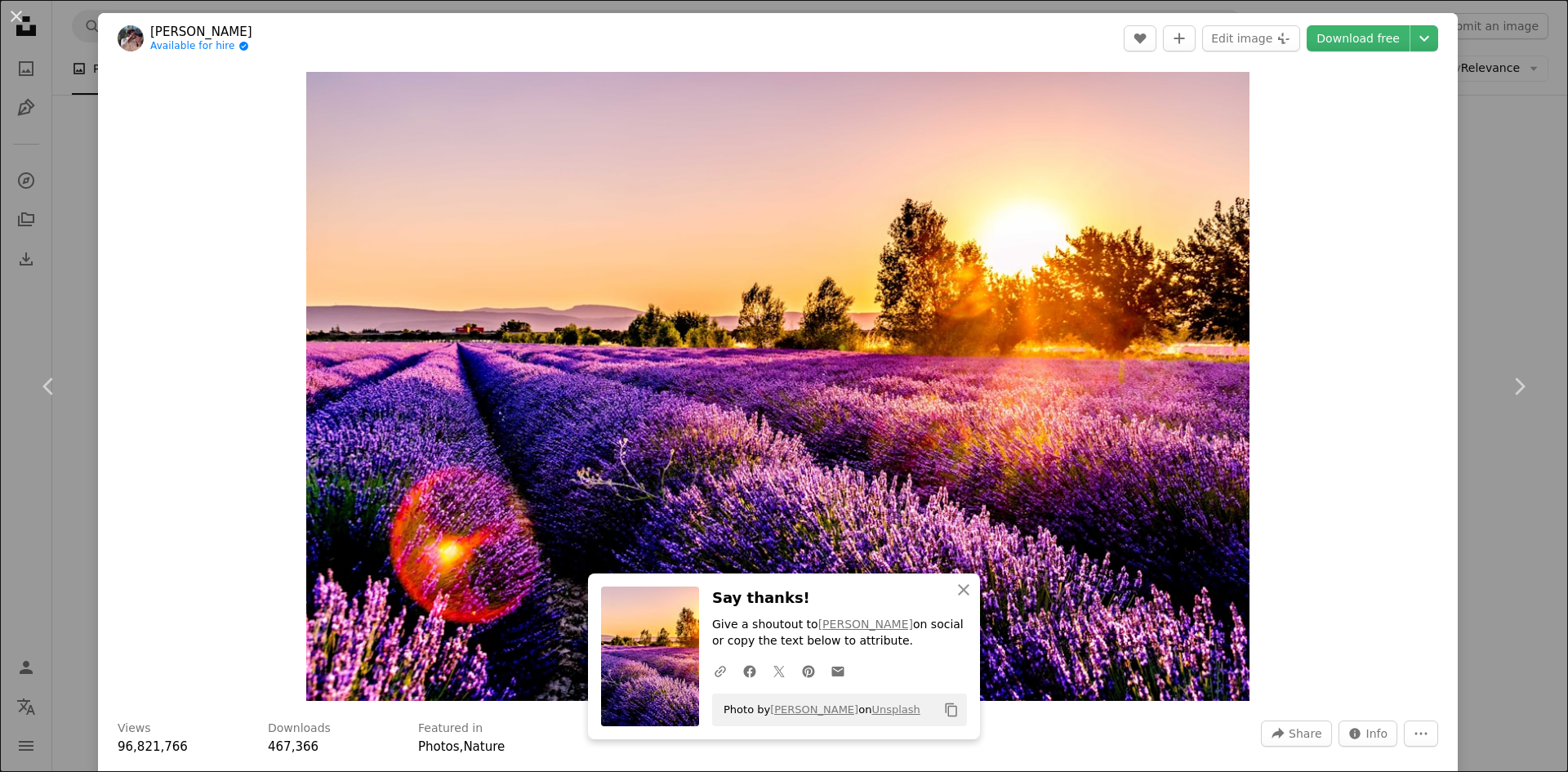
click at [1515, 252] on div "An X shape Chevron left Chevron right An X shape Close Say thanks! Give a shout…" at bounding box center [784, 386] width 1568 height 772
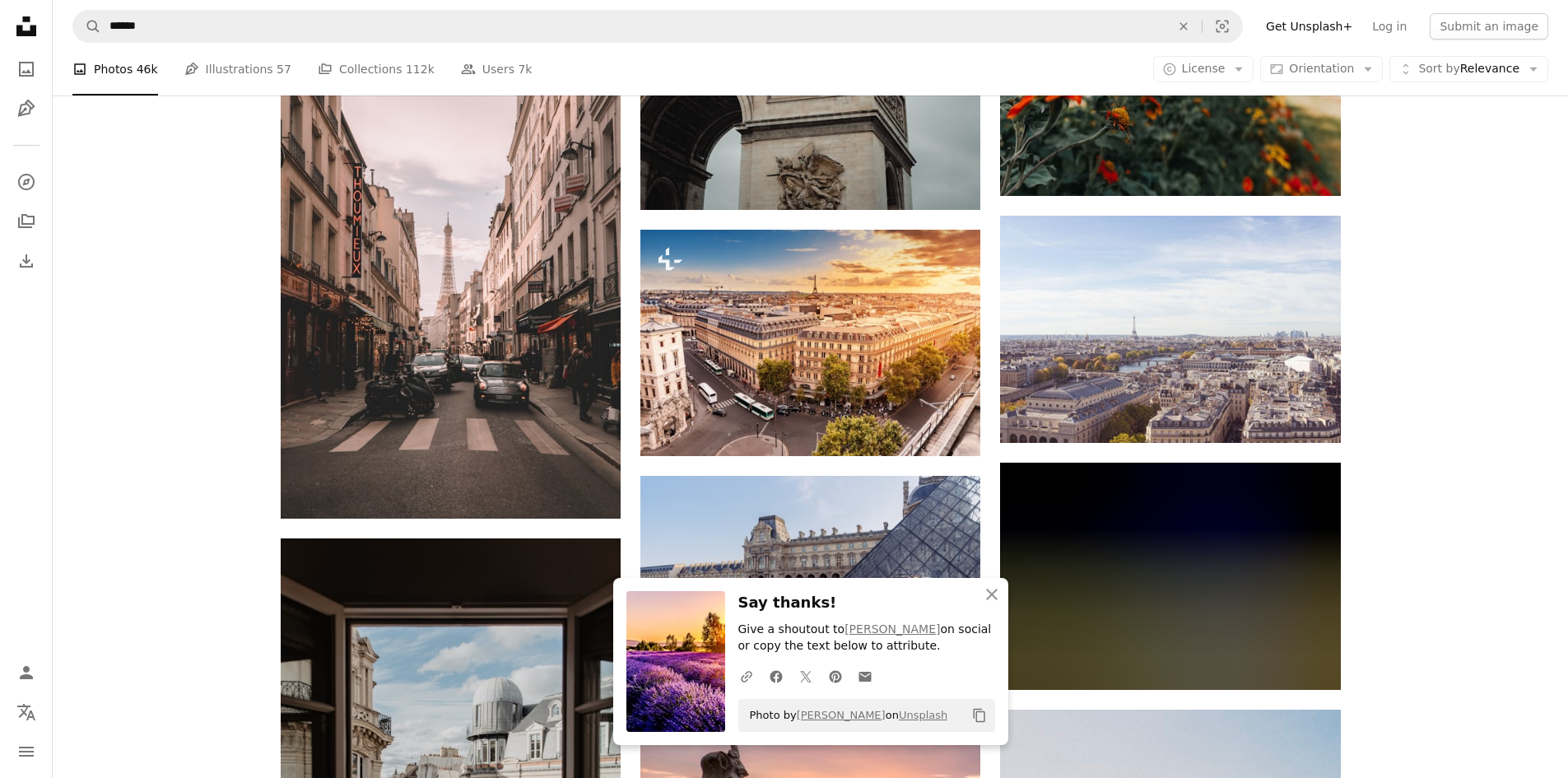
scroll to position [3210, 0]
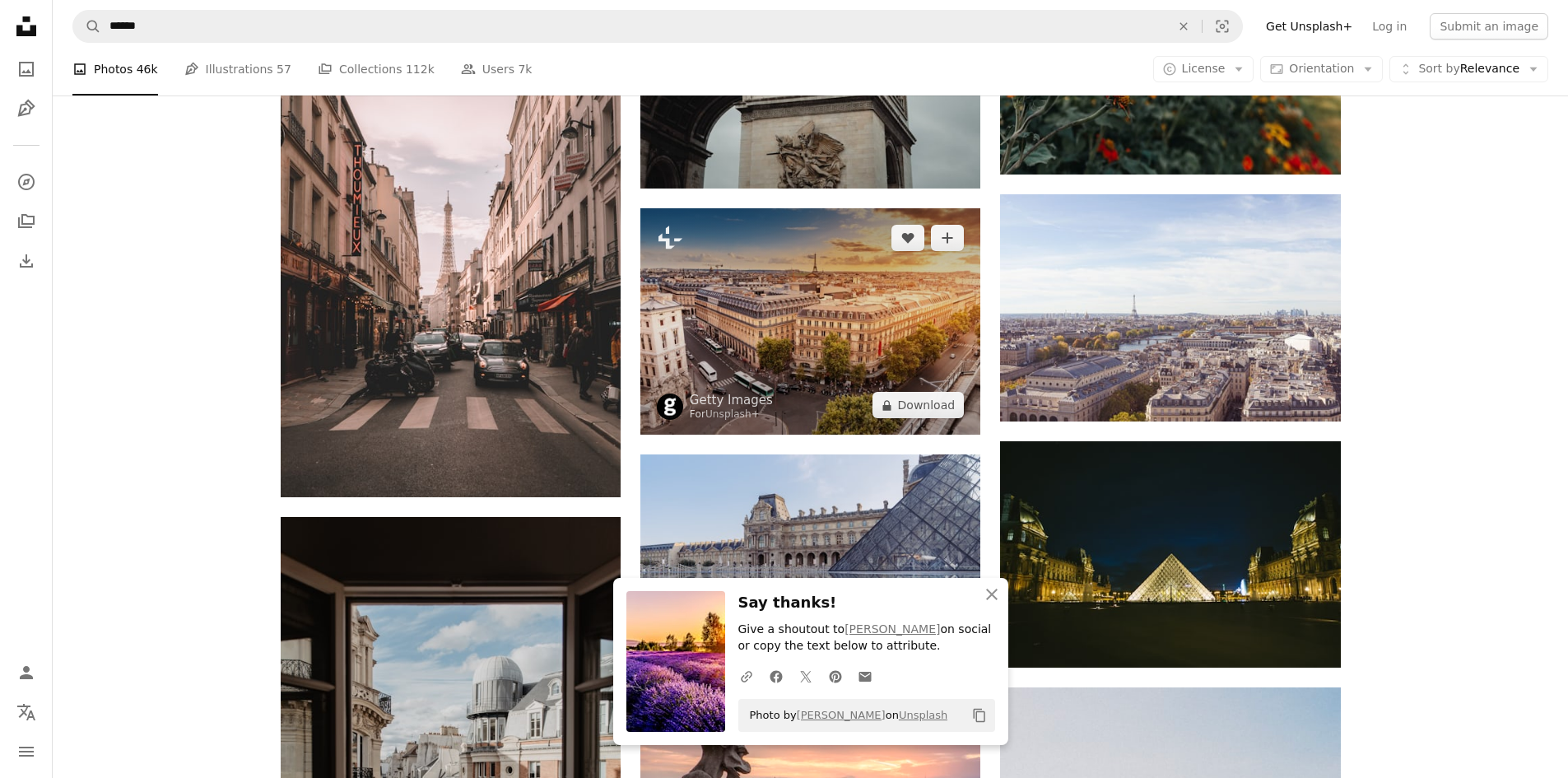
click at [722, 351] on img at bounding box center [810, 321] width 340 height 226
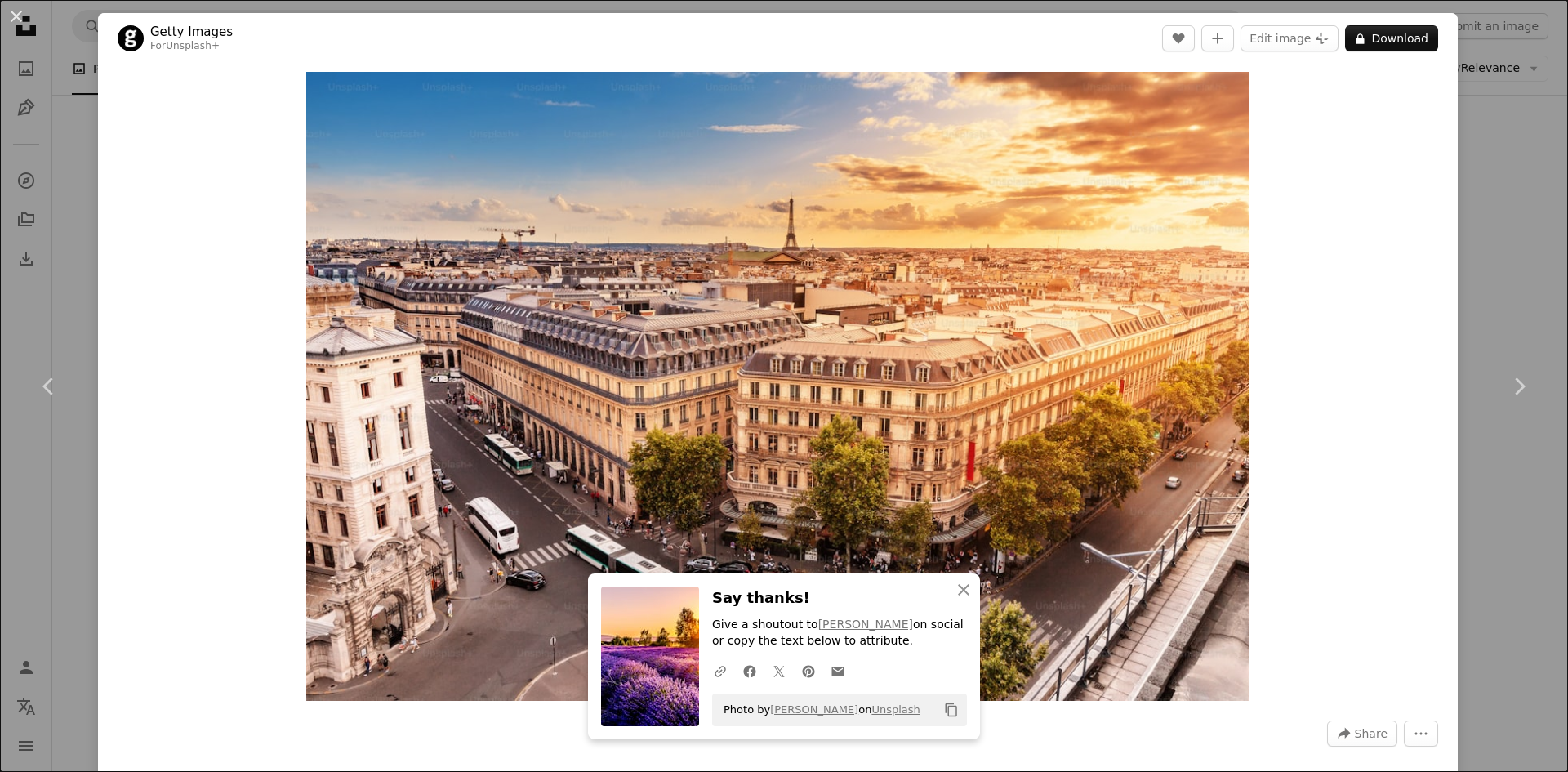
click at [1520, 134] on div "An X shape Chevron left Chevron right An X shape Close Say thanks! Give a shout…" at bounding box center [784, 386] width 1568 height 772
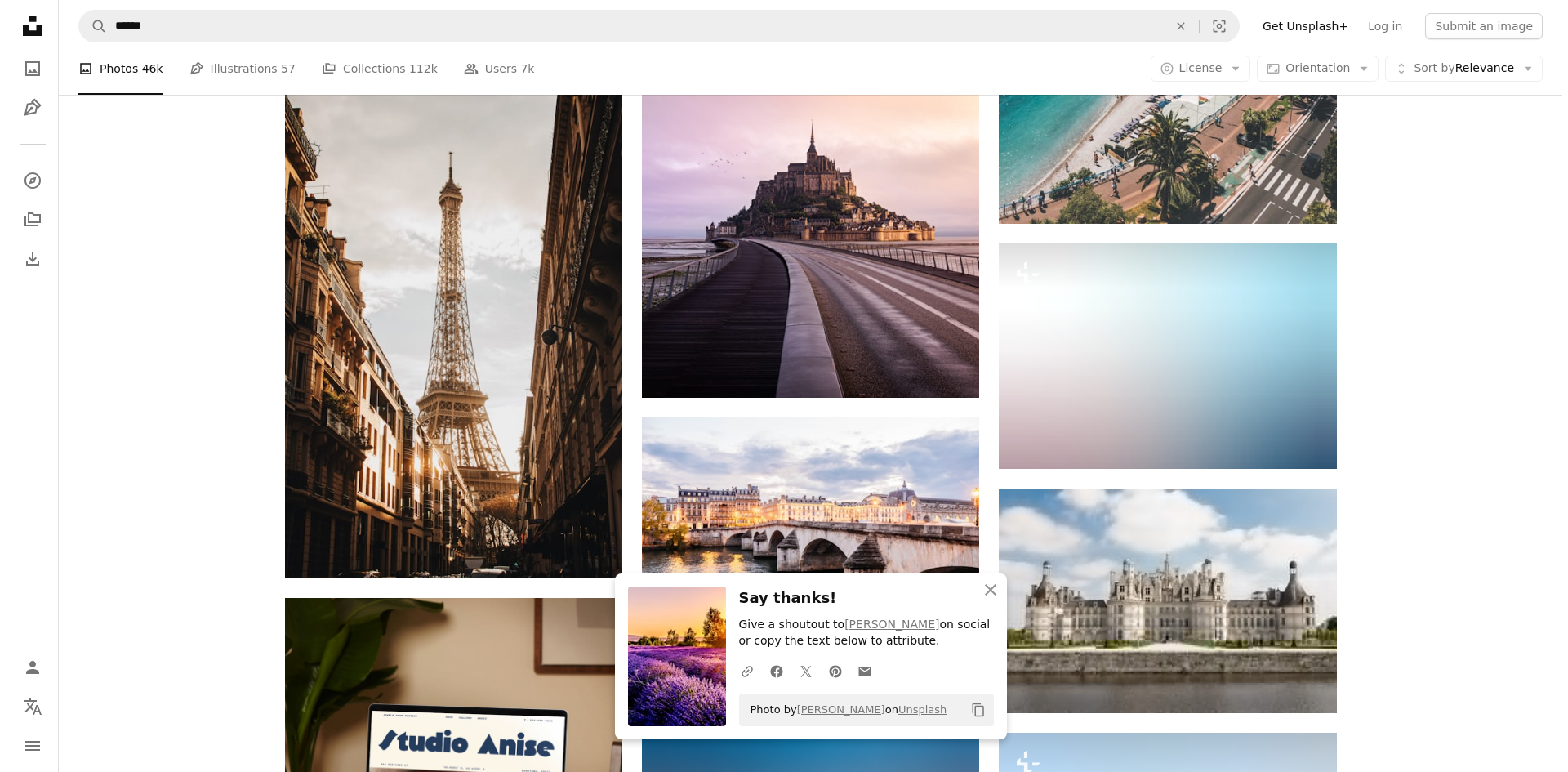
scroll to position [4164, 0]
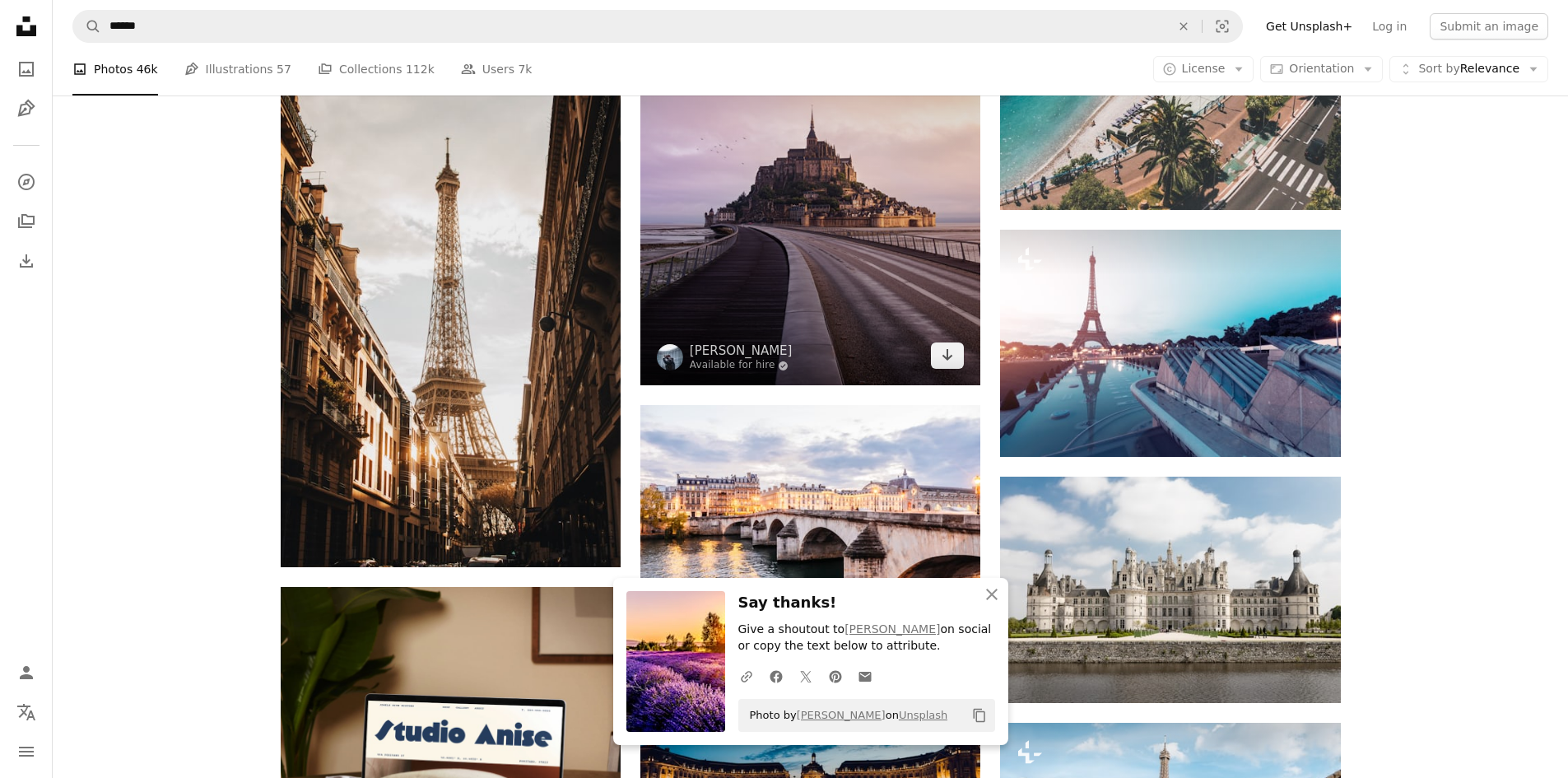
click at [841, 290] on img at bounding box center [810, 173] width 340 height 425
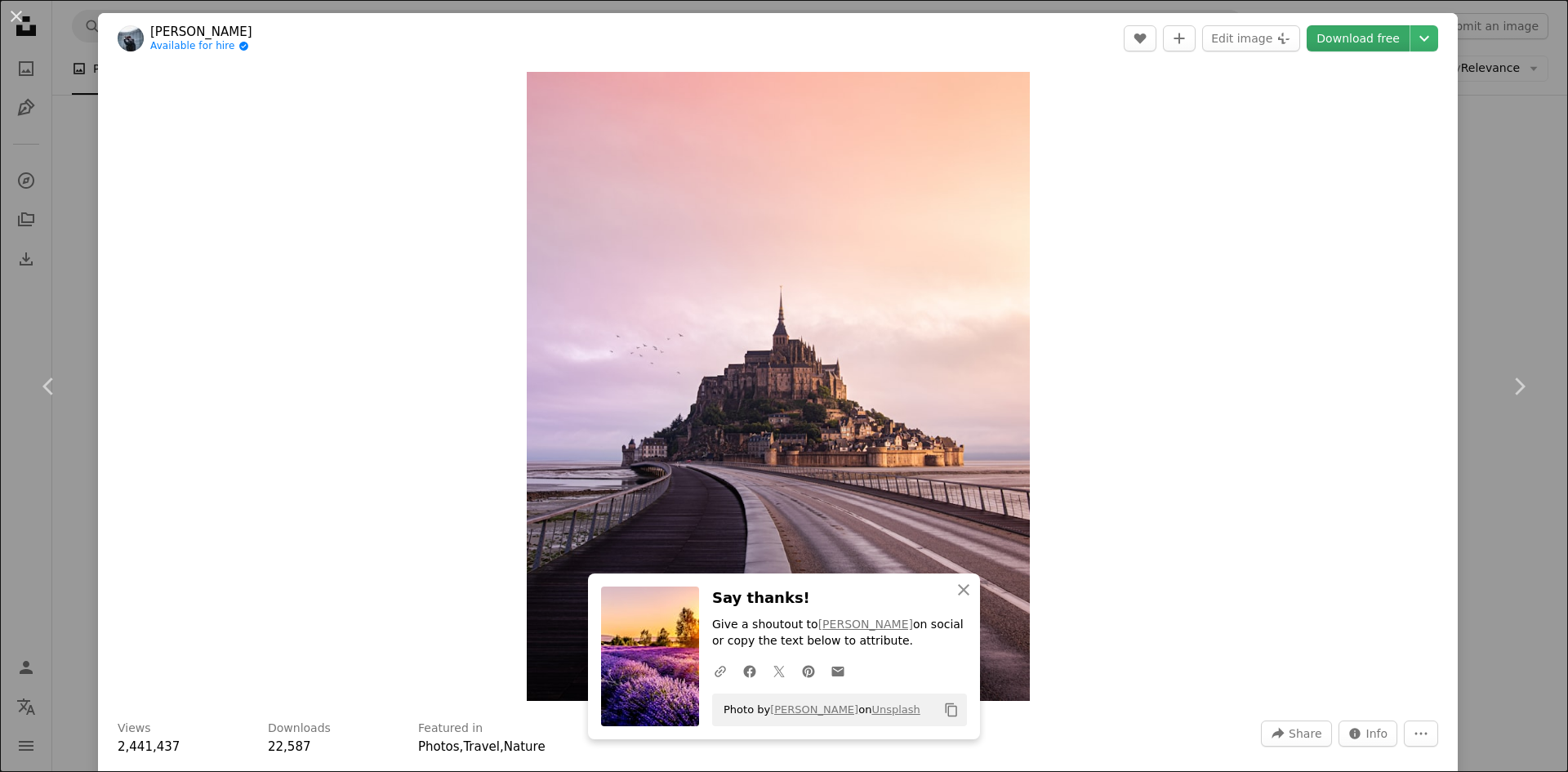
click at [1330, 35] on link "Download free" at bounding box center [1359, 38] width 103 height 26
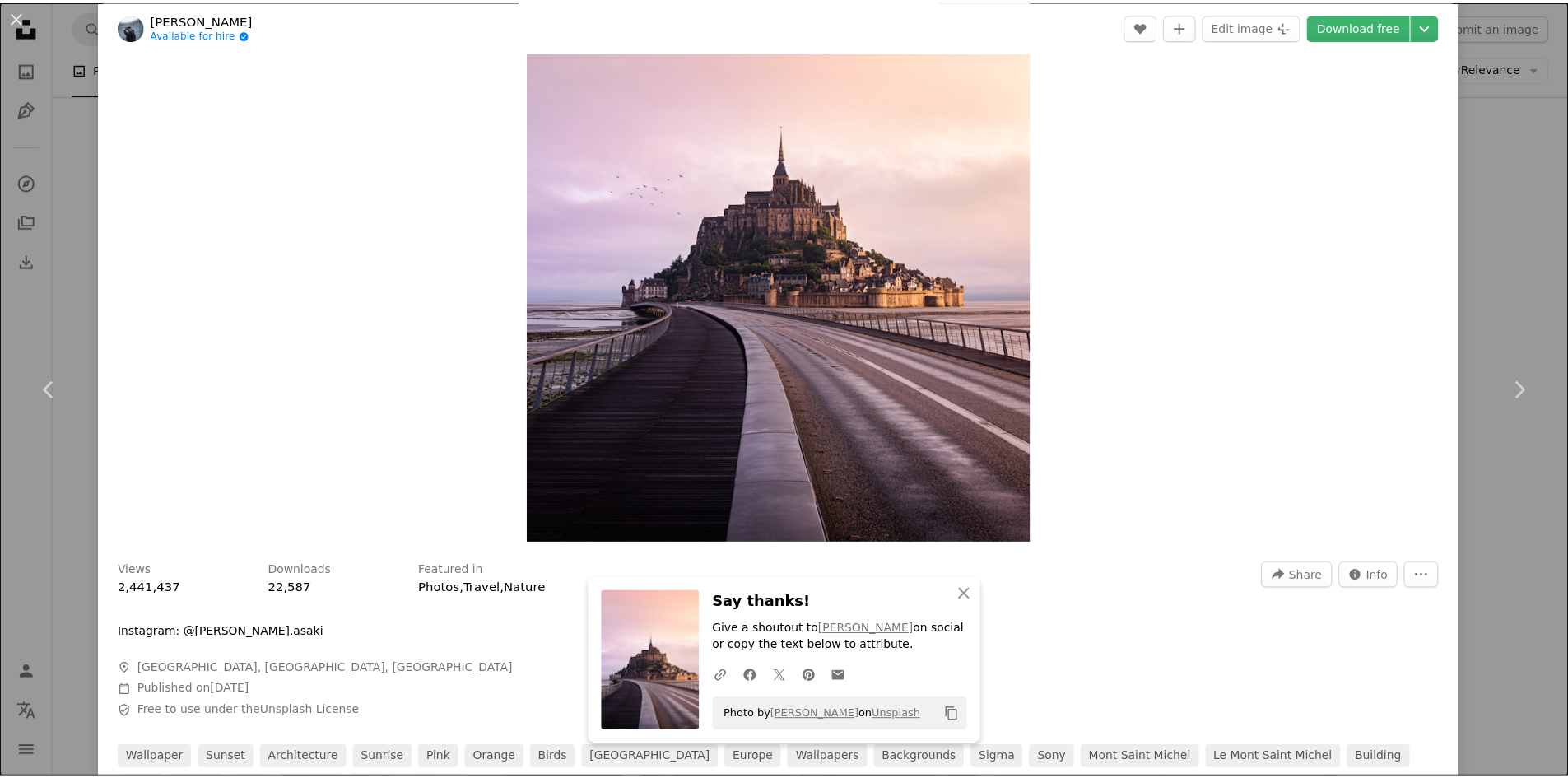
scroll to position [164, 0]
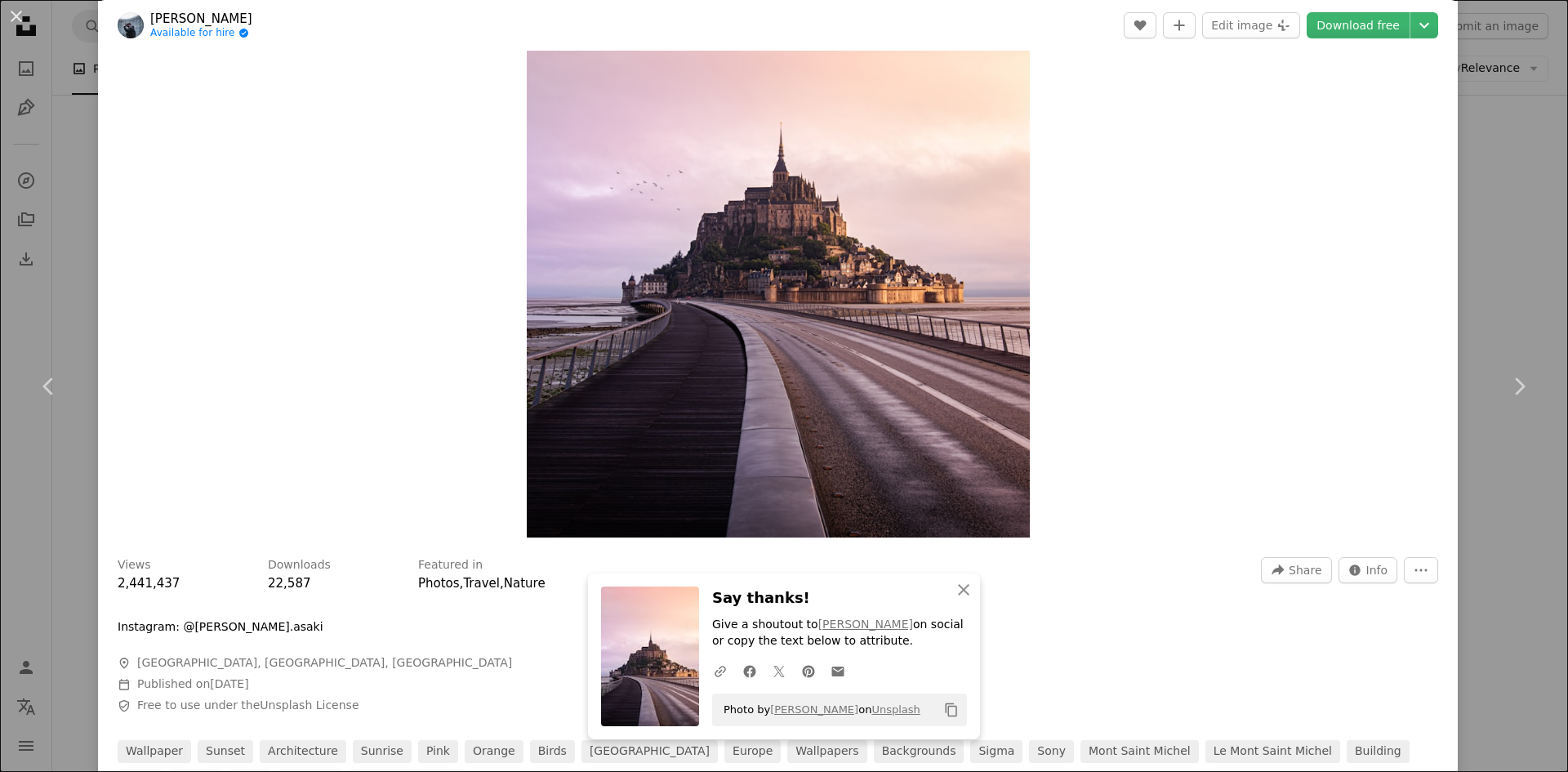
click at [1485, 234] on div "An X shape Chevron left Chevron right An X shape Close Say thanks! Give a shout…" at bounding box center [784, 386] width 1568 height 772
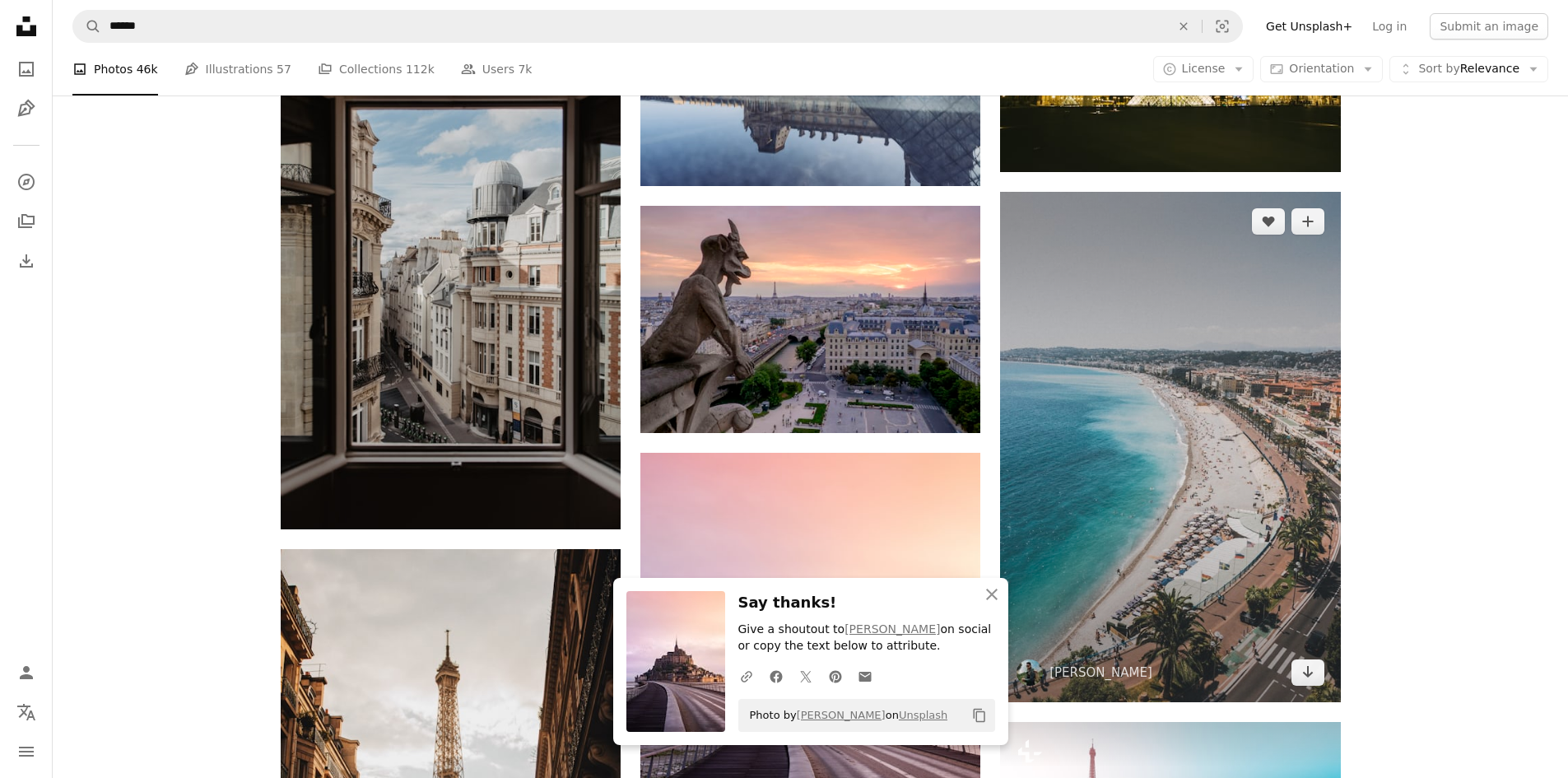
scroll to position [3703, 0]
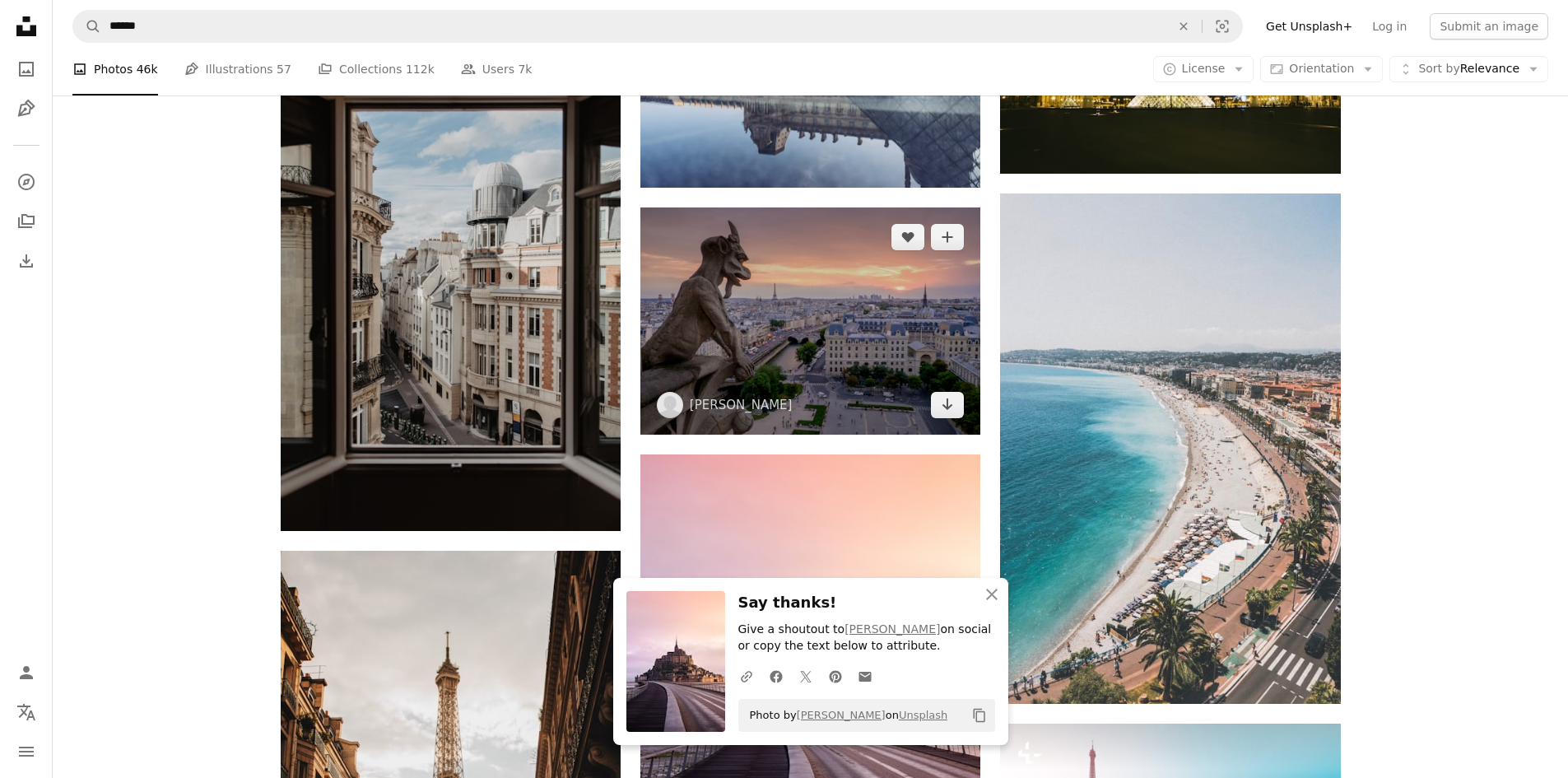
click at [857, 332] on img at bounding box center [810, 320] width 340 height 226
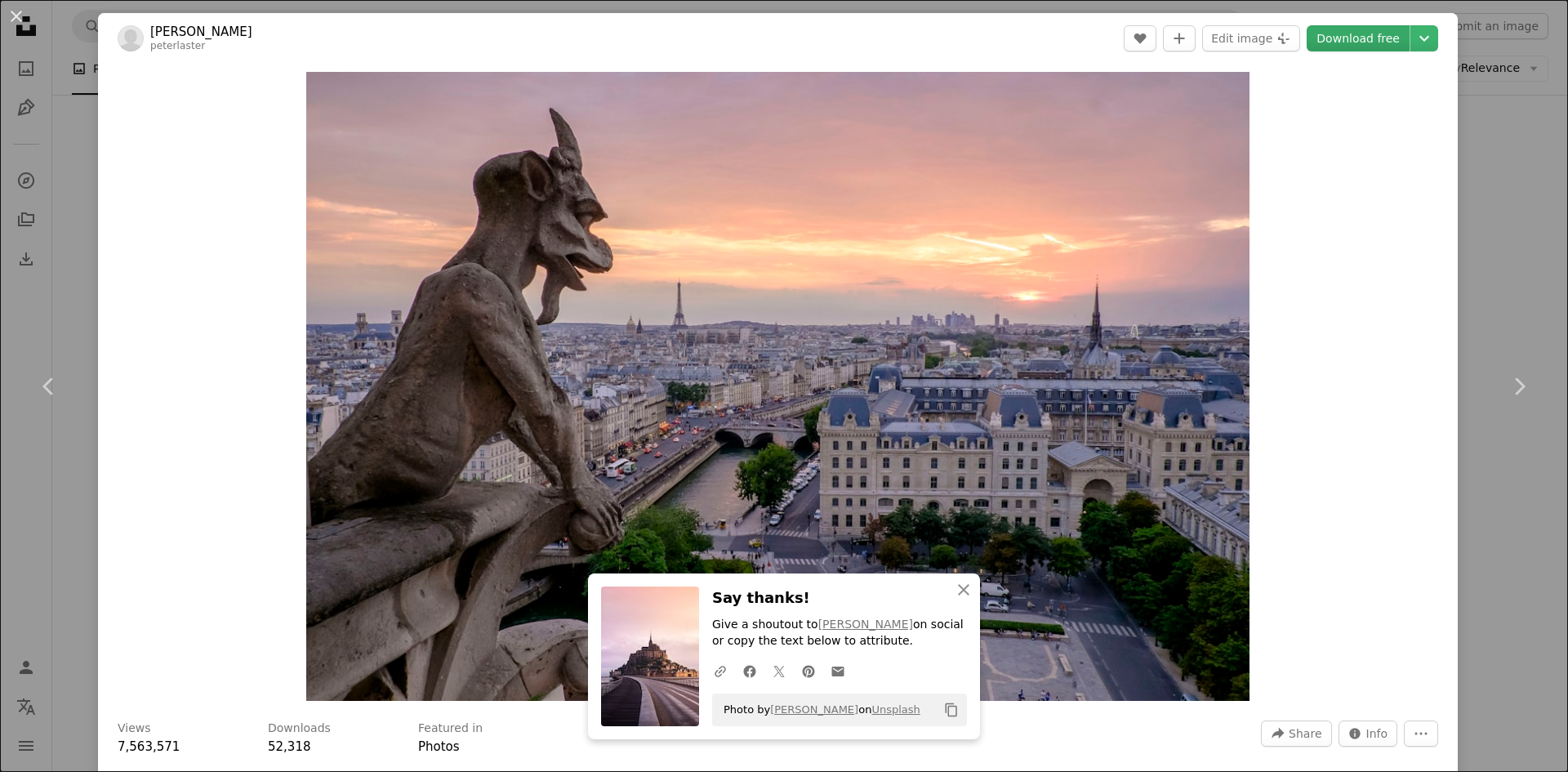
click at [1357, 41] on link "Download free" at bounding box center [1359, 38] width 103 height 26
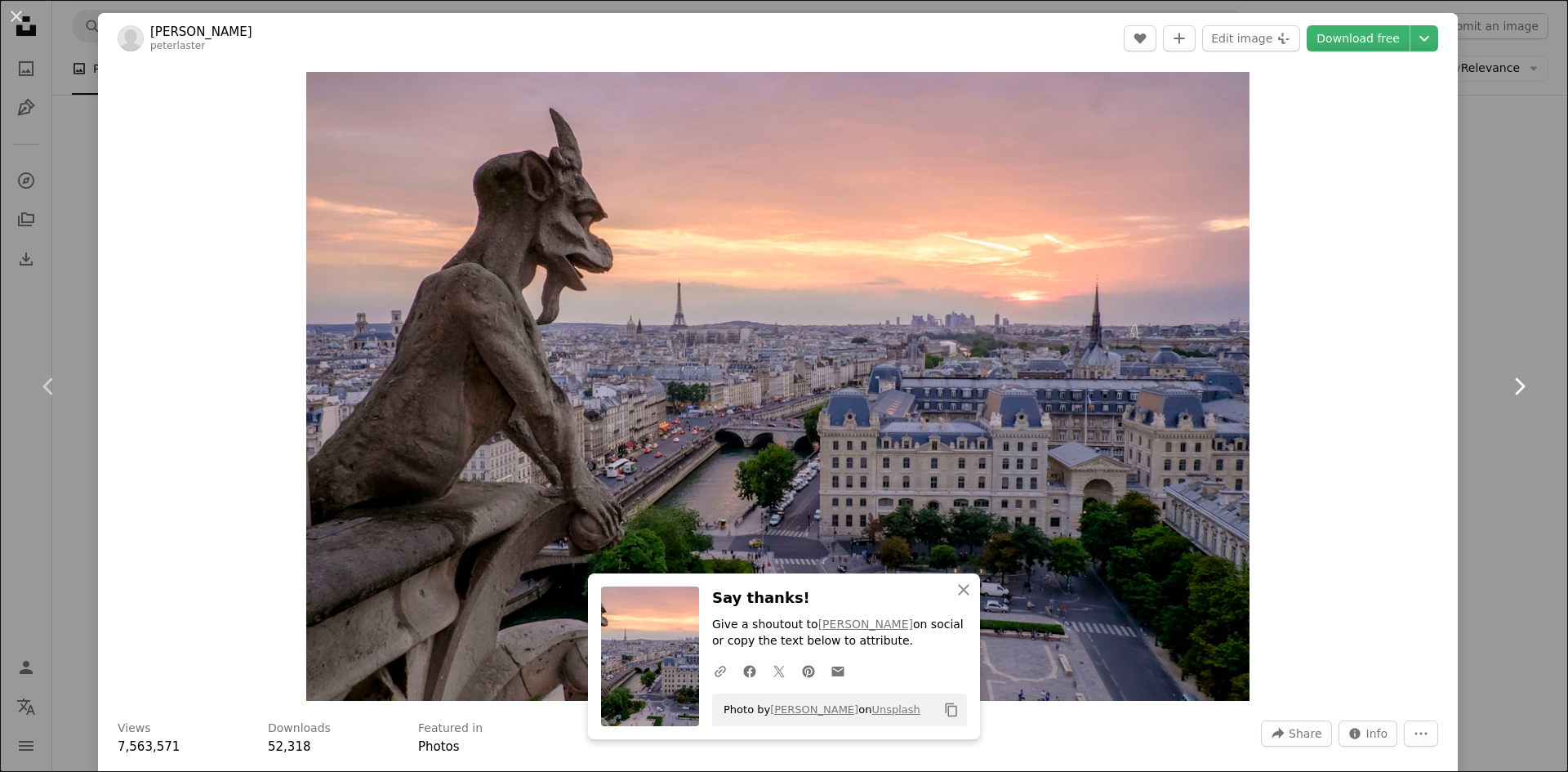
click at [1489, 332] on link "Chevron right" at bounding box center [1519, 386] width 98 height 157
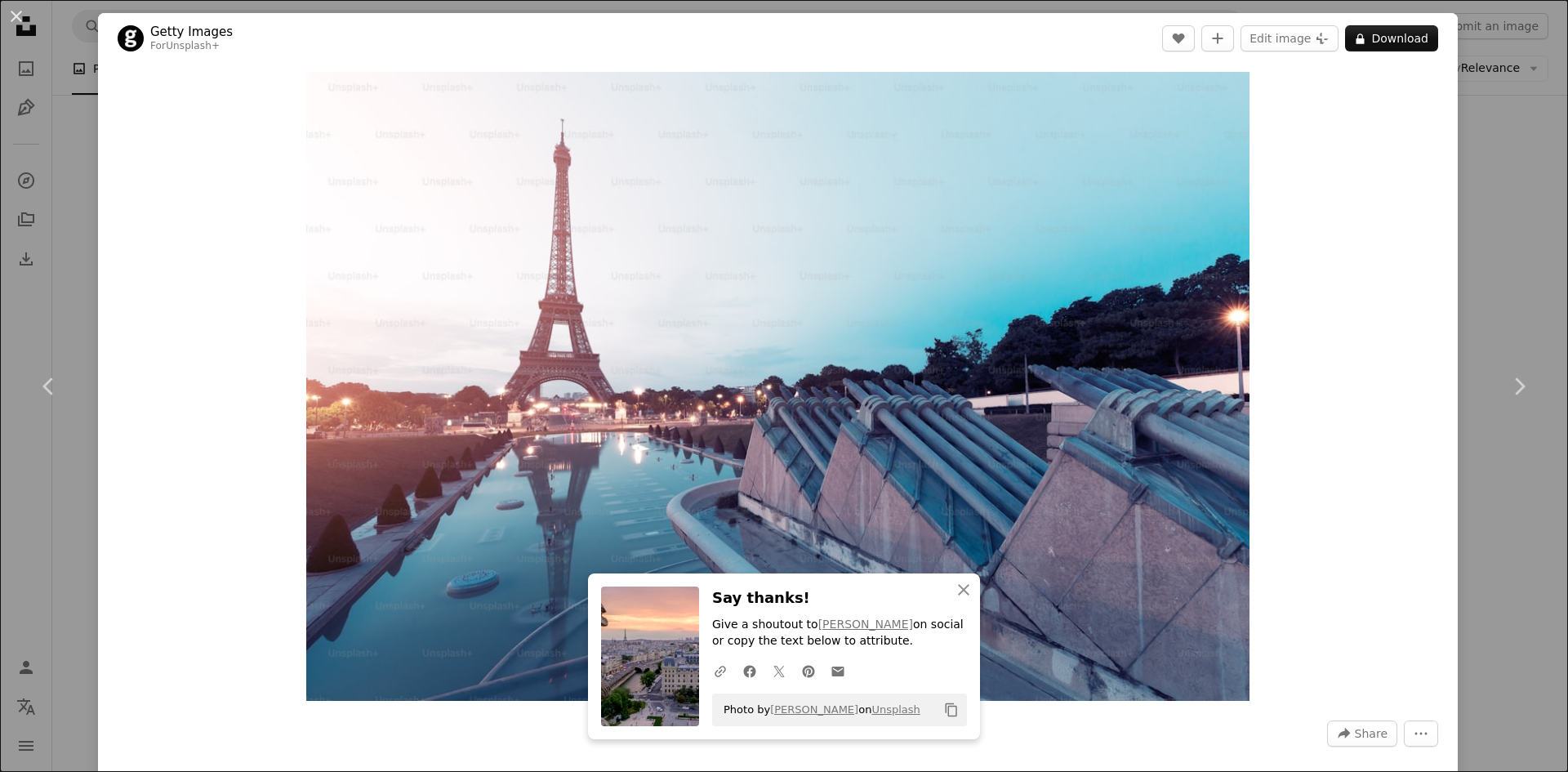
click at [1524, 297] on div "An X shape Chevron left Chevron right An X shape Close Say thanks! Give a shout…" at bounding box center [784, 386] width 1568 height 772
